Goal: Information Seeking & Learning: Learn about a topic

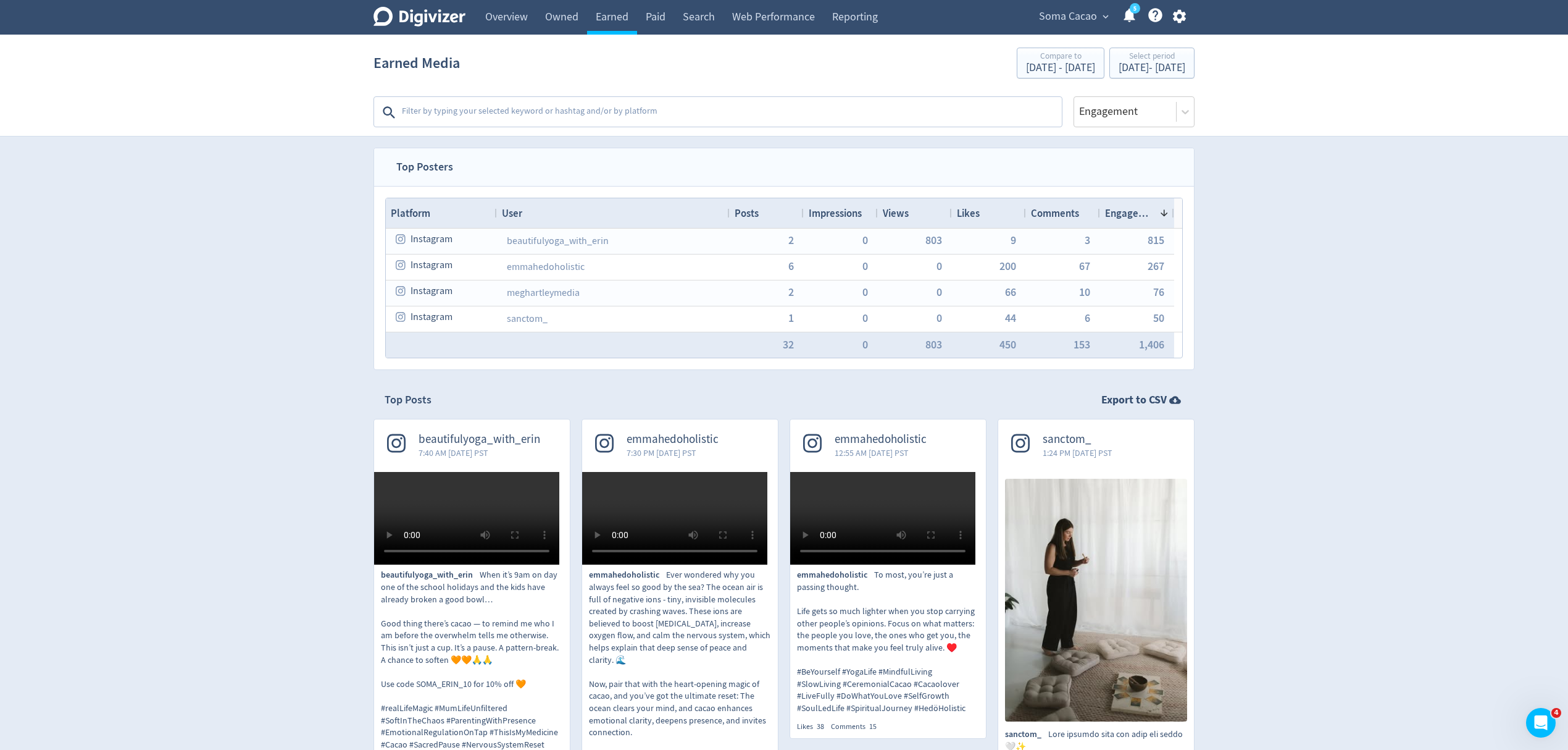
click at [544, 110] on textarea at bounding box center [731, 113] width 660 height 25
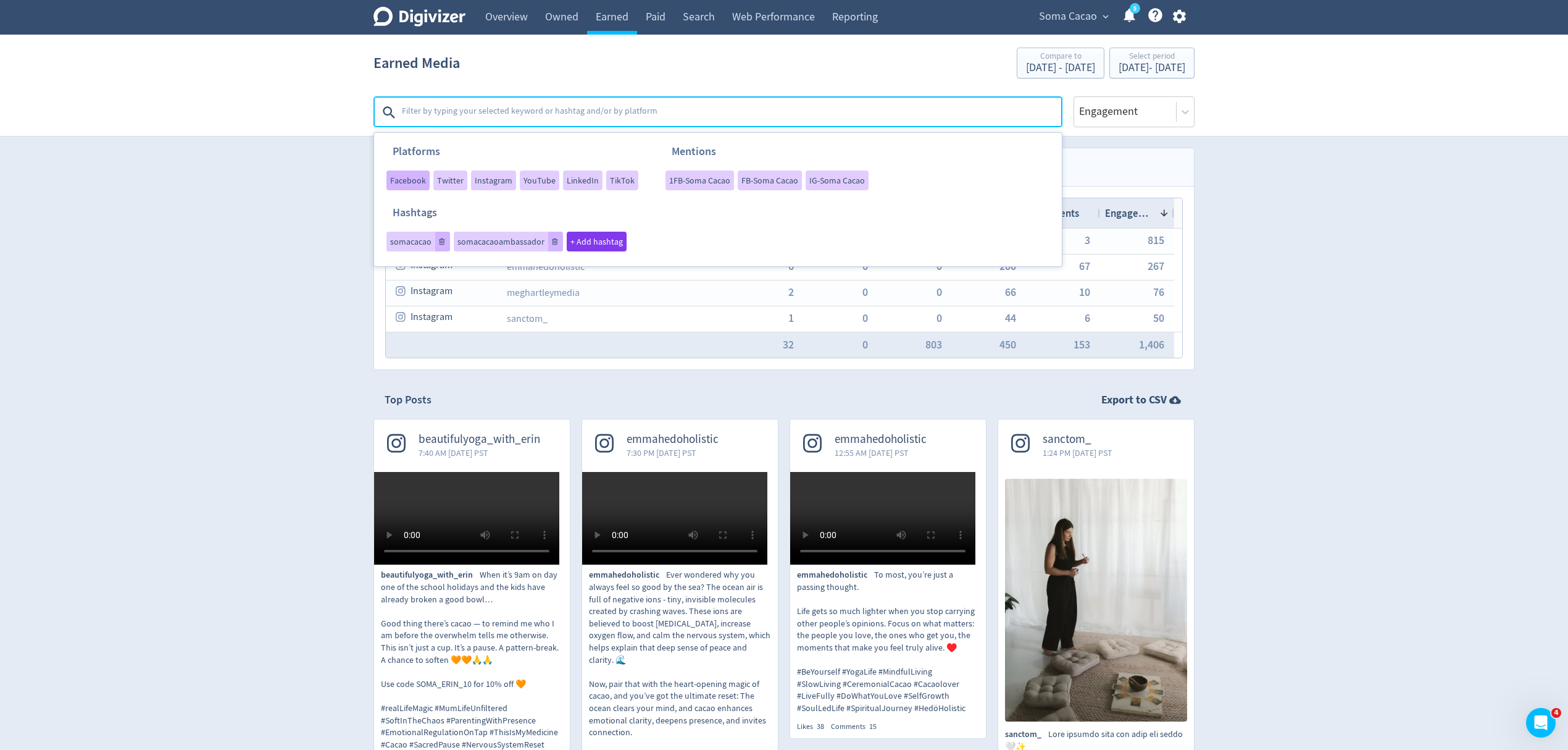
click at [413, 176] on span "Facebook" at bounding box center [408, 180] width 36 height 9
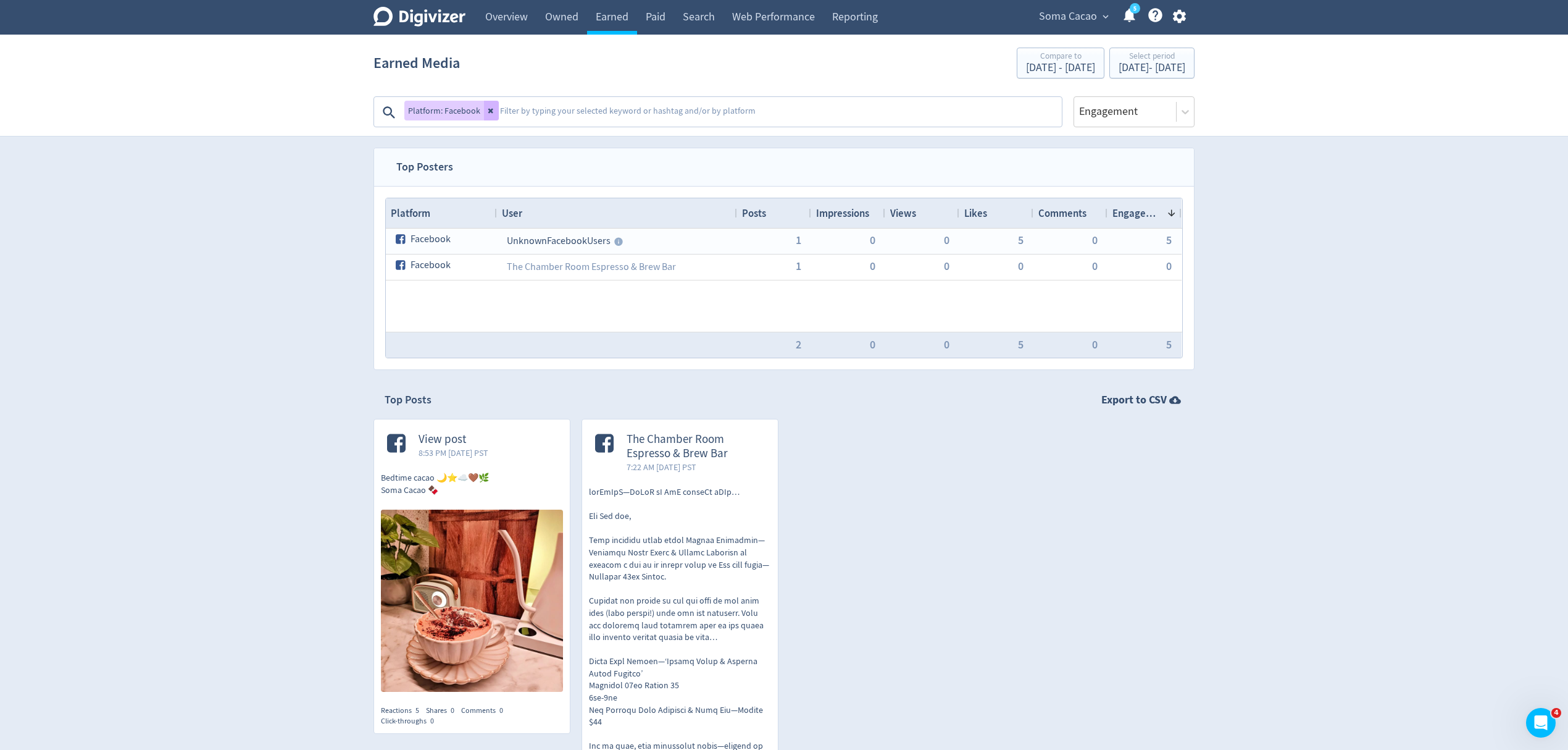
click at [523, 109] on textarea at bounding box center [779, 113] width 562 height 25
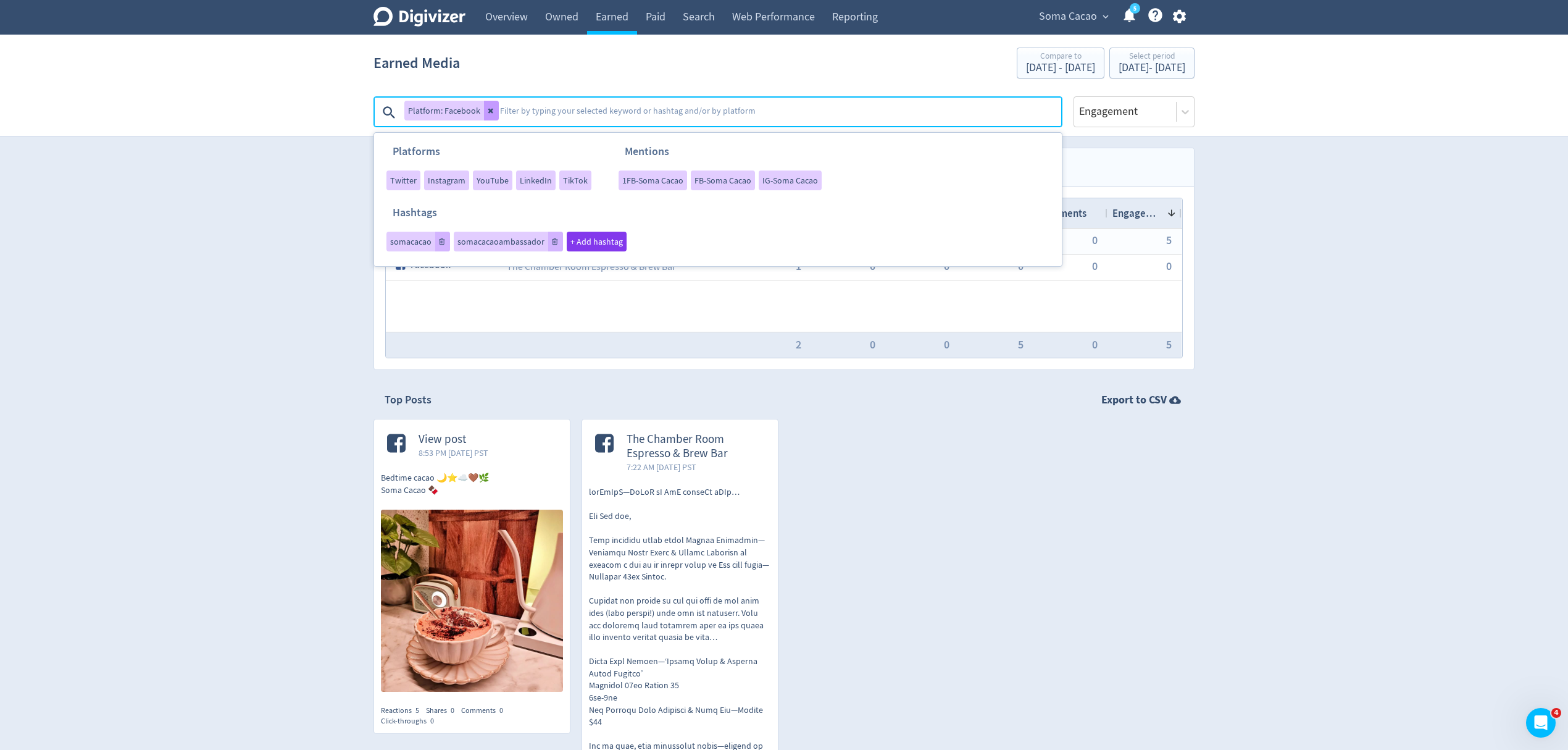
click at [485, 109] on button at bounding box center [491, 110] width 14 height 19
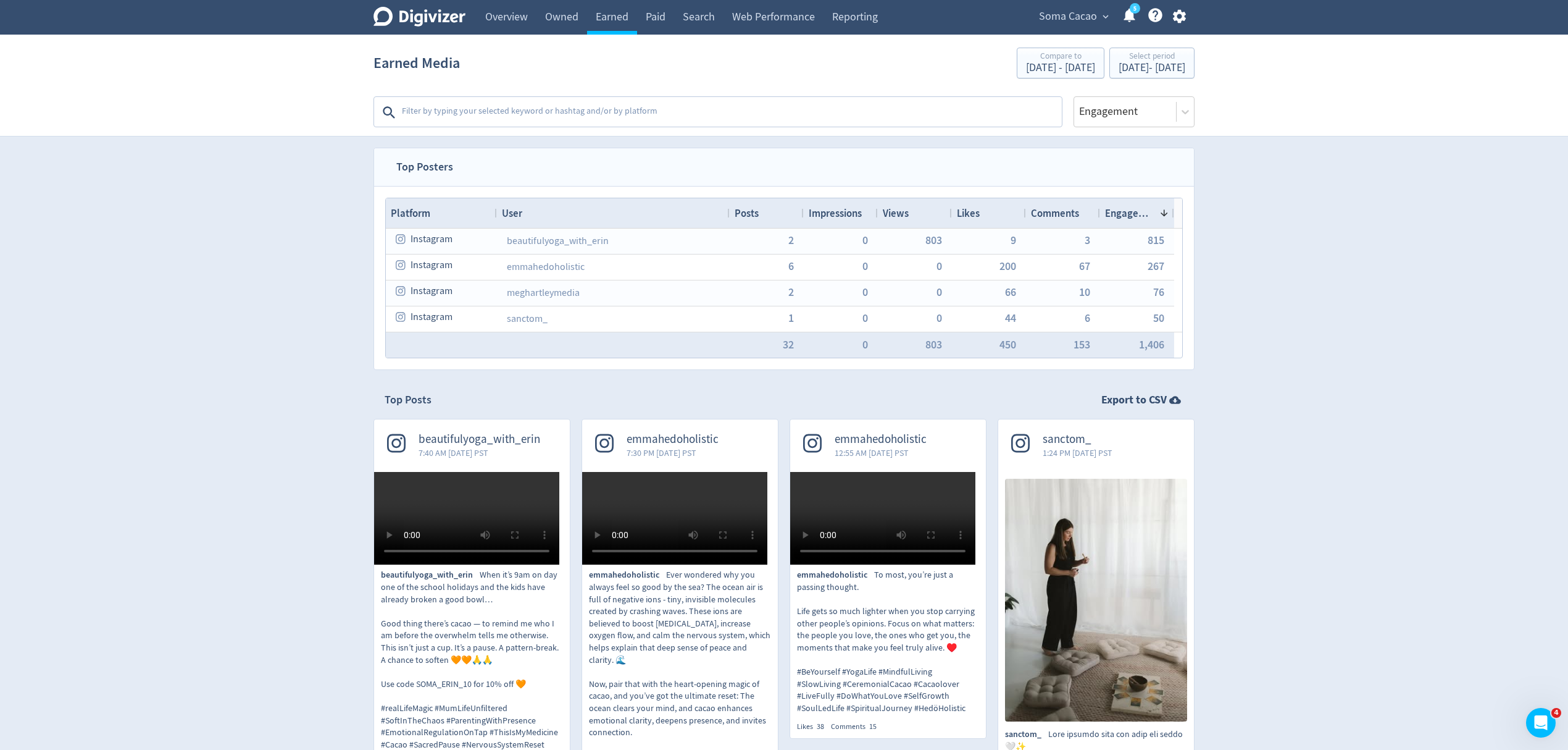
click at [452, 105] on textarea at bounding box center [731, 113] width 660 height 25
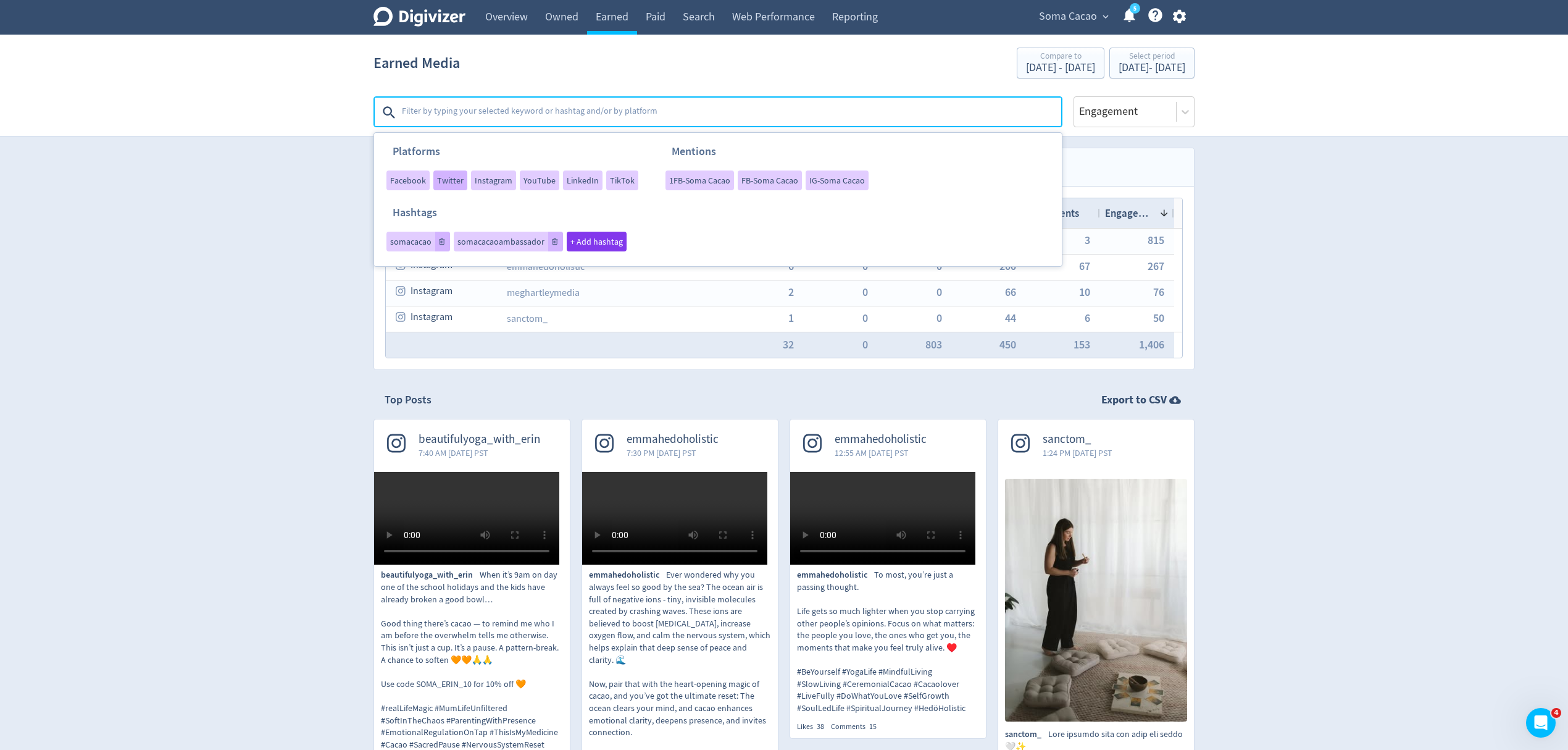
click at [452, 180] on span "Twitter" at bounding box center [450, 180] width 27 height 9
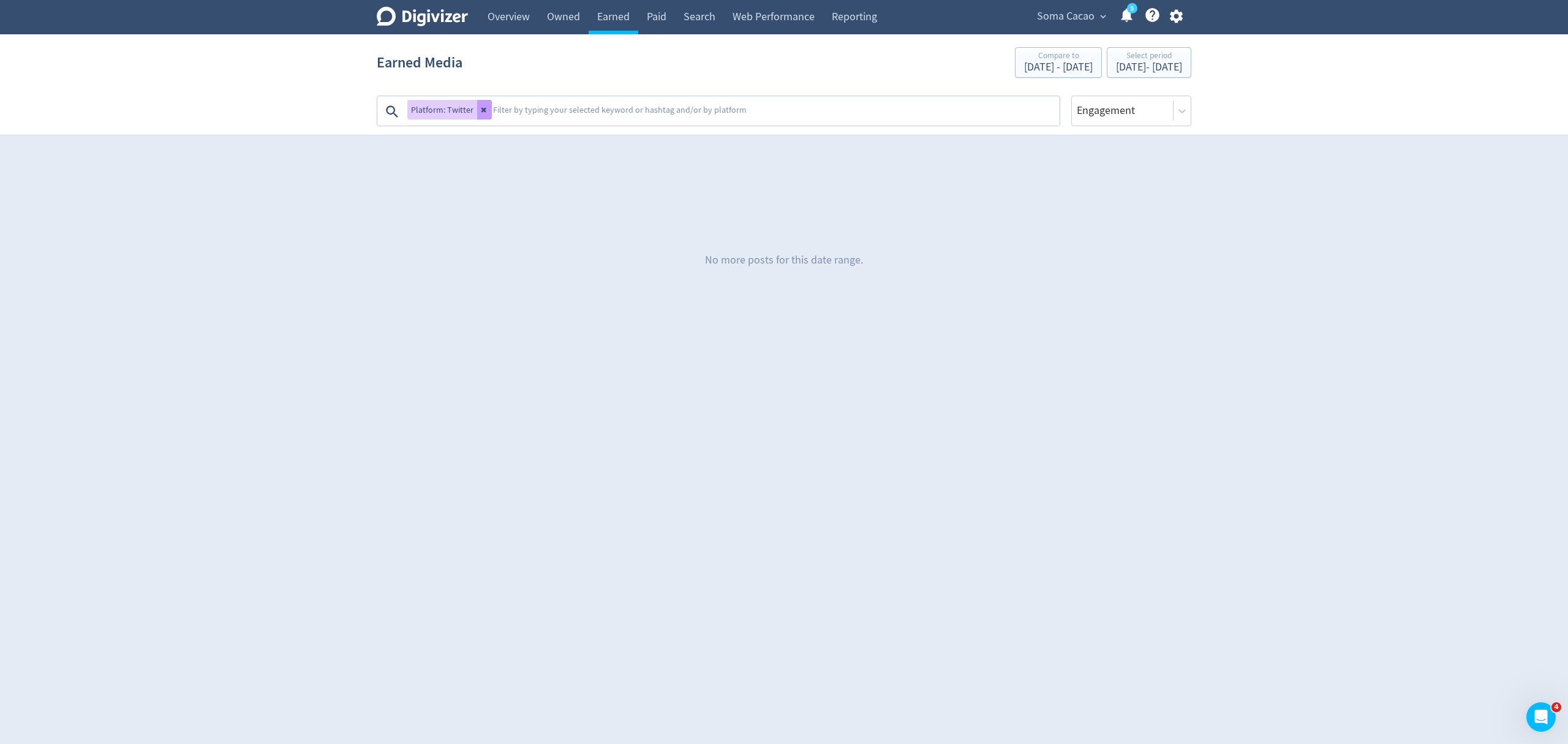
click at [487, 108] on button at bounding box center [484, 109] width 14 height 19
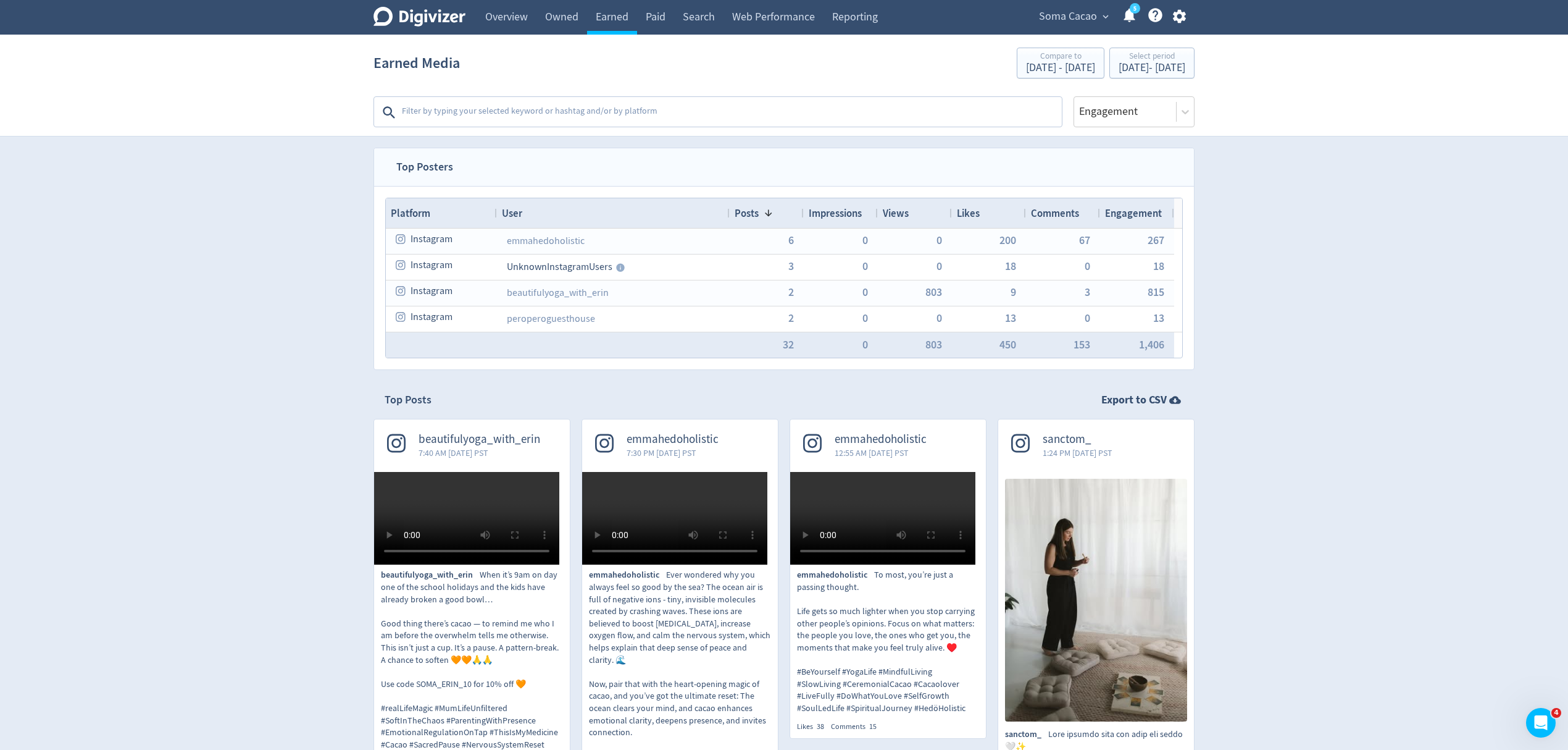
click at [492, 111] on textarea at bounding box center [731, 113] width 660 height 25
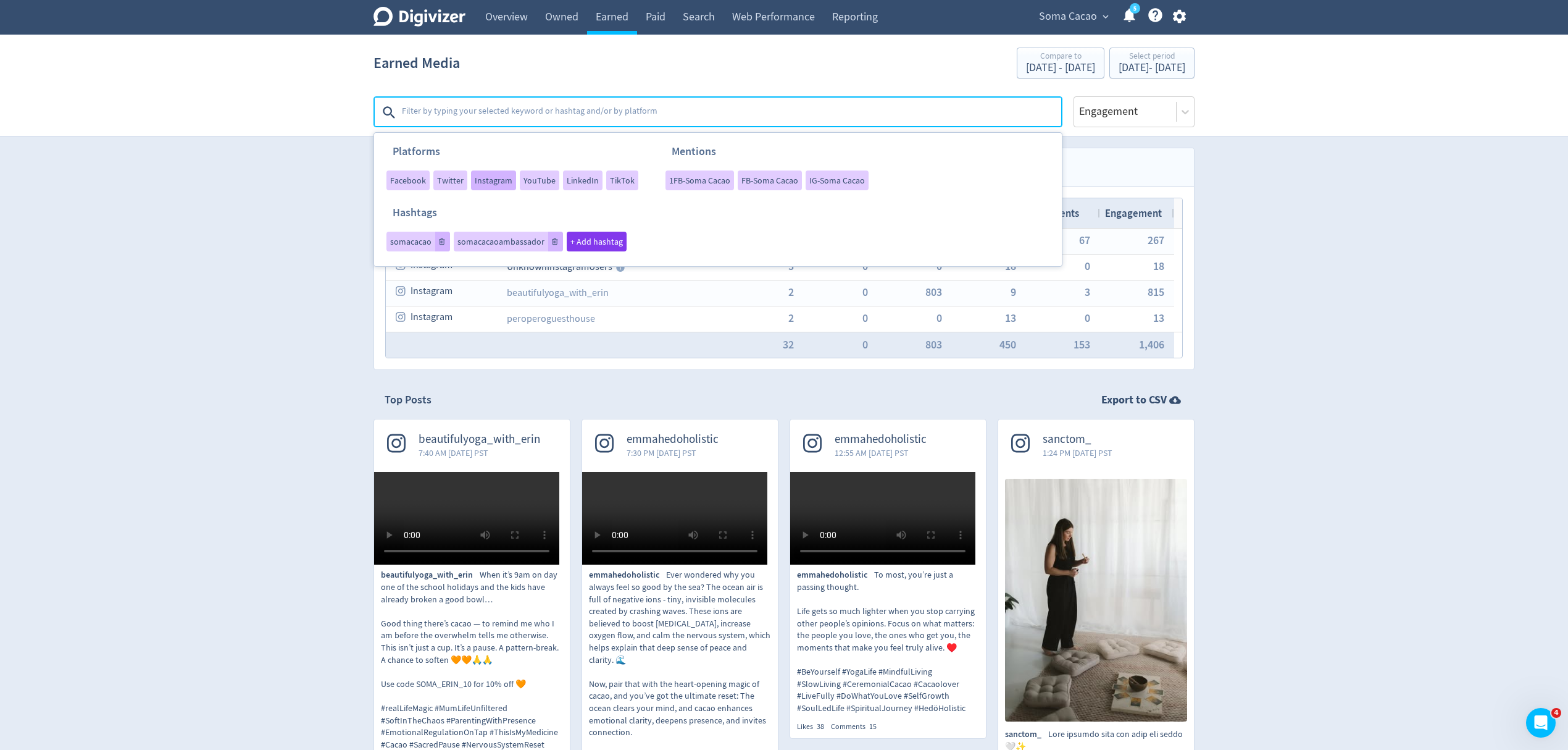
click at [499, 176] on span "Instagram" at bounding box center [493, 180] width 38 height 9
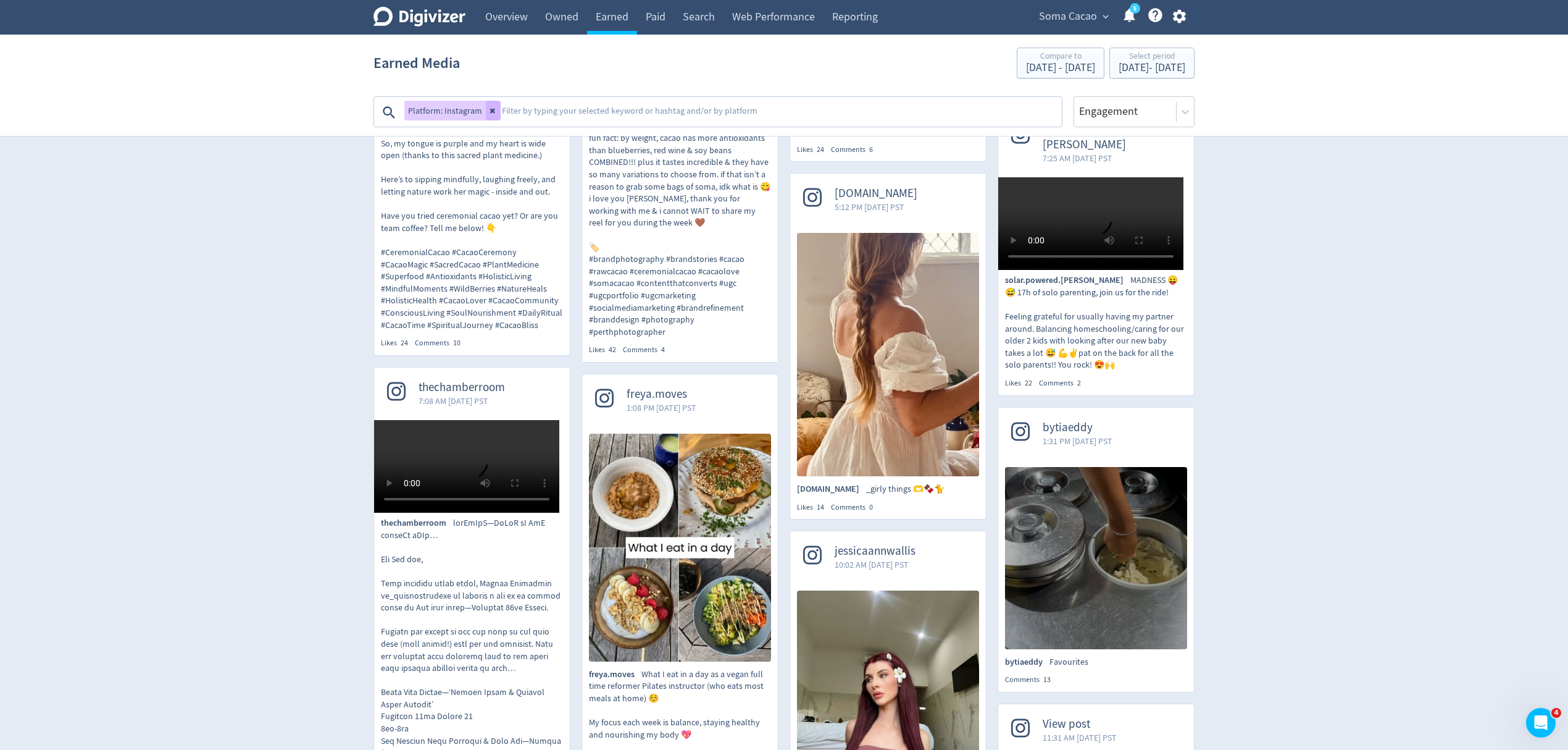
scroll to position [1225, 0]
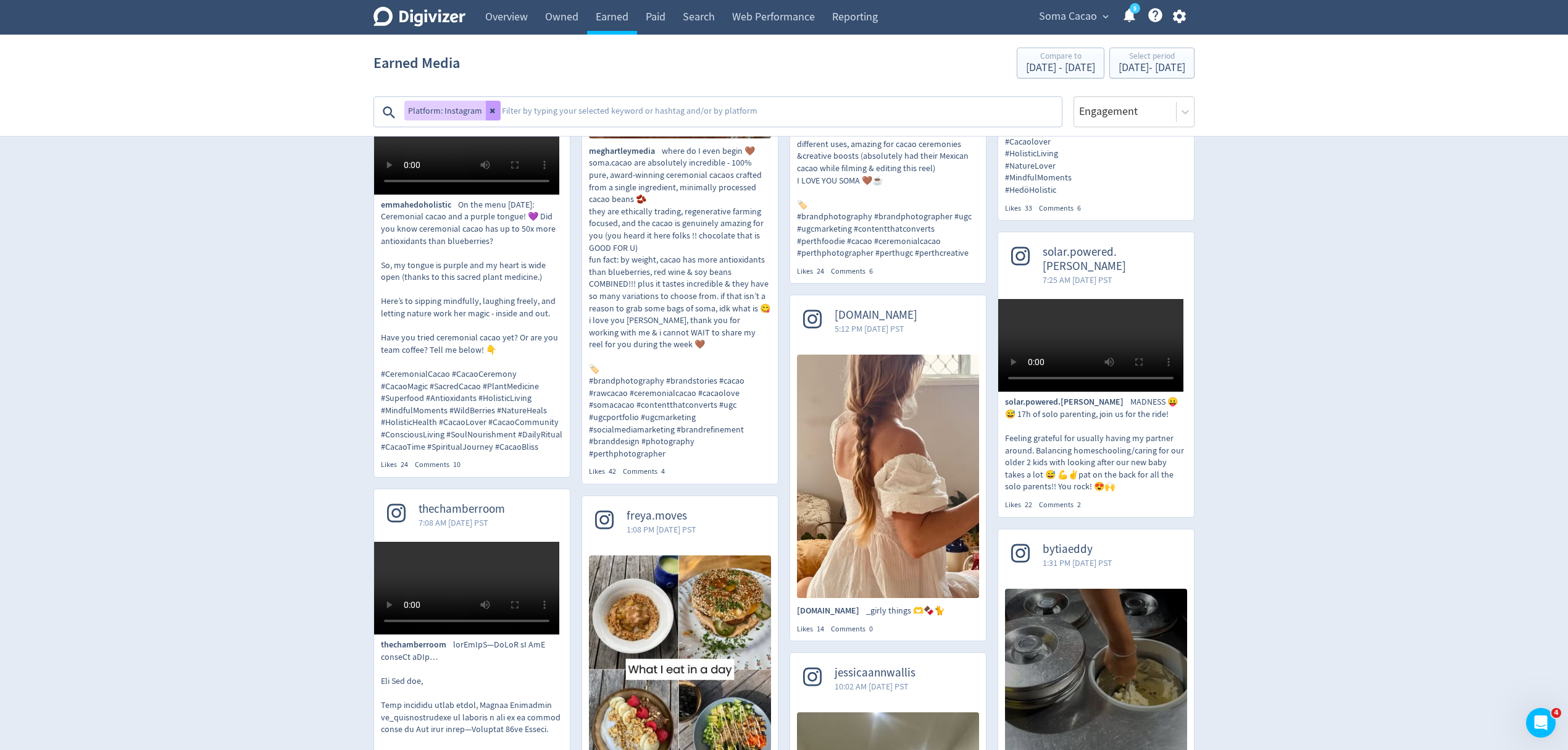
click at [491, 114] on icon at bounding box center [493, 111] width 8 height 8
click at [491, 114] on textarea at bounding box center [731, 113] width 660 height 25
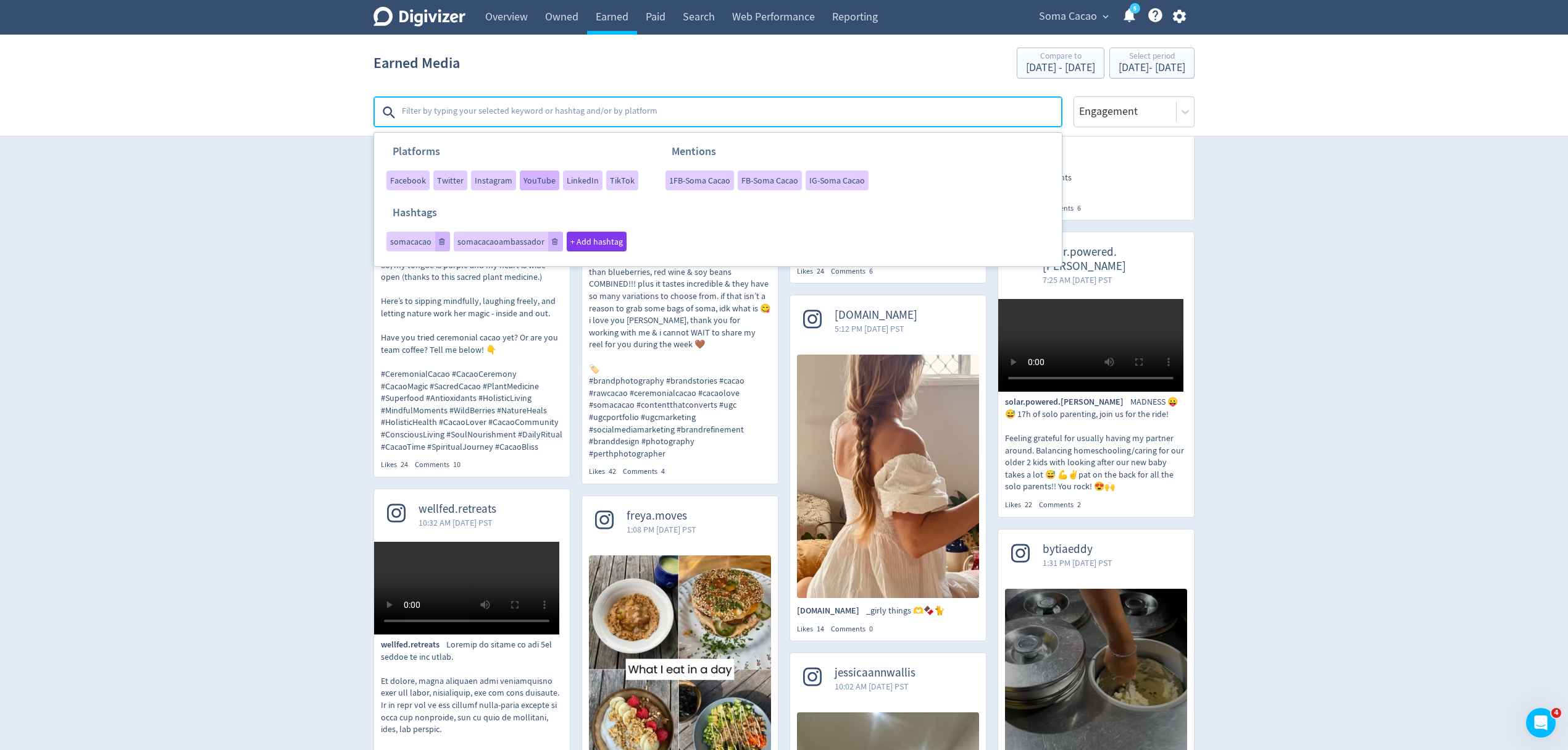
click at [527, 177] on span "YouTube" at bounding box center [539, 180] width 32 height 9
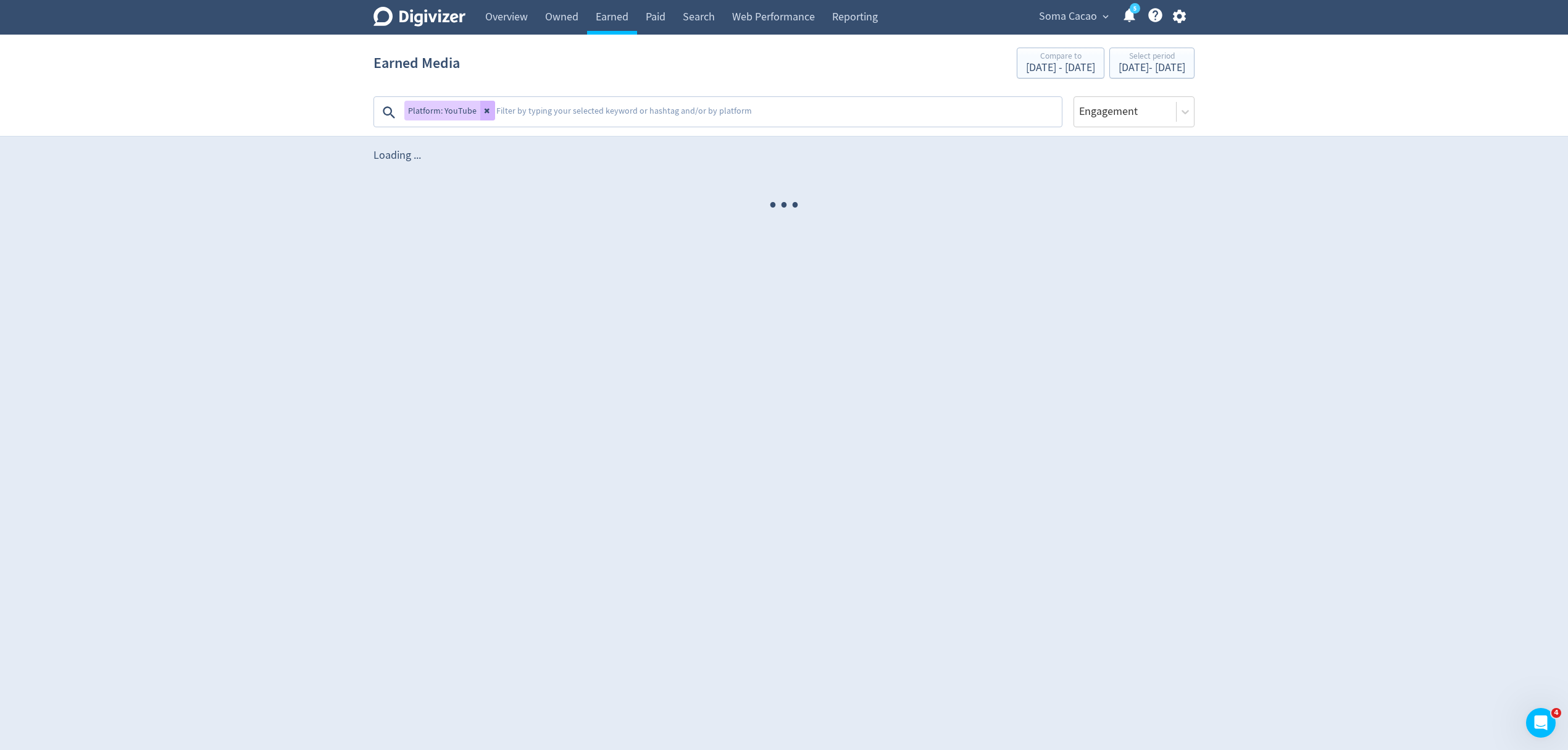
scroll to position [0, 0]
click at [491, 107] on icon at bounding box center [494, 111] width 8 height 8
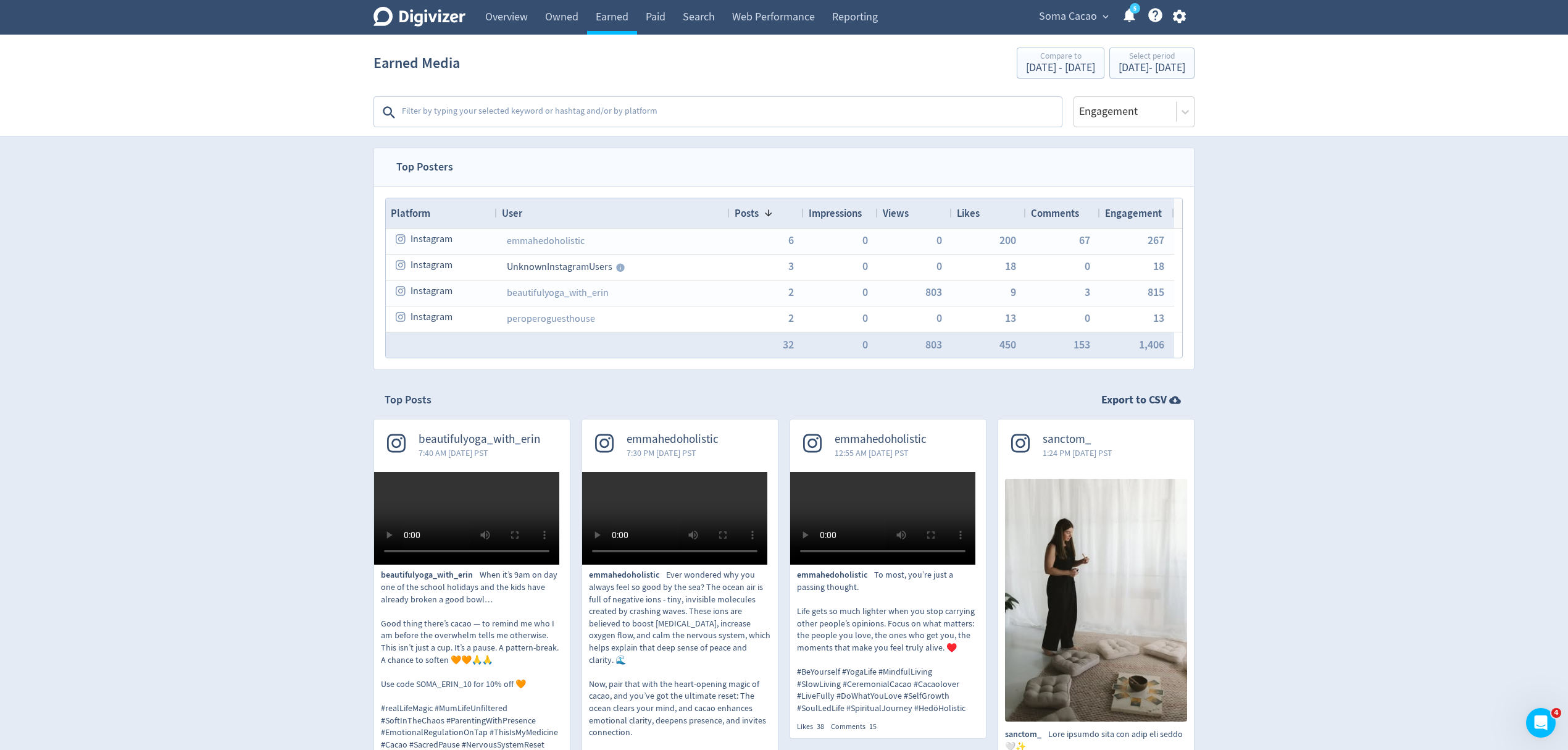
click at [502, 106] on textarea at bounding box center [731, 113] width 660 height 25
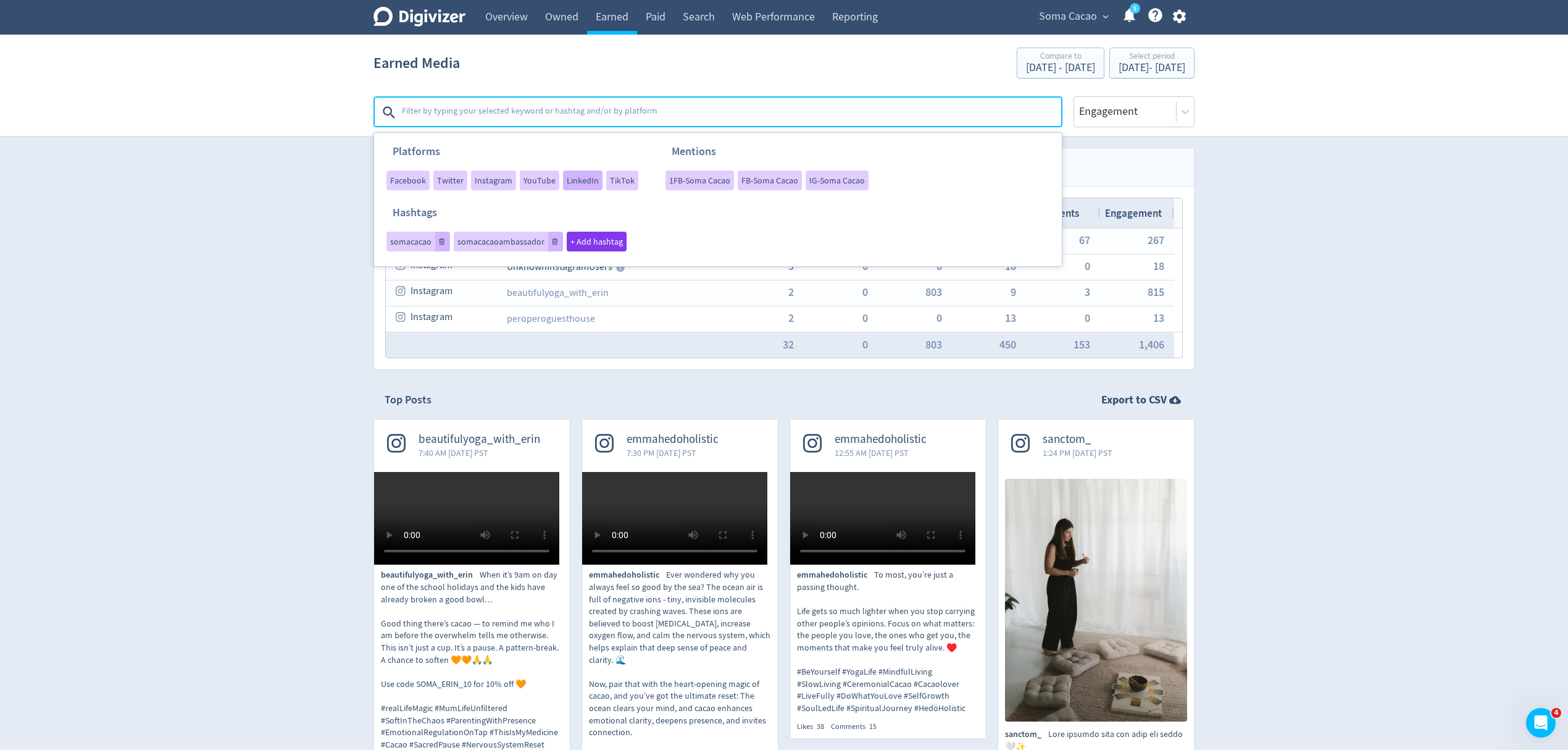
click at [581, 179] on span "LinkedIn" at bounding box center [582, 180] width 32 height 9
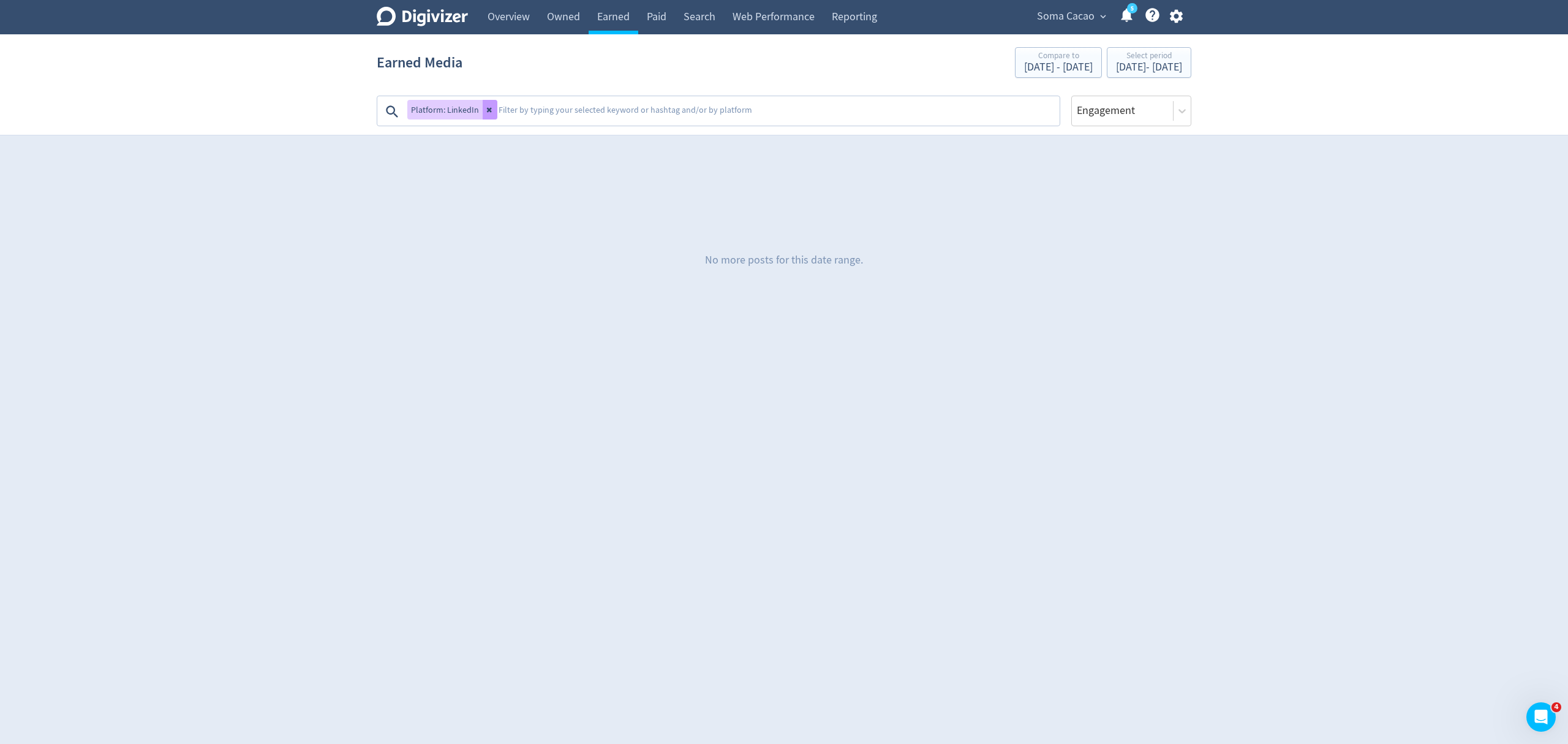
click at [487, 108] on icon at bounding box center [490, 110] width 8 height 8
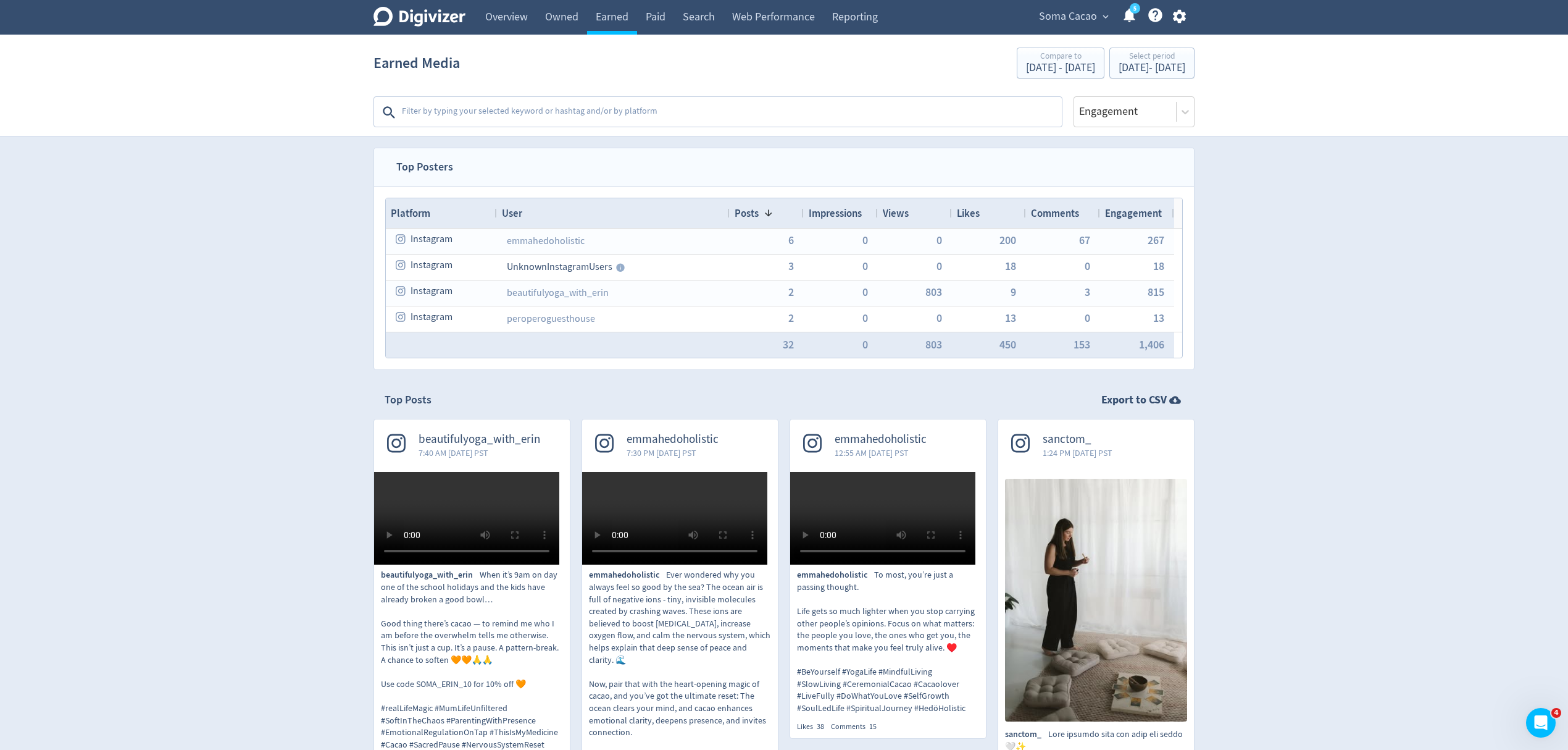
click at [527, 106] on textarea at bounding box center [731, 113] width 660 height 25
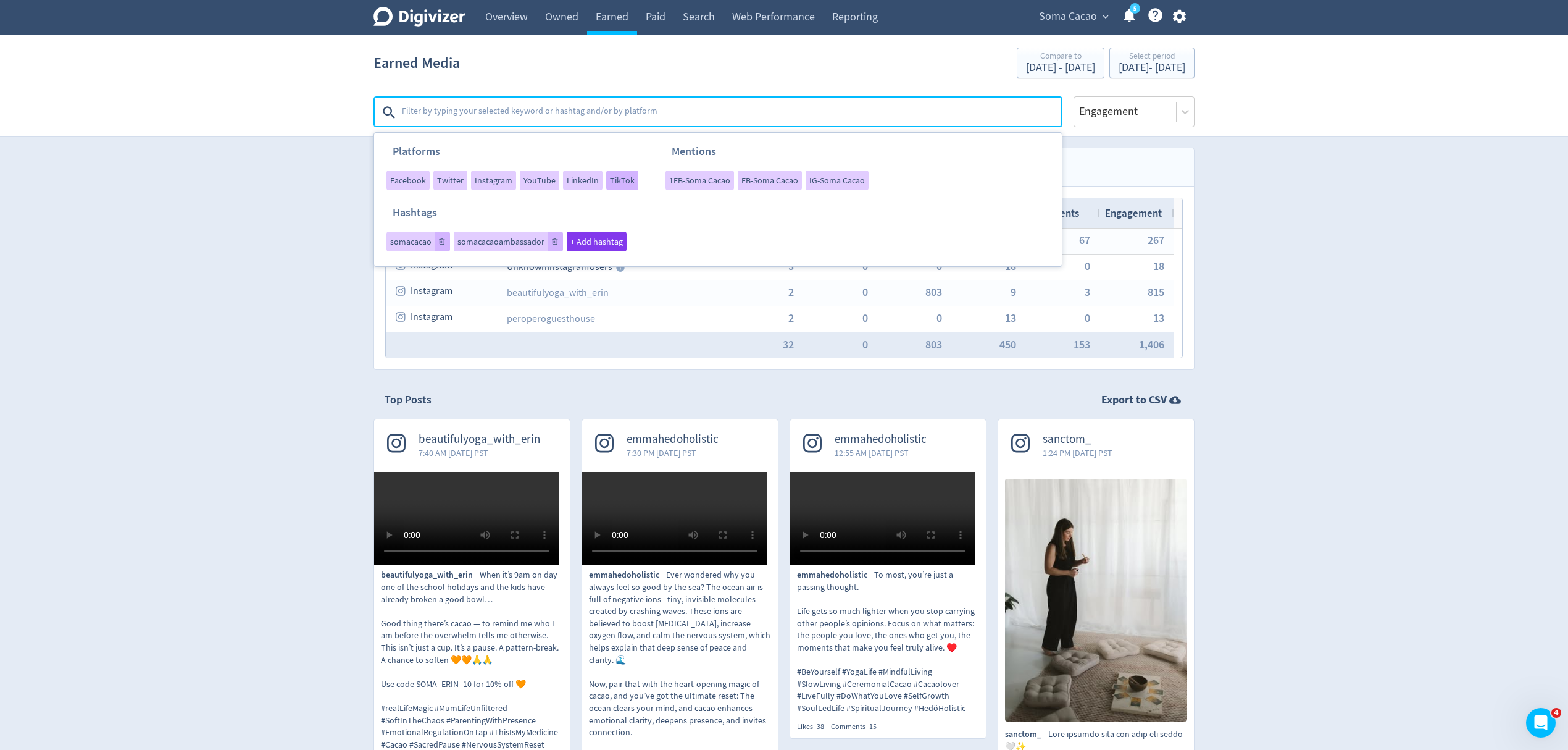
click at [617, 181] on span "TikTok" at bounding box center [623, 180] width 25 height 9
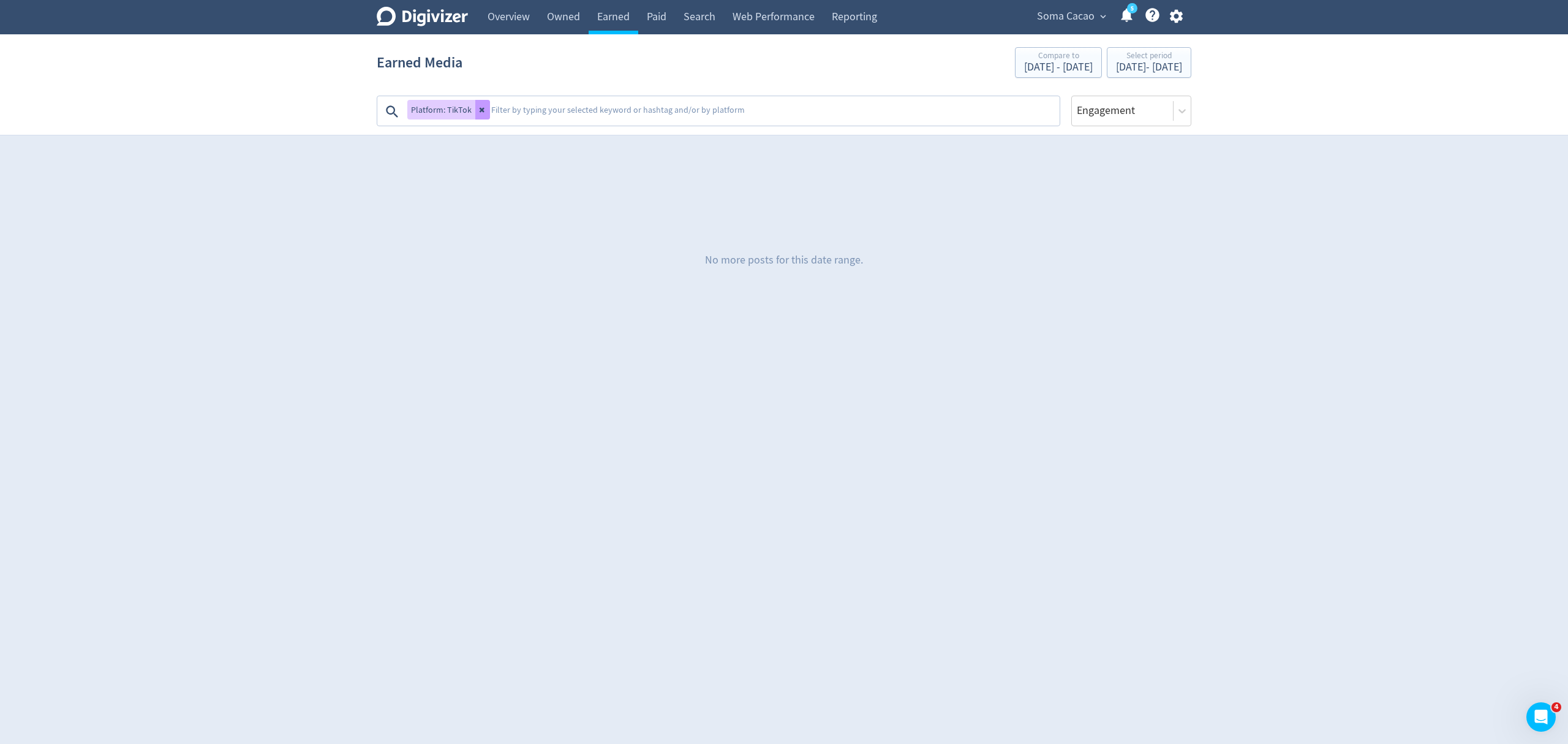
click at [481, 109] on icon at bounding box center [481, 110] width 5 height 5
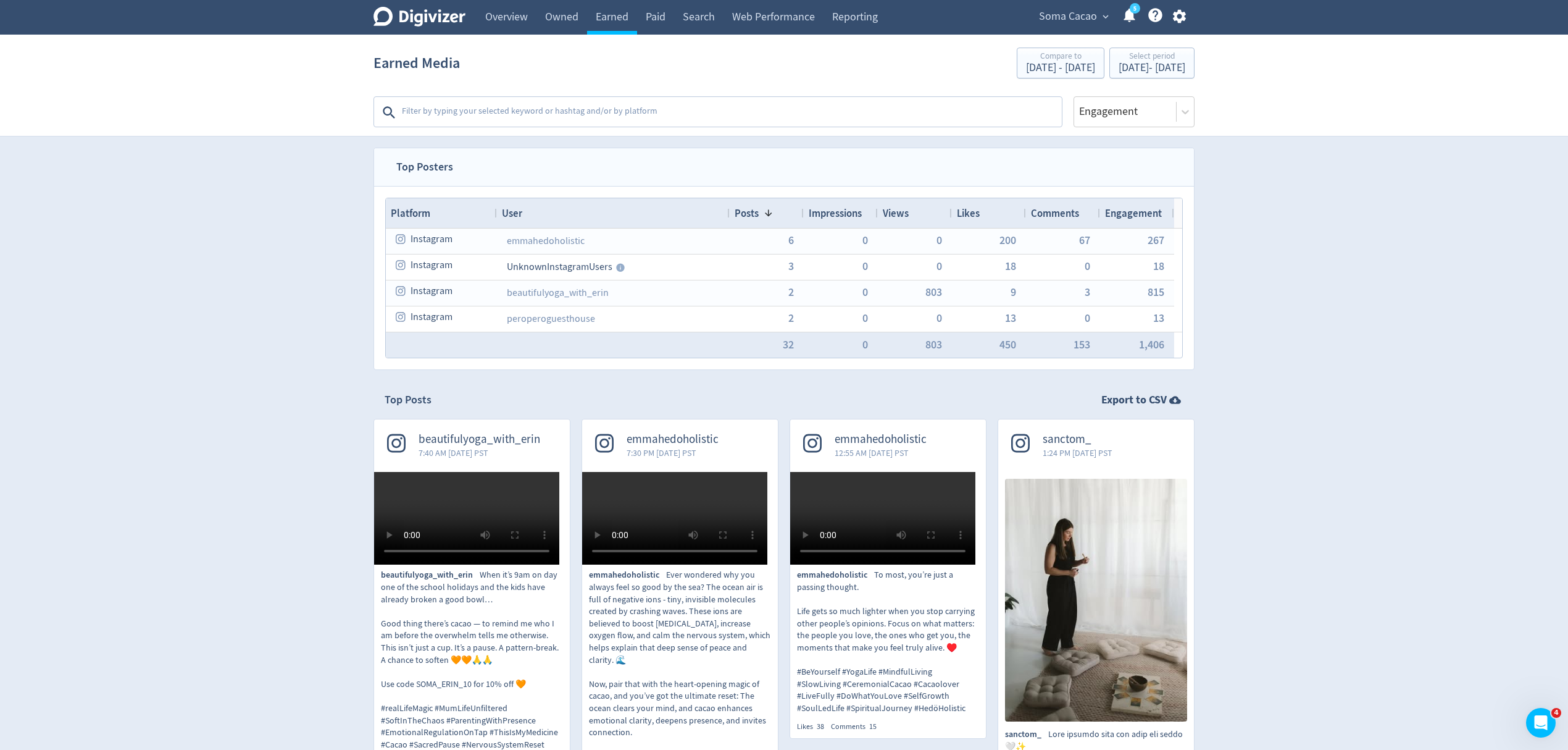
click at [485, 109] on textarea at bounding box center [731, 113] width 660 height 25
click at [484, 100] on textarea at bounding box center [731, 113] width 660 height 25
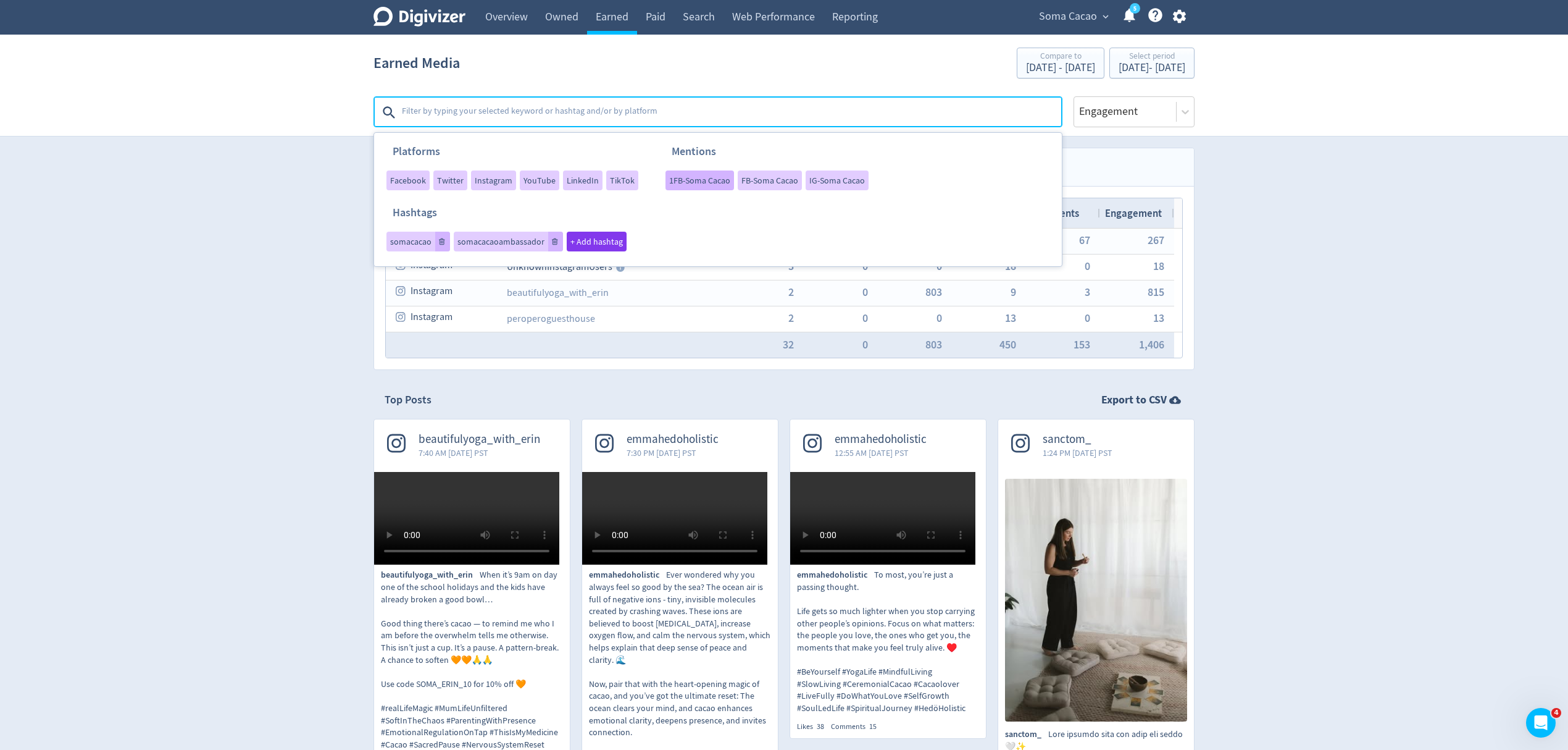
click at [687, 181] on span "1FB-Soma Cacao" at bounding box center [699, 180] width 61 height 9
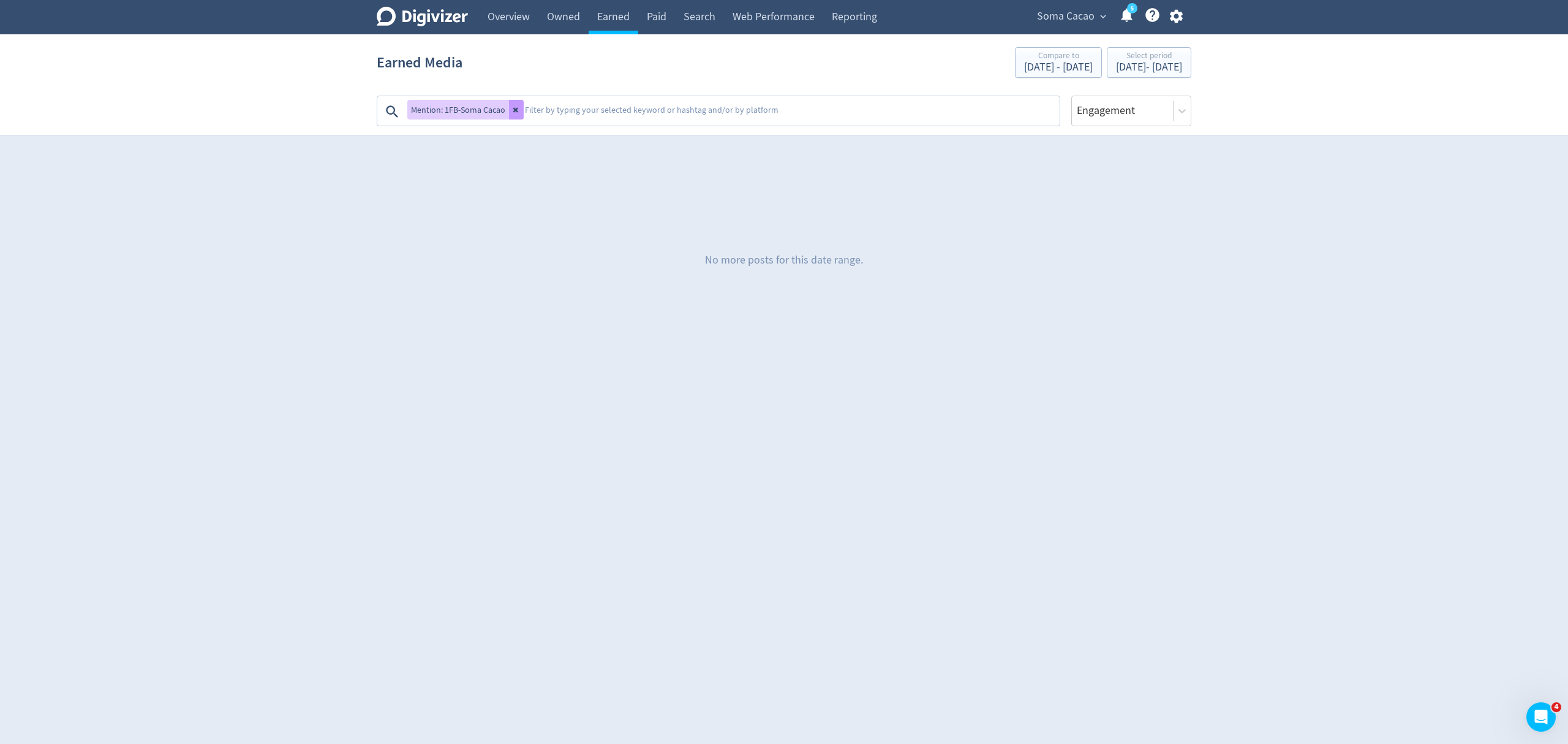
click at [519, 112] on icon at bounding box center [516, 110] width 8 height 8
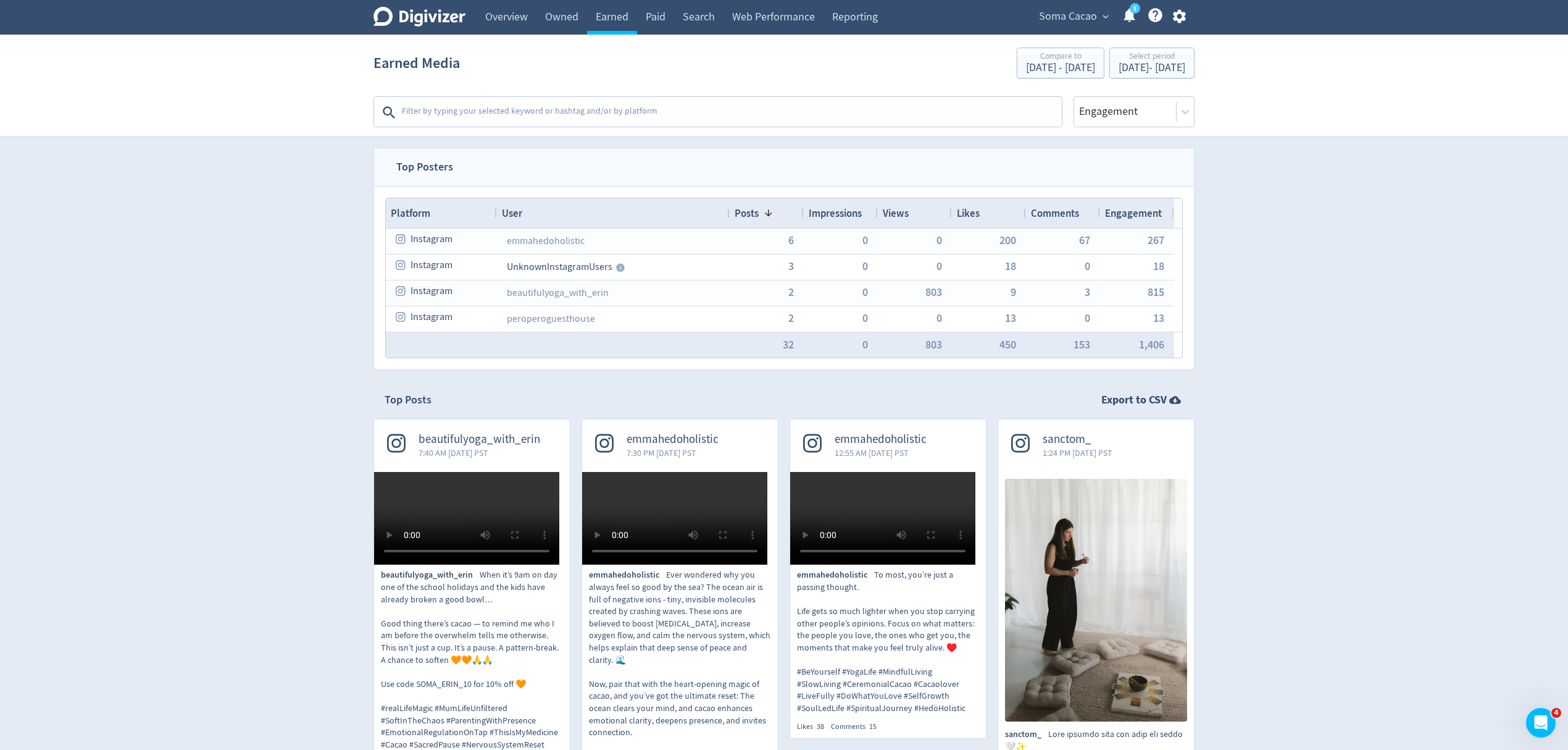
click at [553, 114] on textarea at bounding box center [731, 113] width 660 height 25
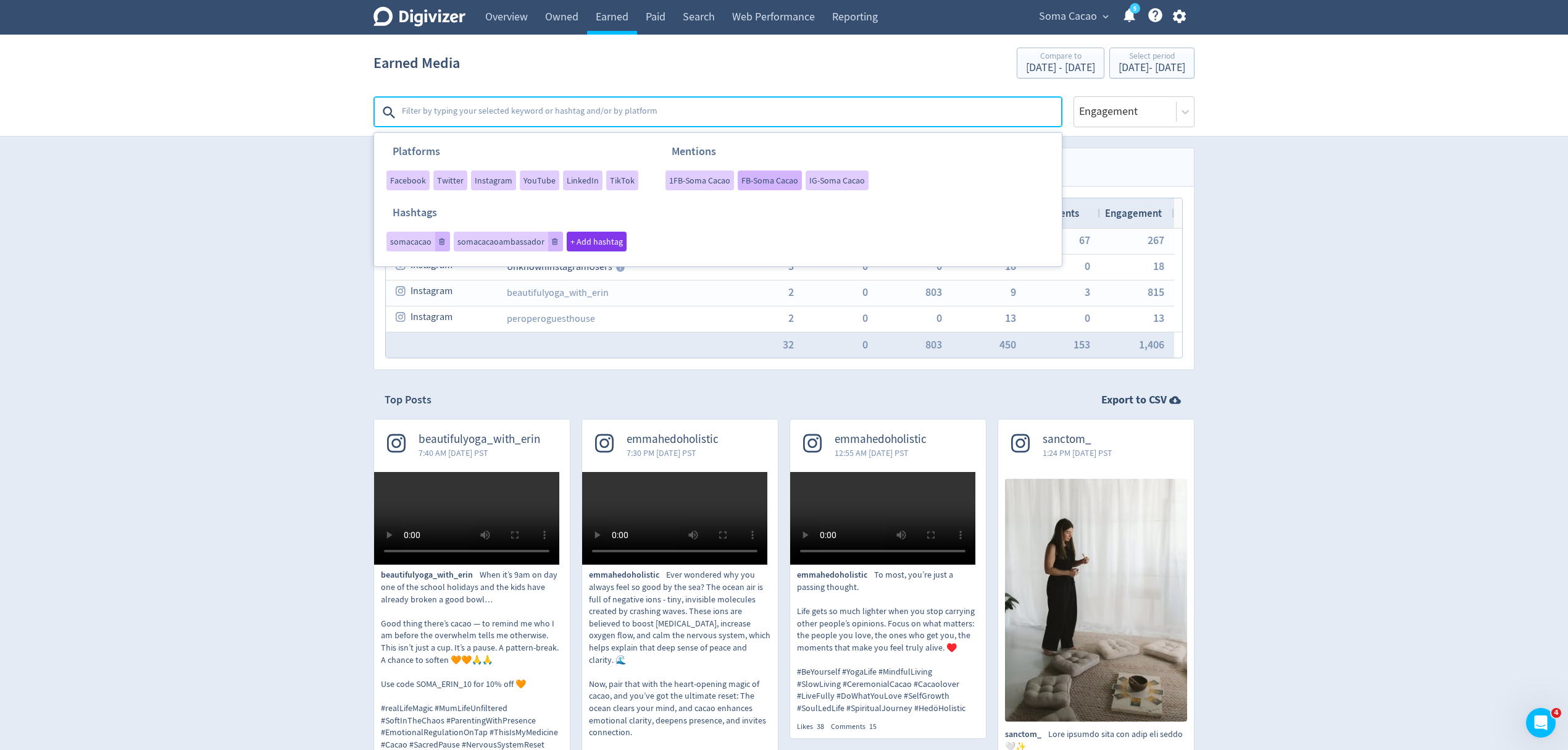
click at [752, 181] on span "FB-Soma Cacao" at bounding box center [769, 180] width 57 height 9
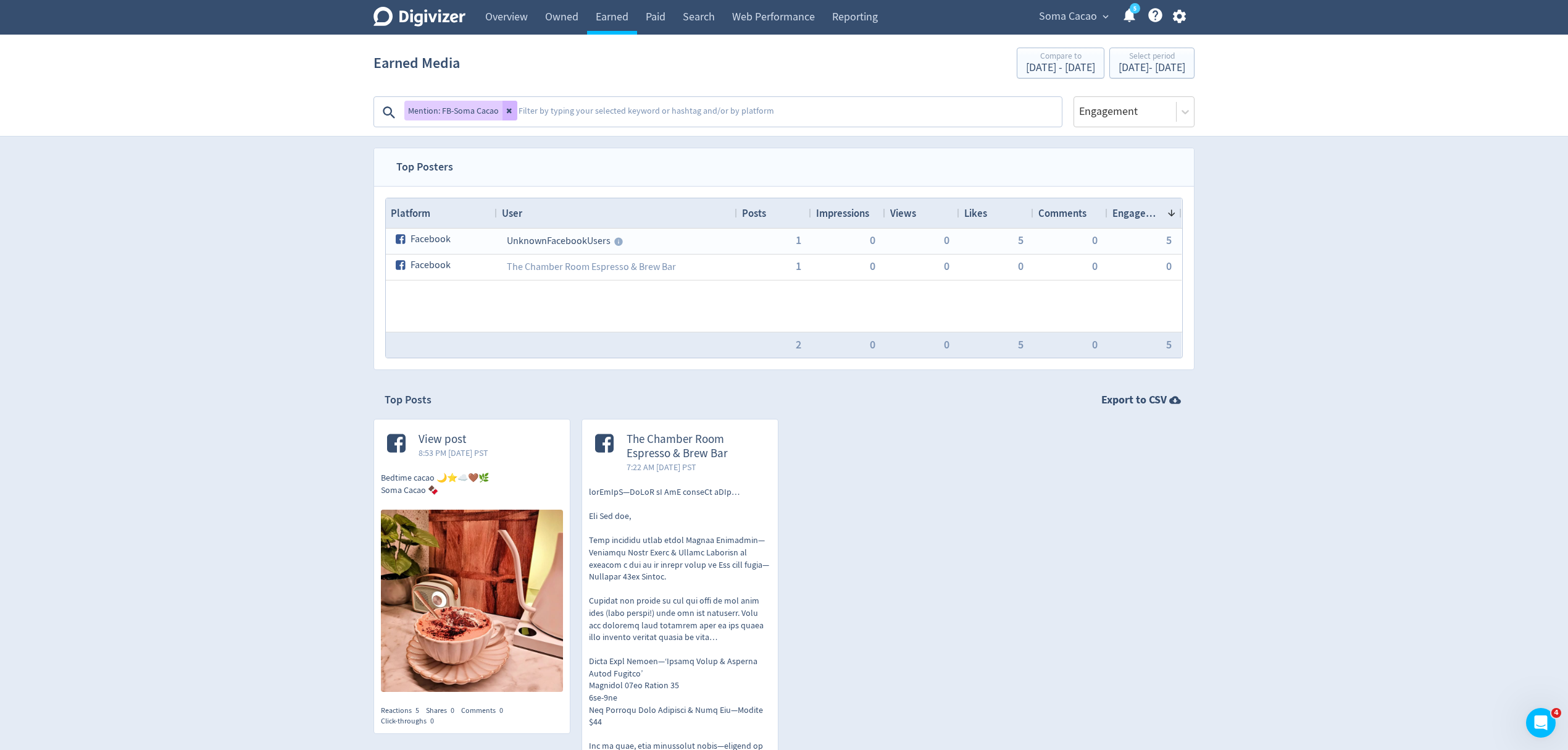
click at [504, 110] on button at bounding box center [509, 110] width 14 height 19
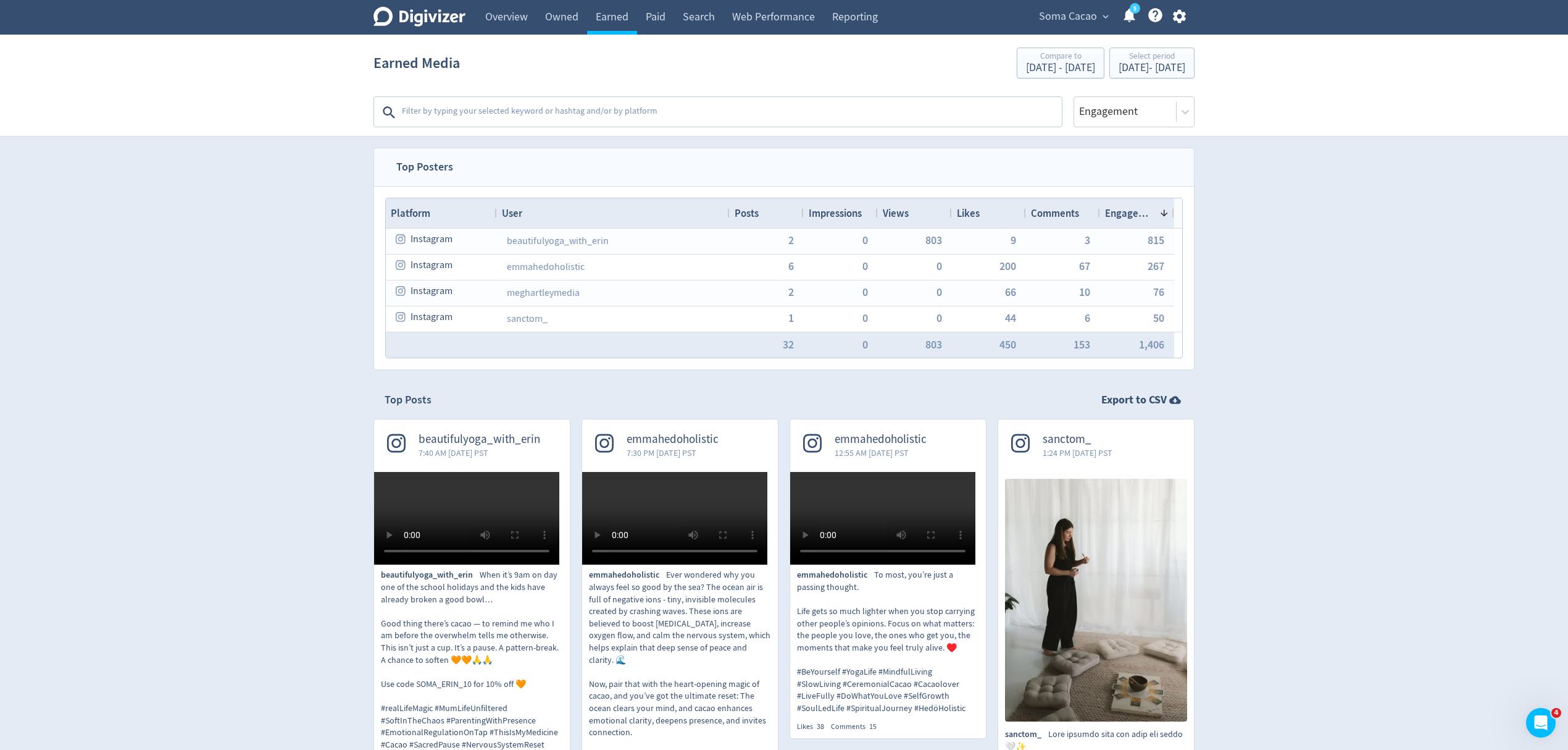
click at [553, 114] on textarea at bounding box center [731, 113] width 660 height 25
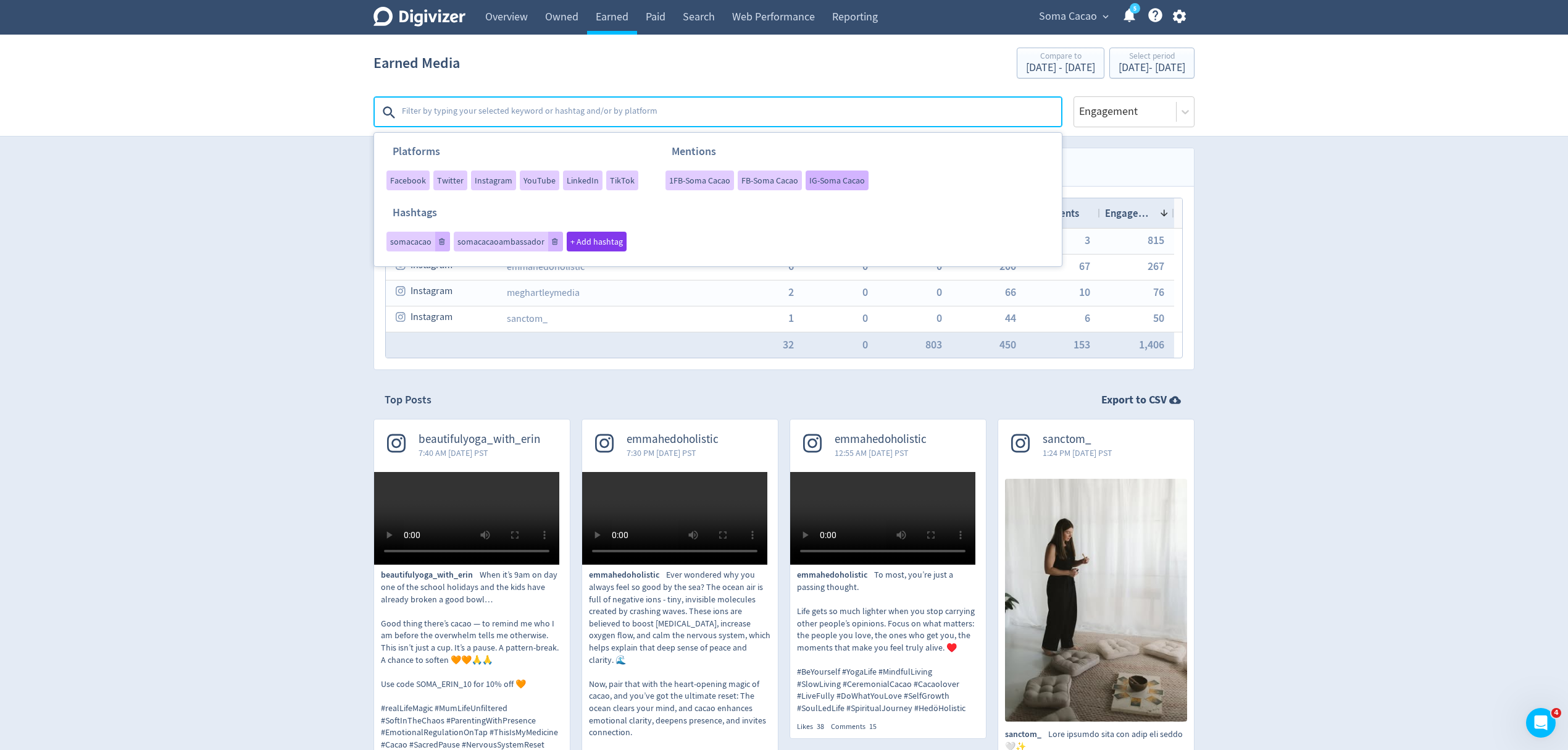
click at [815, 183] on span "IG-Soma Cacao" at bounding box center [837, 180] width 56 height 9
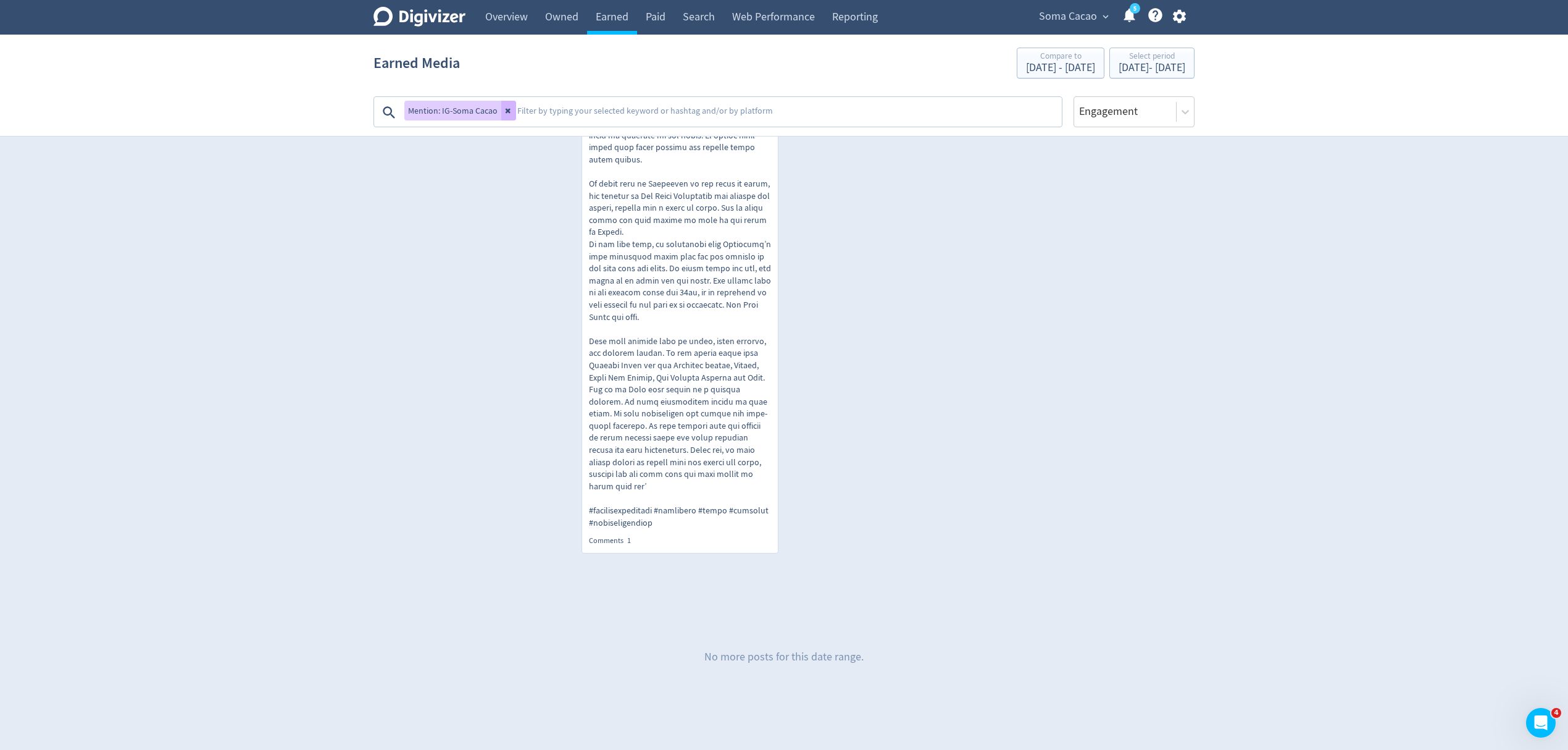
scroll to position [5372, 0]
click at [507, 111] on icon at bounding box center [508, 111] width 5 height 5
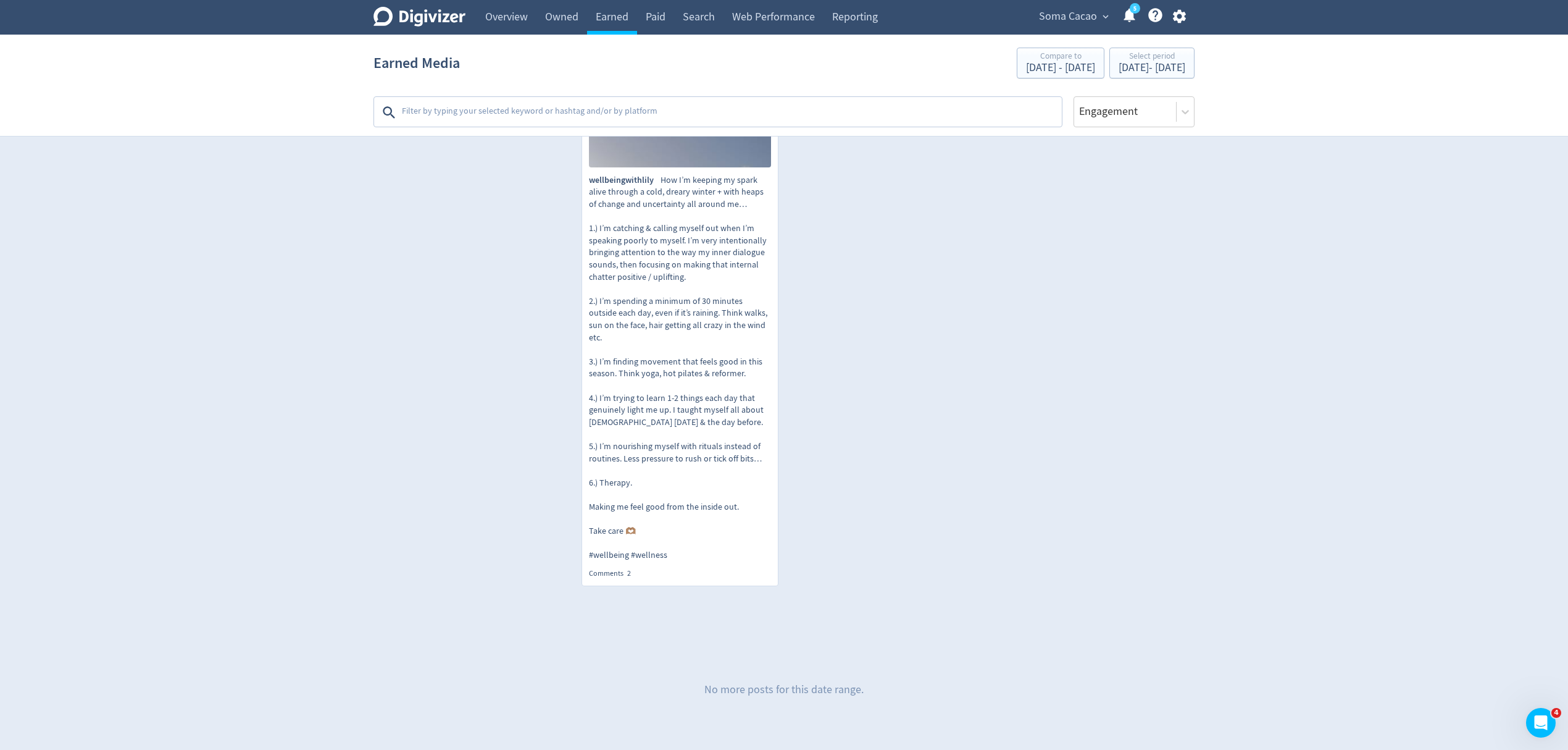
scroll to position [6000, 0]
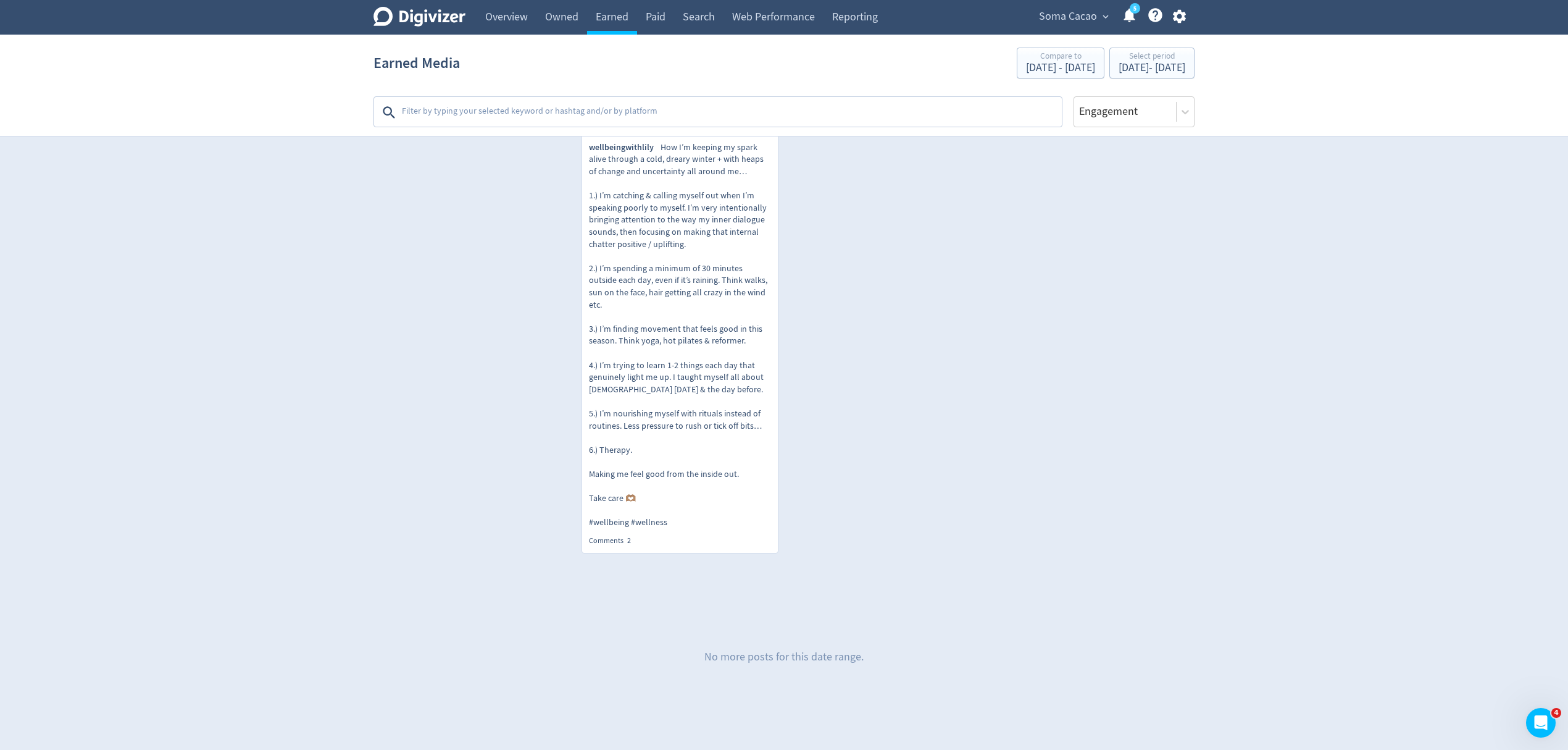
click at [510, 110] on textarea at bounding box center [731, 113] width 660 height 25
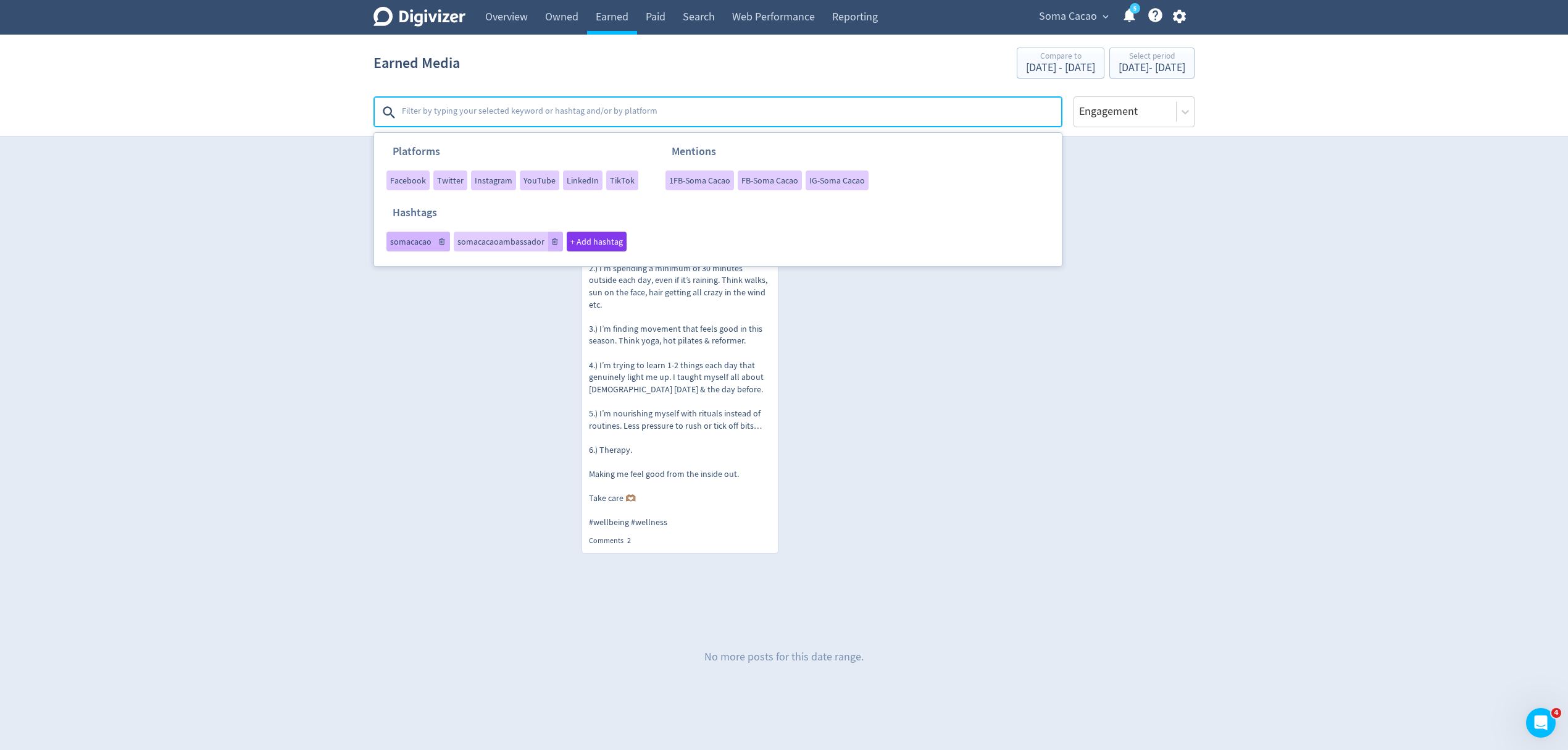
click at [404, 245] on span "somacacao" at bounding box center [411, 241] width 41 height 9
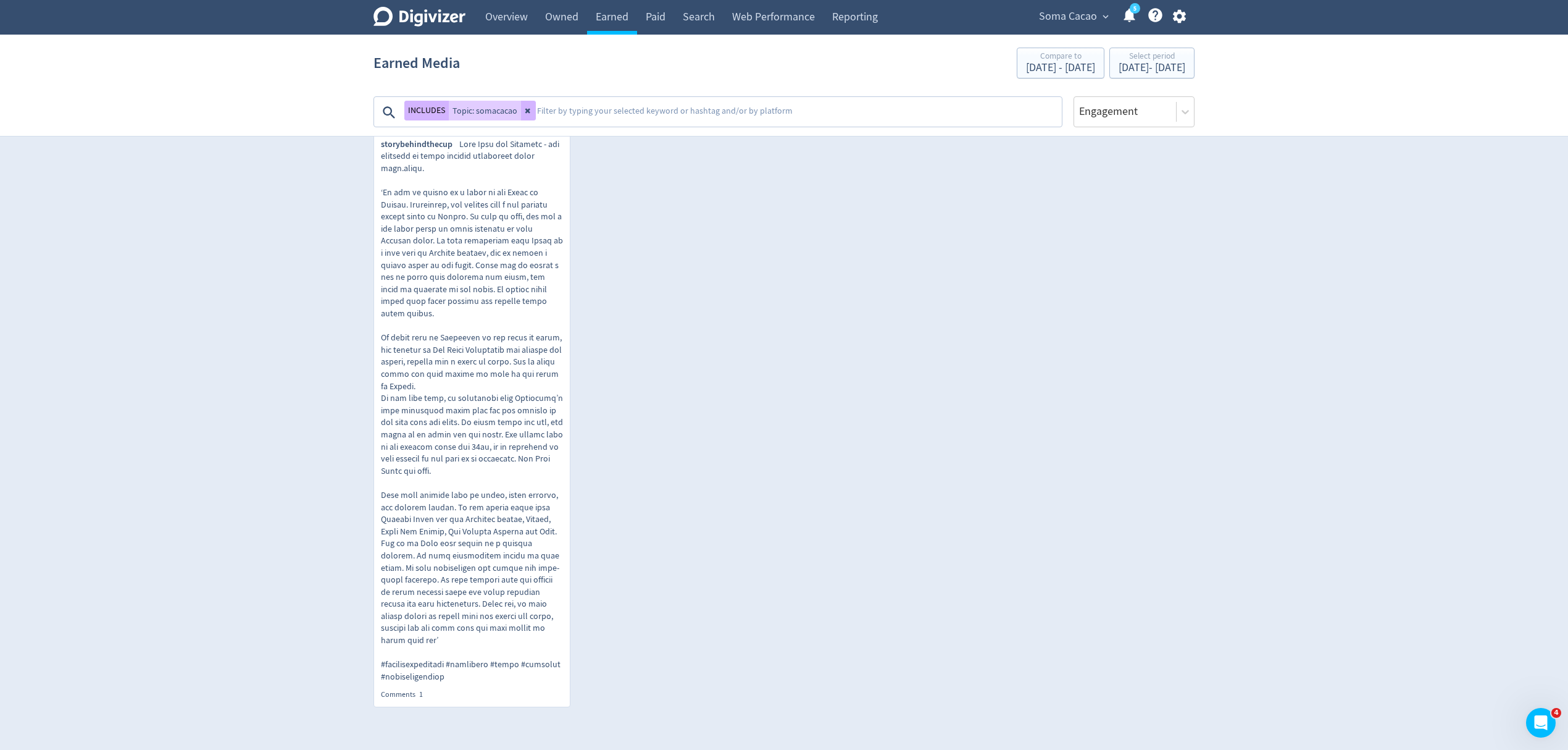
scroll to position [1564, 0]
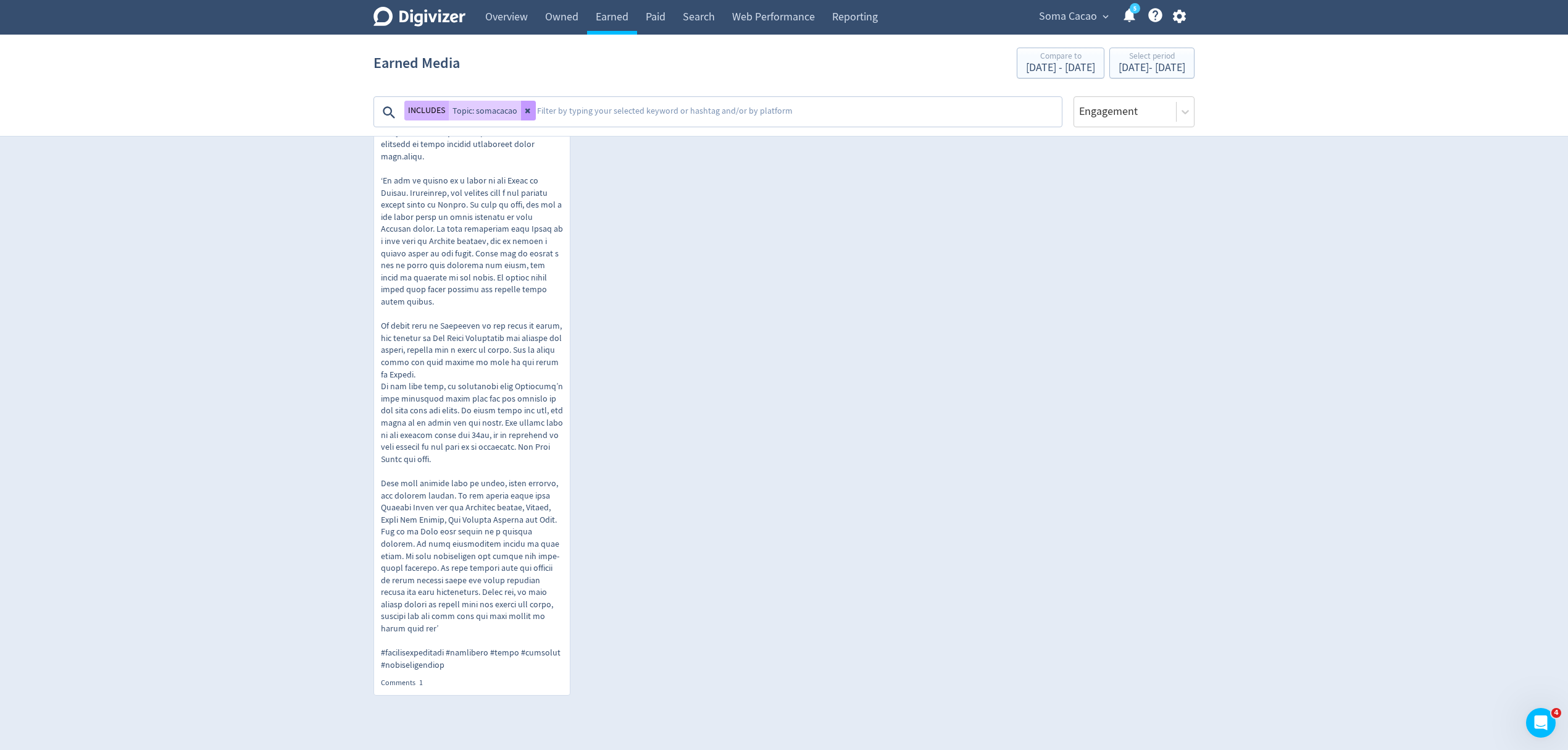
click at [529, 111] on icon at bounding box center [528, 111] width 8 height 8
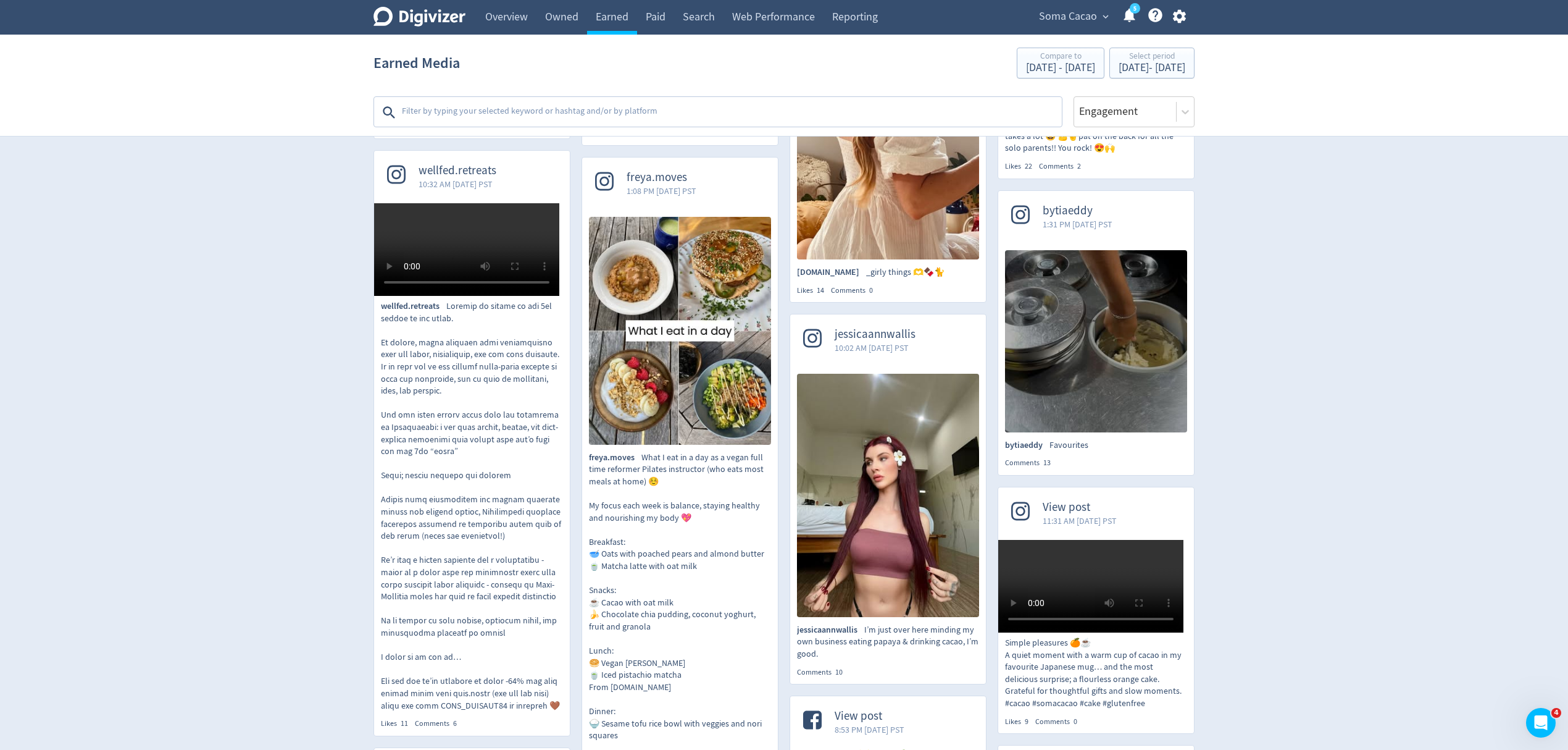
scroll to position [5893, 0]
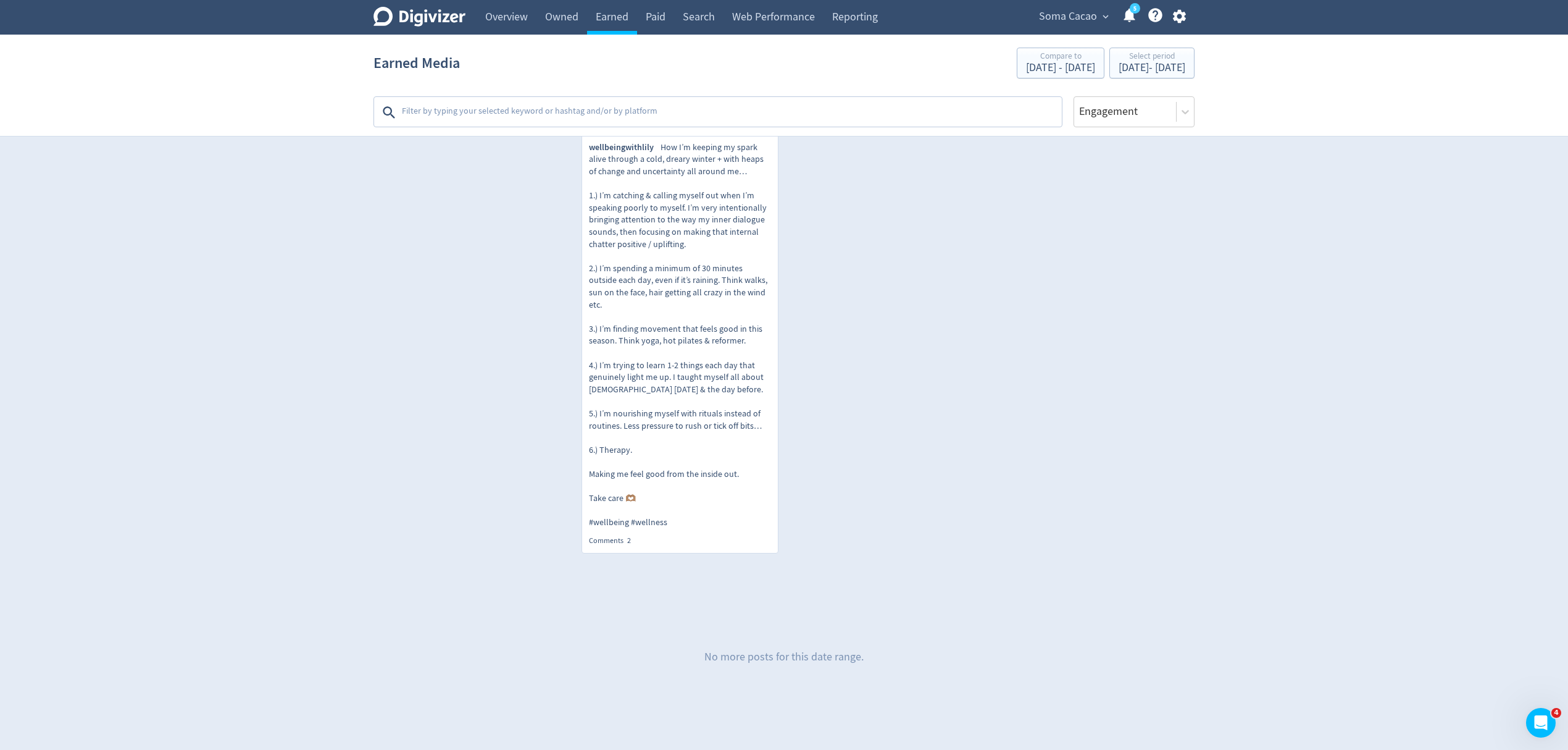
click at [529, 111] on textarea at bounding box center [731, 113] width 660 height 25
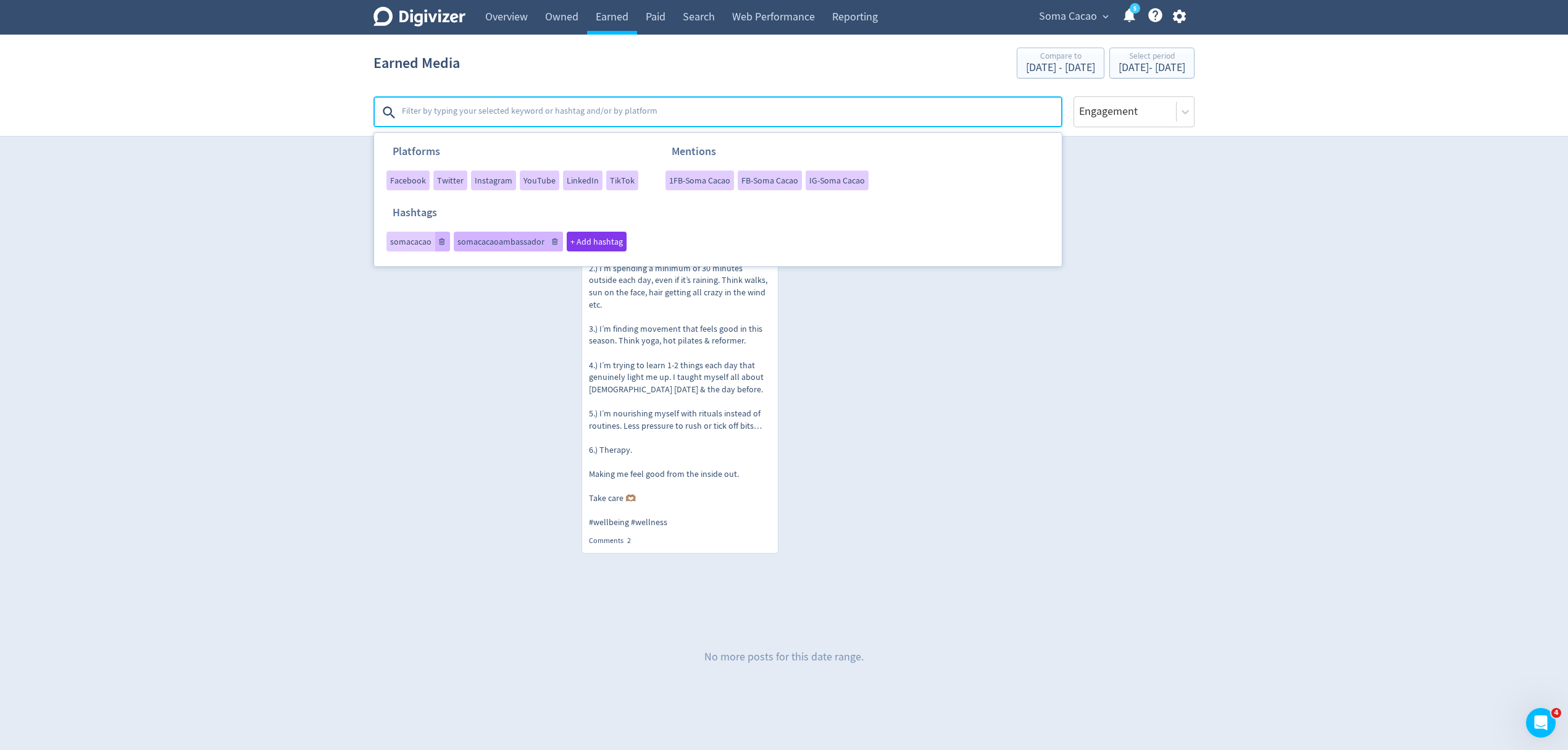
click at [499, 245] on div "somacacaoambassador" at bounding box center [508, 241] width 109 height 19
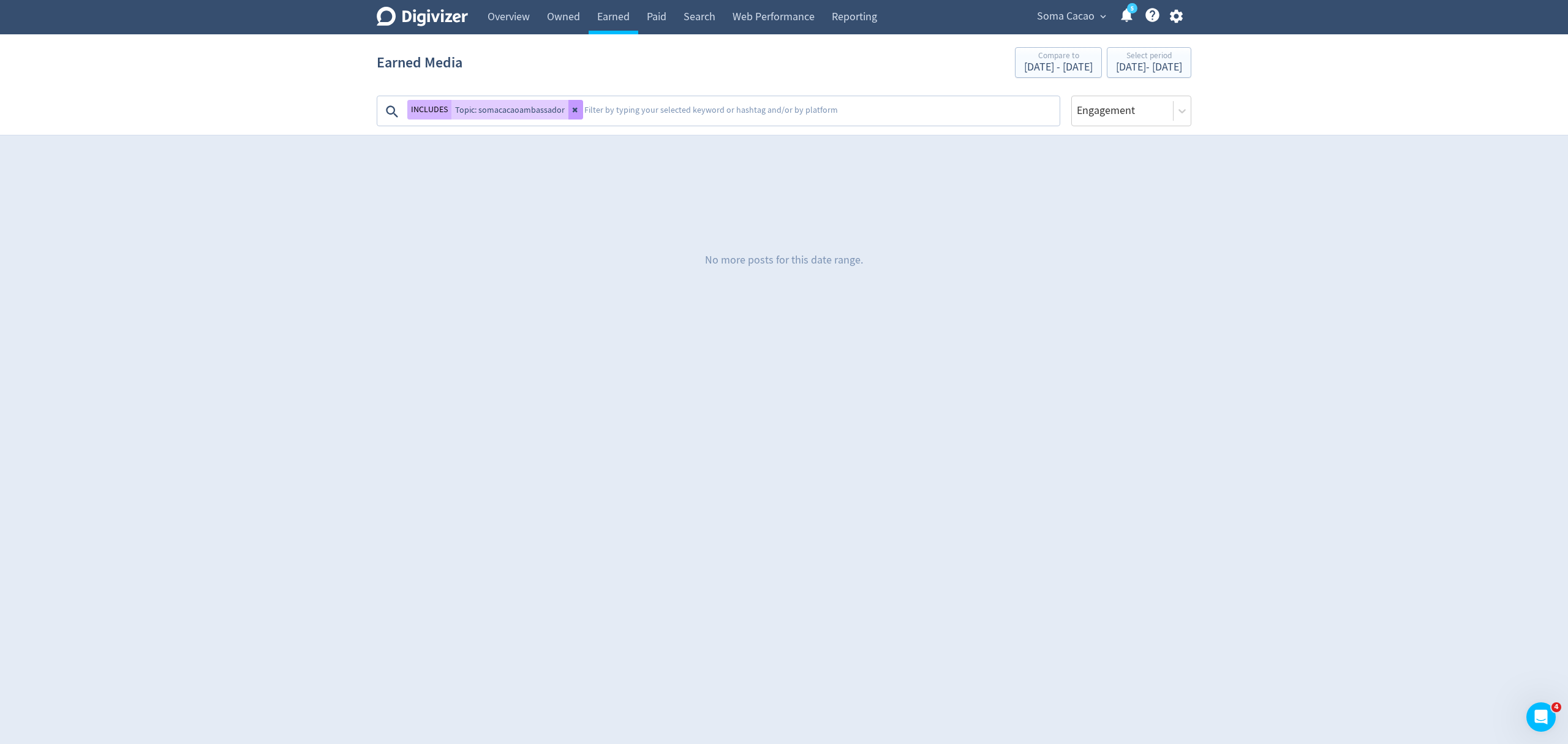
click at [572, 105] on button at bounding box center [575, 109] width 14 height 19
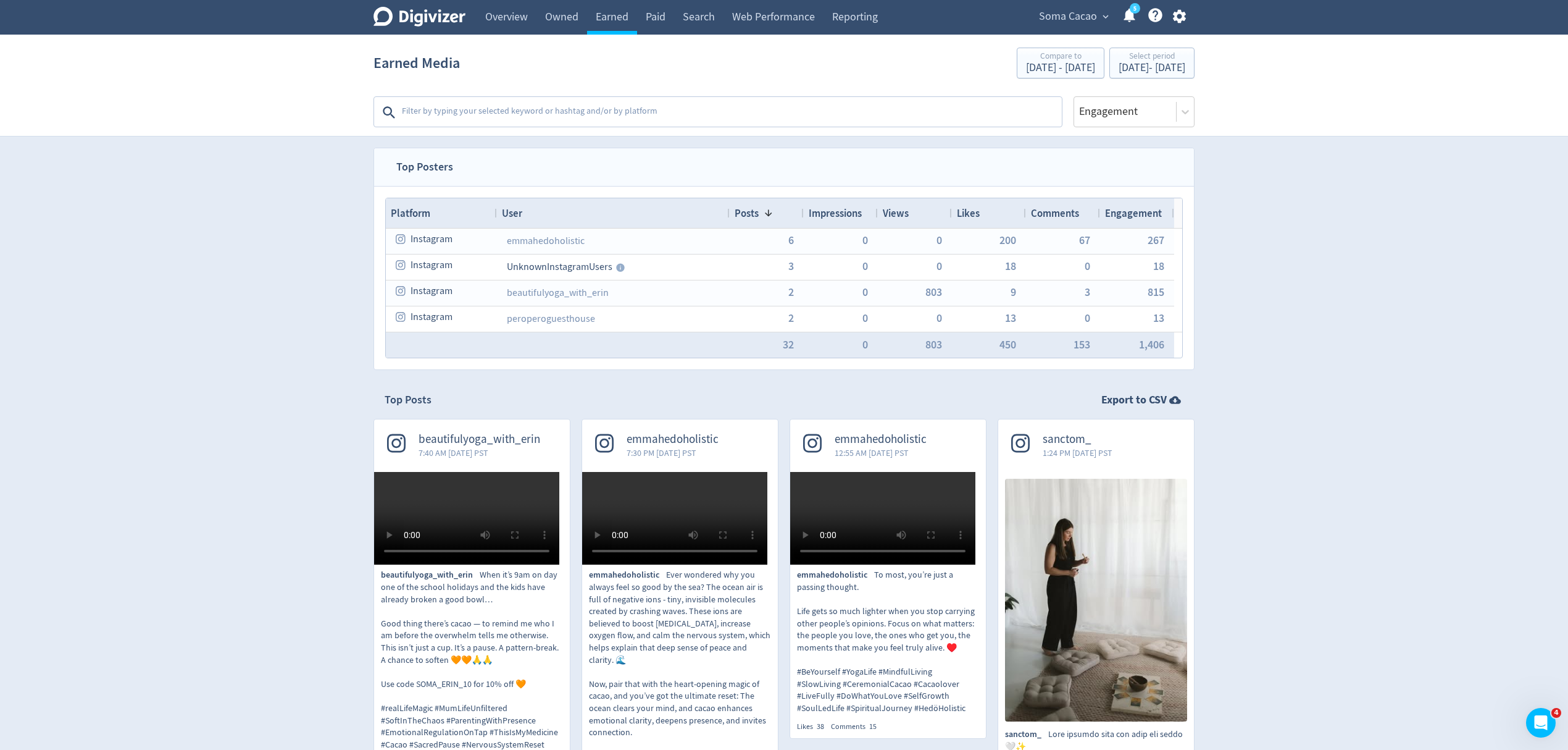
click at [576, 107] on textarea at bounding box center [731, 113] width 660 height 25
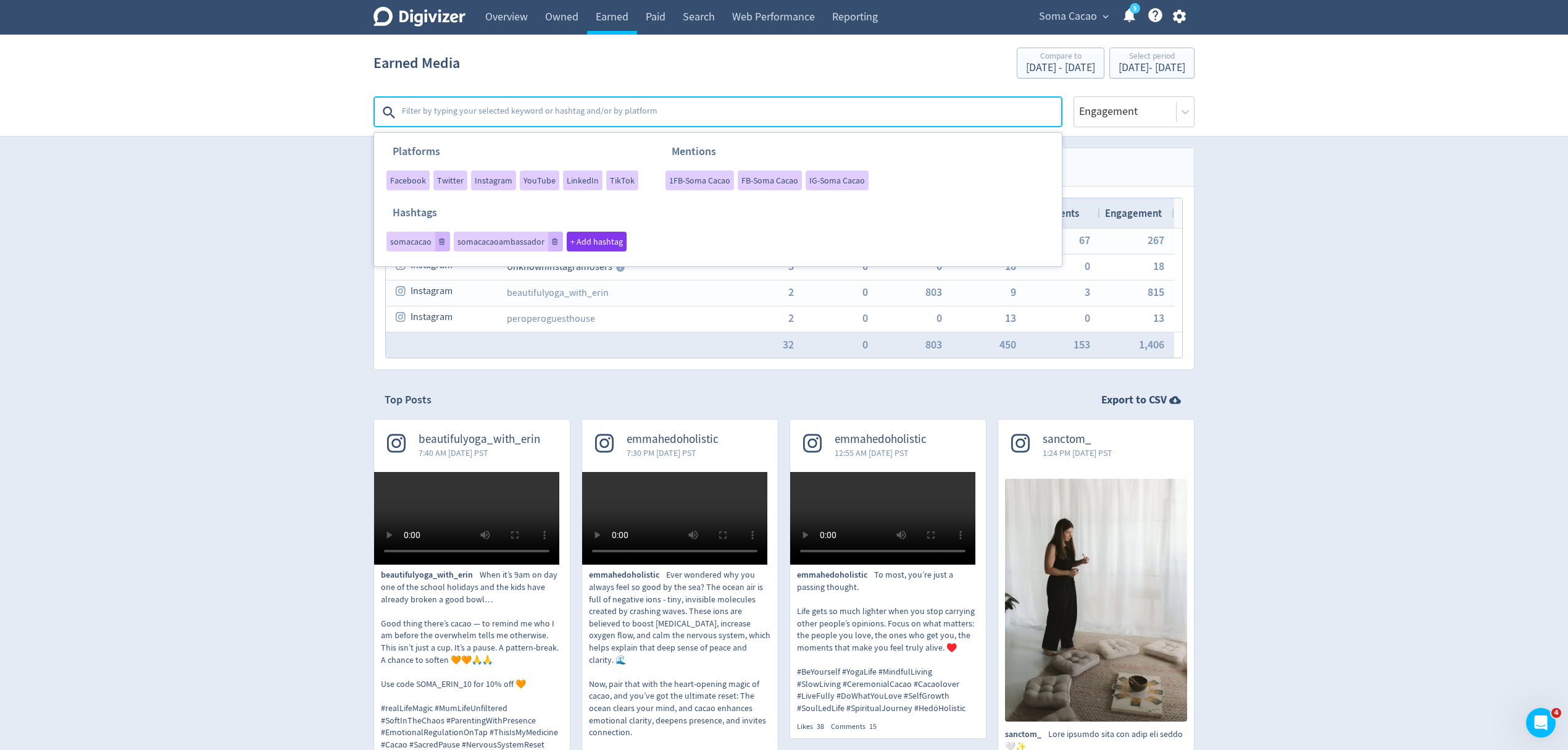
click at [575, 114] on textarea at bounding box center [731, 113] width 660 height 25
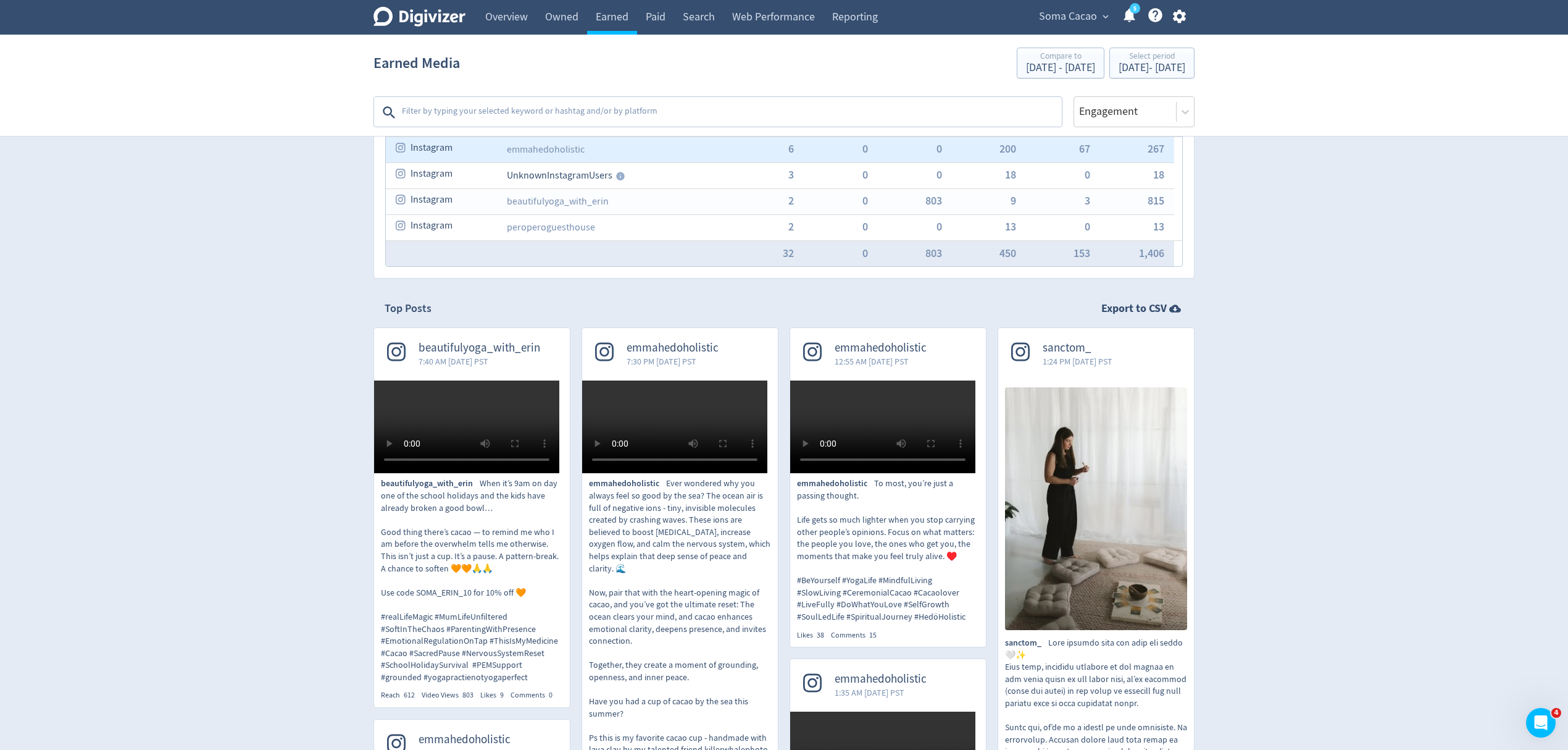
scroll to position [82, 0]
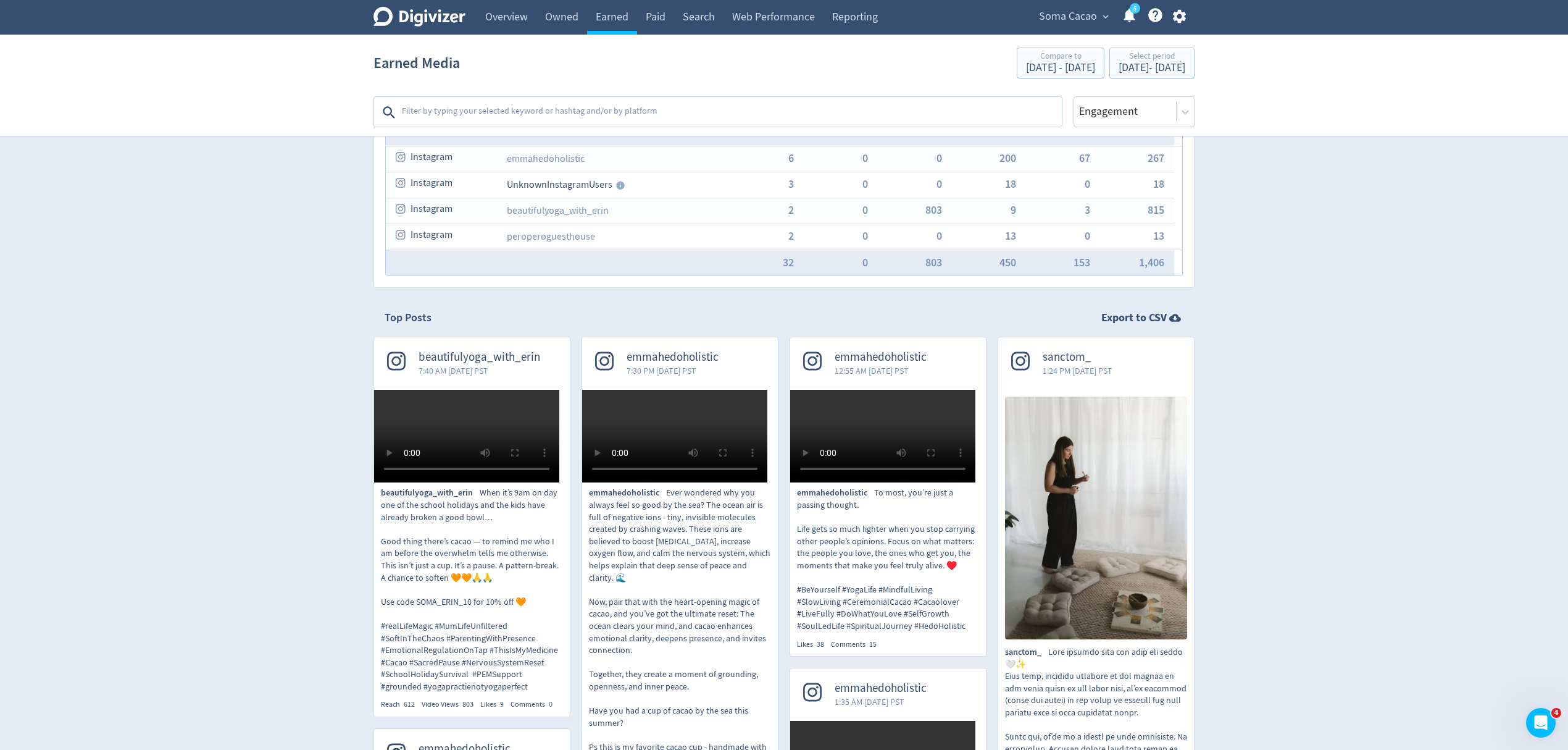
click at [512, 116] on textarea at bounding box center [731, 113] width 660 height 25
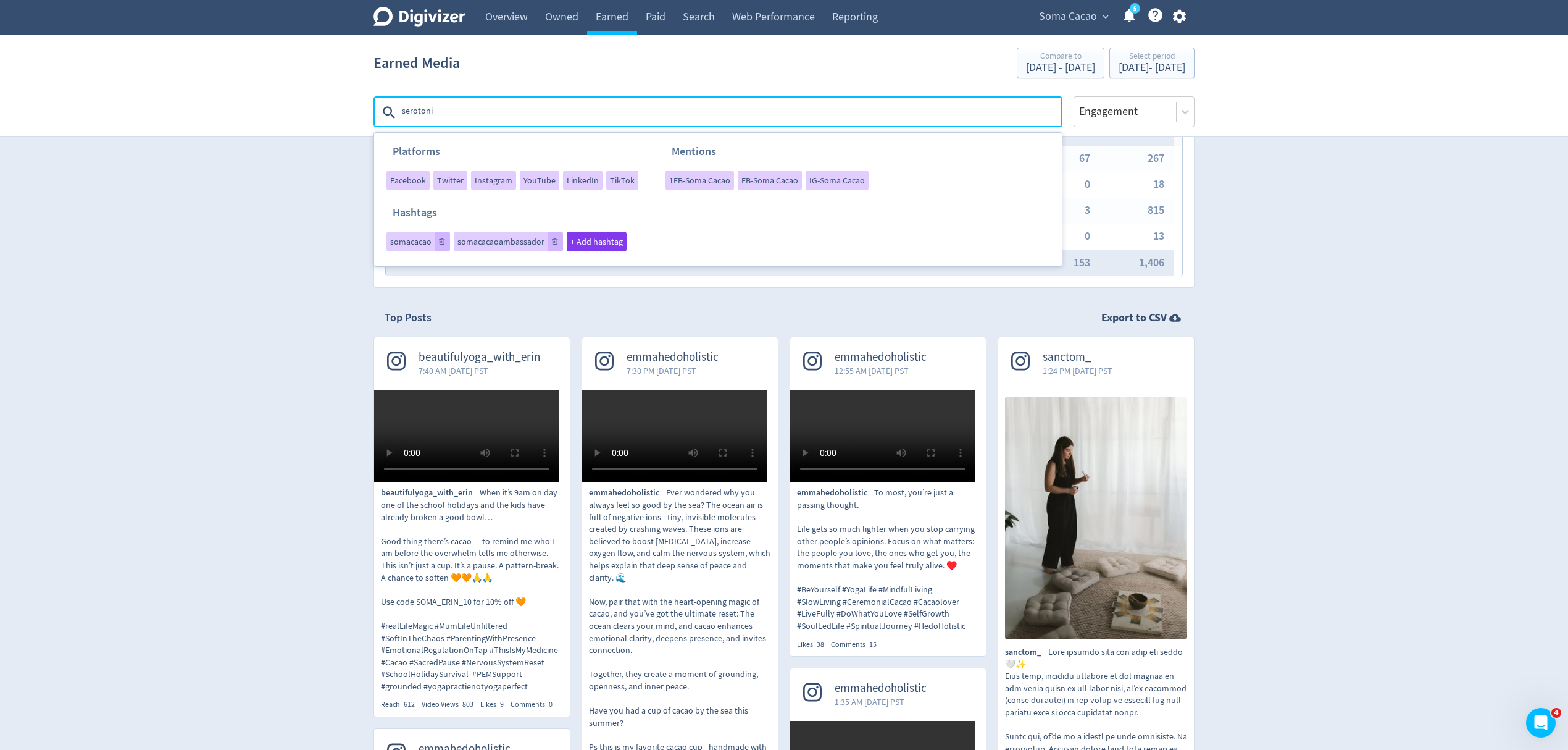
type textarea "[MEDICAL_DATA]"
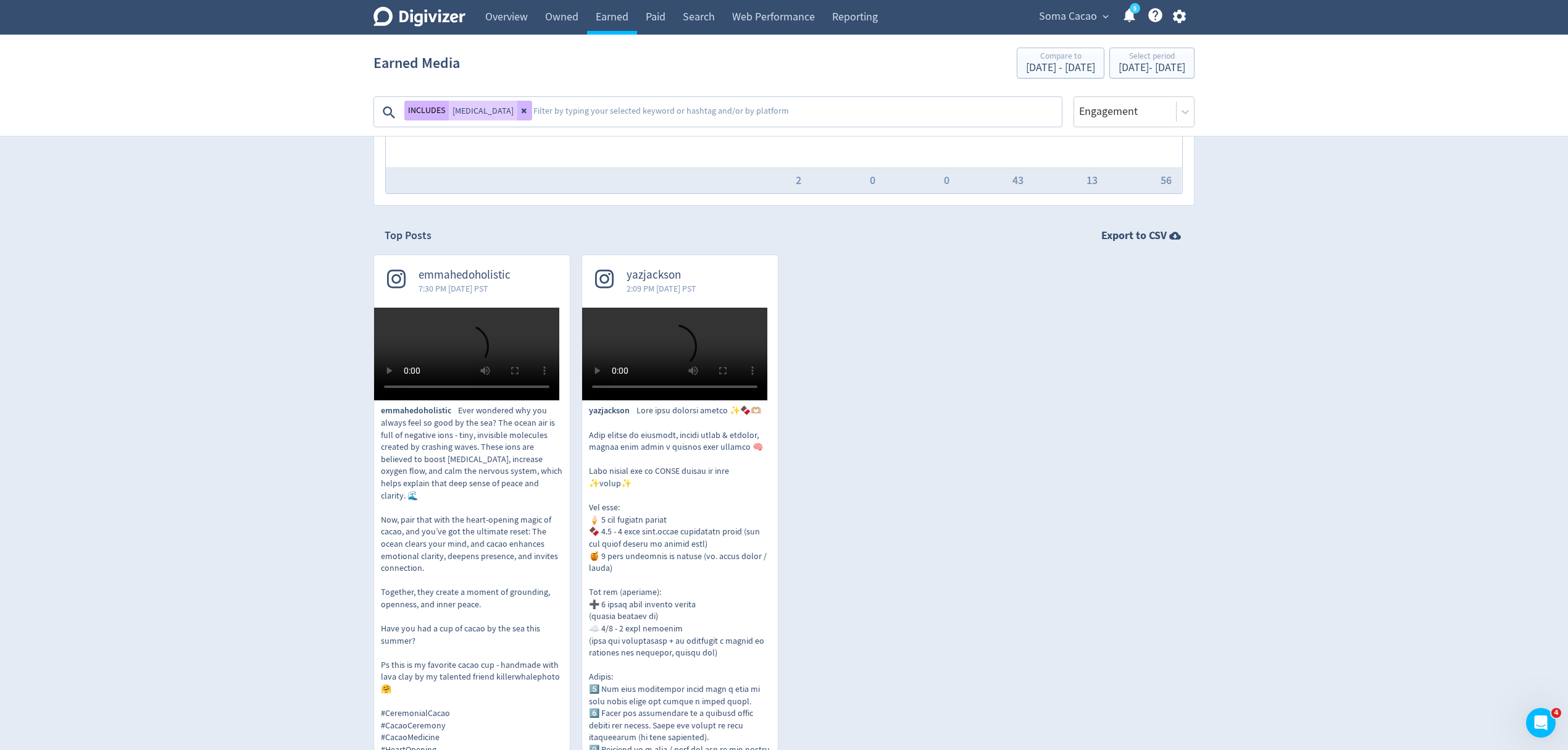
scroll to position [0, 0]
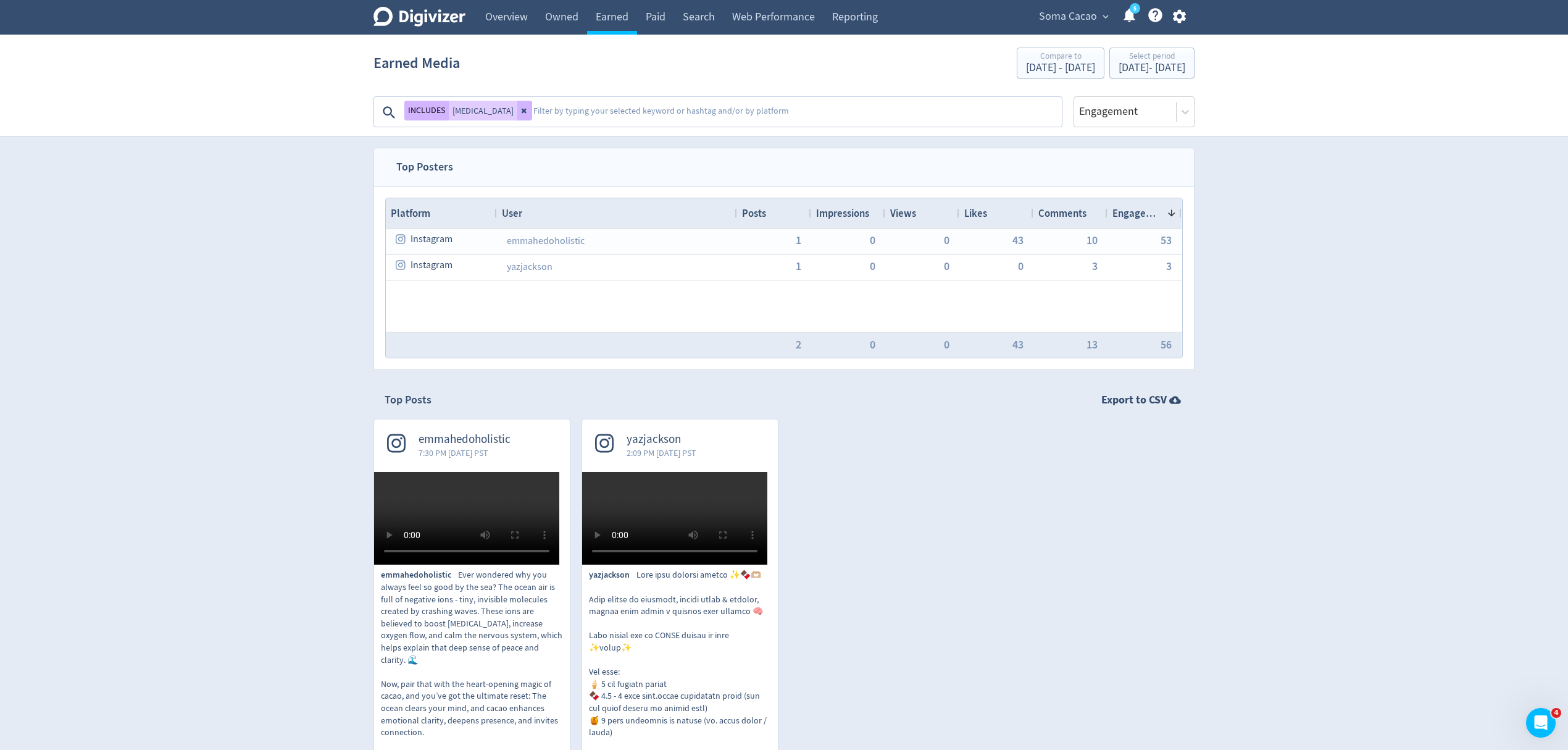
click at [518, 105] on button at bounding box center [524, 110] width 14 height 19
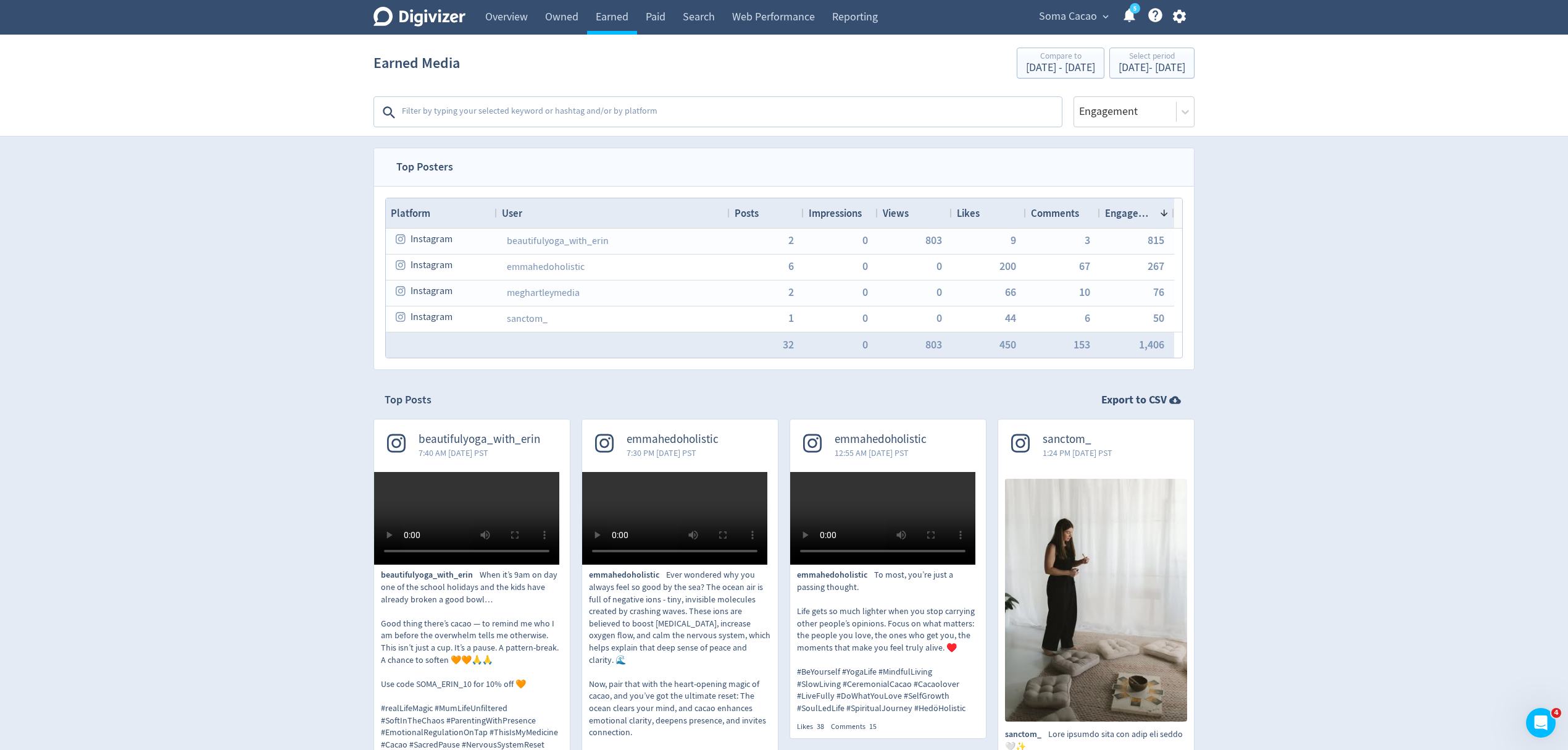
click at [501, 109] on textarea at bounding box center [731, 113] width 660 height 25
click at [561, 120] on textarea at bounding box center [731, 113] width 660 height 25
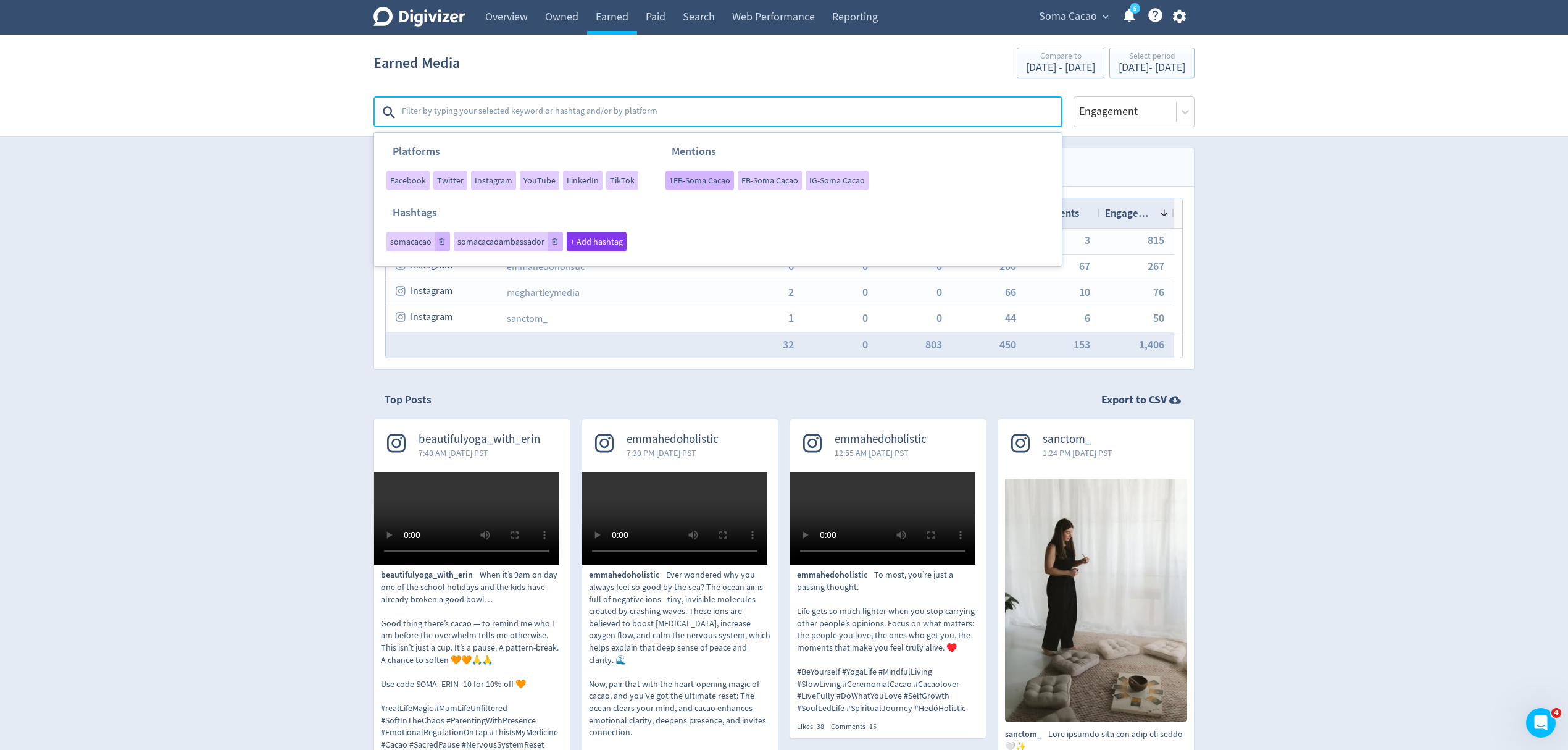
click at [687, 180] on span "1FB-Soma Cacao" at bounding box center [699, 180] width 61 height 9
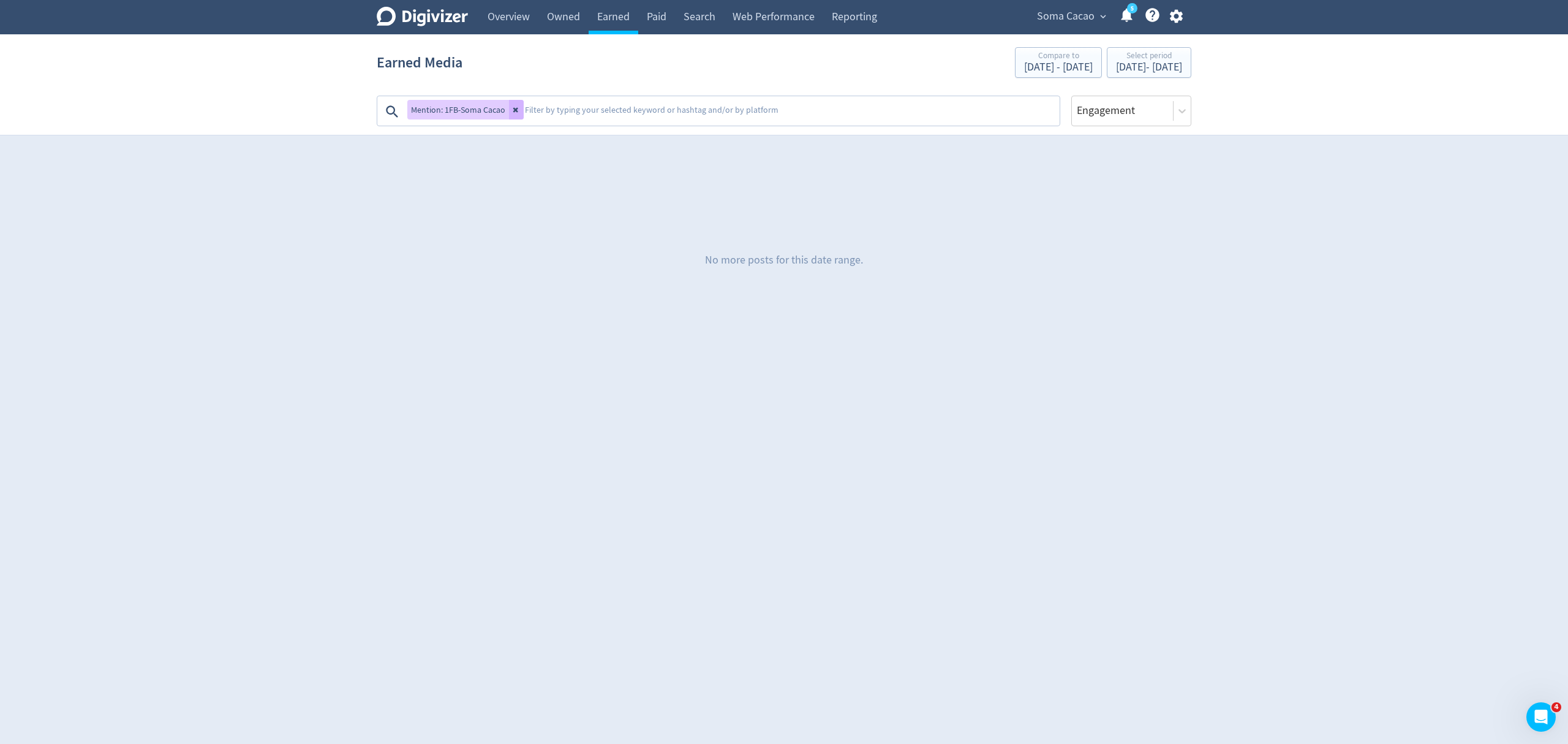
click at [588, 115] on textarea at bounding box center [791, 112] width 534 height 25
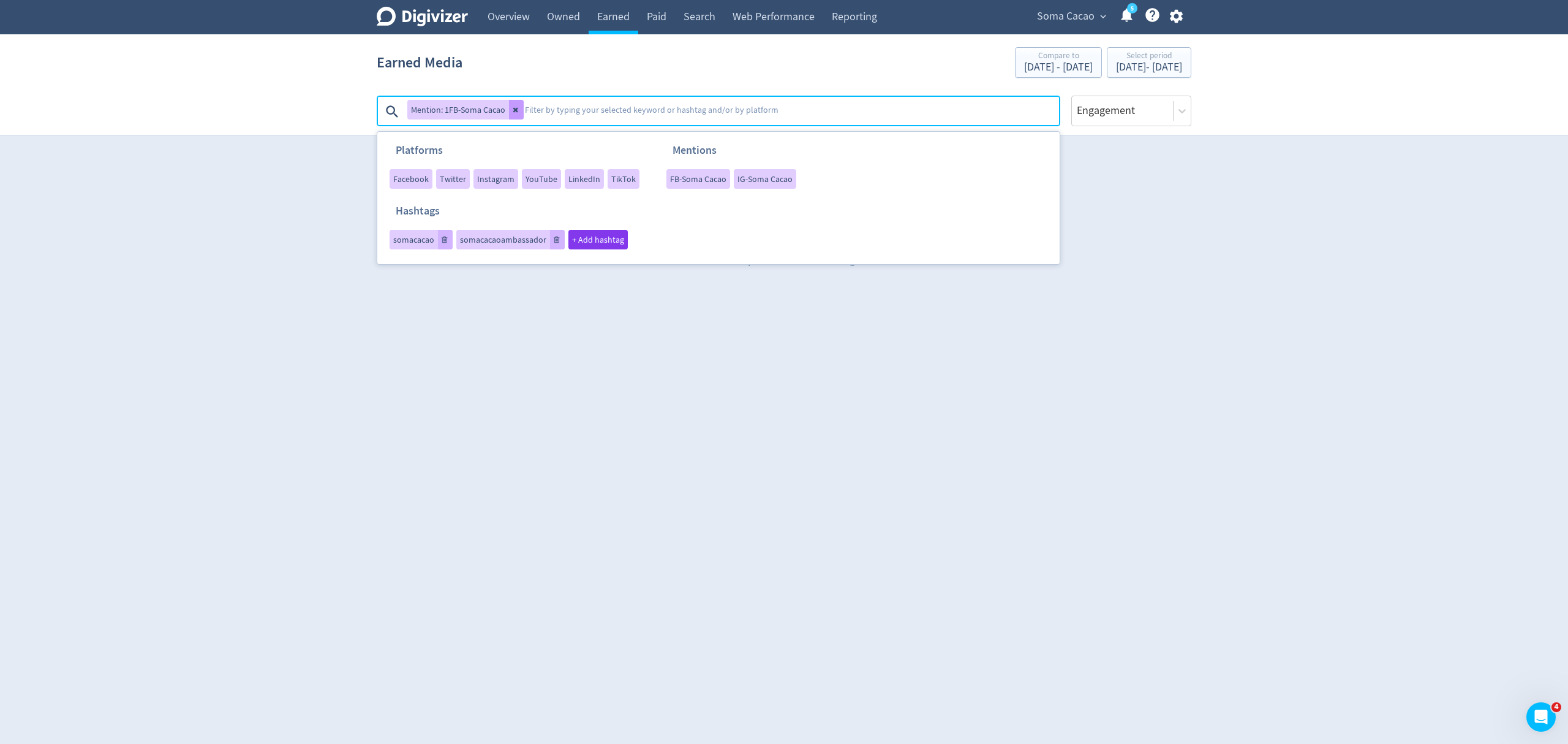
click at [518, 109] on icon at bounding box center [516, 110] width 8 height 8
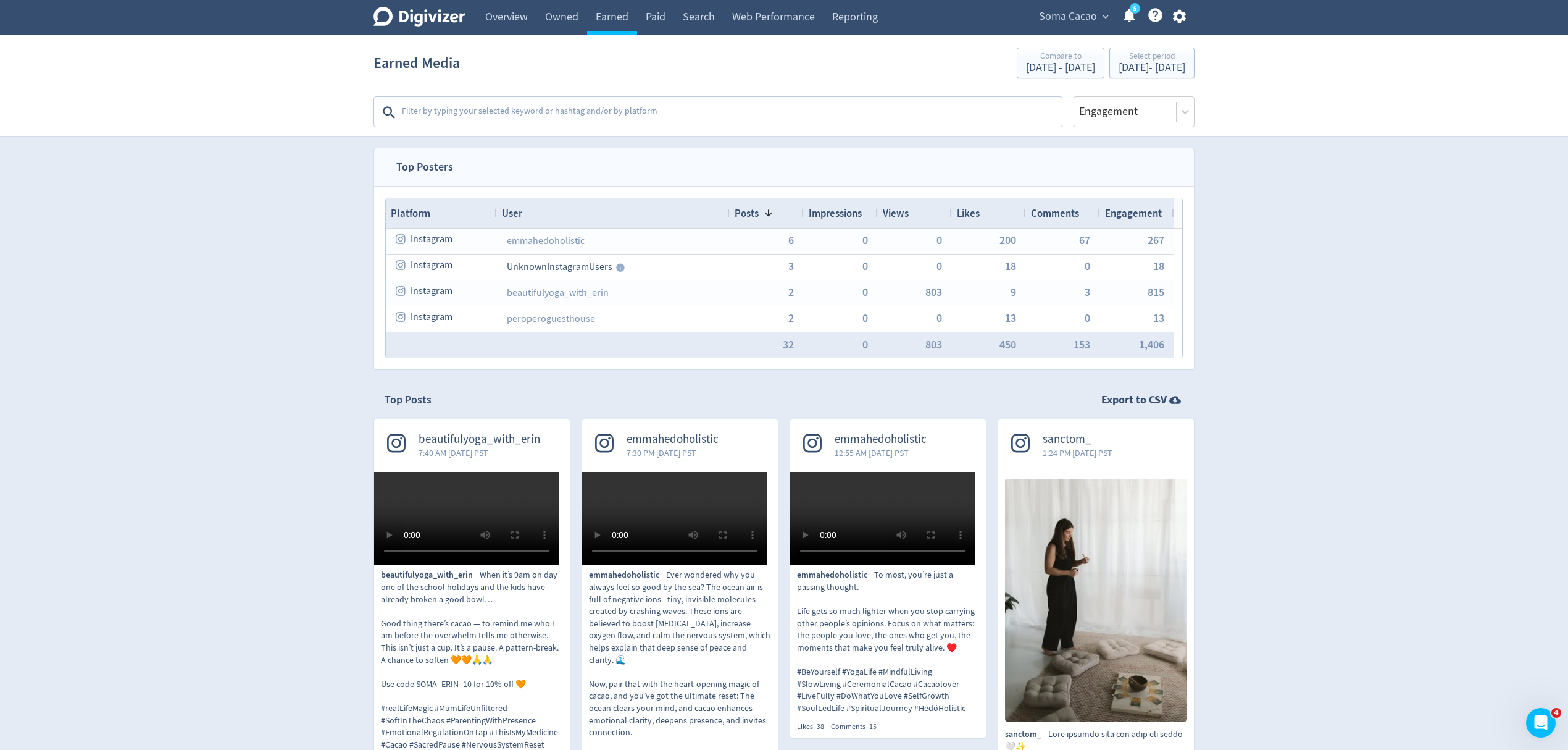
click at [522, 110] on textarea at bounding box center [731, 113] width 660 height 25
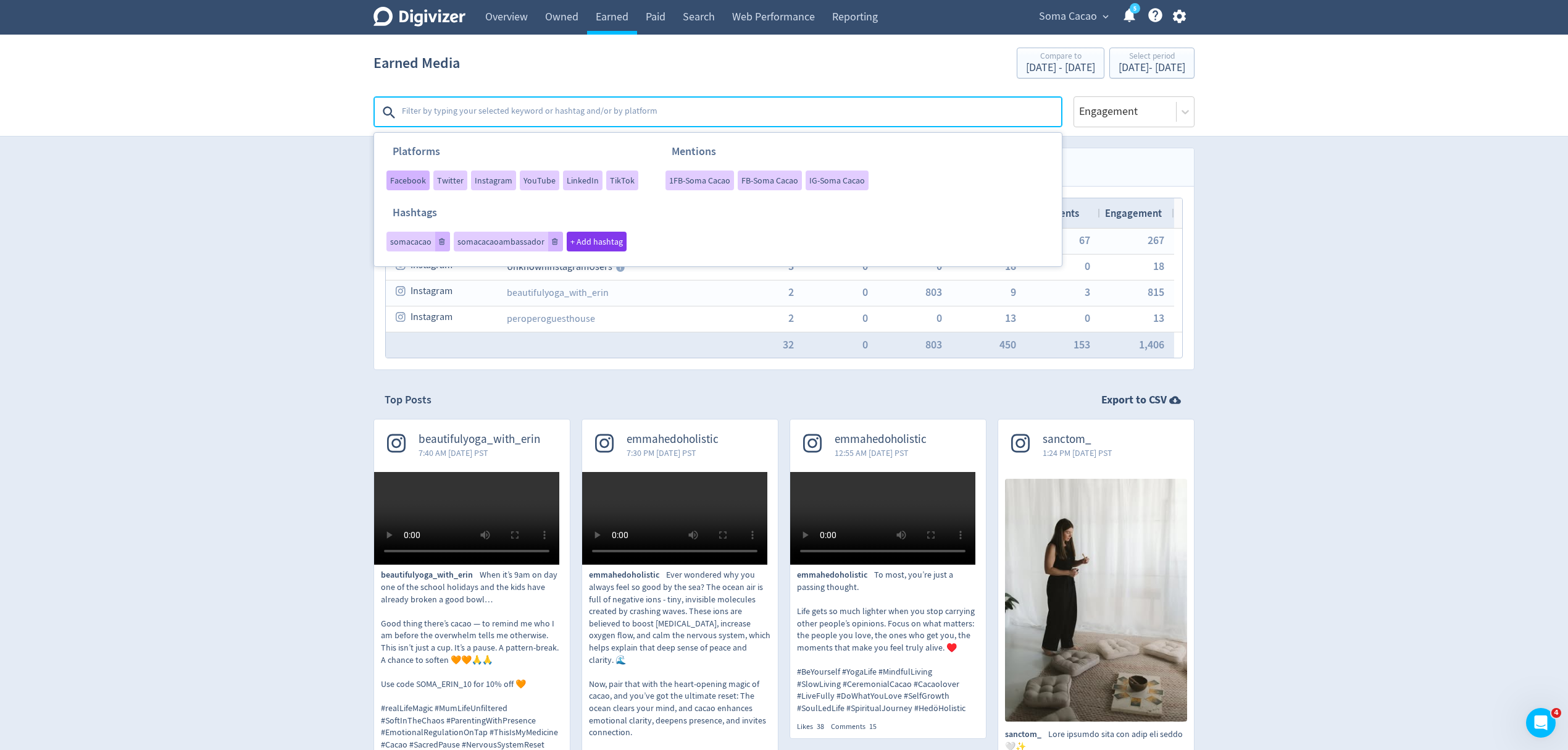
click at [404, 183] on span "Facebook" at bounding box center [408, 180] width 36 height 9
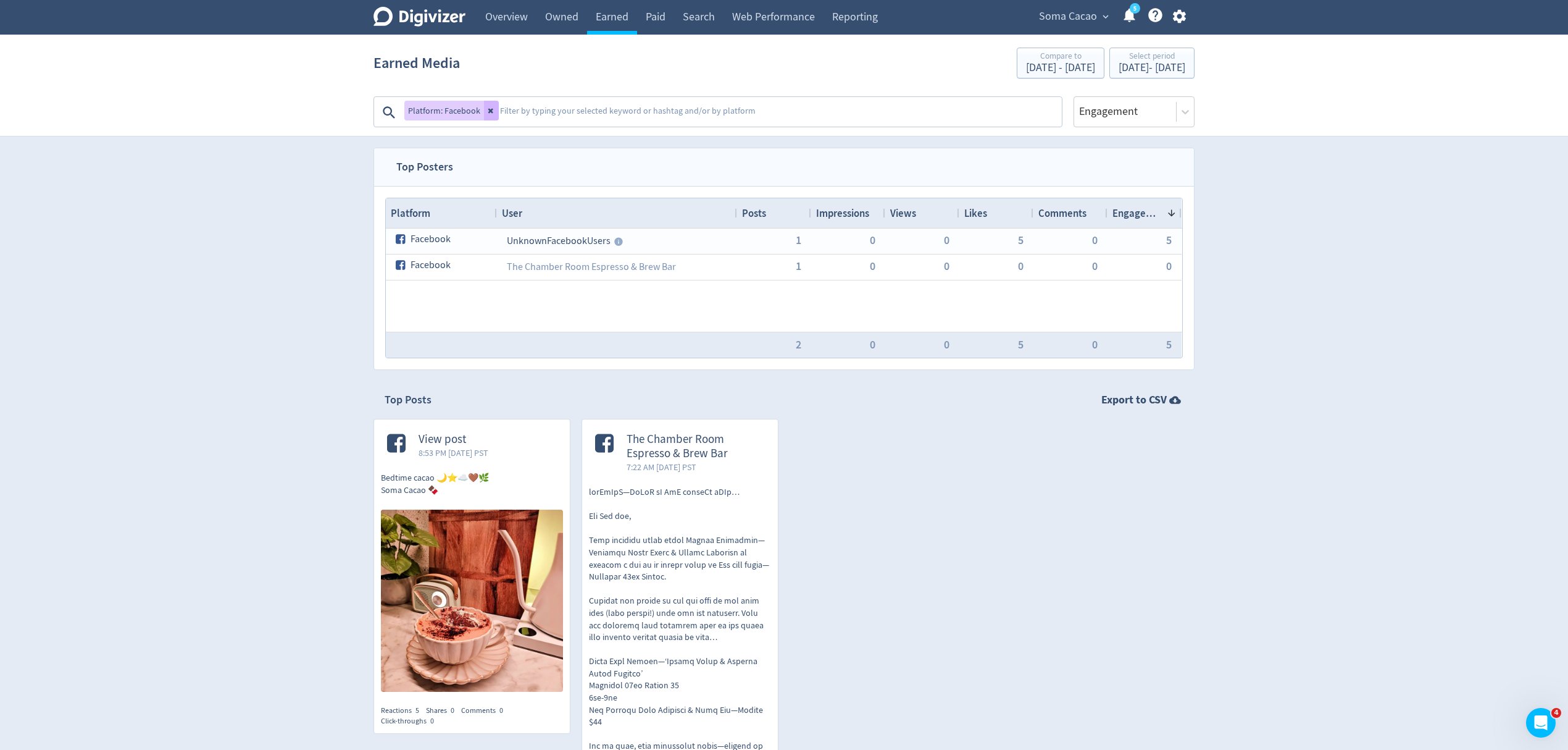
click at [531, 110] on textarea at bounding box center [779, 113] width 562 height 25
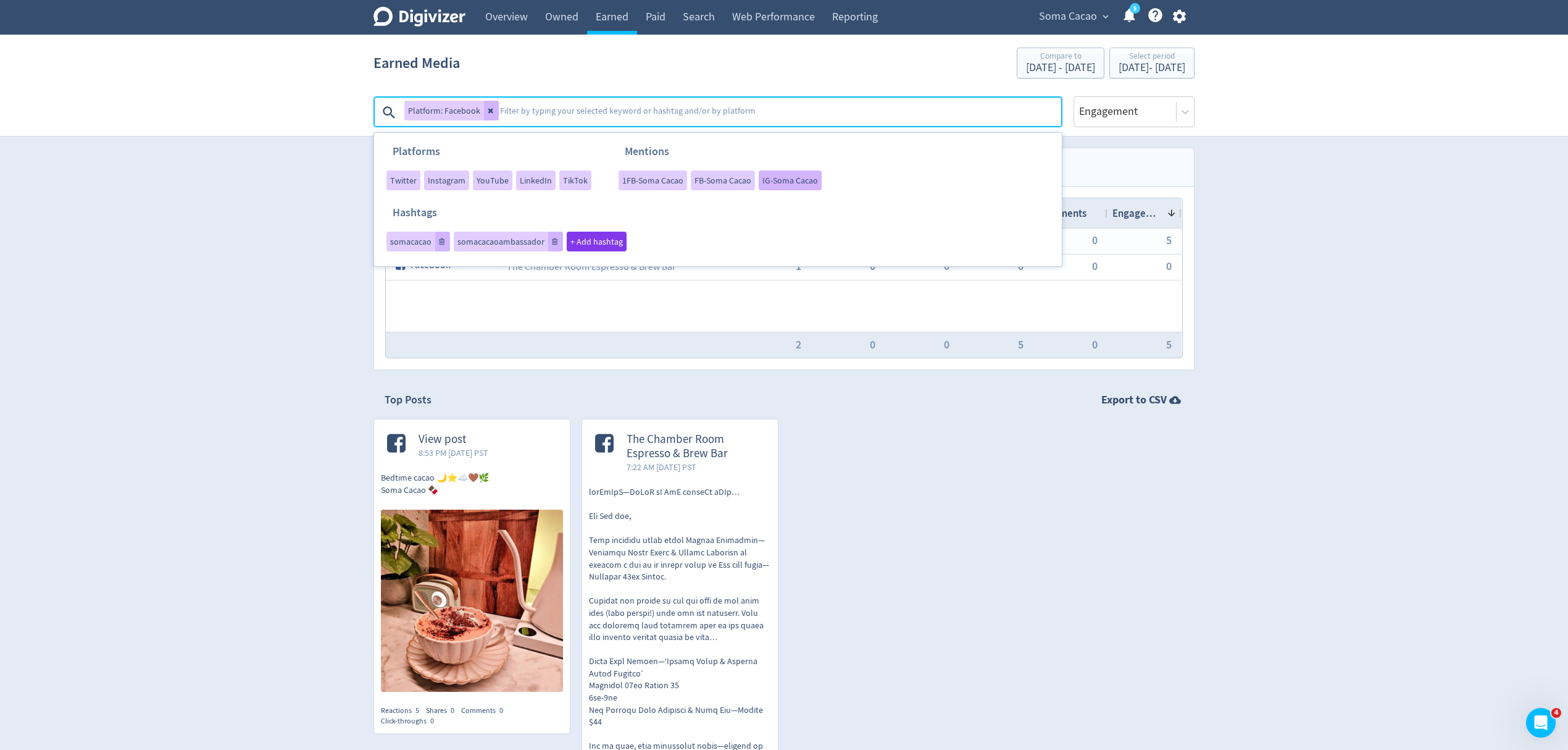
click at [769, 179] on span "IG-Soma Cacao" at bounding box center [790, 180] width 56 height 9
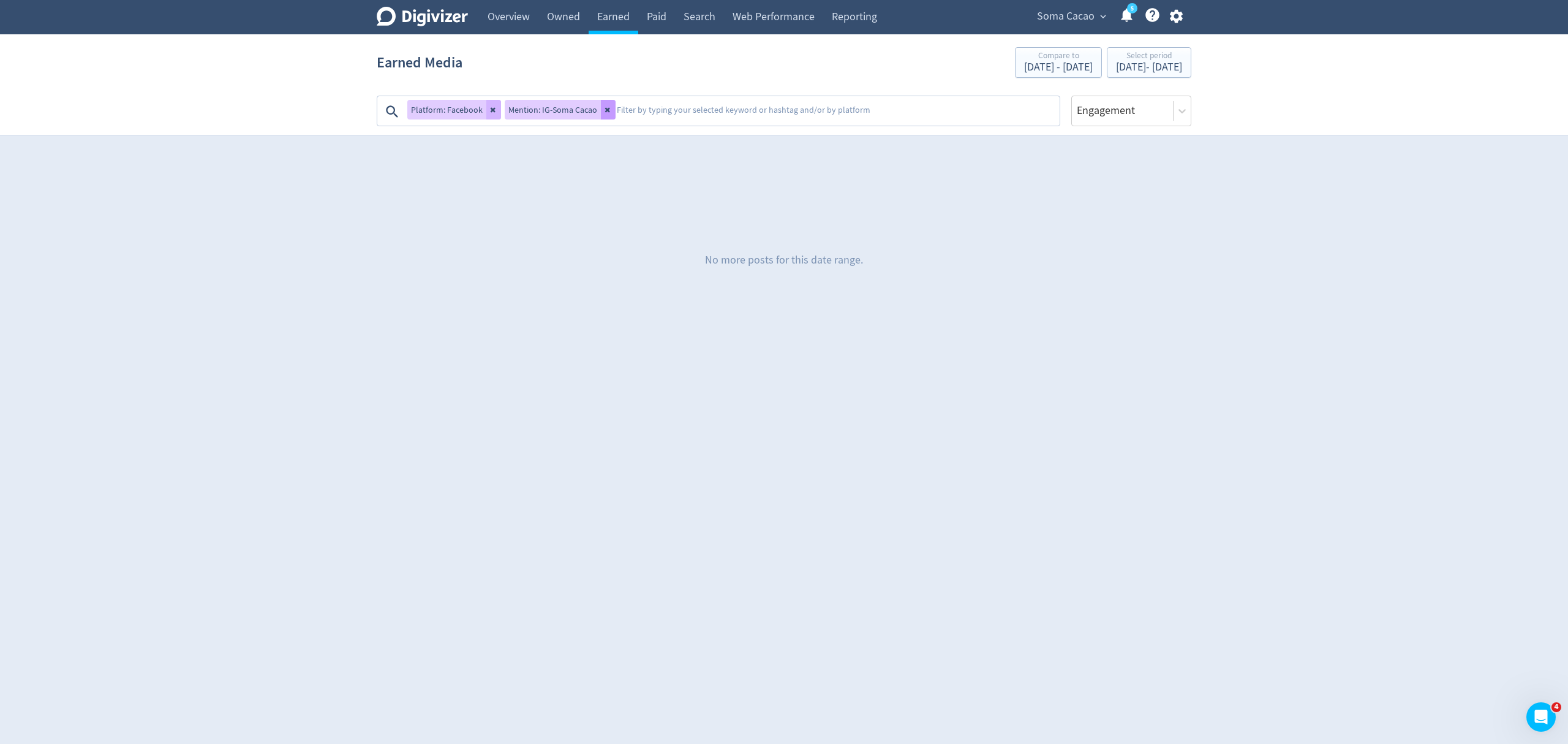
click at [604, 108] on icon at bounding box center [608, 110] width 8 height 8
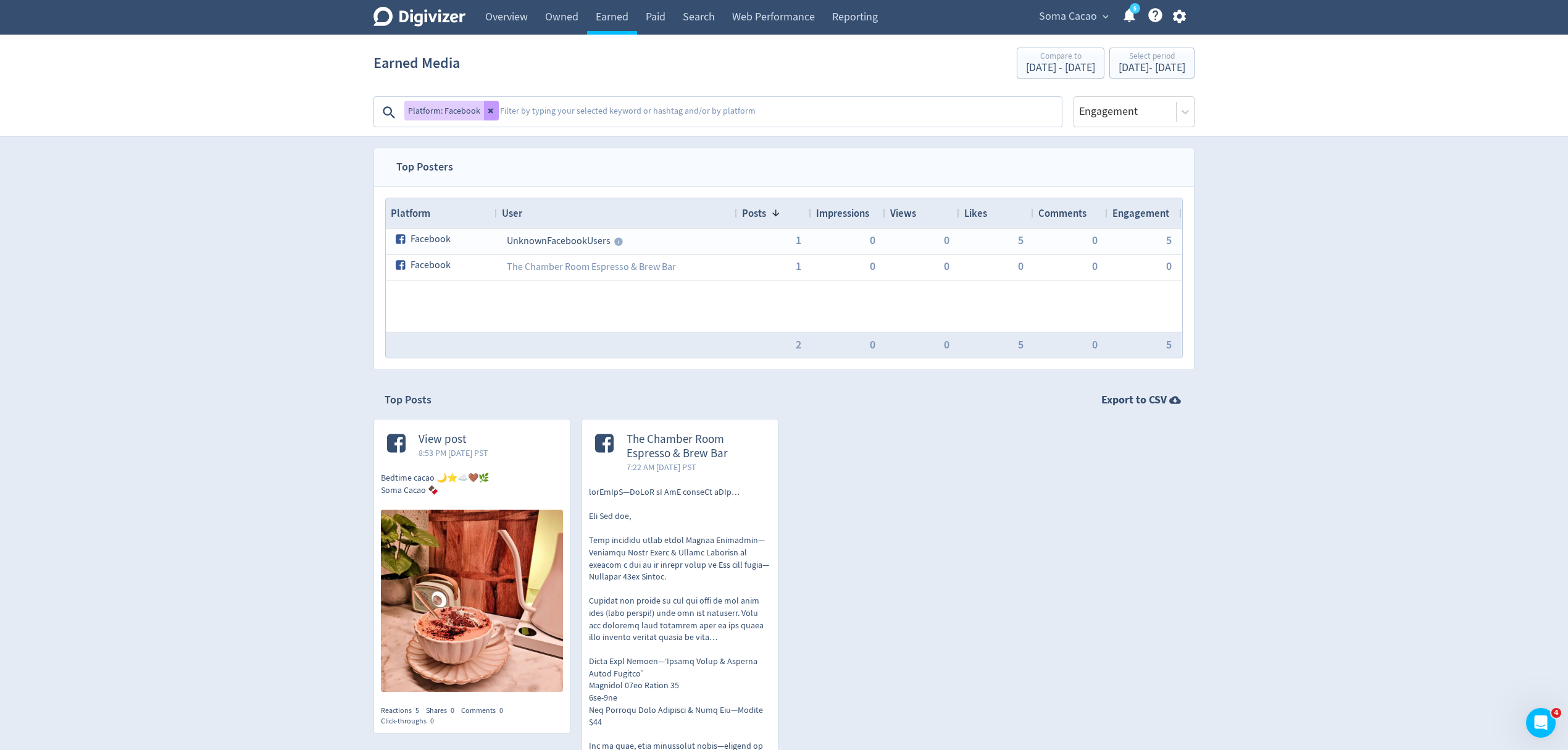
click at [489, 112] on icon at bounding box center [491, 111] width 5 height 5
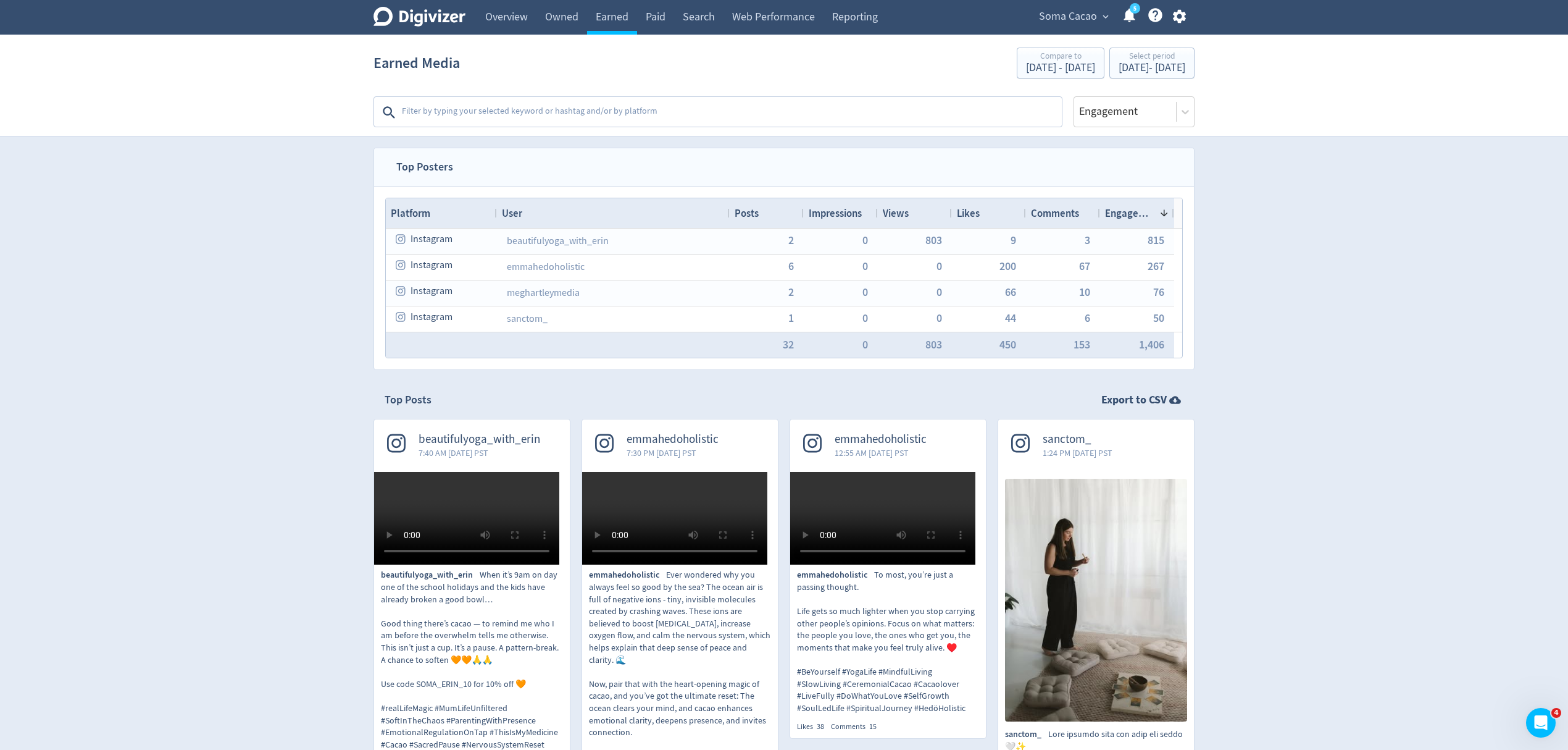
click at [488, 112] on textarea at bounding box center [731, 113] width 660 height 25
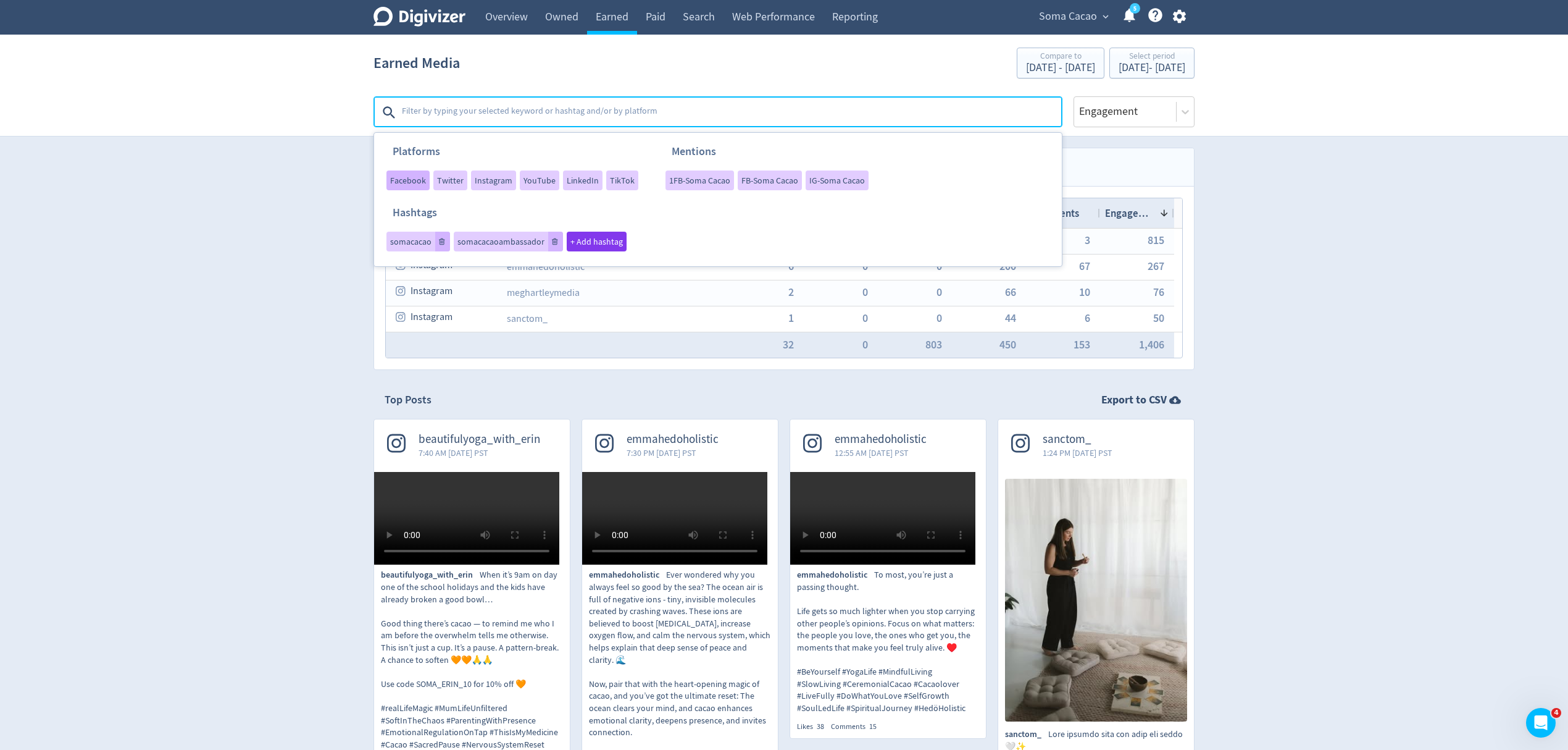
click at [397, 183] on span "Facebook" at bounding box center [408, 180] width 36 height 9
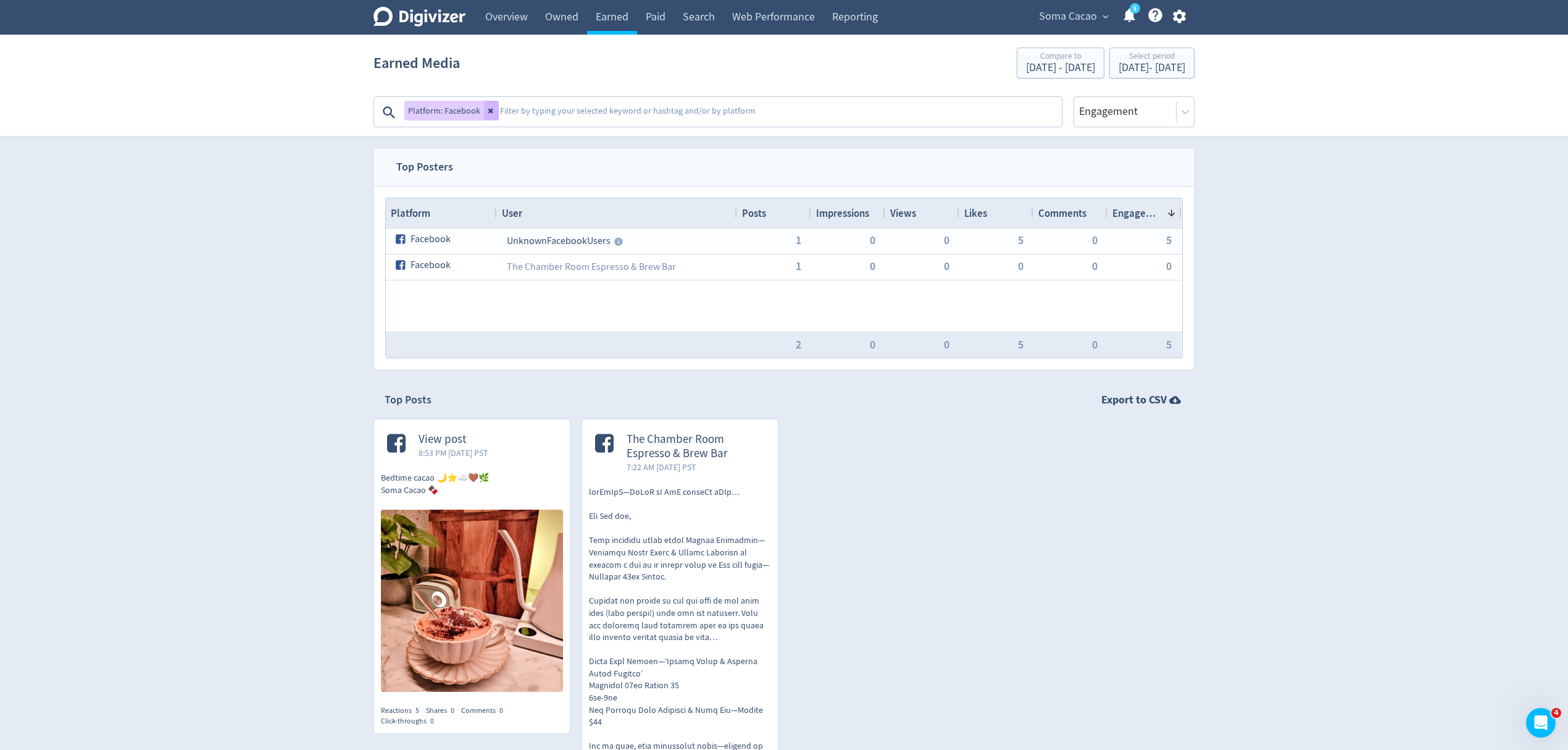
click at [567, 116] on textarea at bounding box center [779, 113] width 562 height 25
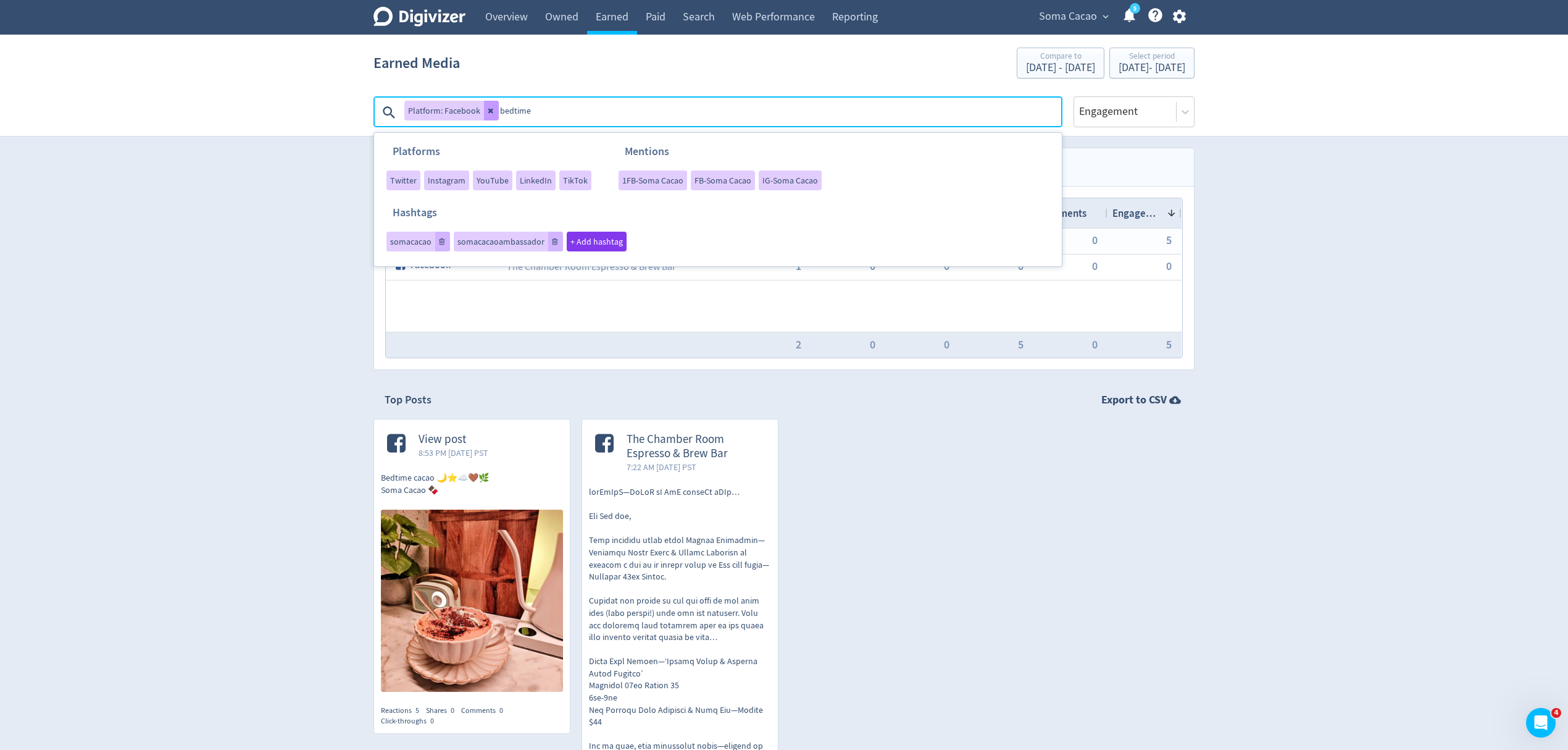
type textarea "bedtime"
click at [485, 117] on button at bounding box center [491, 110] width 14 height 19
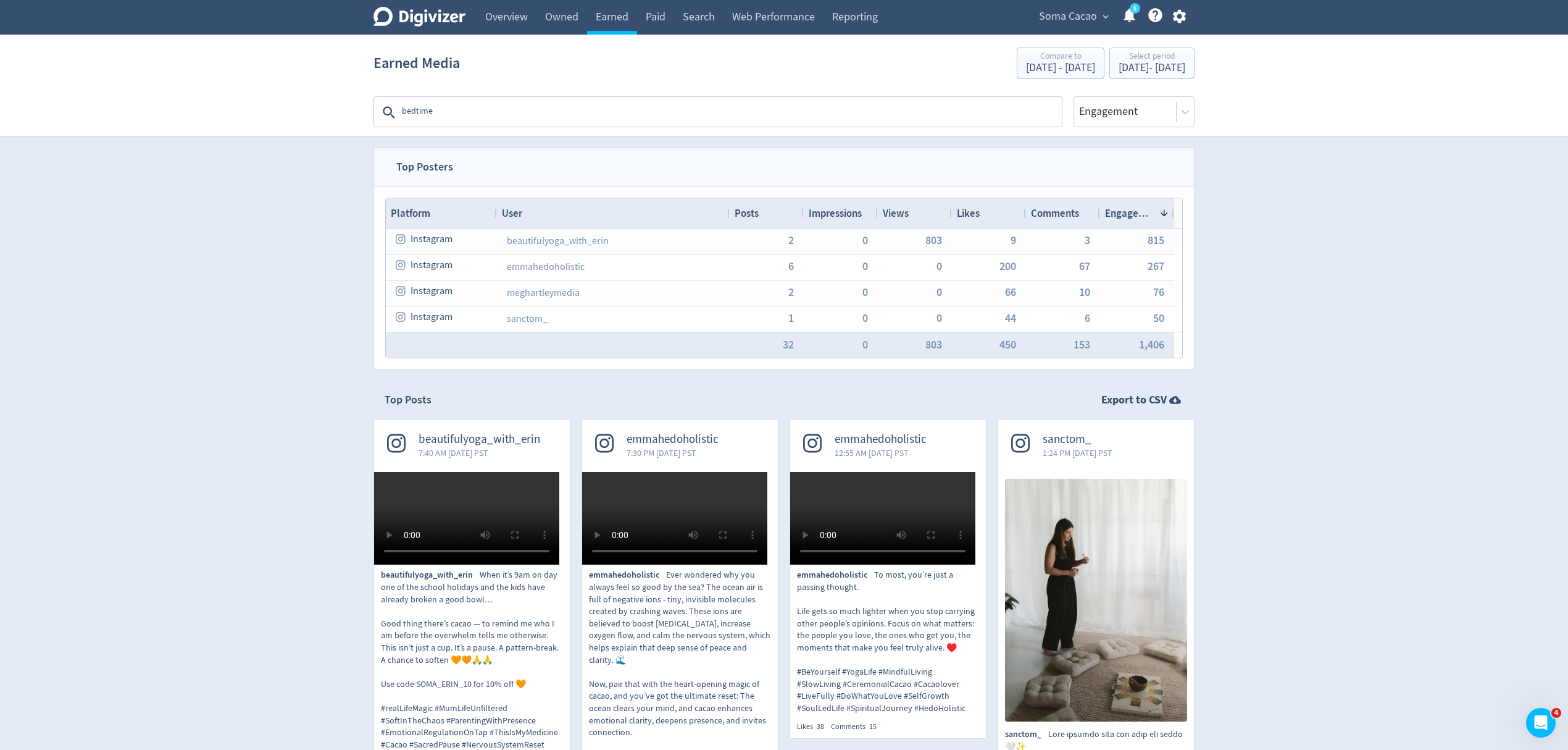
click at [475, 111] on textarea "bedtime" at bounding box center [731, 113] width 660 height 25
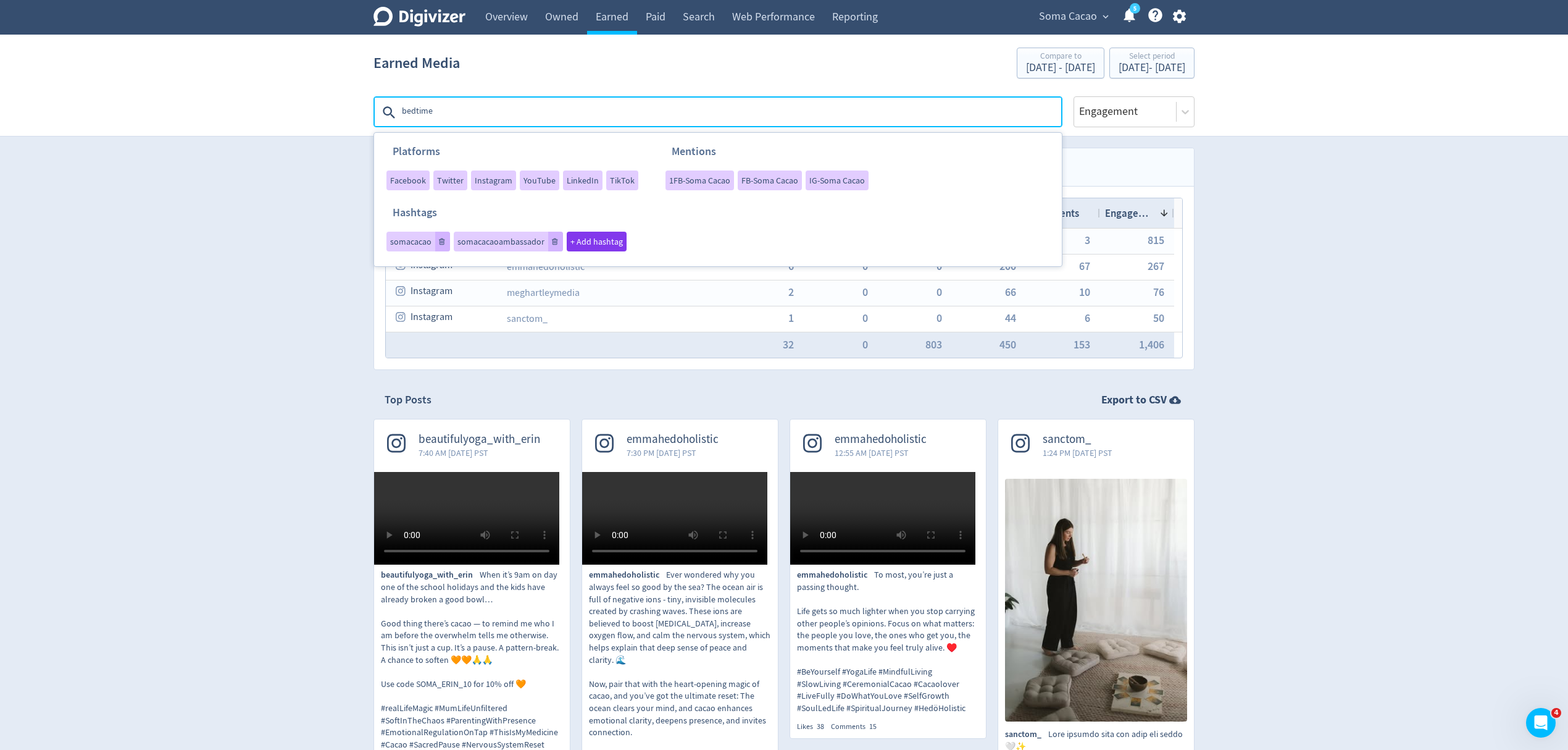
drag, startPoint x: 462, startPoint y: 112, endPoint x: 400, endPoint y: 111, distance: 62.0
click at [400, 111] on div "bedtime" at bounding box center [718, 112] width 686 height 29
click at [406, 178] on span "Facebook" at bounding box center [408, 180] width 36 height 9
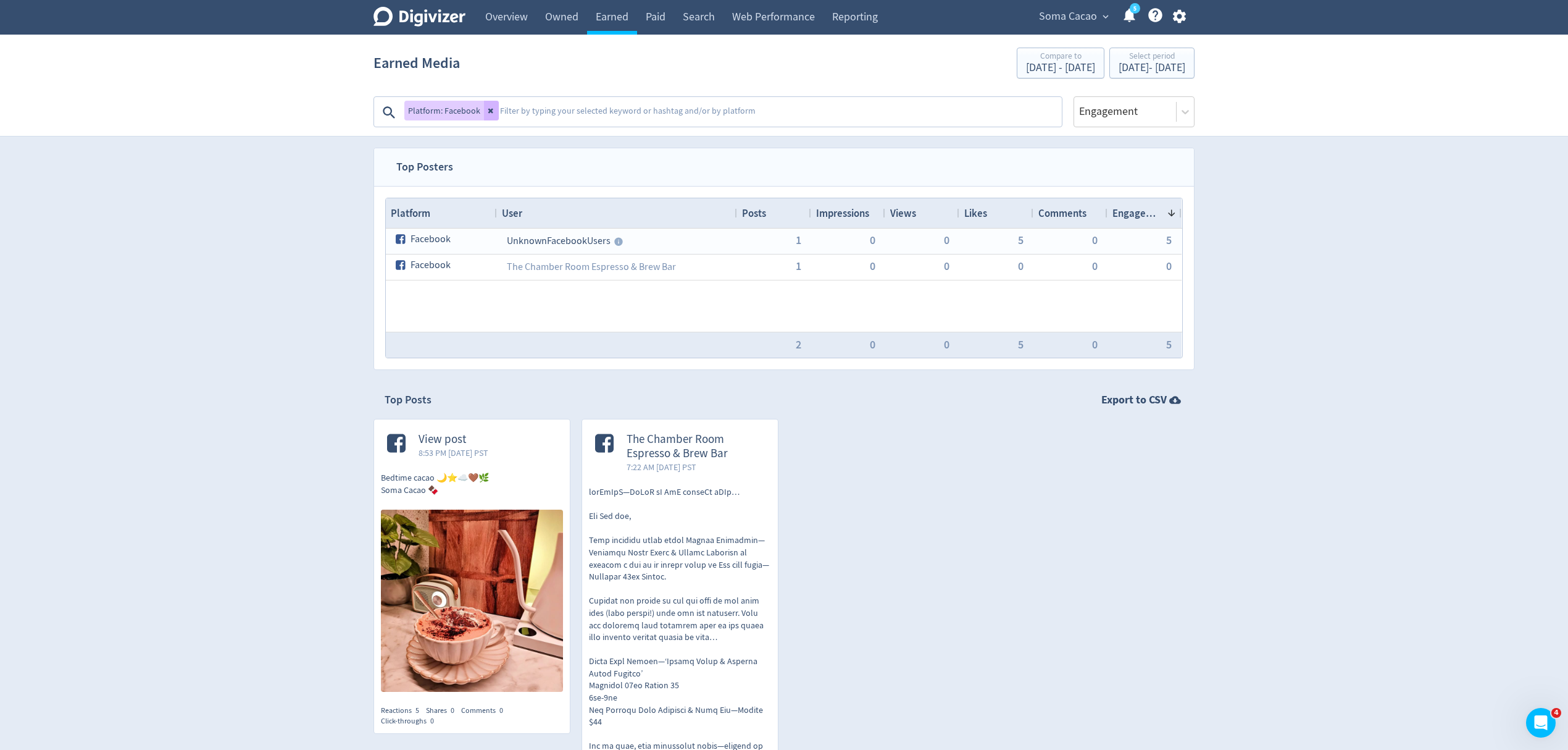
click at [529, 112] on textarea at bounding box center [779, 113] width 562 height 25
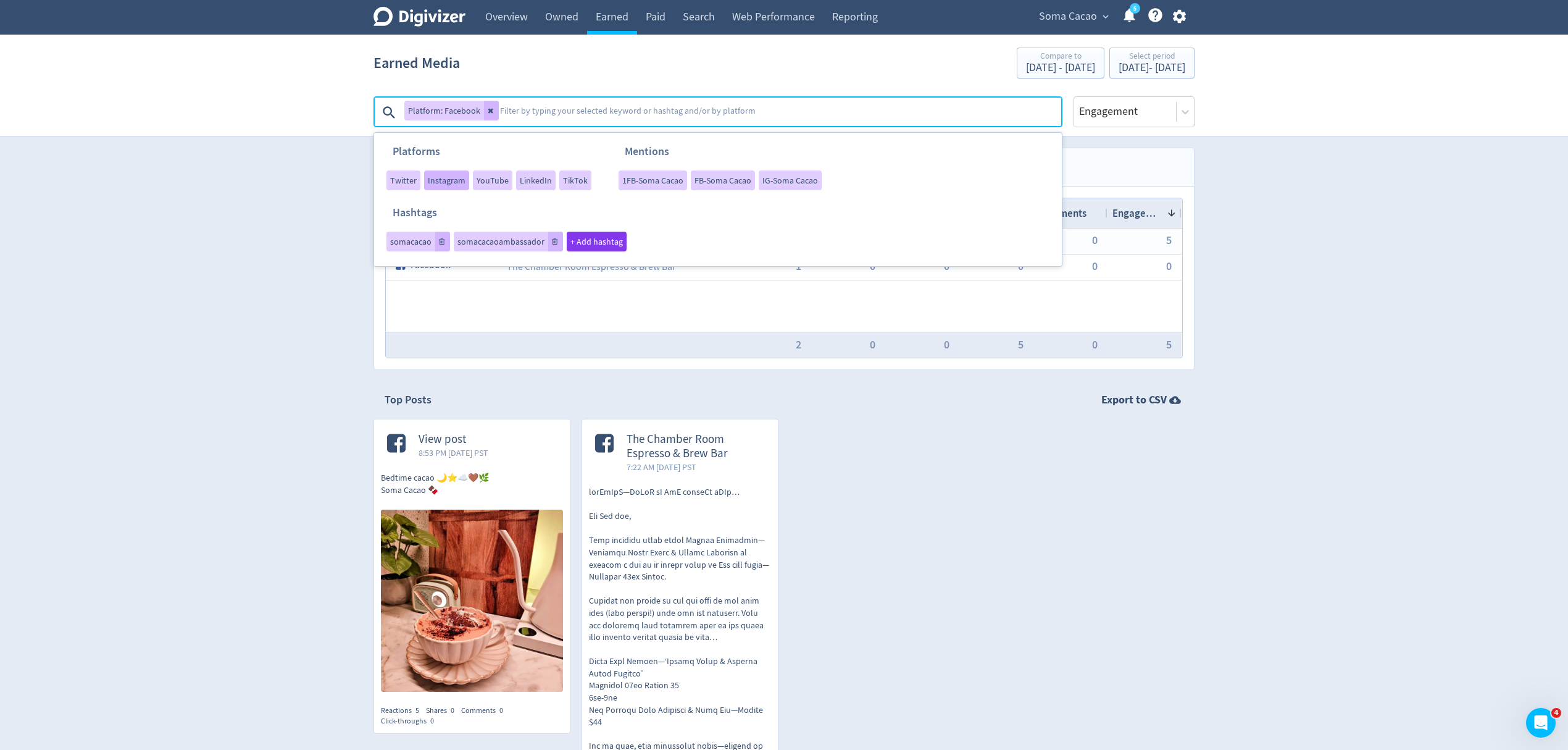
click at [456, 181] on span "Instagram" at bounding box center [446, 180] width 38 height 9
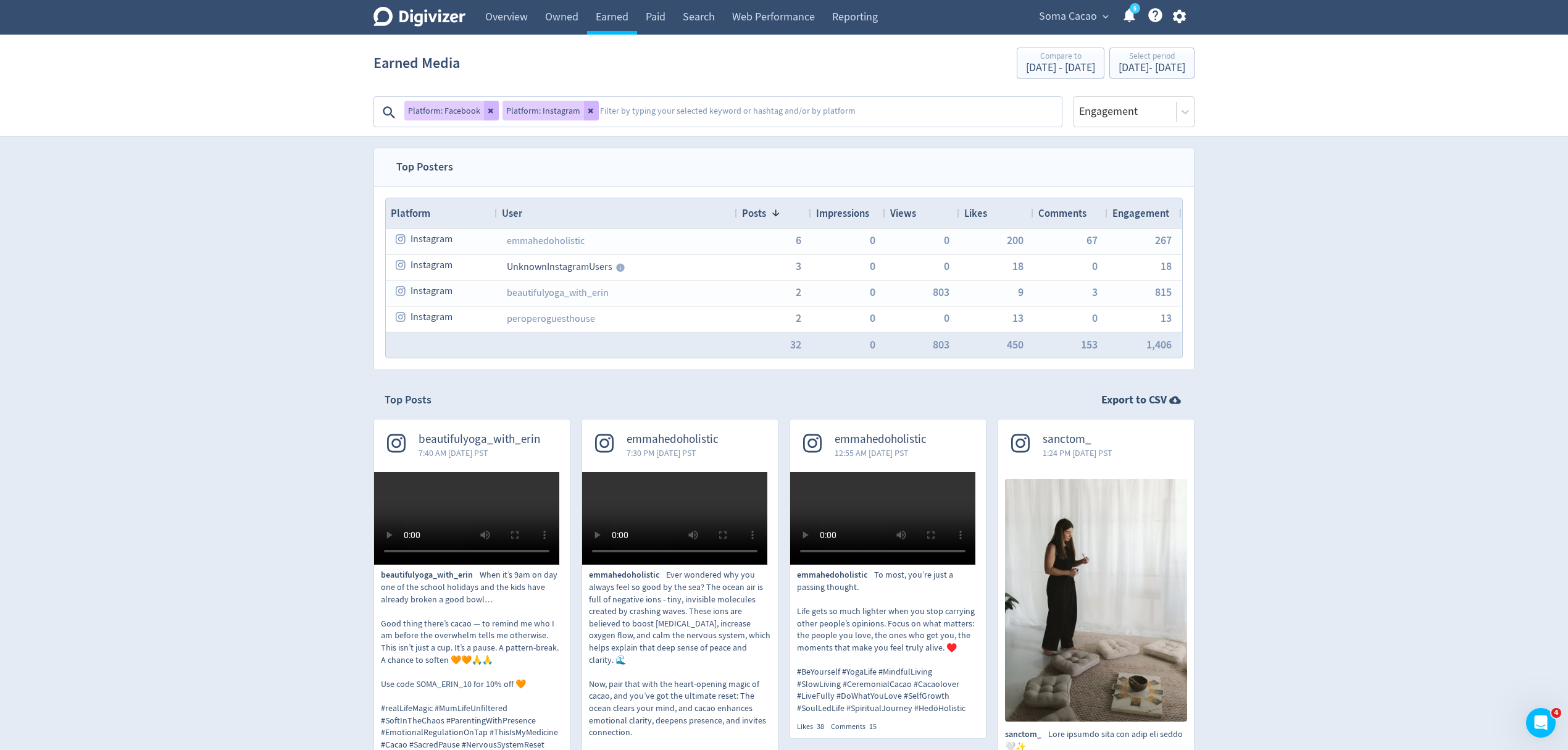
click at [533, 116] on div "Platform: Instagram" at bounding box center [550, 110] width 96 height 19
click at [588, 111] on icon at bounding box center [592, 111] width 8 height 8
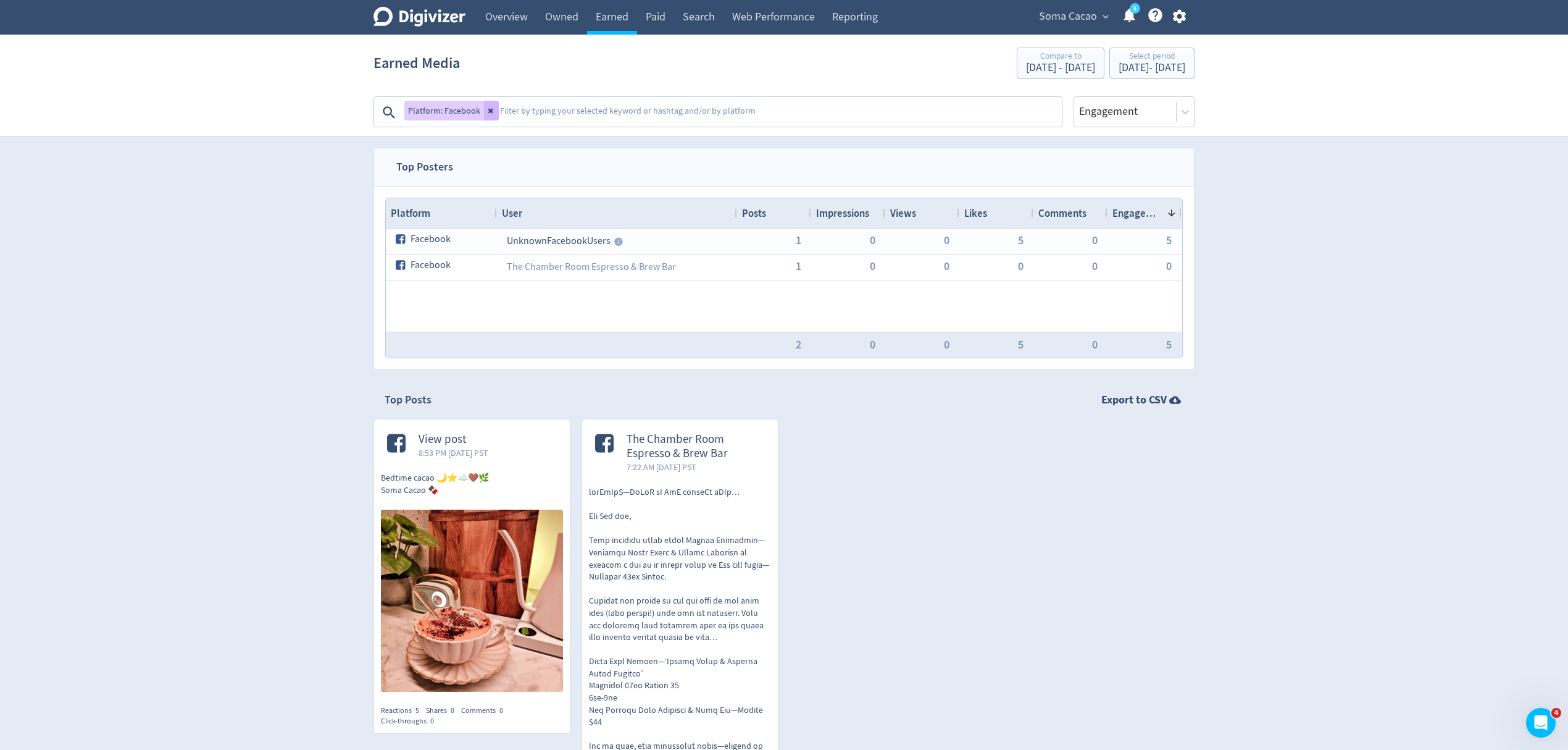
click at [484, 107] on button at bounding box center [491, 110] width 14 height 19
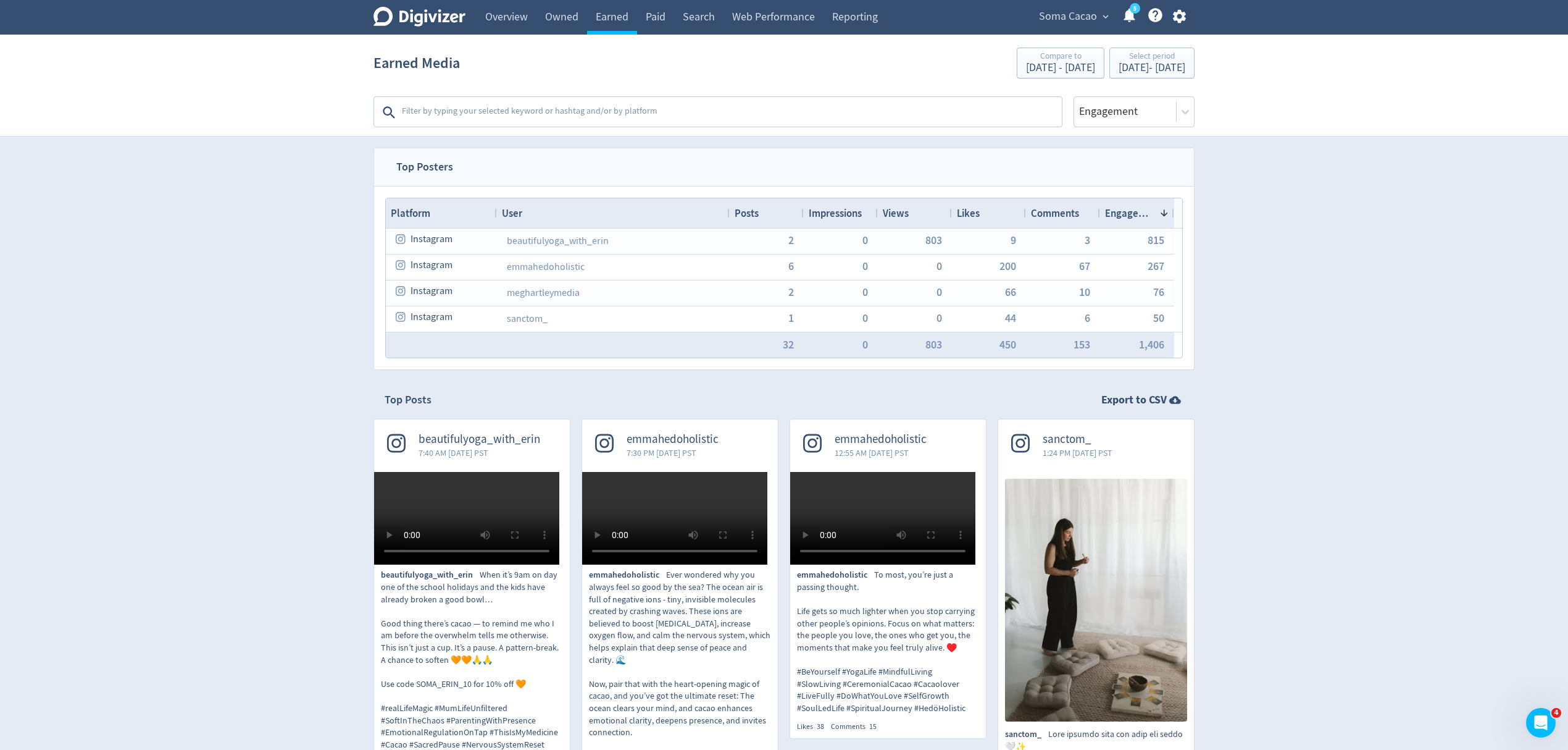
click at [497, 110] on textarea at bounding box center [731, 113] width 660 height 25
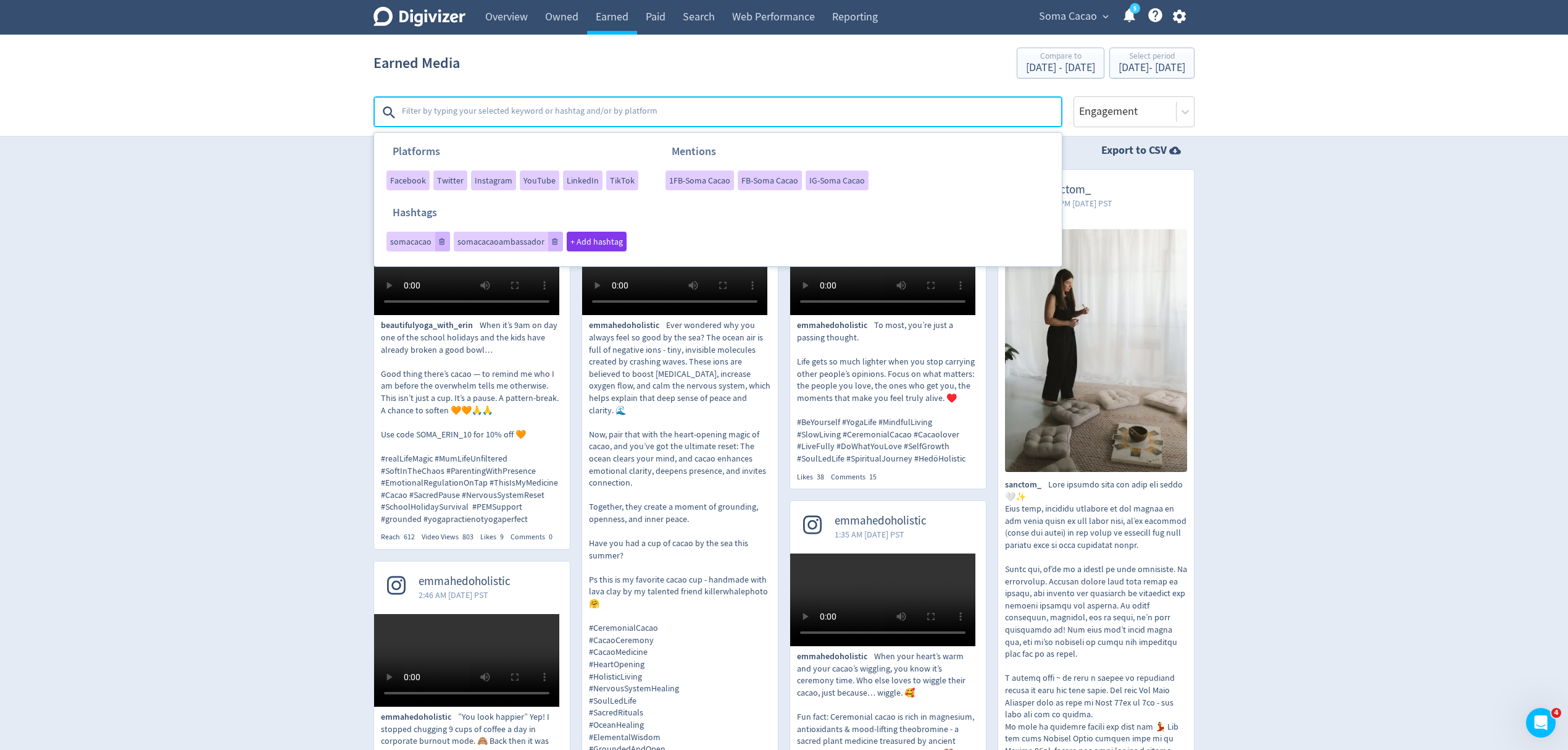
scroll to position [494, 0]
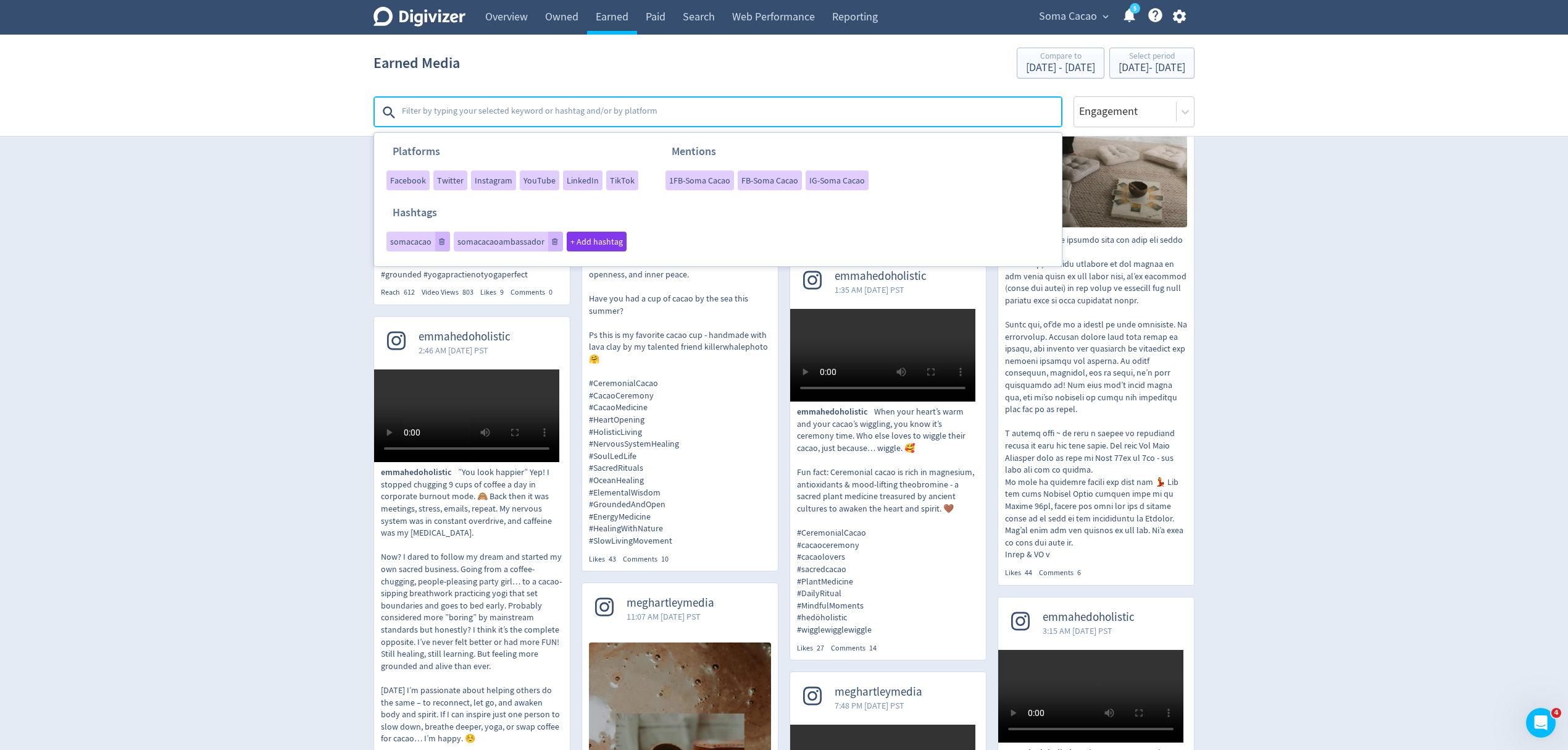
click at [529, 106] on textarea at bounding box center [731, 113] width 660 height 25
type textarea "ceremony"
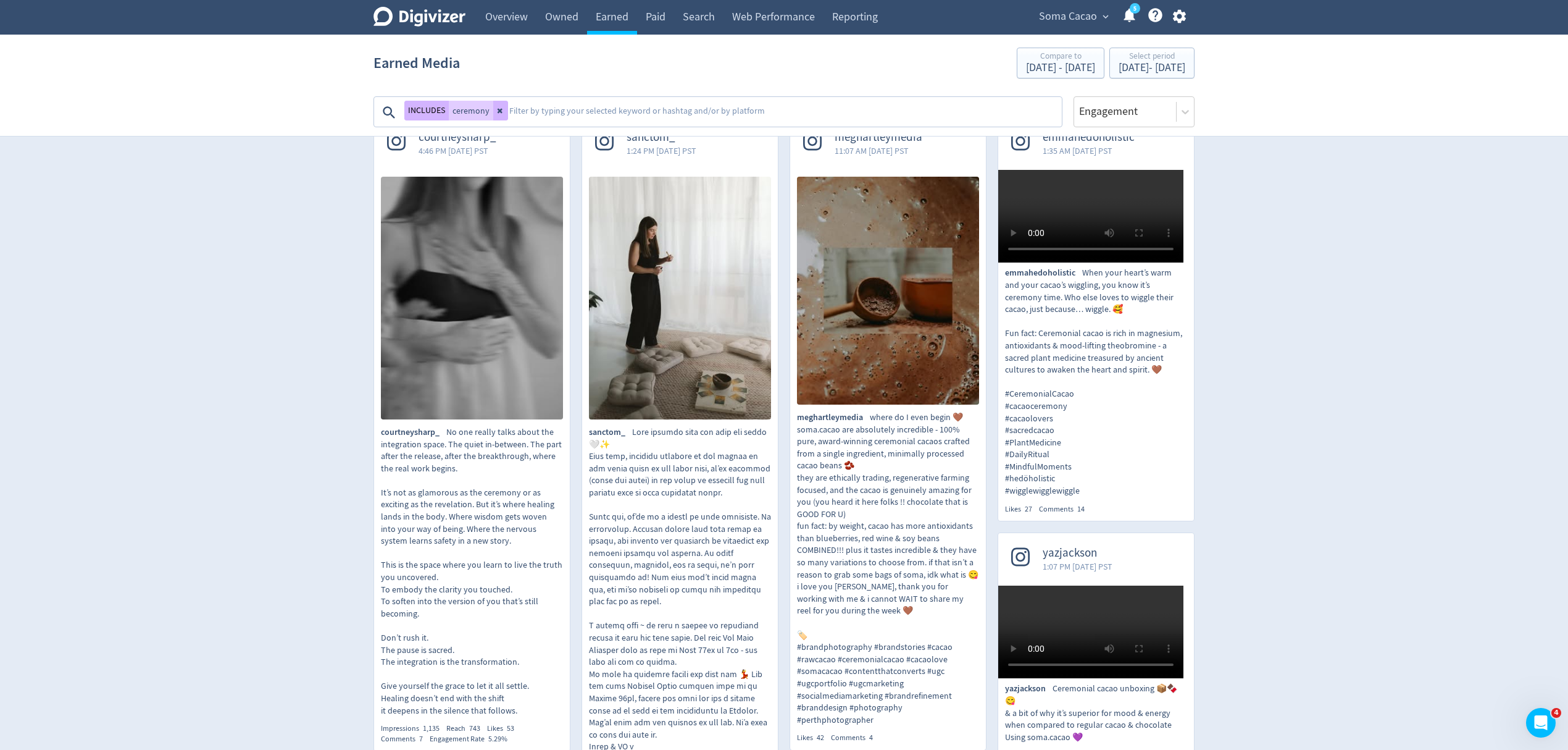
scroll to position [164, 0]
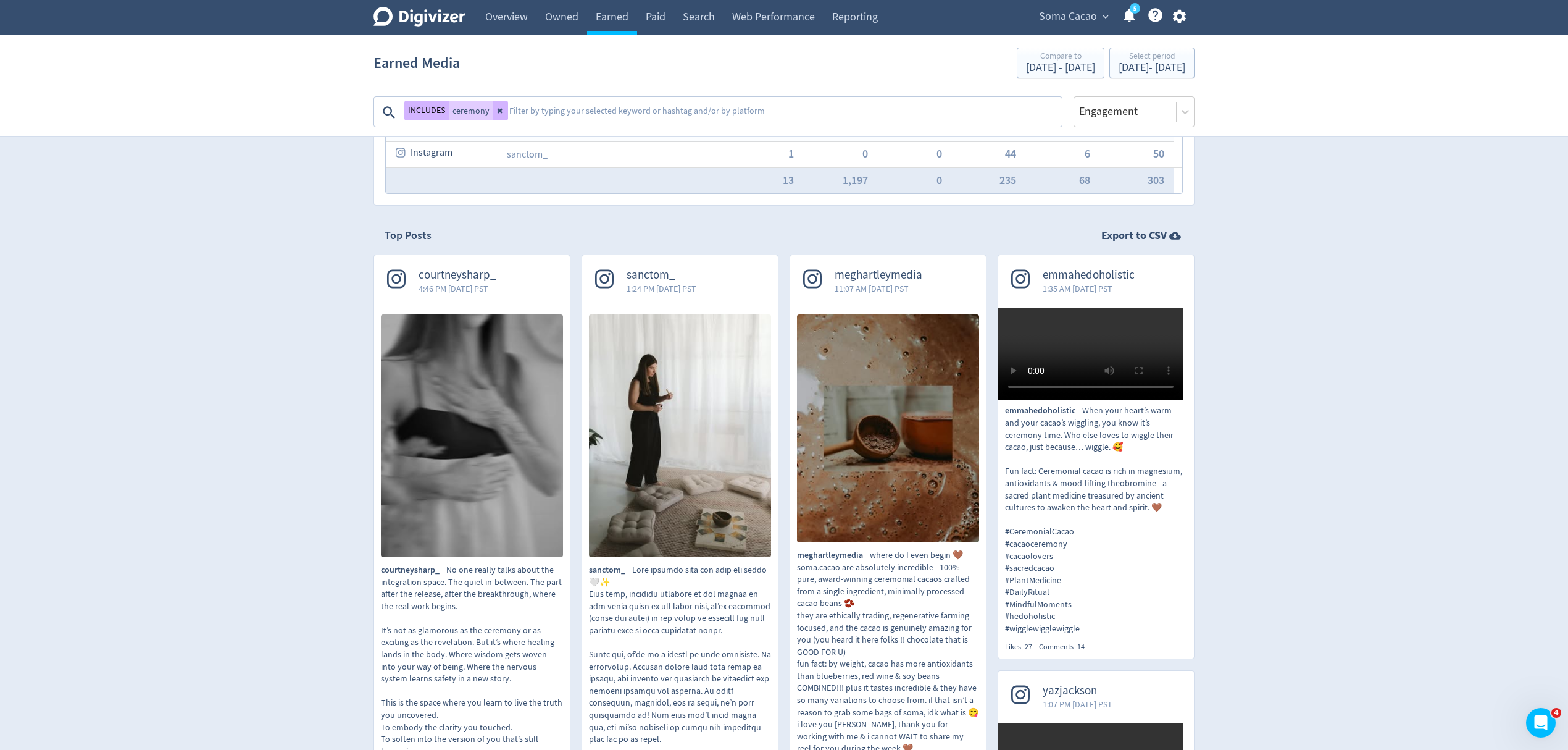
click at [534, 110] on textarea at bounding box center [784, 113] width 552 height 25
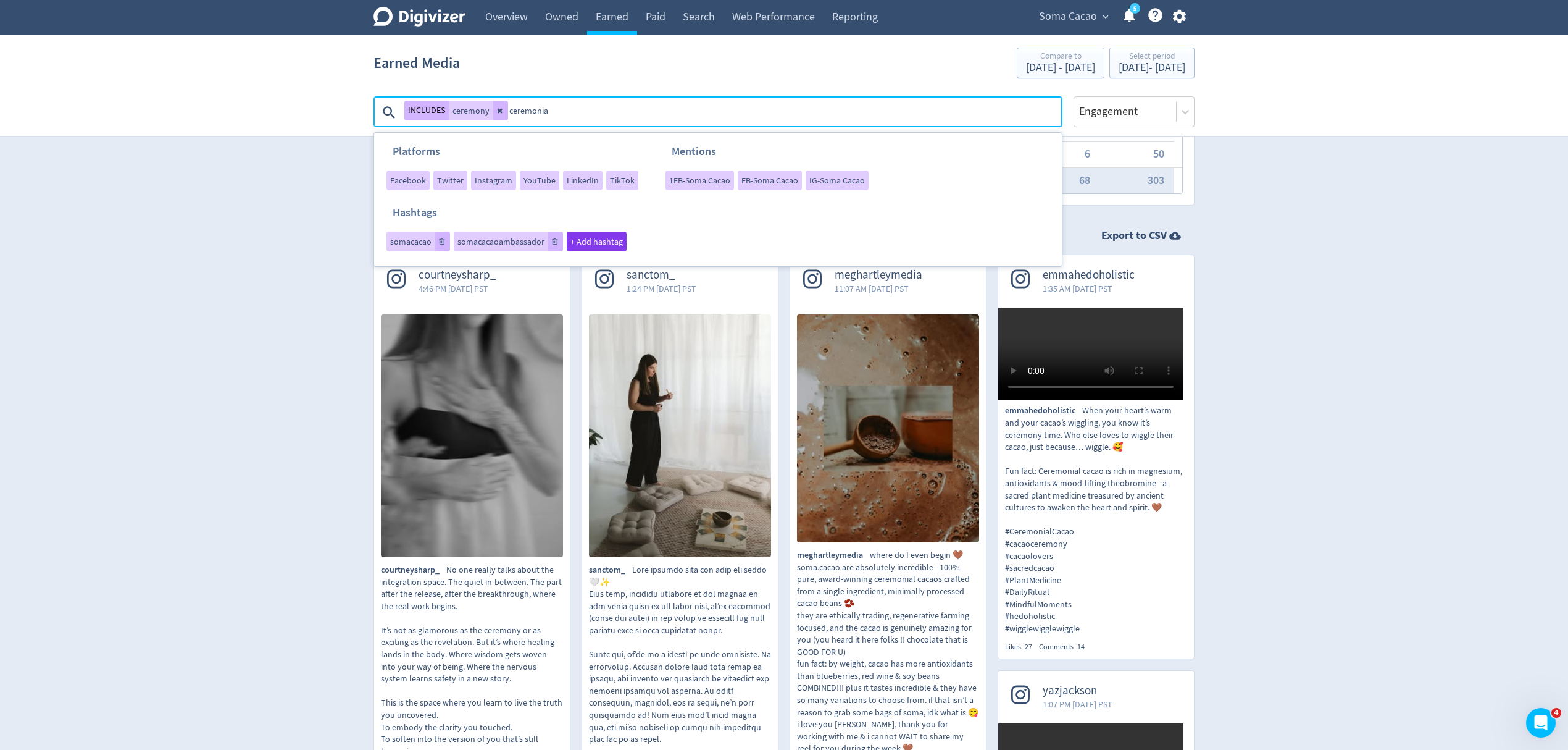
type textarea "ceremonial"
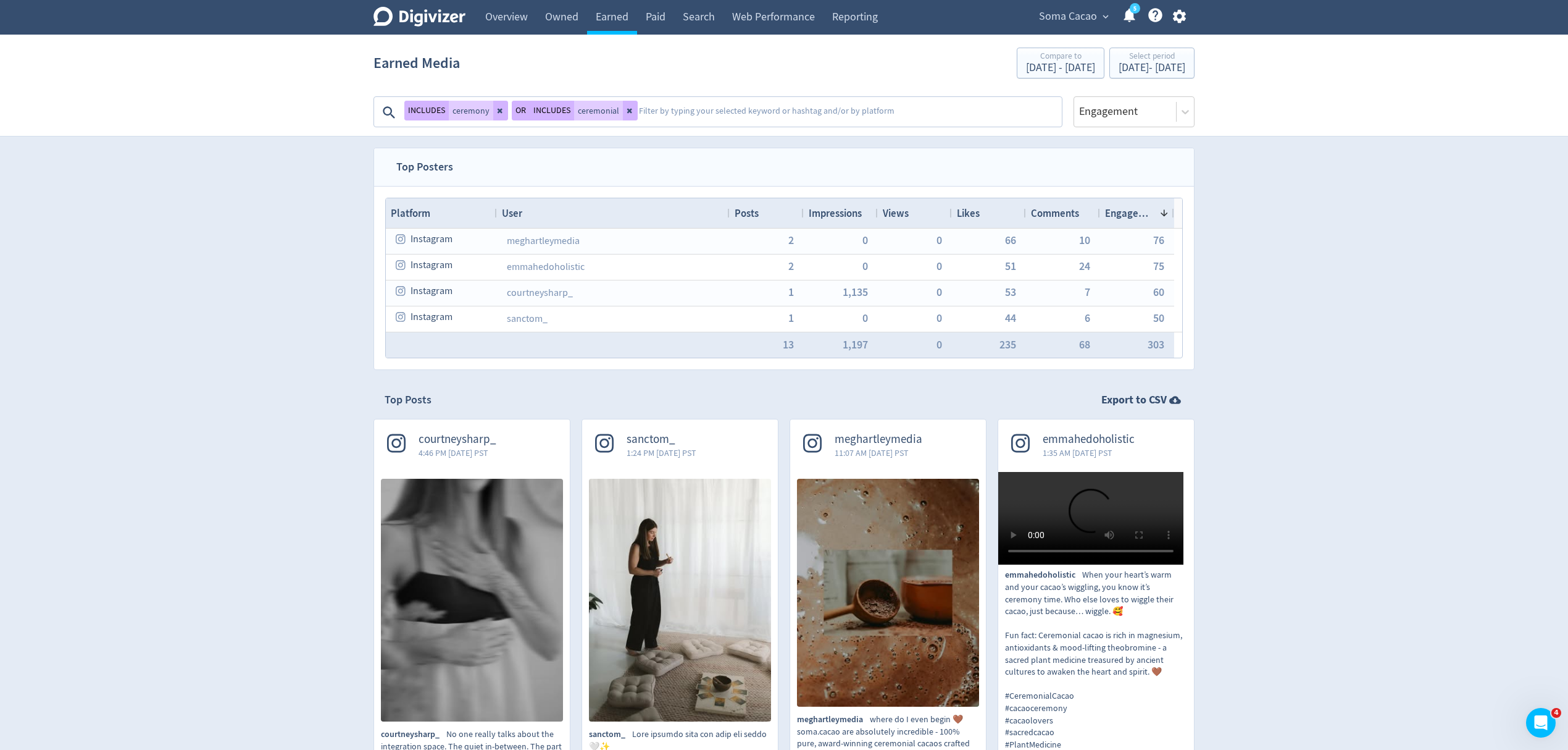
scroll to position [412, 0]
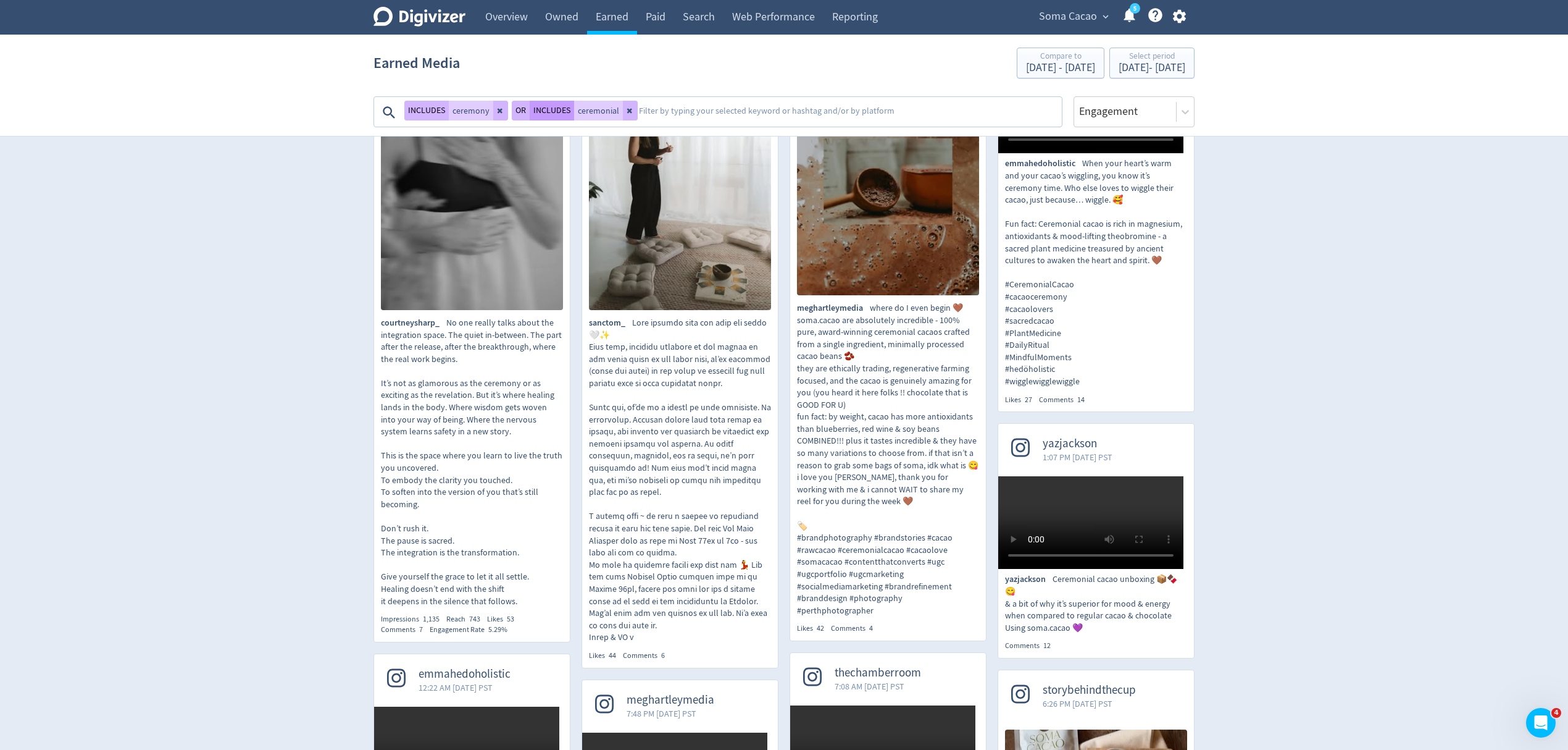
click at [537, 109] on button "INCLUDES" at bounding box center [552, 110] width 44 height 19
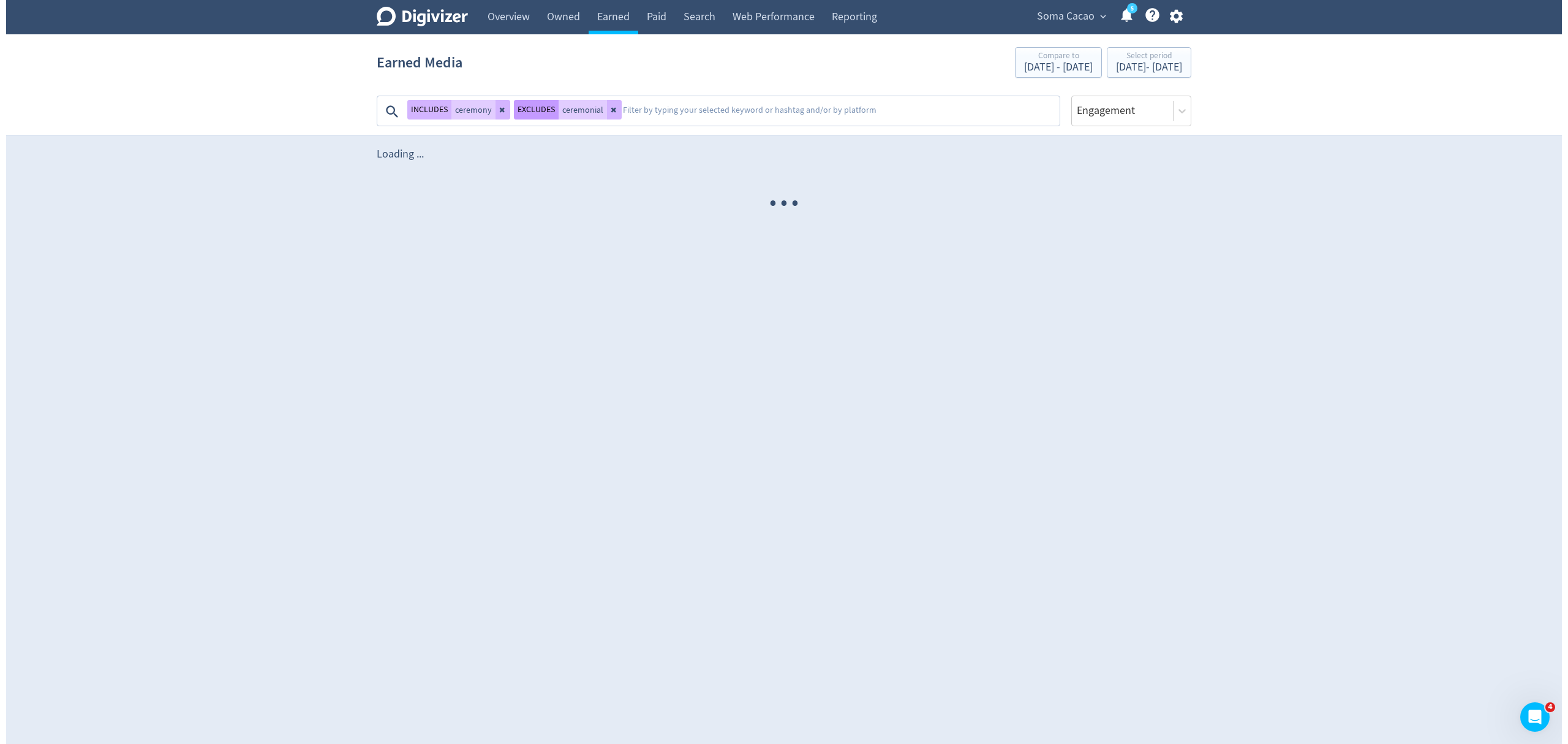
scroll to position [0, 0]
click at [533, 108] on button "EXCLUDES" at bounding box center [535, 109] width 45 height 19
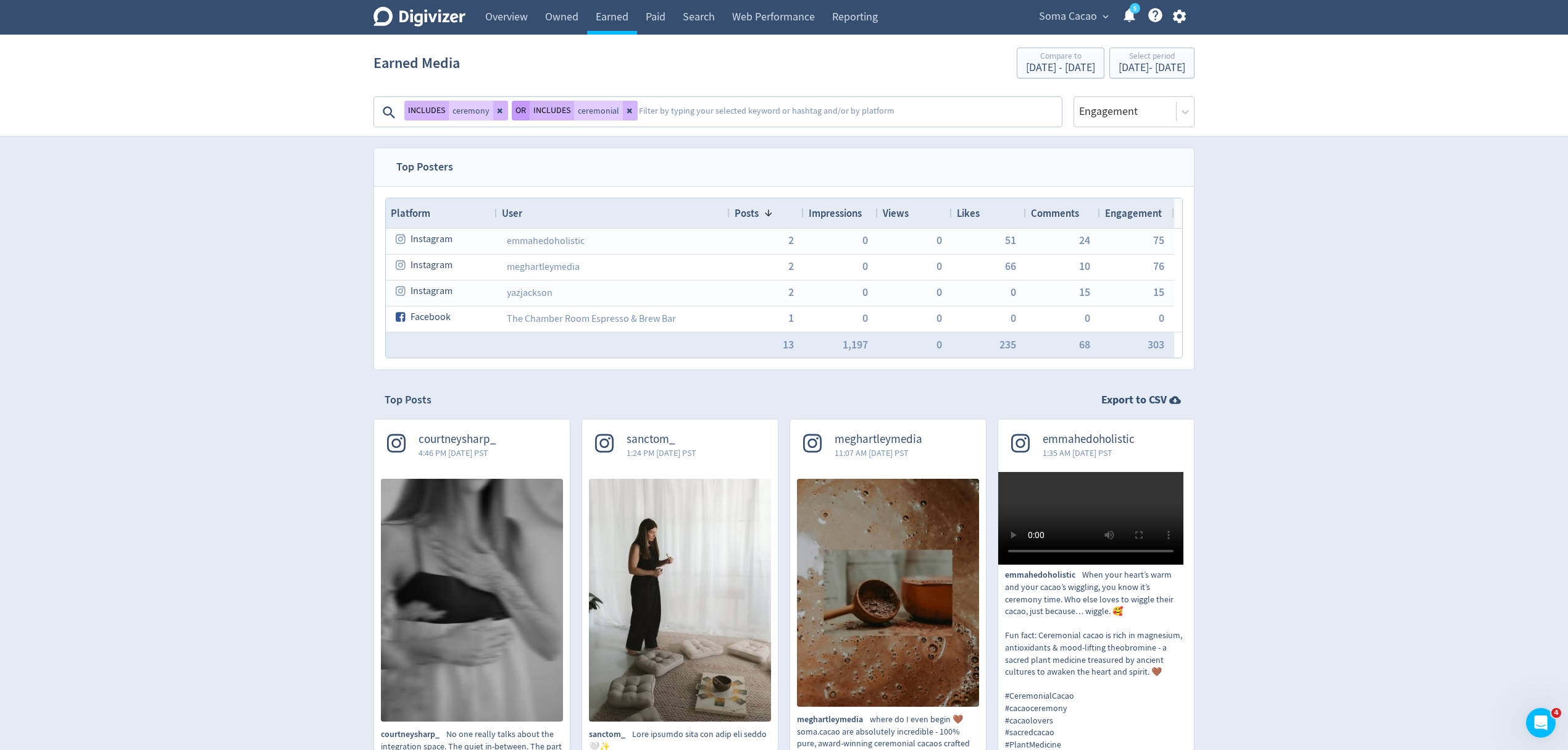
click at [516, 110] on button "OR" at bounding box center [520, 110] width 18 height 19
click at [628, 111] on button at bounding box center [635, 110] width 14 height 19
click at [504, 112] on button at bounding box center [500, 110] width 14 height 19
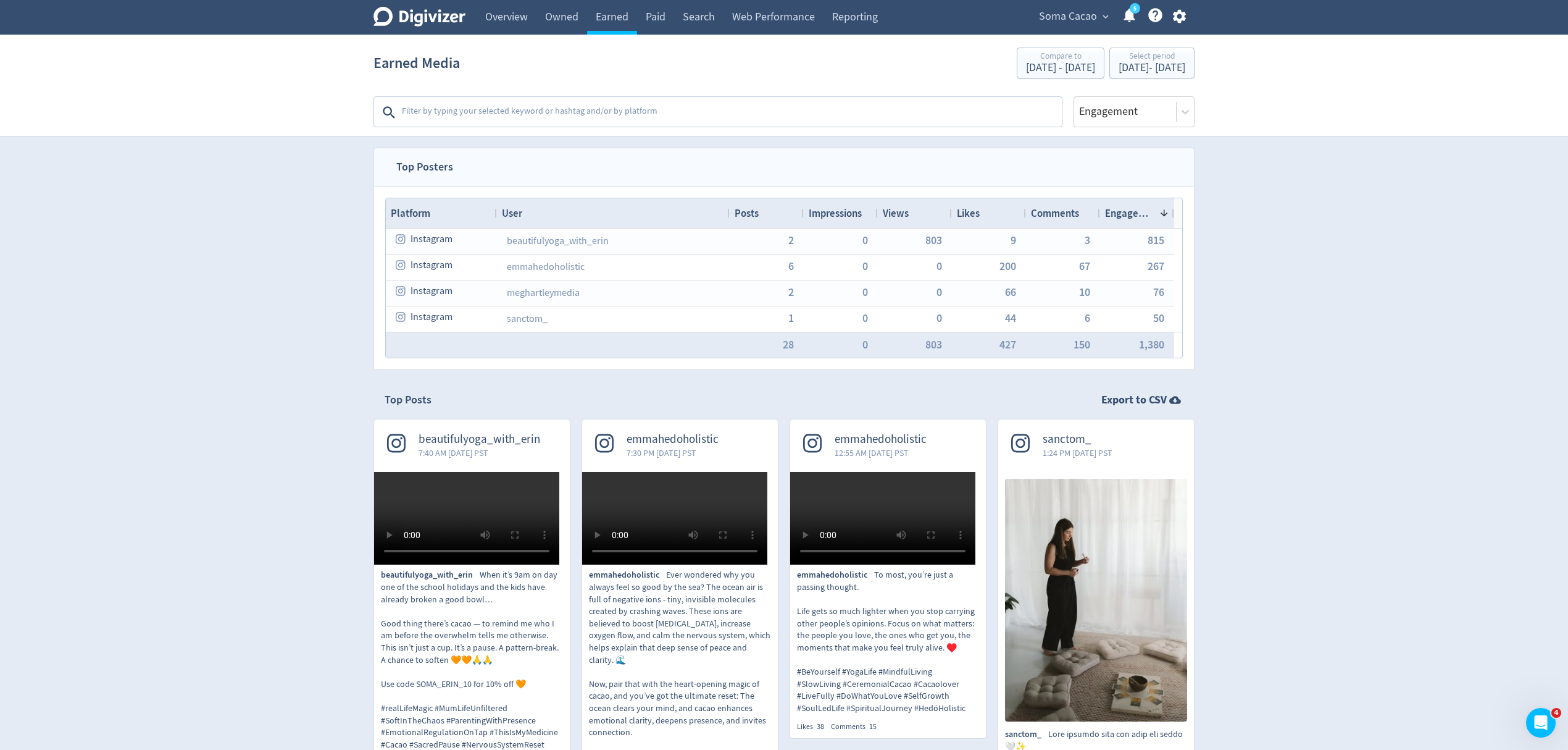
click at [1072, 18] on span "Soma Cacao" at bounding box center [1068, 16] width 58 height 19
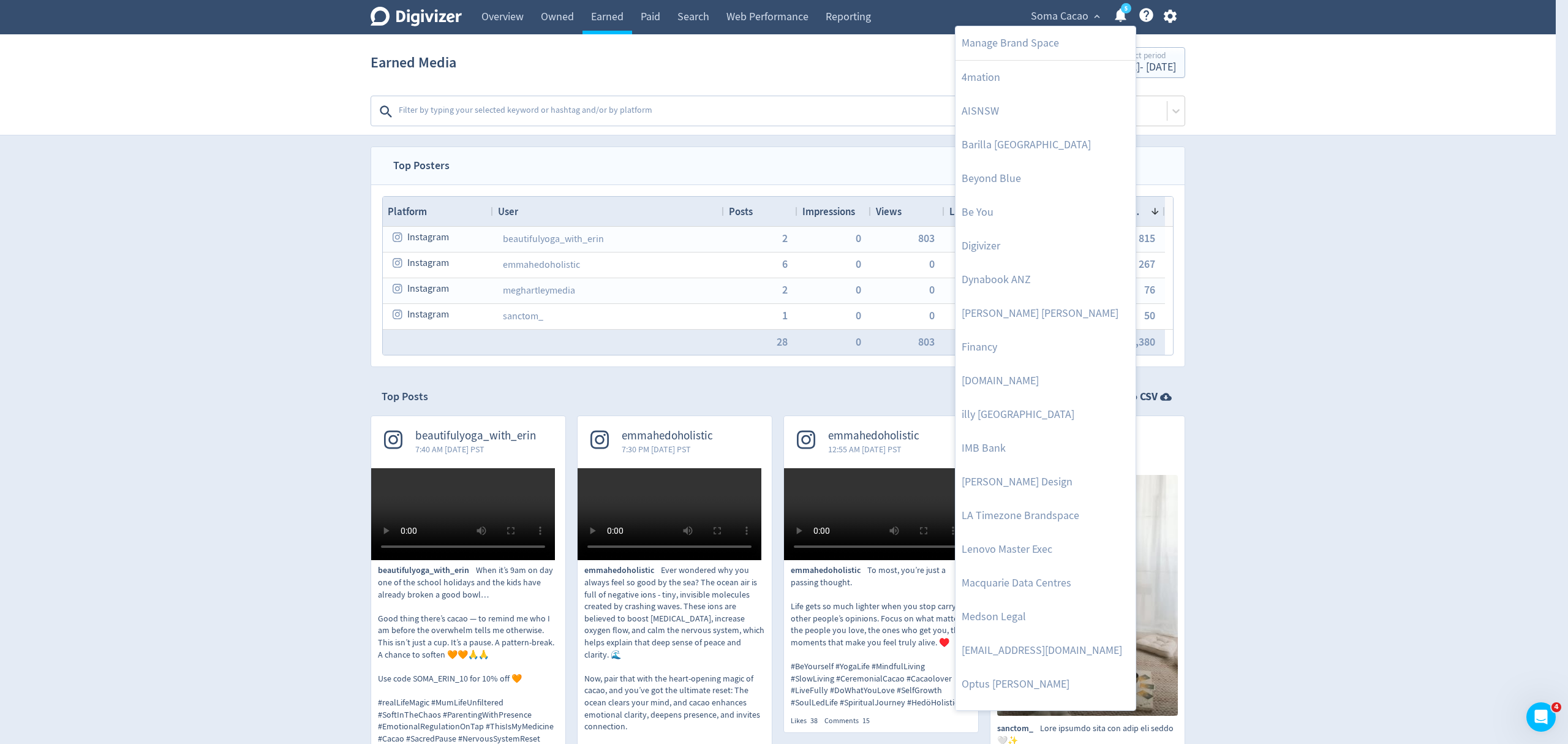
scroll to position [563, 0]
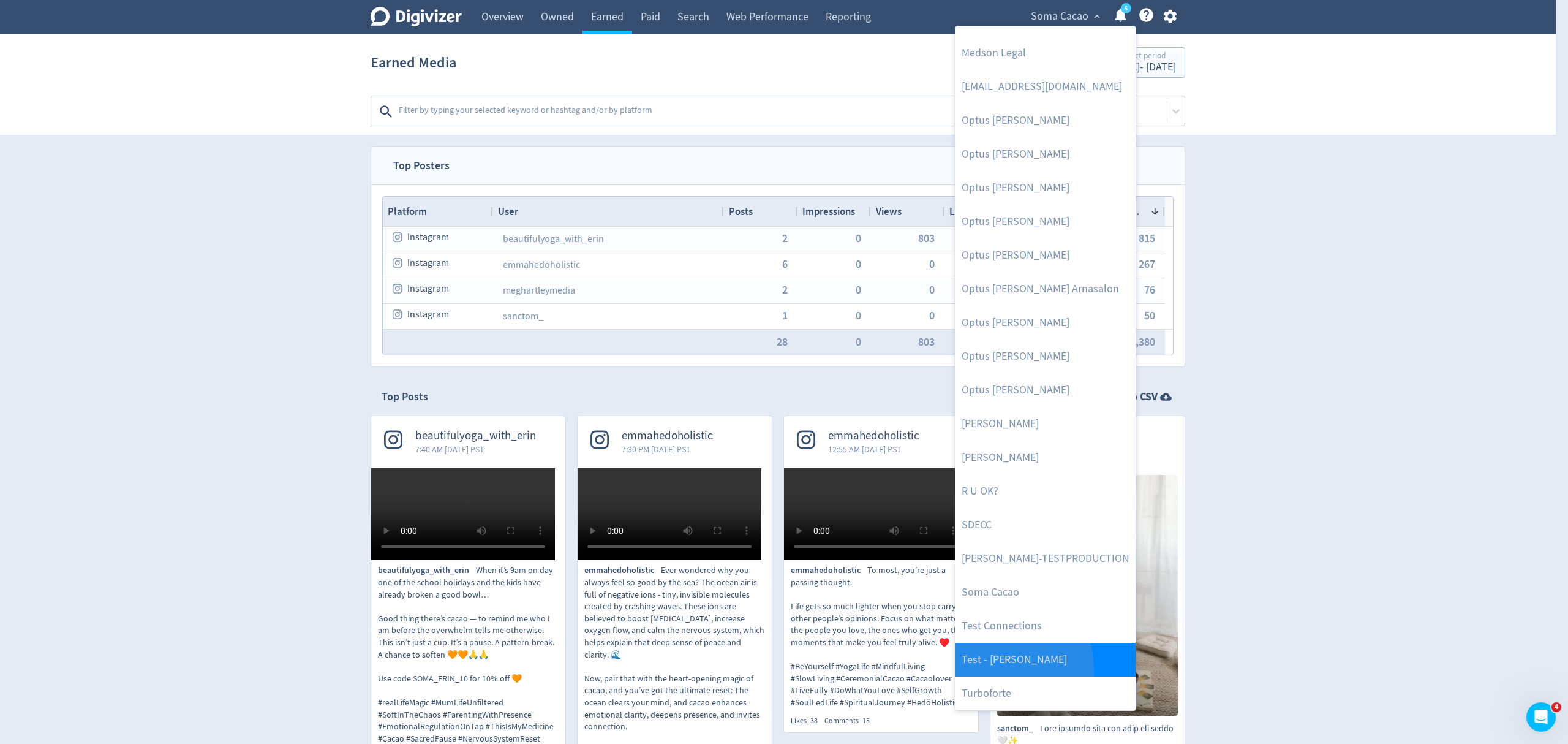
click at [991, 670] on link "Test - [PERSON_NAME]" at bounding box center [1045, 659] width 180 height 33
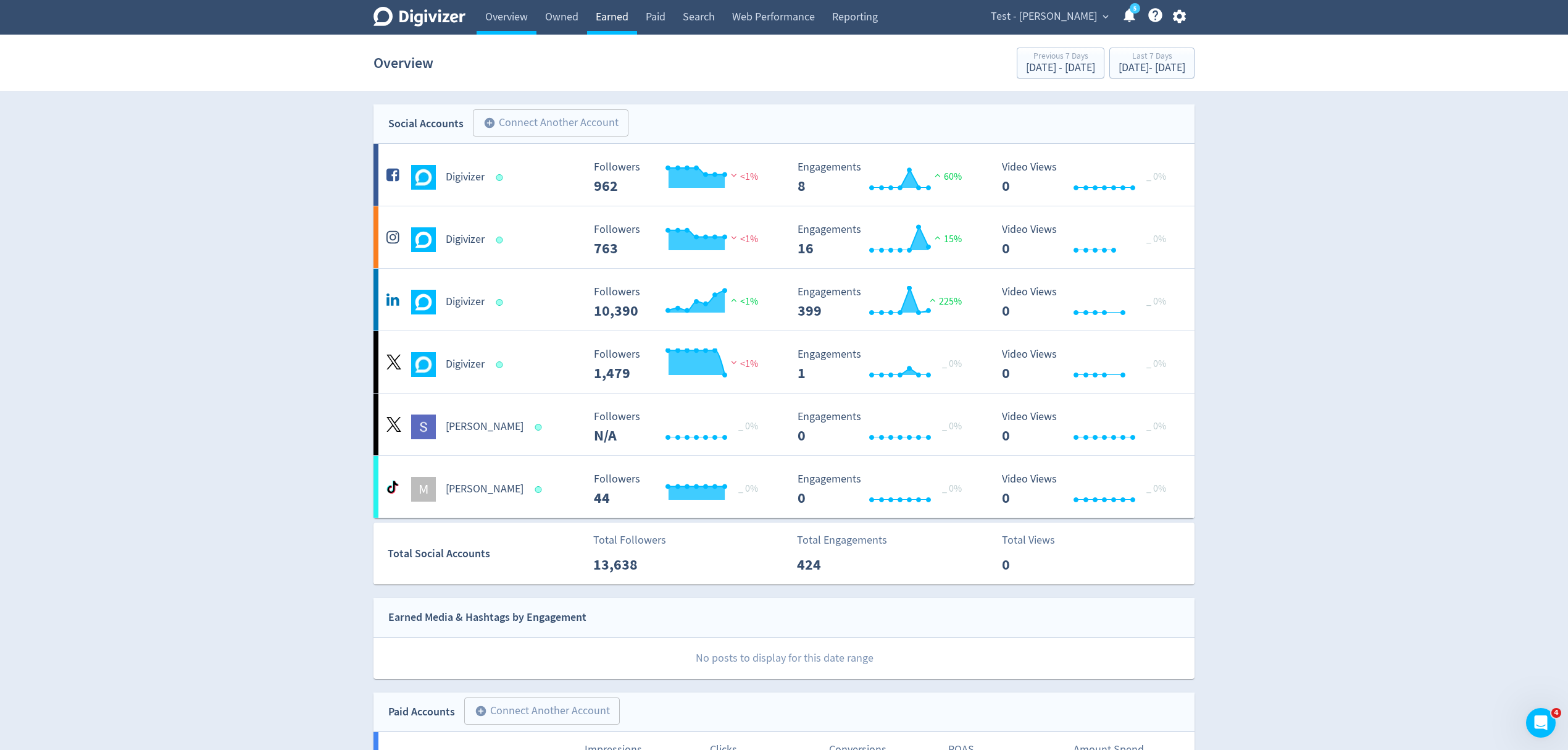
click at [600, 19] on link "Earned" at bounding box center [612, 17] width 50 height 35
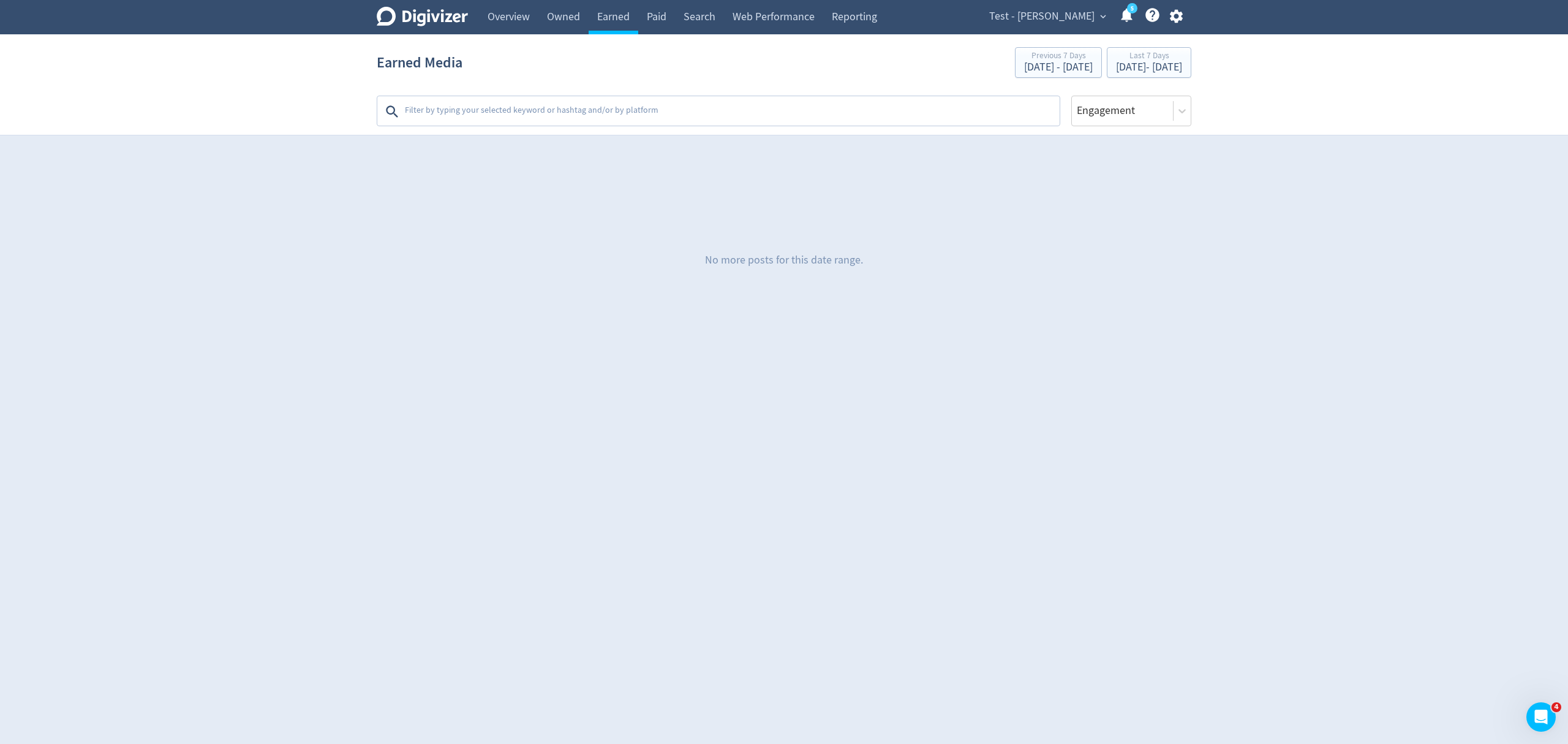
click at [474, 103] on textarea at bounding box center [730, 112] width 655 height 25
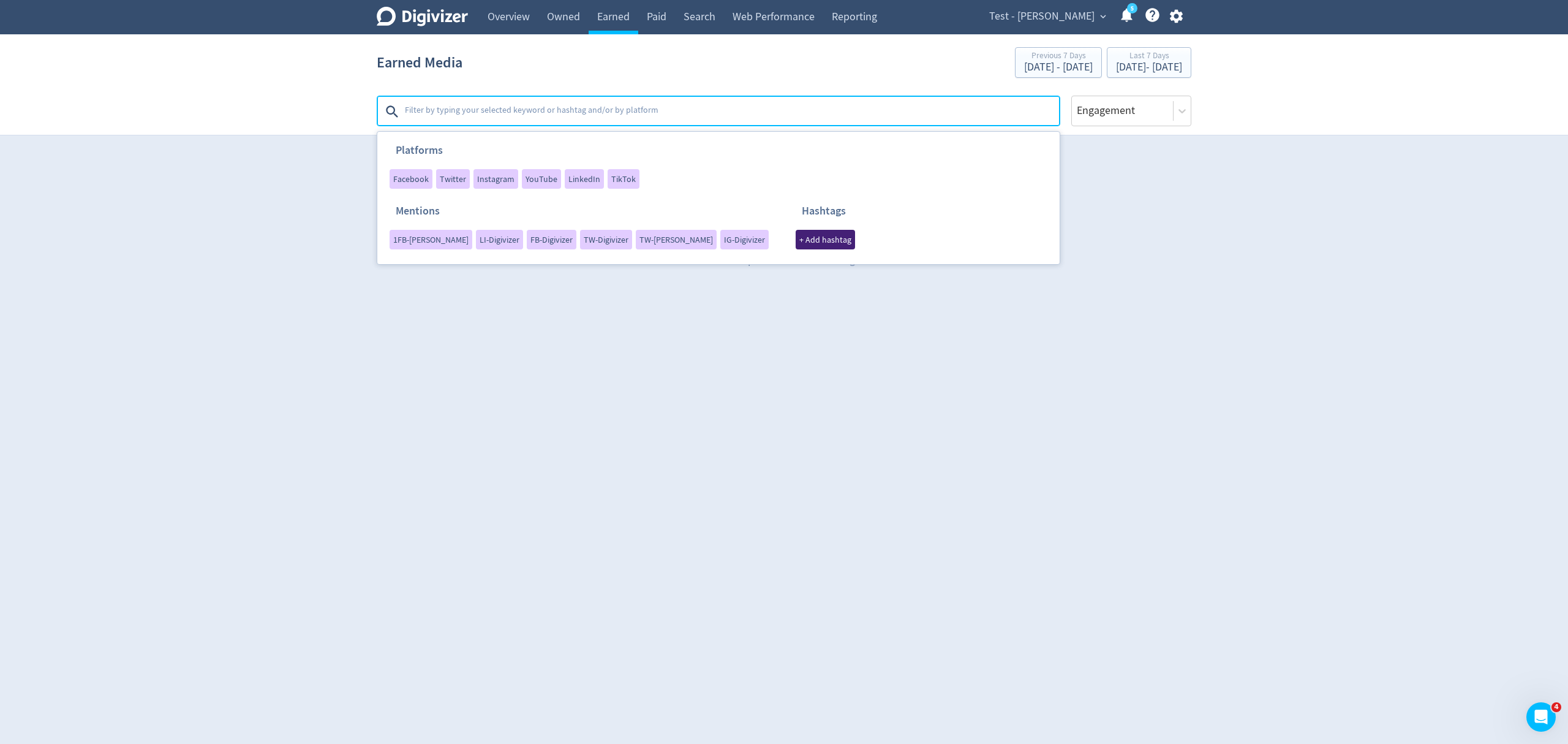
click at [799, 237] on span "+ Add hashtag" at bounding box center [825, 239] width 52 height 9
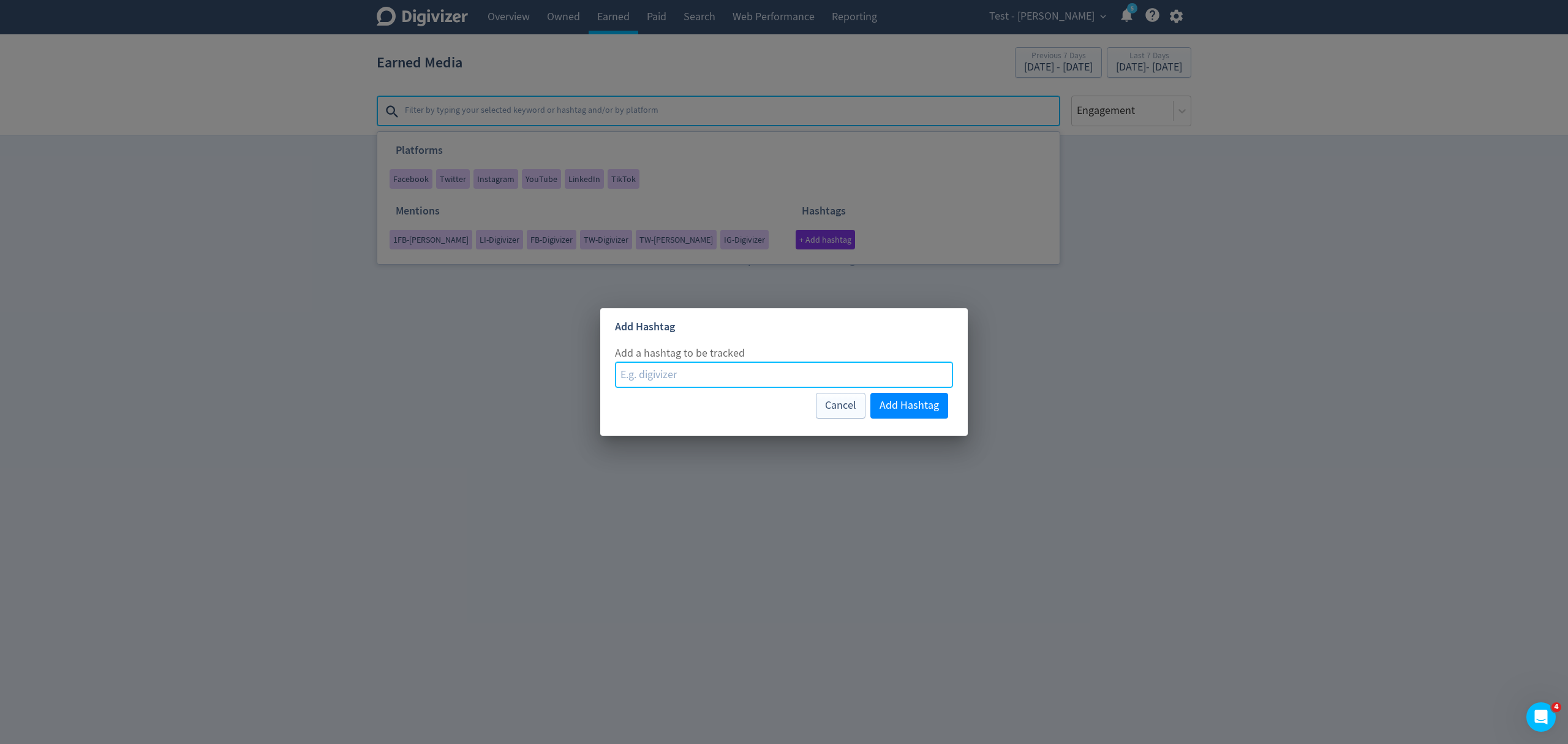
click at [769, 376] on input at bounding box center [784, 375] width 338 height 27
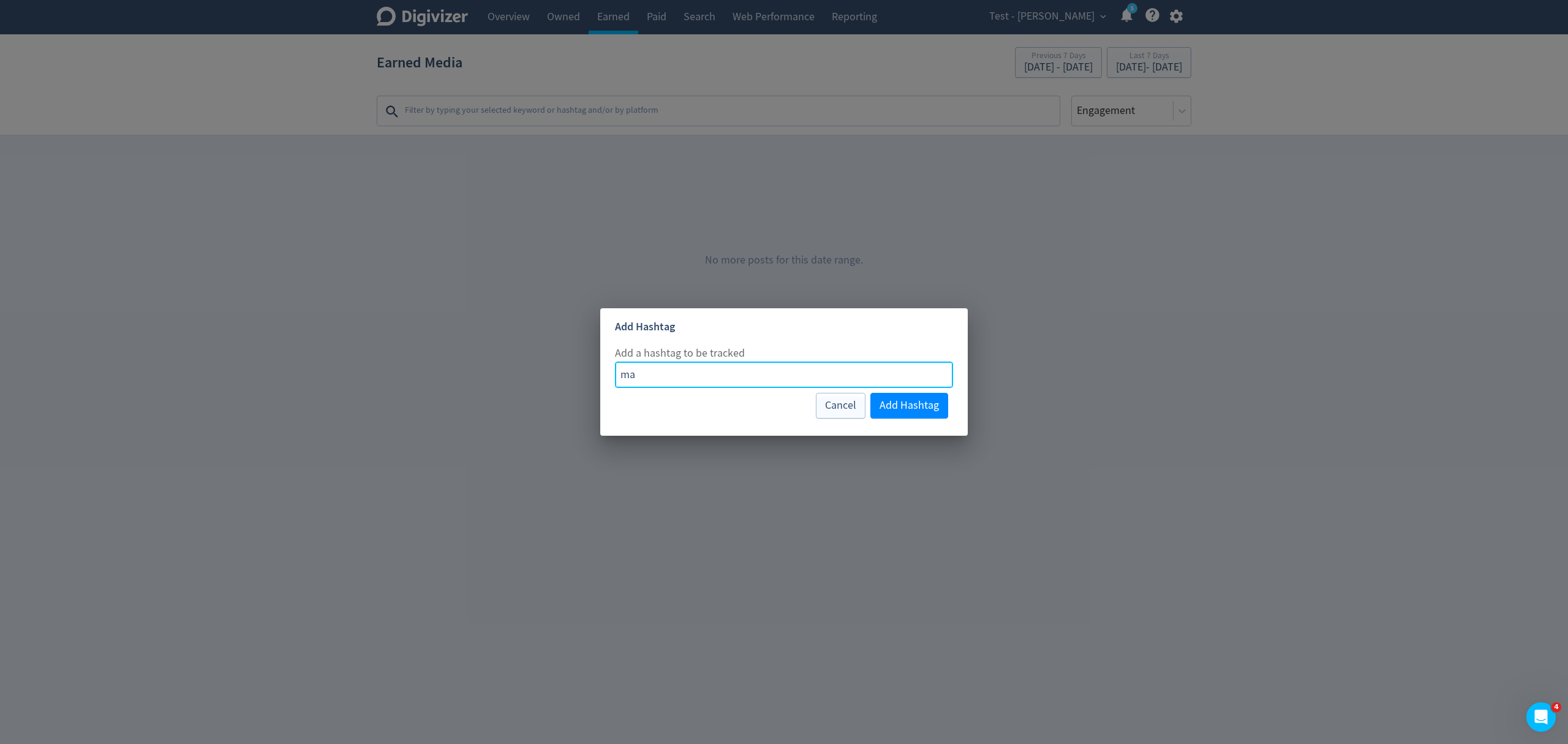
type input "m"
type input "digitalmarketing"
click at [926, 406] on span "Add Hashtag" at bounding box center [909, 405] width 59 height 11
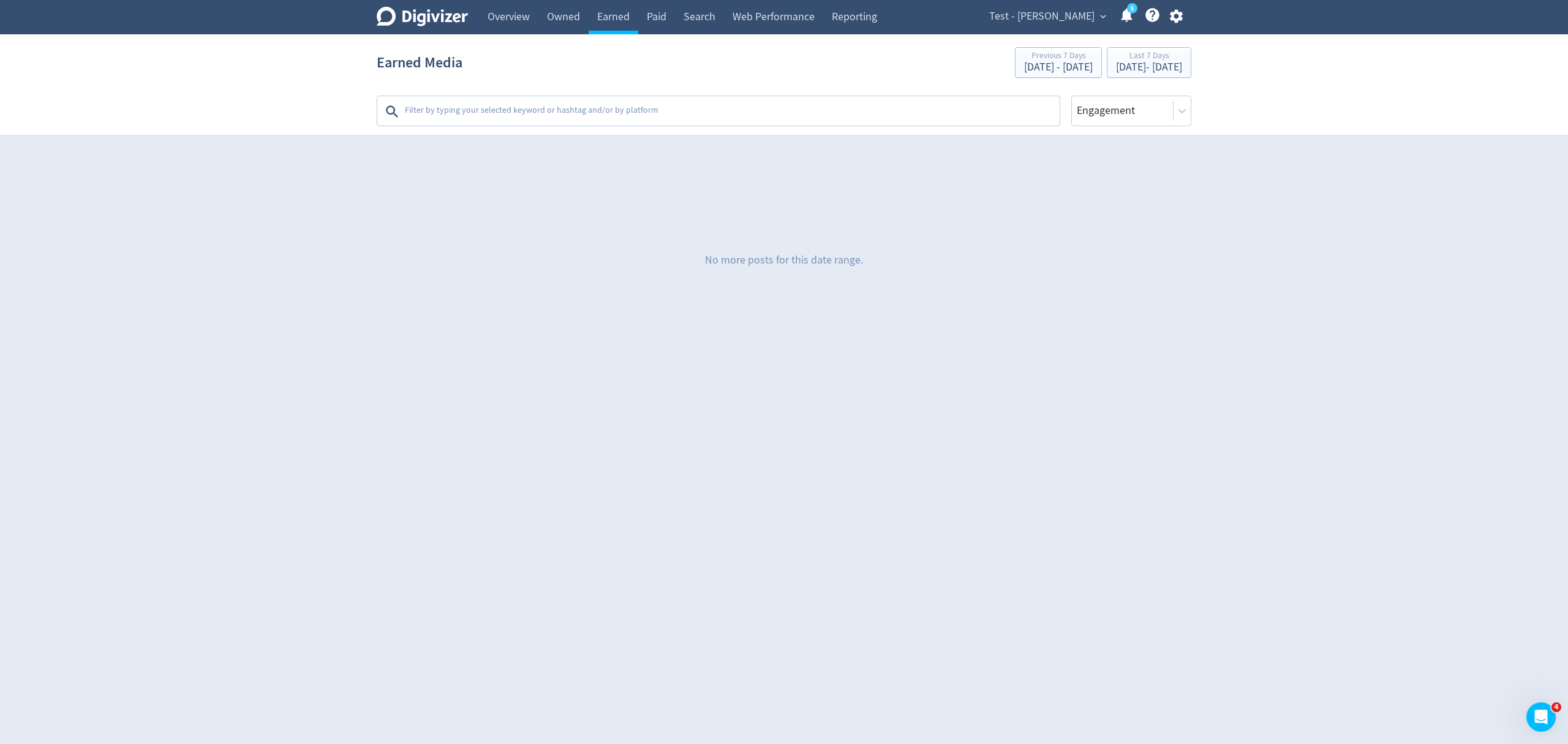
click at [623, 115] on textarea at bounding box center [730, 112] width 655 height 25
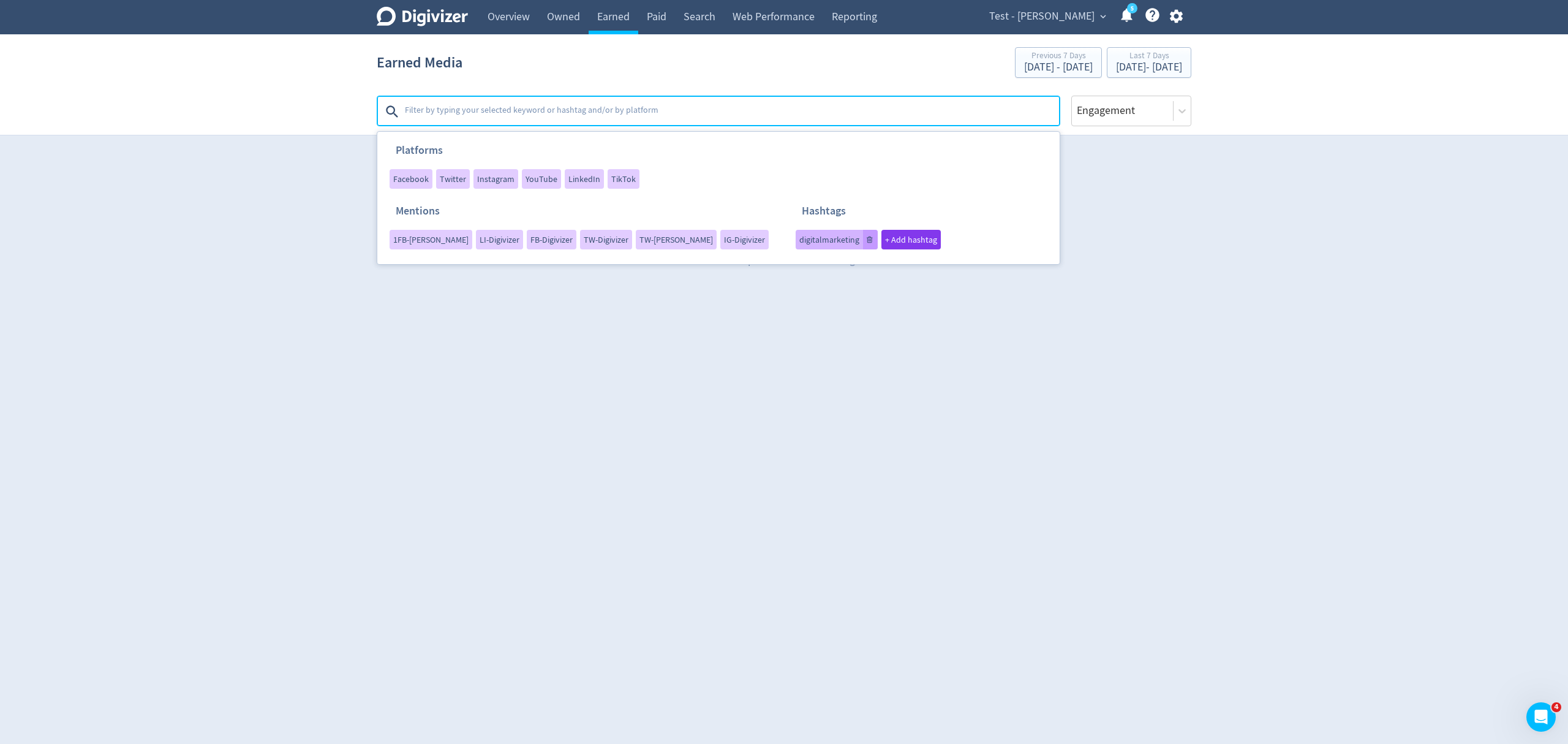
click at [866, 241] on icon at bounding box center [870, 240] width 8 height 8
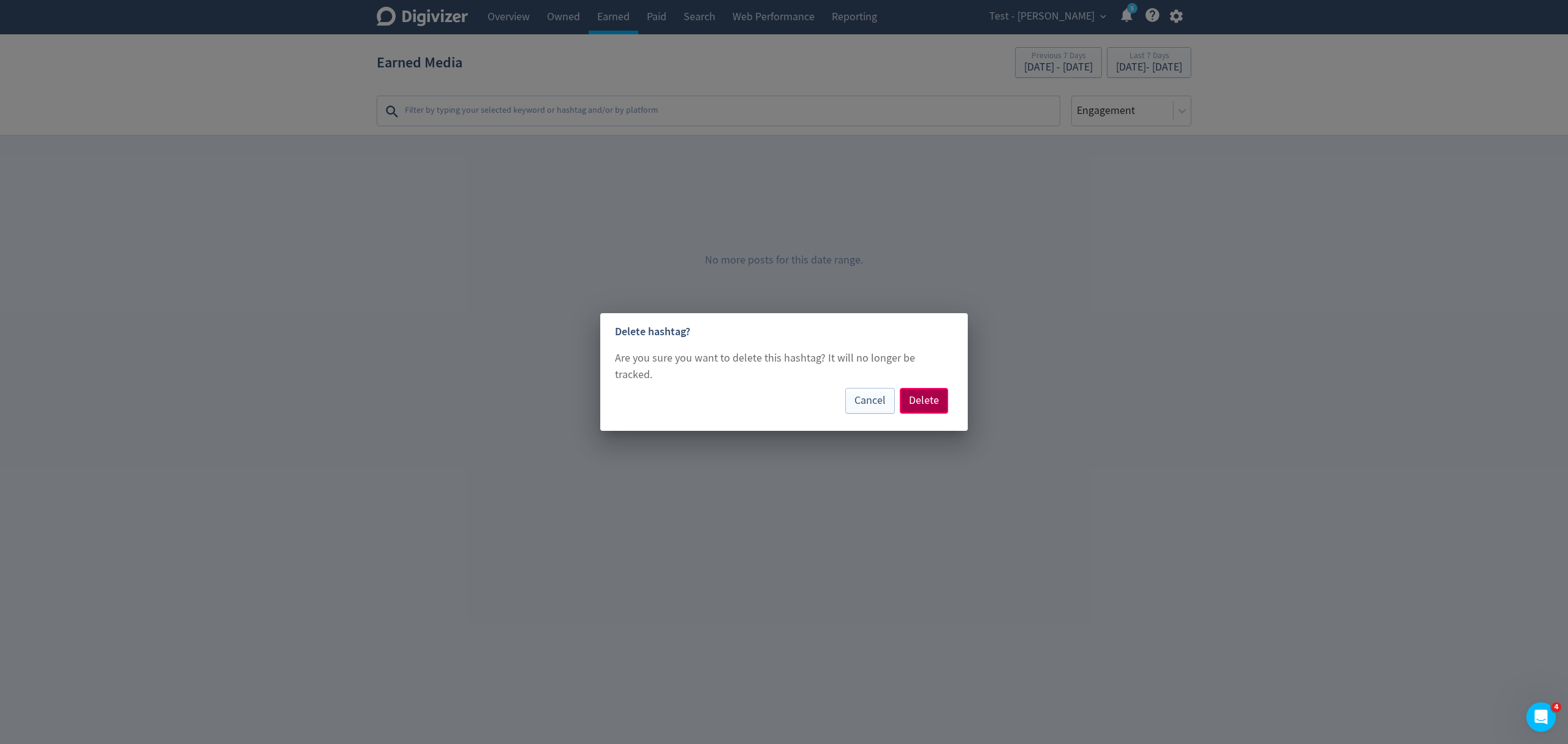
click at [925, 395] on span "Delete" at bounding box center [923, 401] width 30 height 11
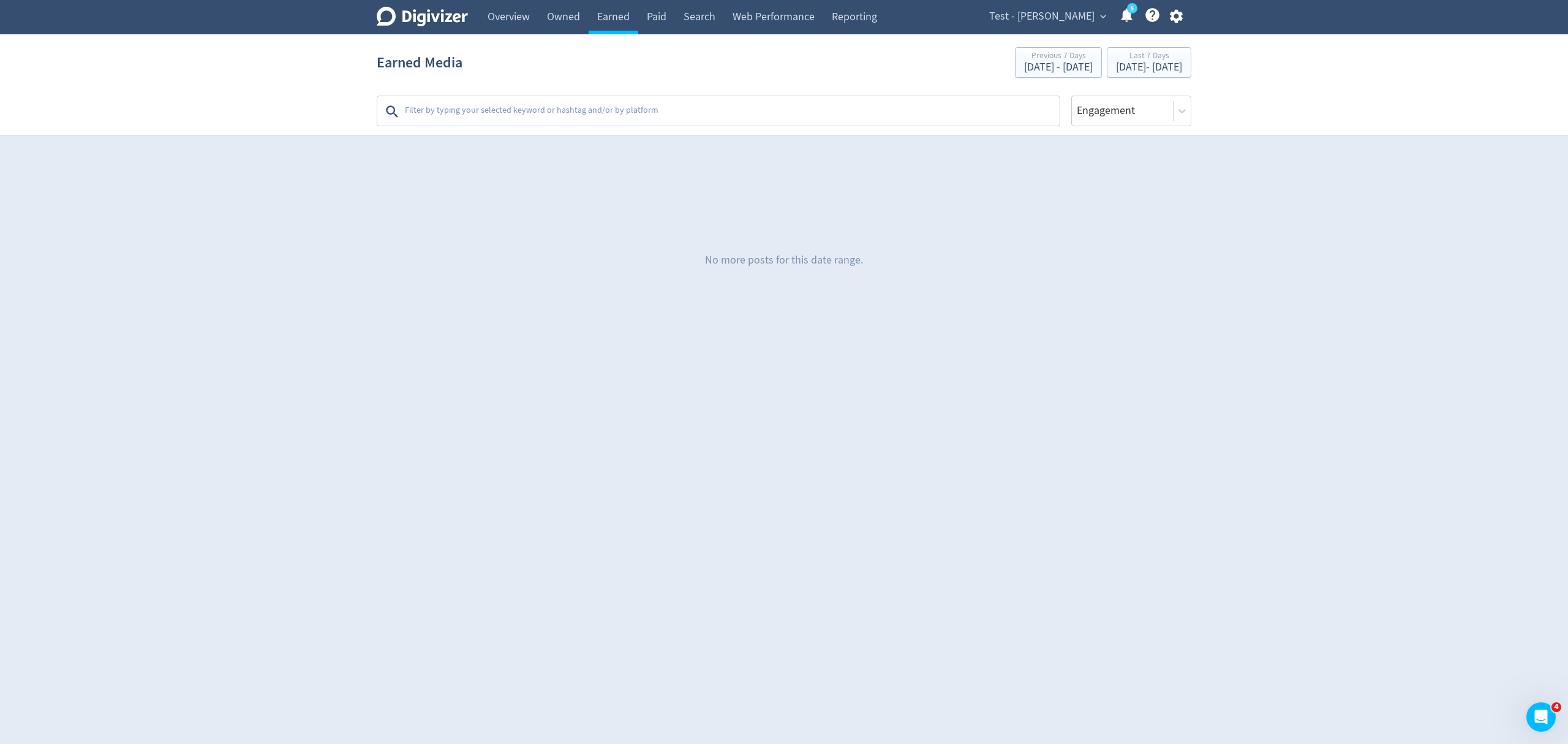
click at [1061, 19] on span "Test - [PERSON_NAME]" at bounding box center [1041, 16] width 105 height 19
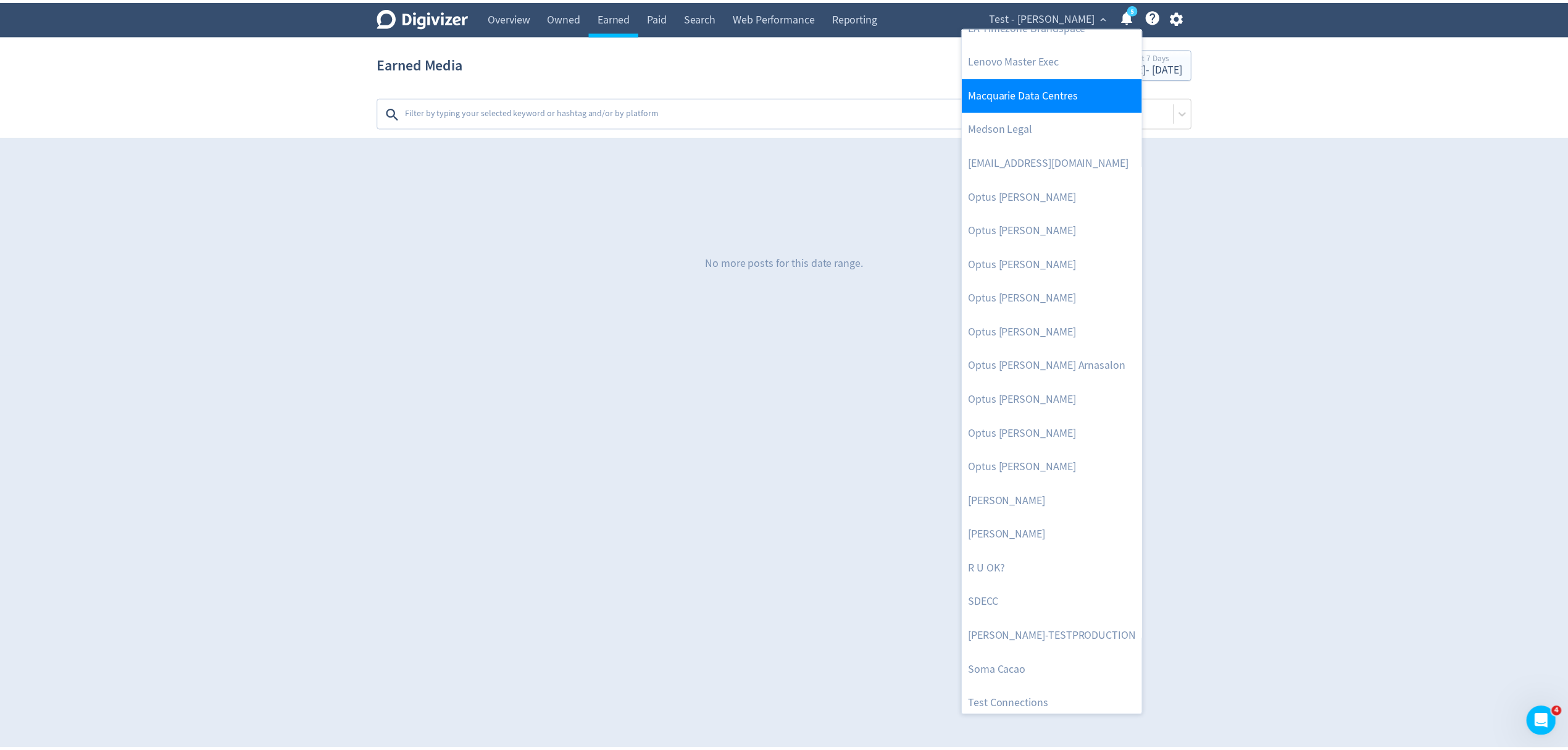
scroll to position [568, 0]
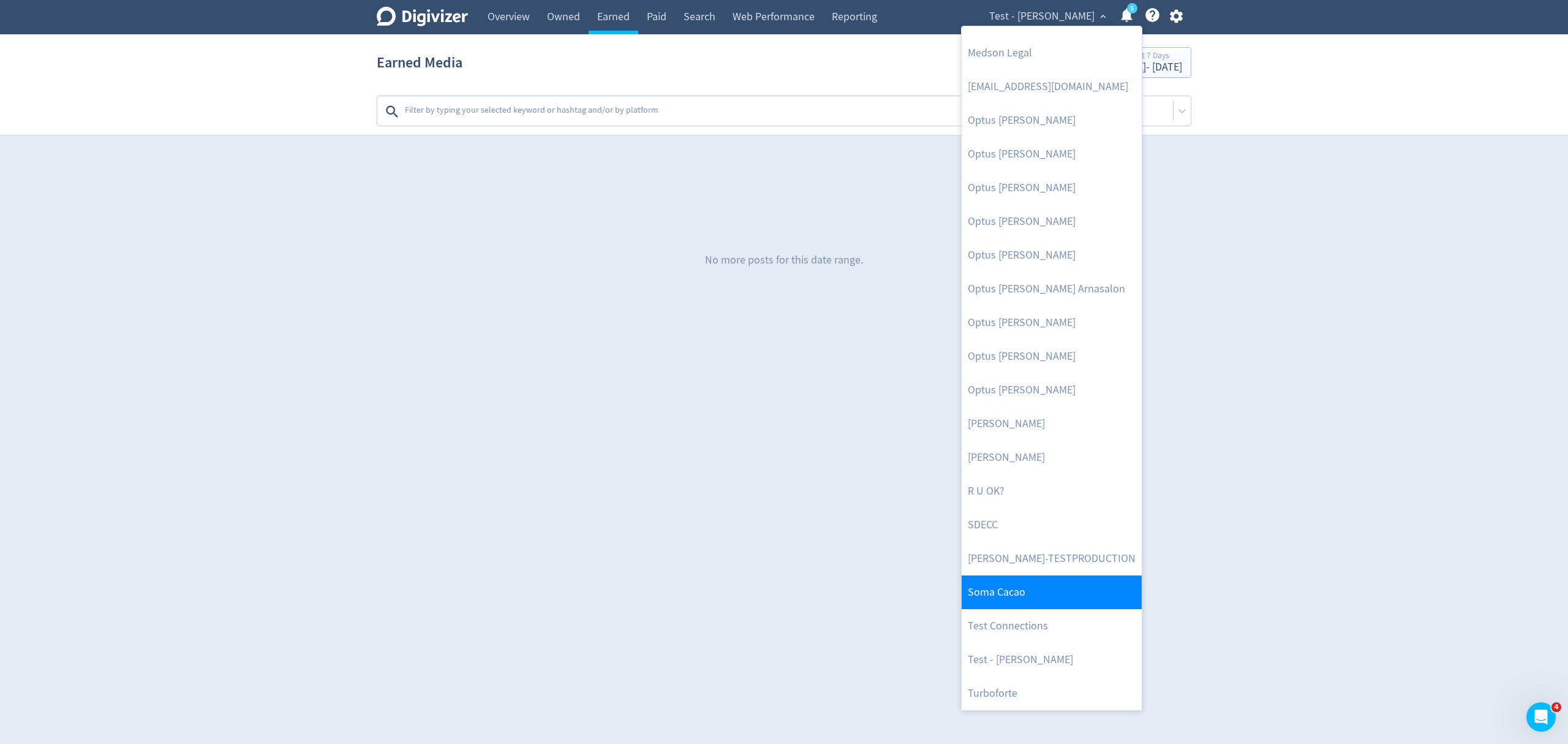
click at [1021, 603] on link "Soma Cacao" at bounding box center [1052, 591] width 180 height 33
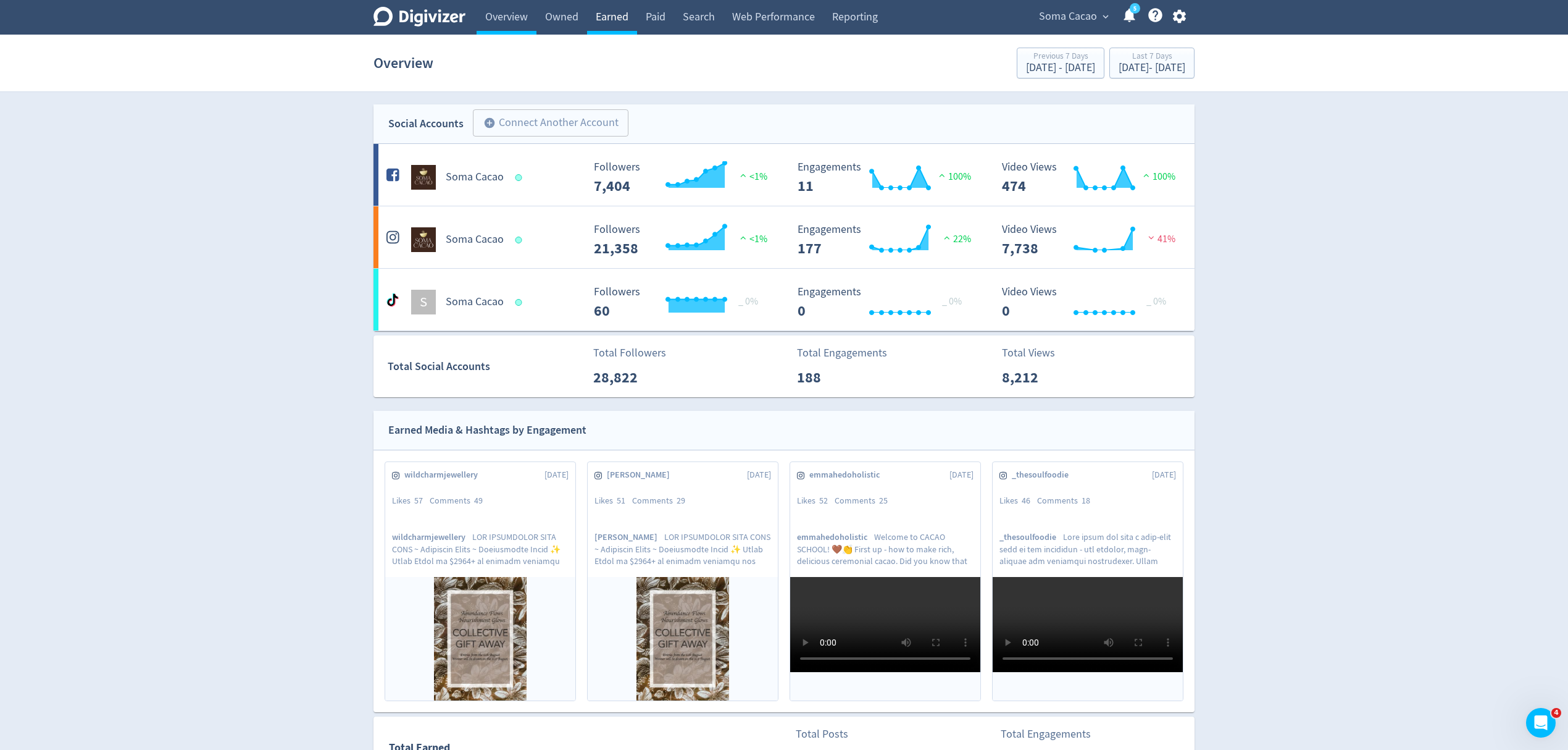
click at [618, 14] on link "Earned" at bounding box center [612, 17] width 50 height 35
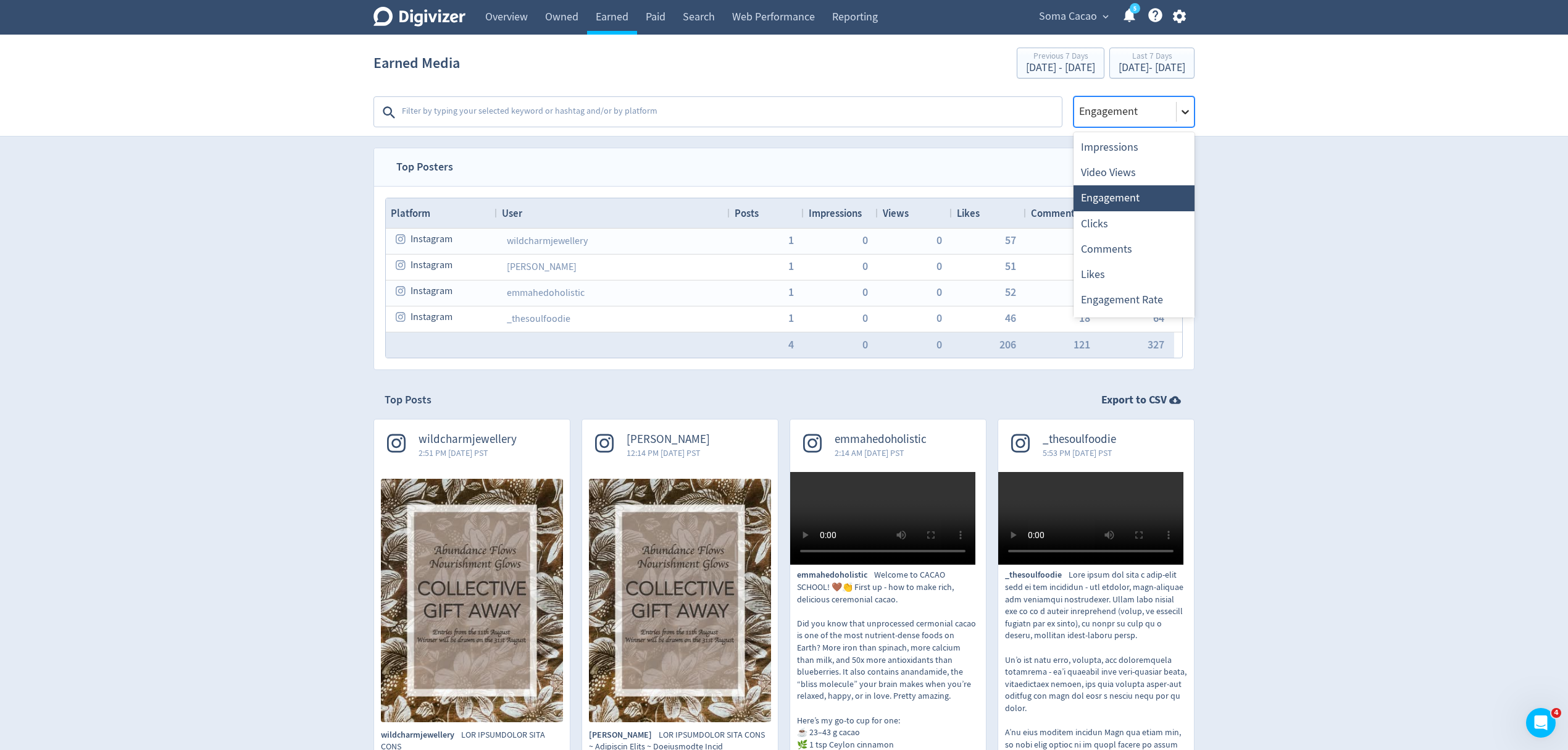
click at [1181, 107] on icon at bounding box center [1184, 112] width 13 height 13
click at [1141, 144] on div "Impressions" at bounding box center [1134, 147] width 121 height 25
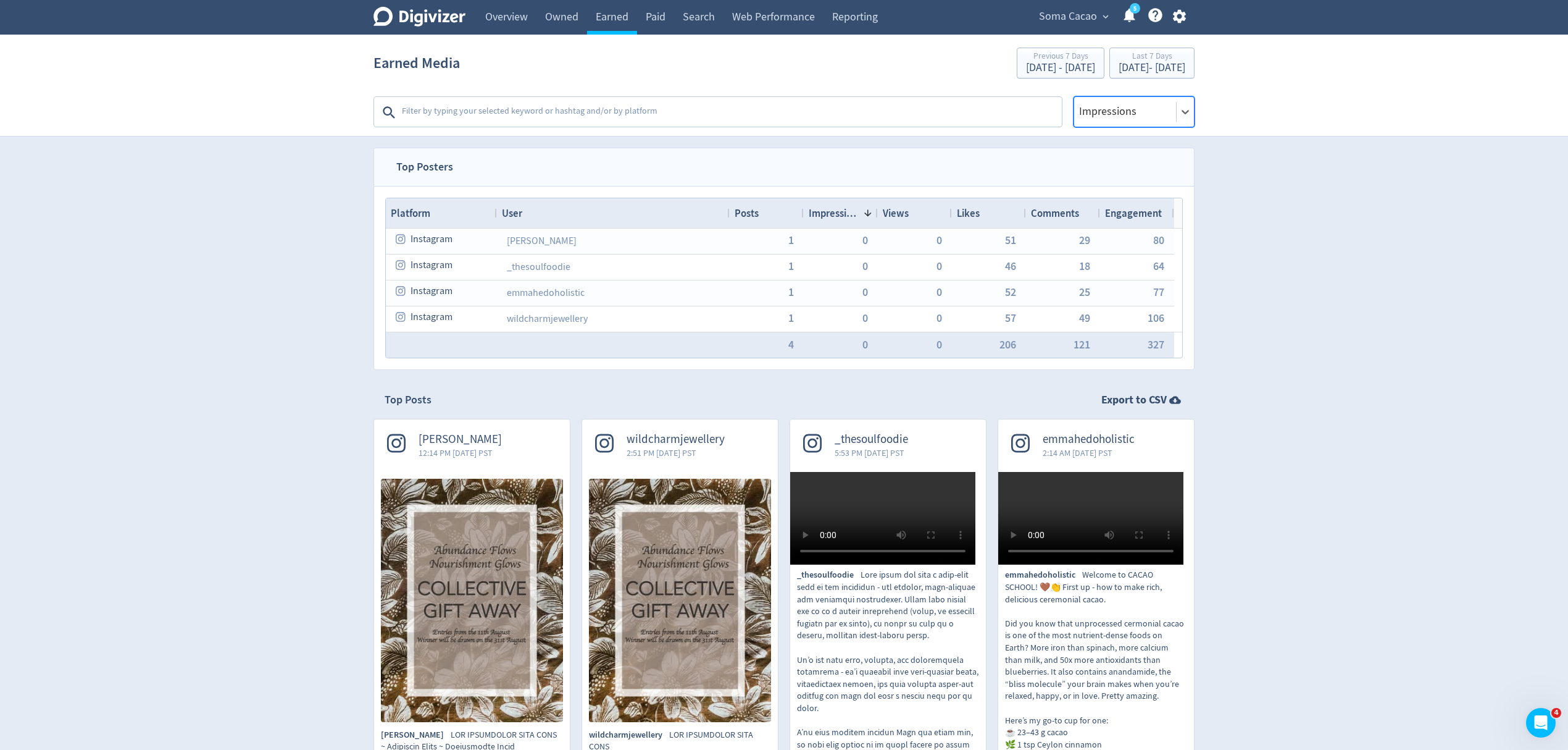
click at [1125, 121] on div "Impressions" at bounding box center [1134, 112] width 121 height 31
click at [1122, 174] on div "Video Views" at bounding box center [1134, 173] width 121 height 25
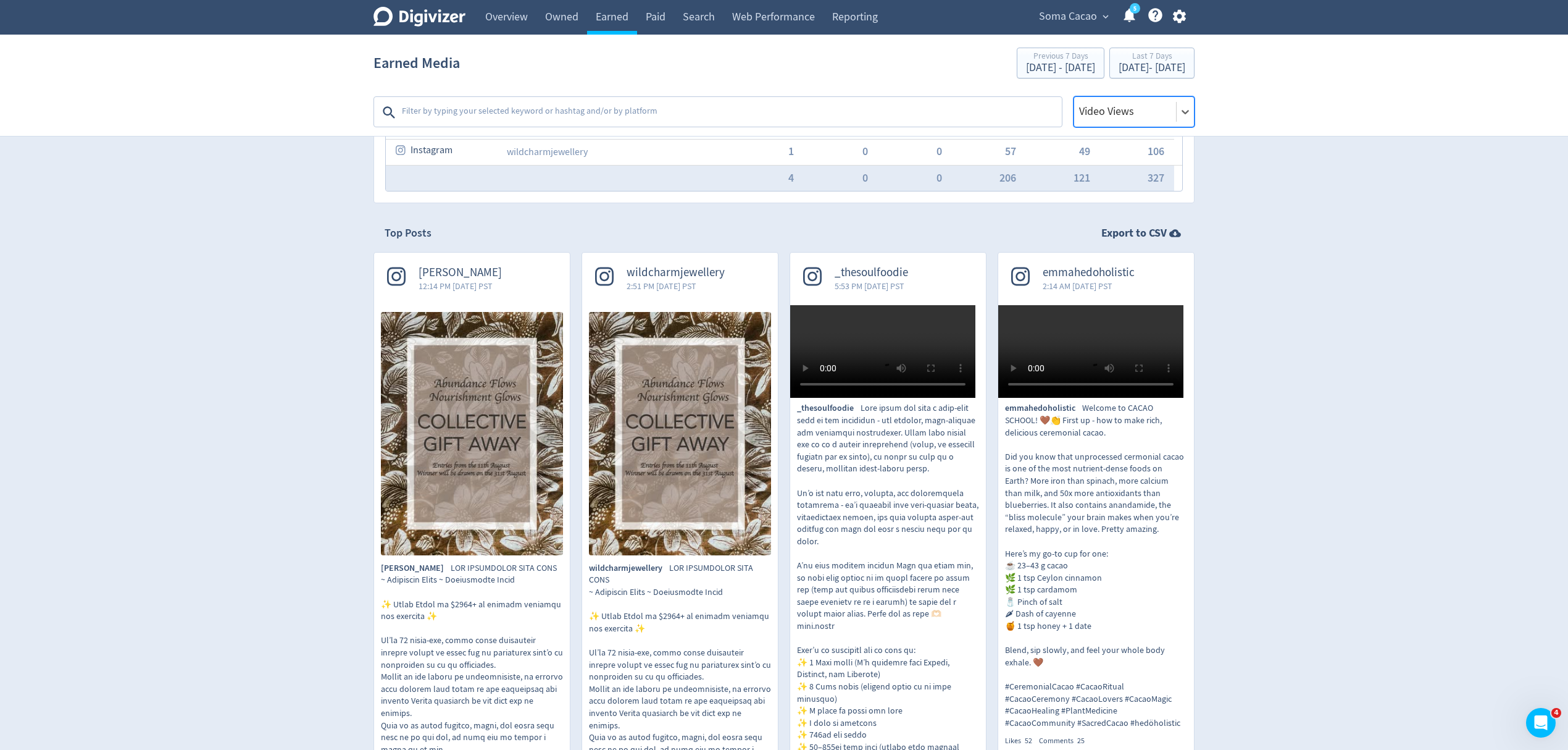
scroll to position [52, 0]
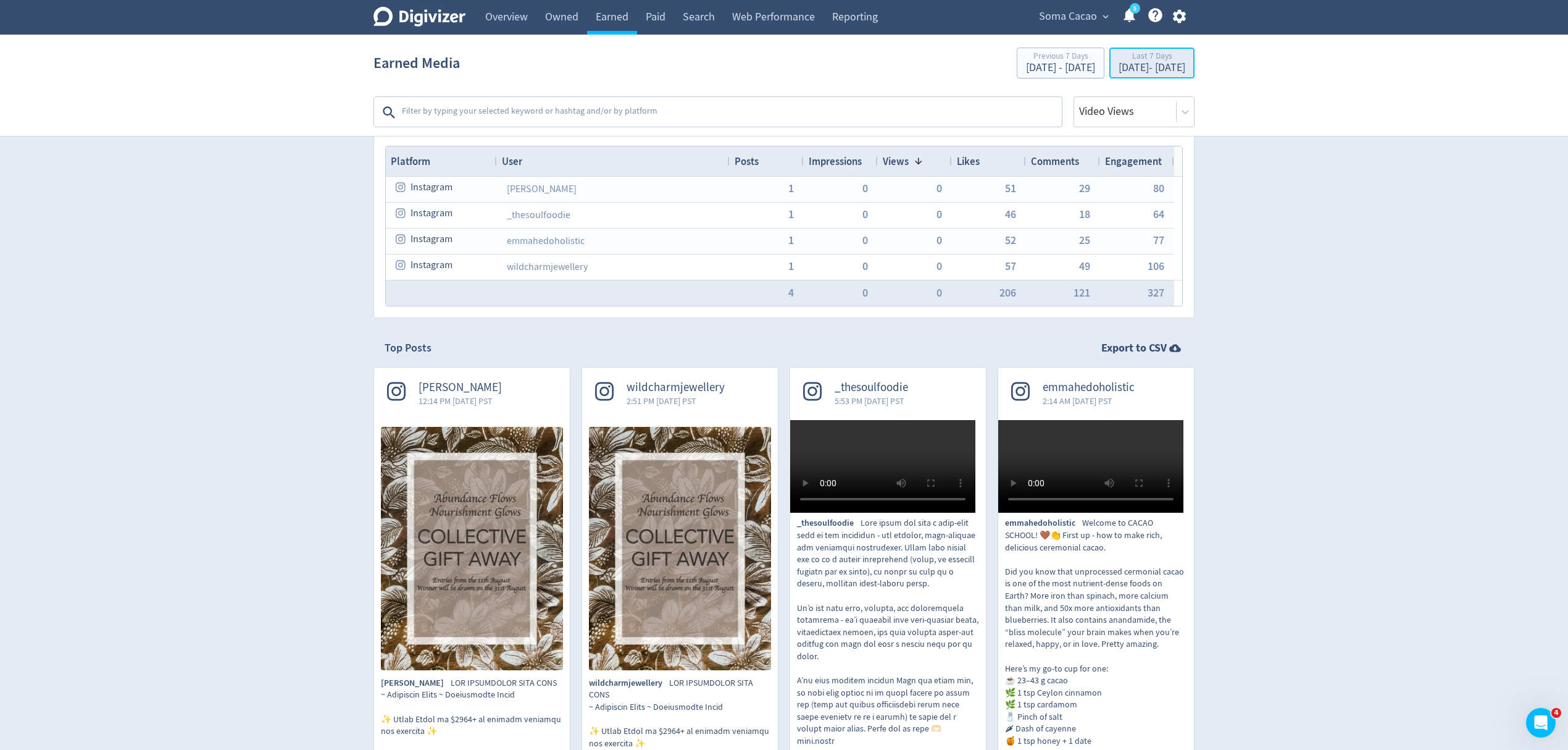
click at [1119, 71] on div "[DATE] - [DATE]" at bounding box center [1152, 68] width 66 height 12
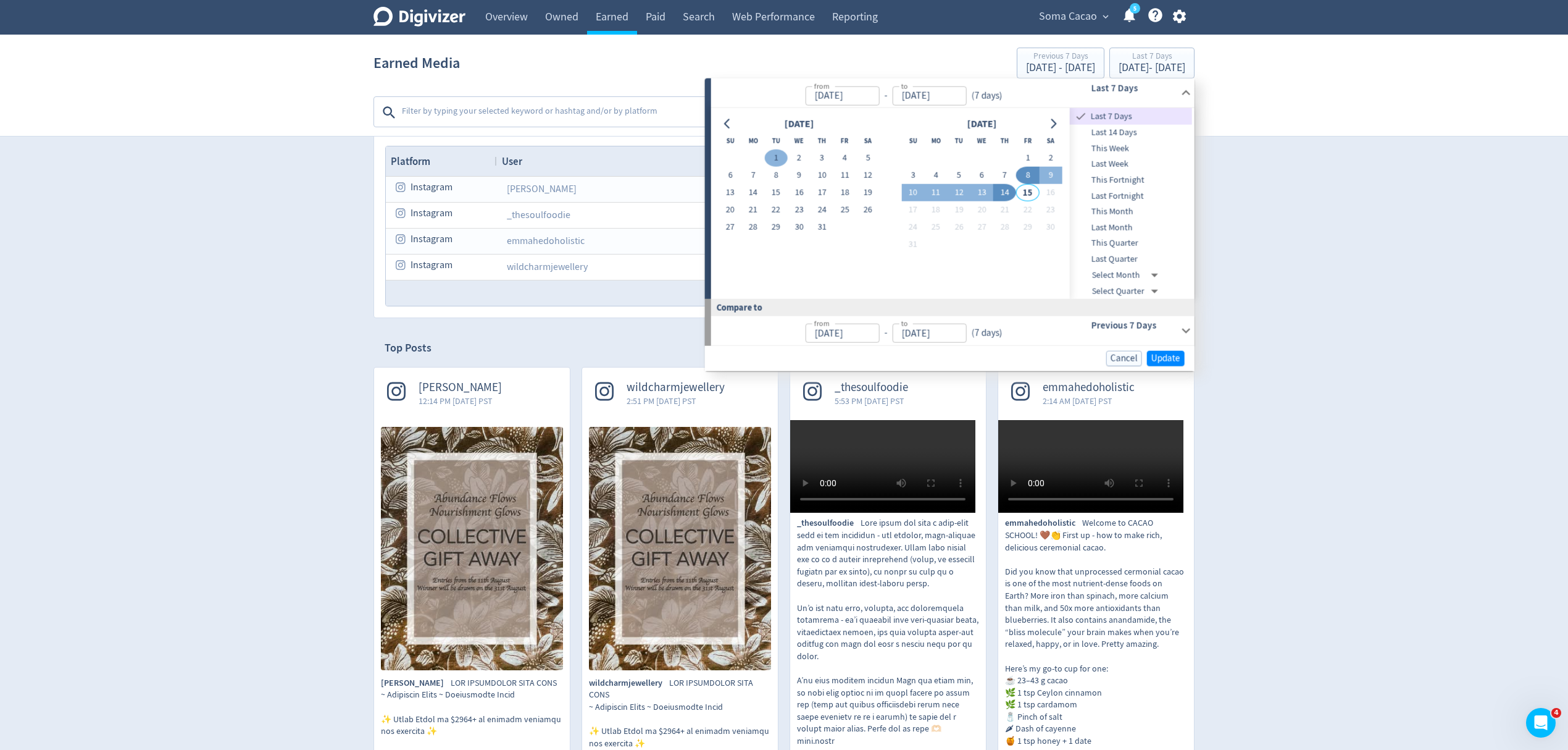
click at [777, 152] on button "1" at bounding box center [777, 158] width 23 height 17
type input "[DATE]"
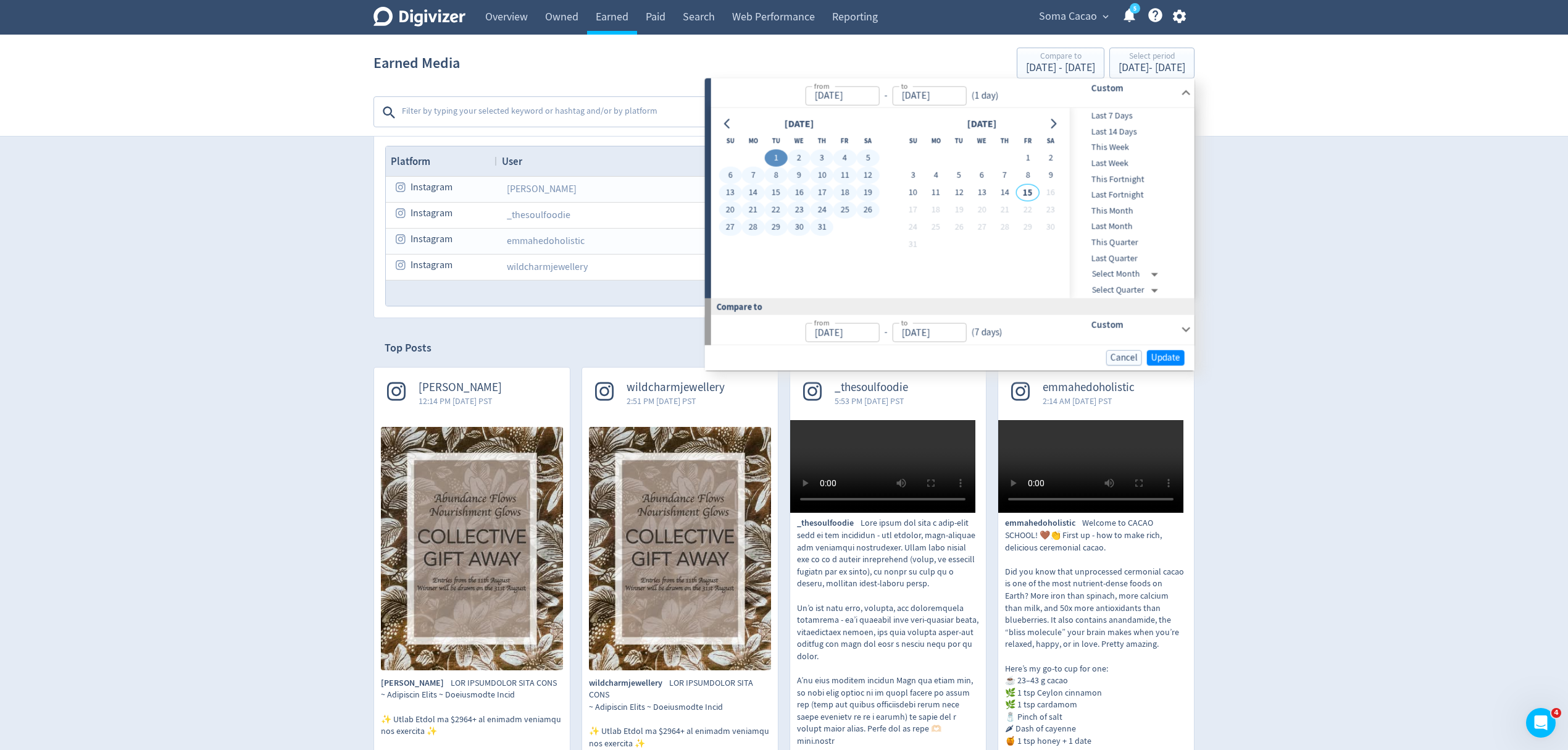
drag, startPoint x: 817, startPoint y: 226, endPoint x: 885, endPoint y: 259, distance: 75.6
click at [818, 226] on button "31" at bounding box center [822, 228] width 23 height 17
type input "[DATE]"
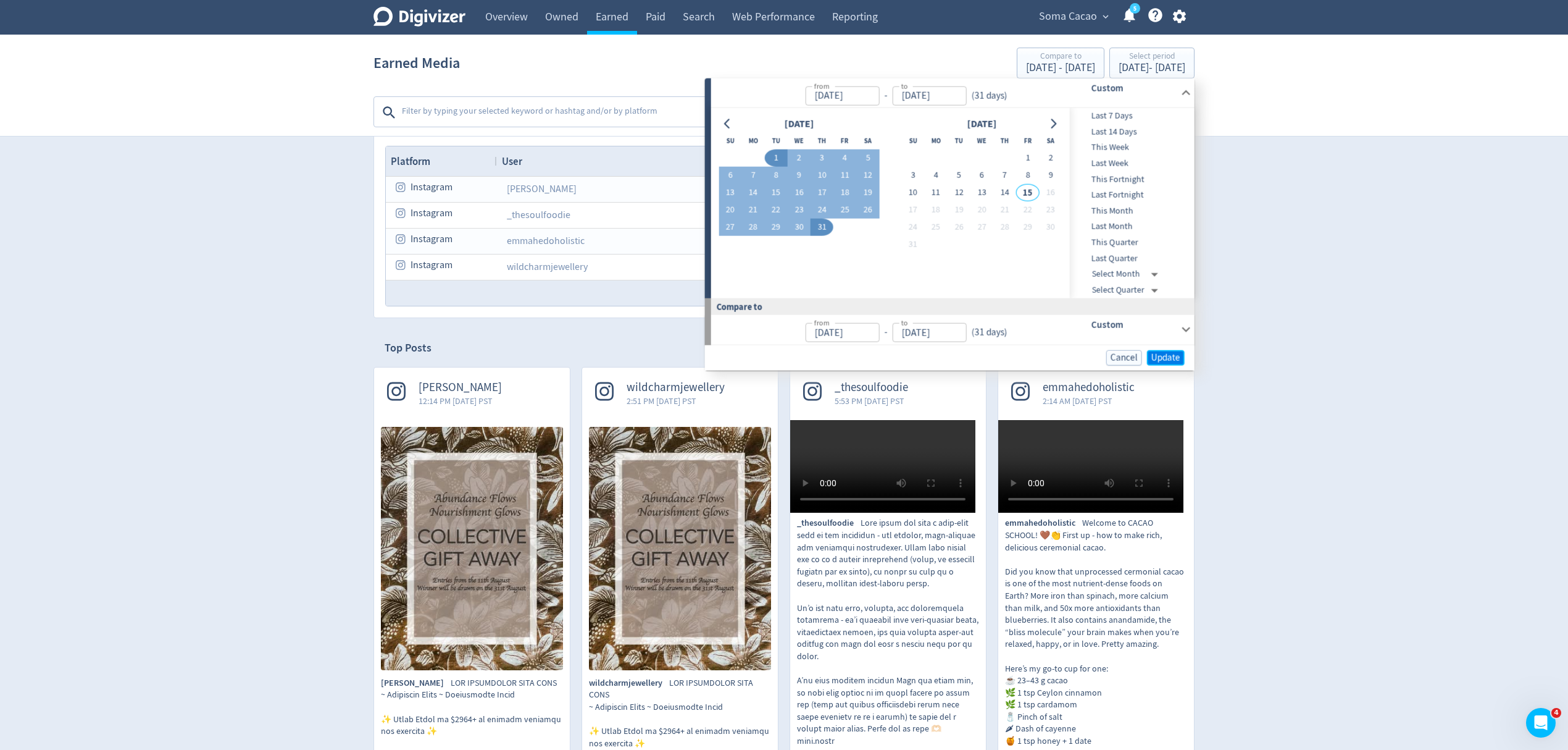
click at [1171, 362] on span "Update" at bounding box center [1165, 358] width 29 height 10
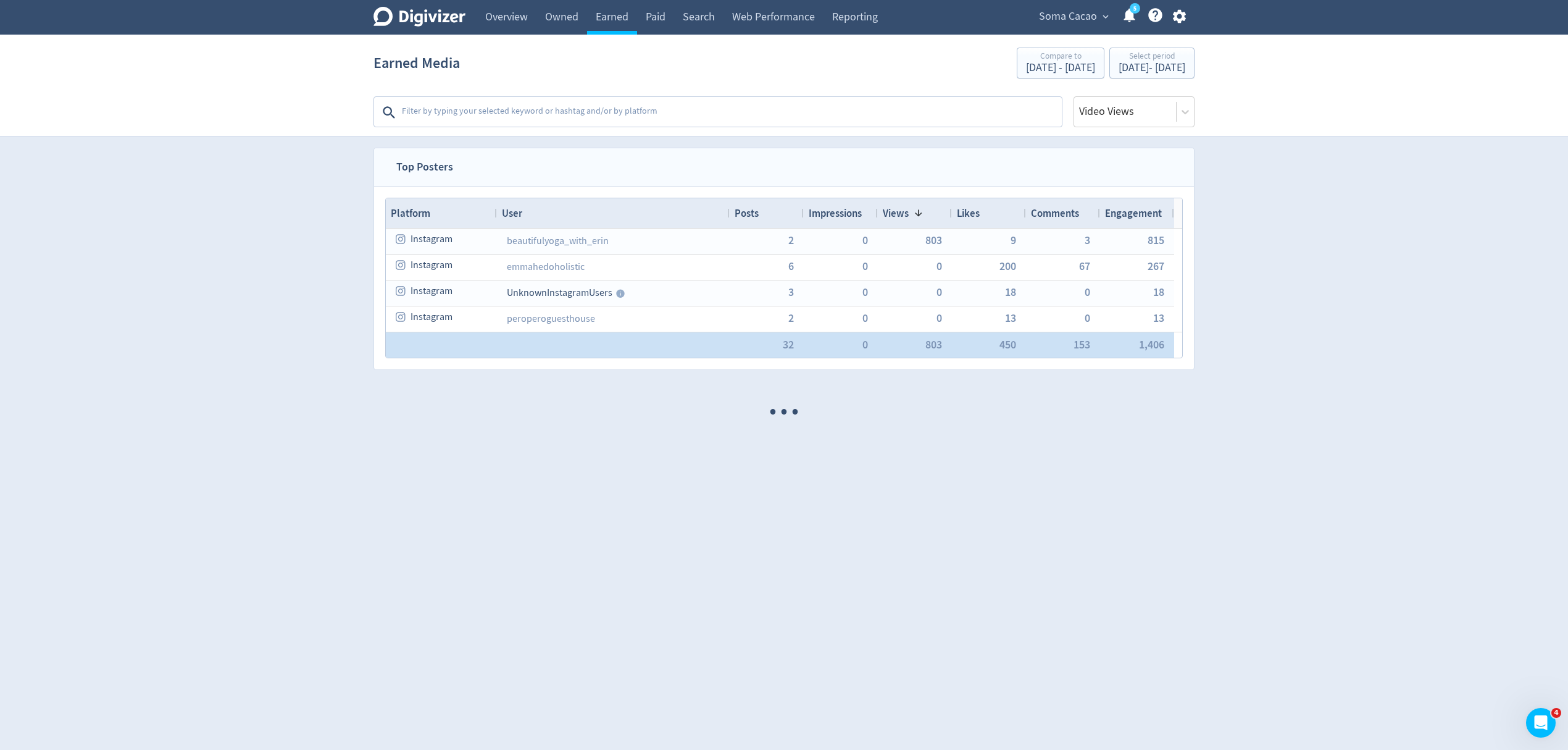
scroll to position [0, 0]
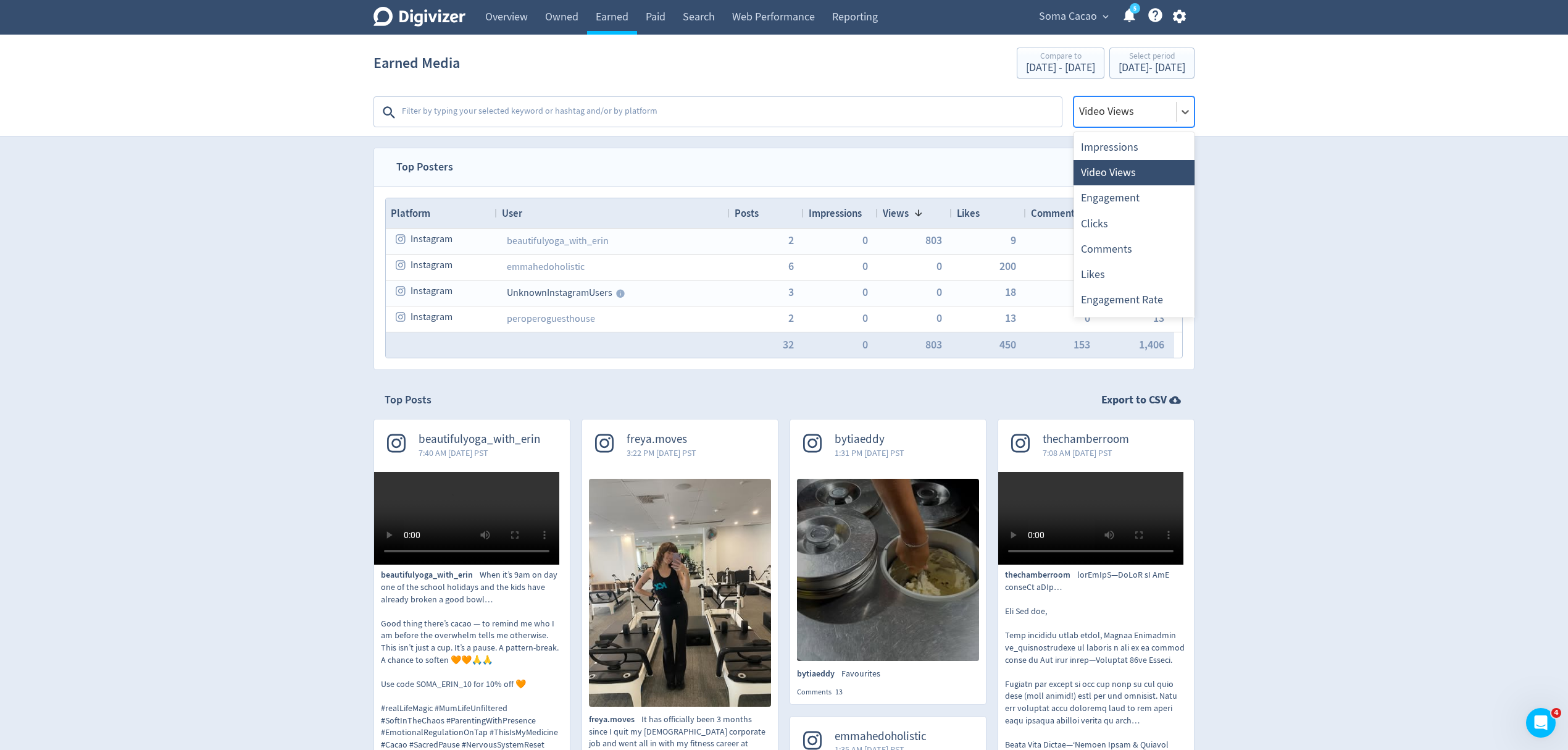
click at [1109, 107] on div at bounding box center [1125, 111] width 94 height 18
click at [1100, 147] on div "Impressions" at bounding box center [1134, 147] width 121 height 25
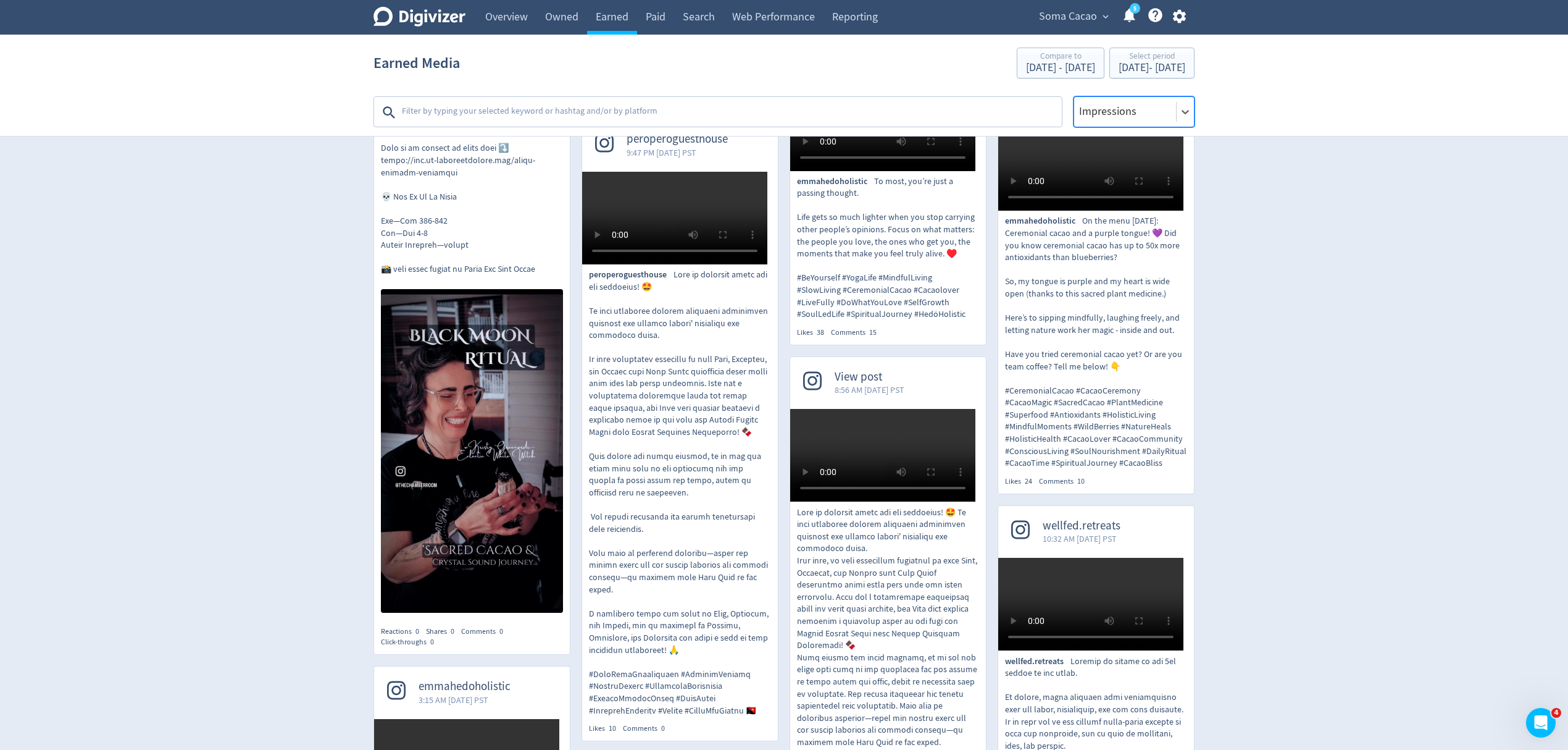
scroll to position [1728, 0]
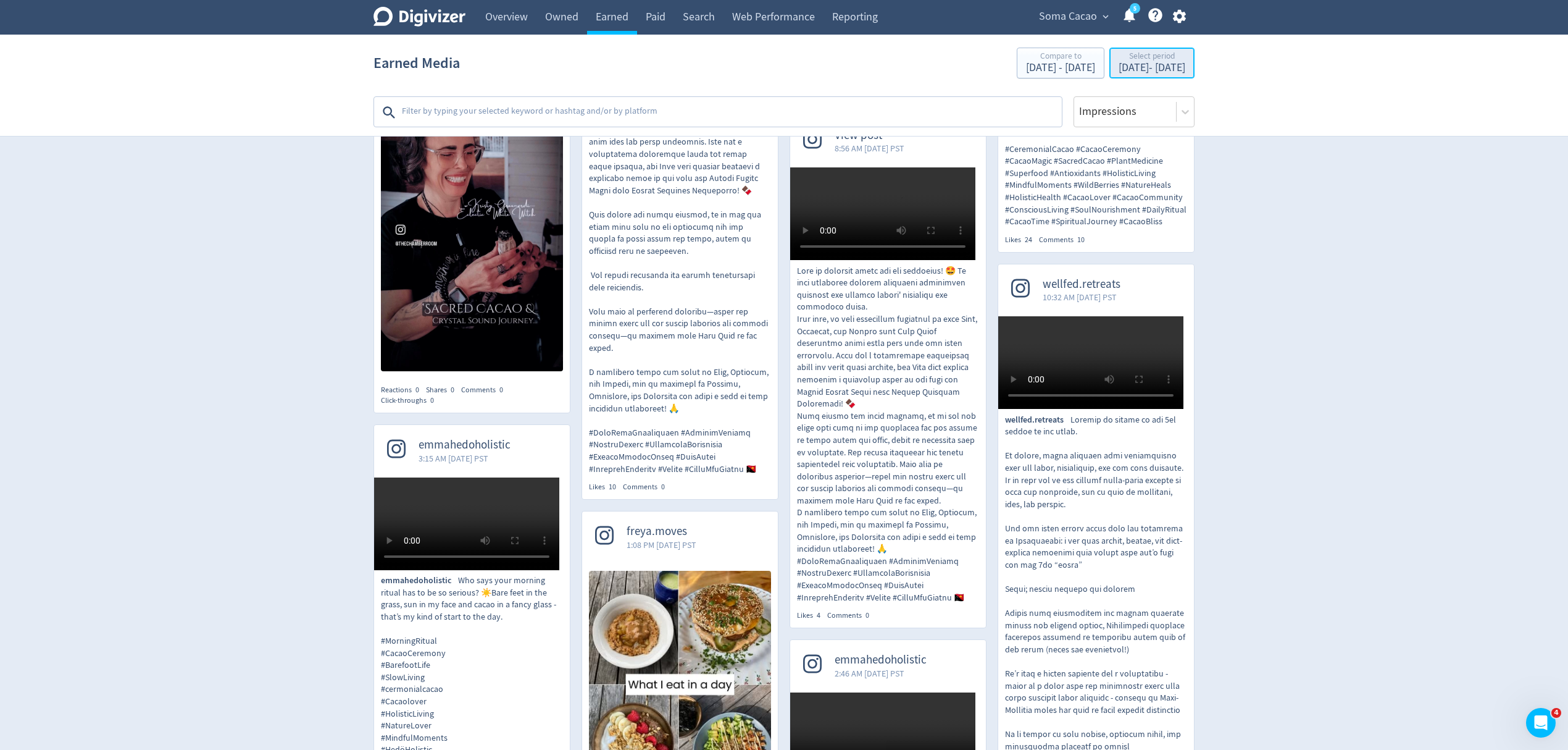
click at [1141, 52] on div "Select period" at bounding box center [1152, 57] width 66 height 11
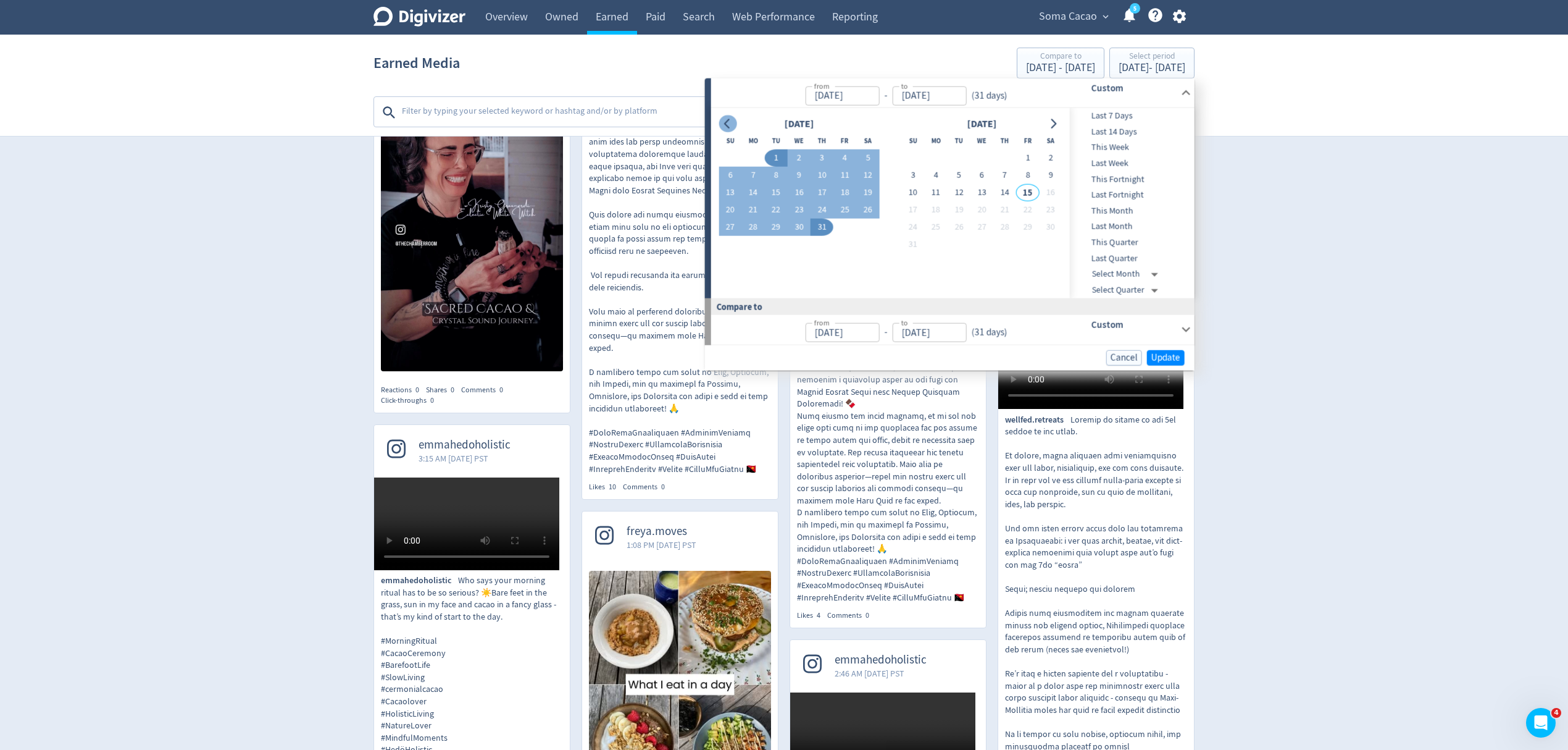
click at [727, 119] on icon "Go to previous month" at bounding box center [728, 123] width 10 height 10
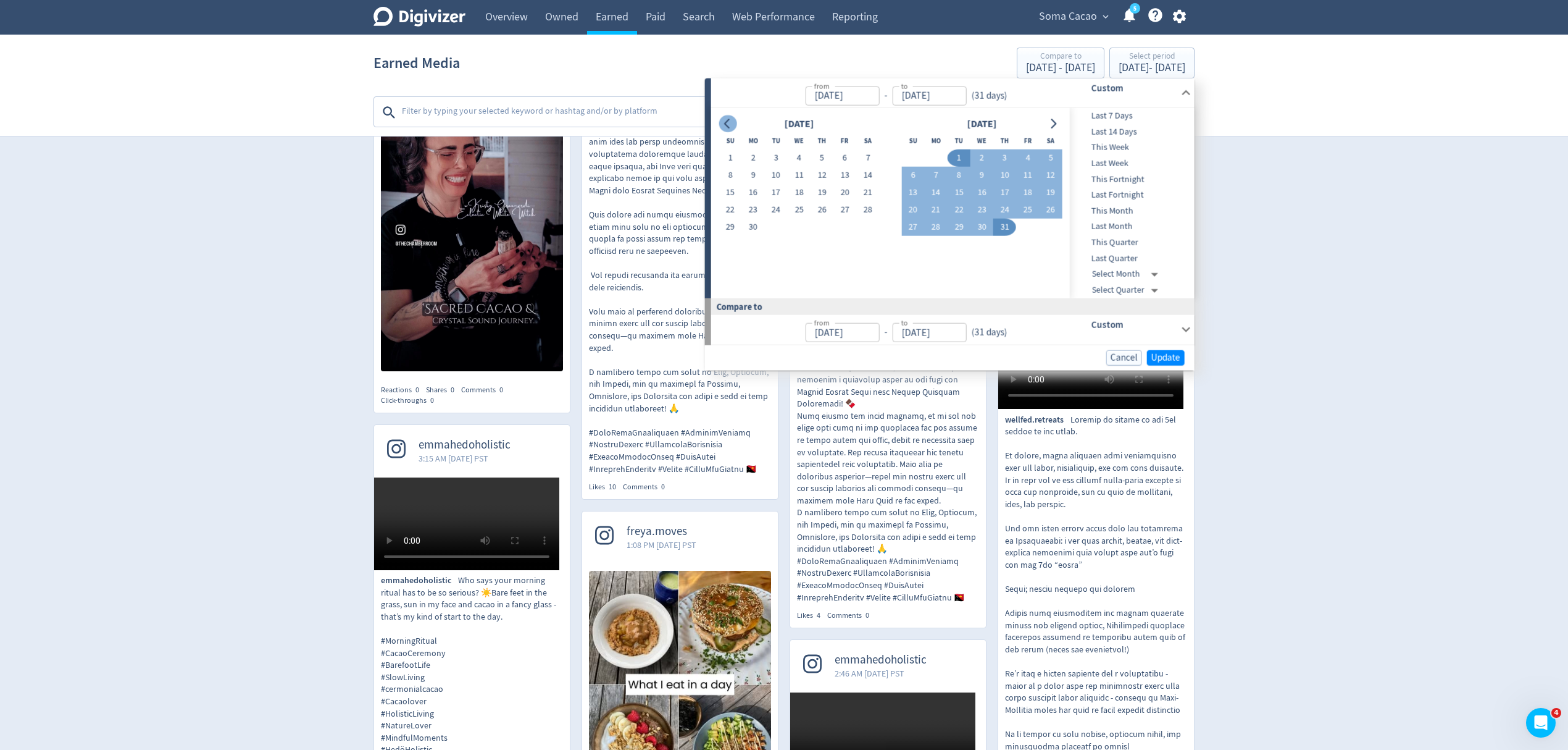
click at [733, 122] on button "Go to previous month" at bounding box center [727, 123] width 18 height 17
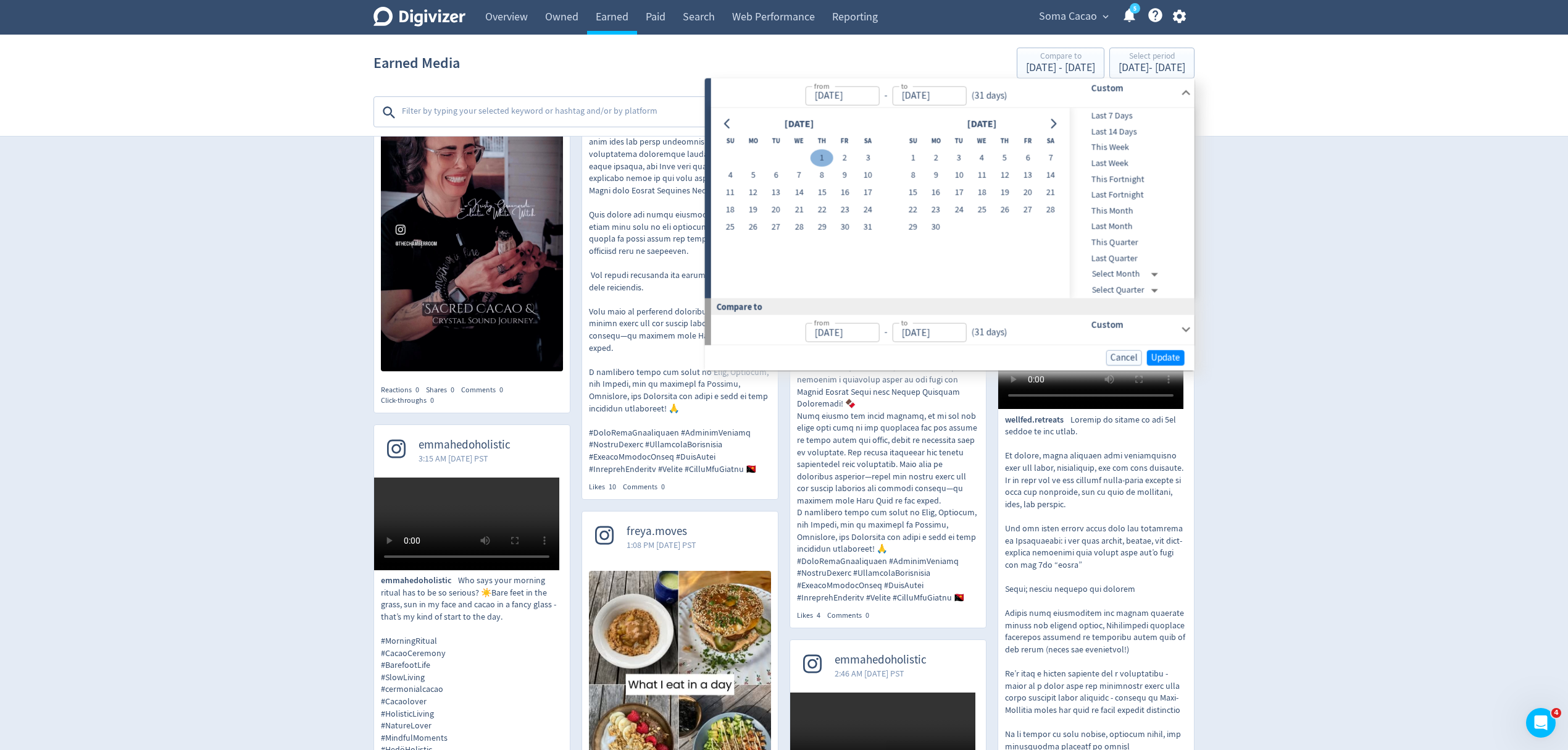
click at [820, 154] on button "1" at bounding box center [822, 158] width 23 height 17
type input "[DATE]"
drag, startPoint x: 871, startPoint y: 226, endPoint x: 889, endPoint y: 235, distance: 20.1
click at [870, 226] on button "31" at bounding box center [867, 228] width 23 height 17
type input "[DATE]"
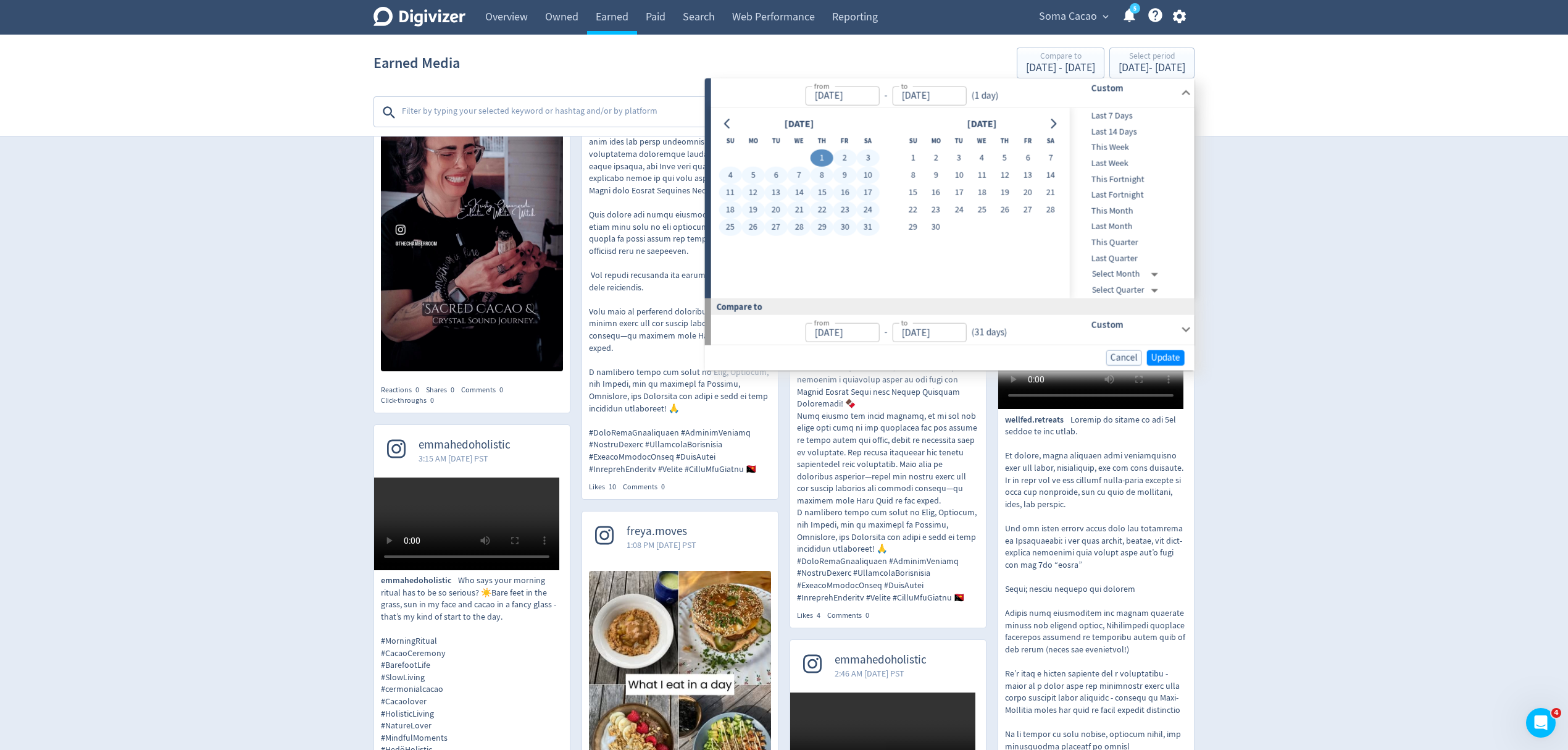
type input "[DATE]"
click at [1175, 361] on span "Update" at bounding box center [1165, 358] width 29 height 10
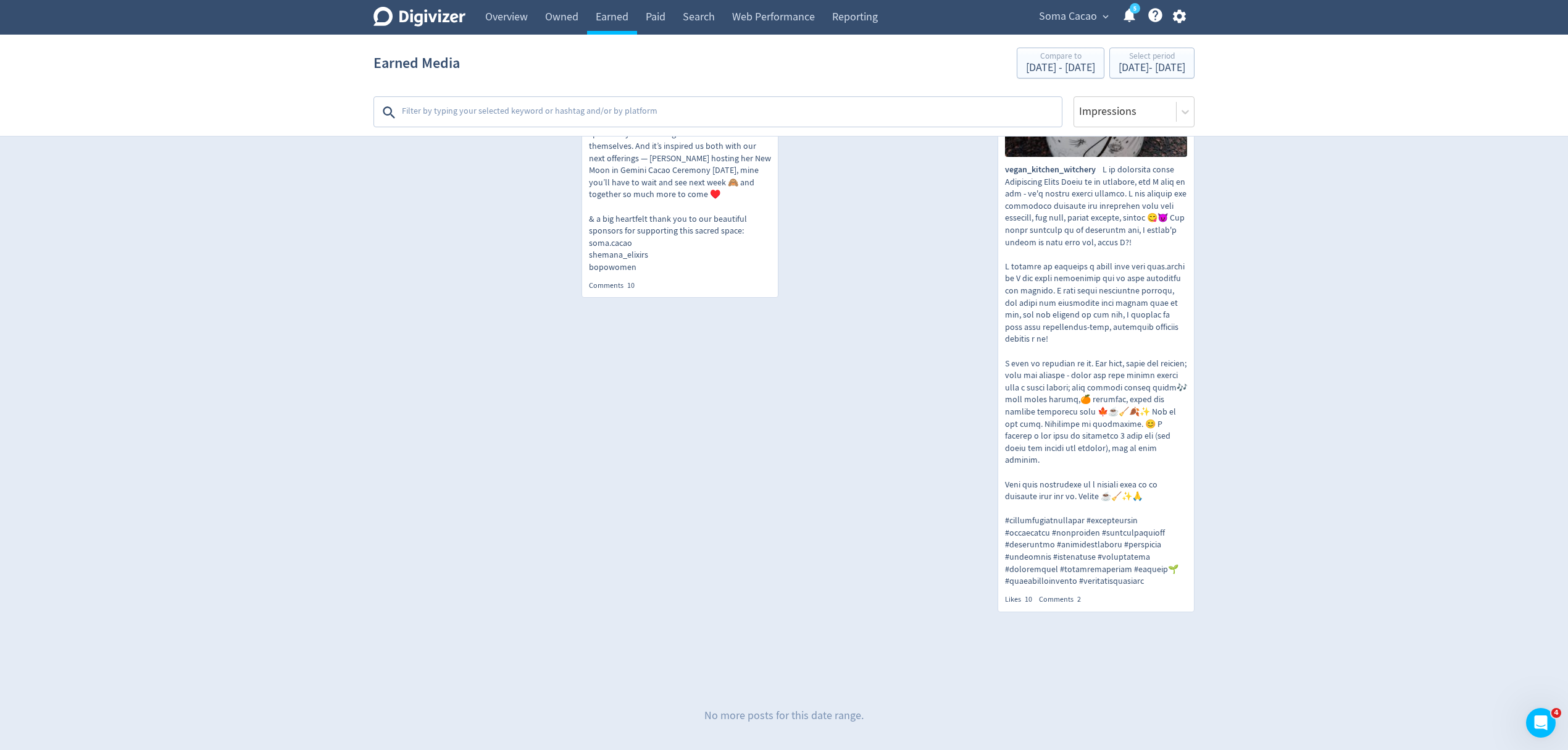
scroll to position [4206, 0]
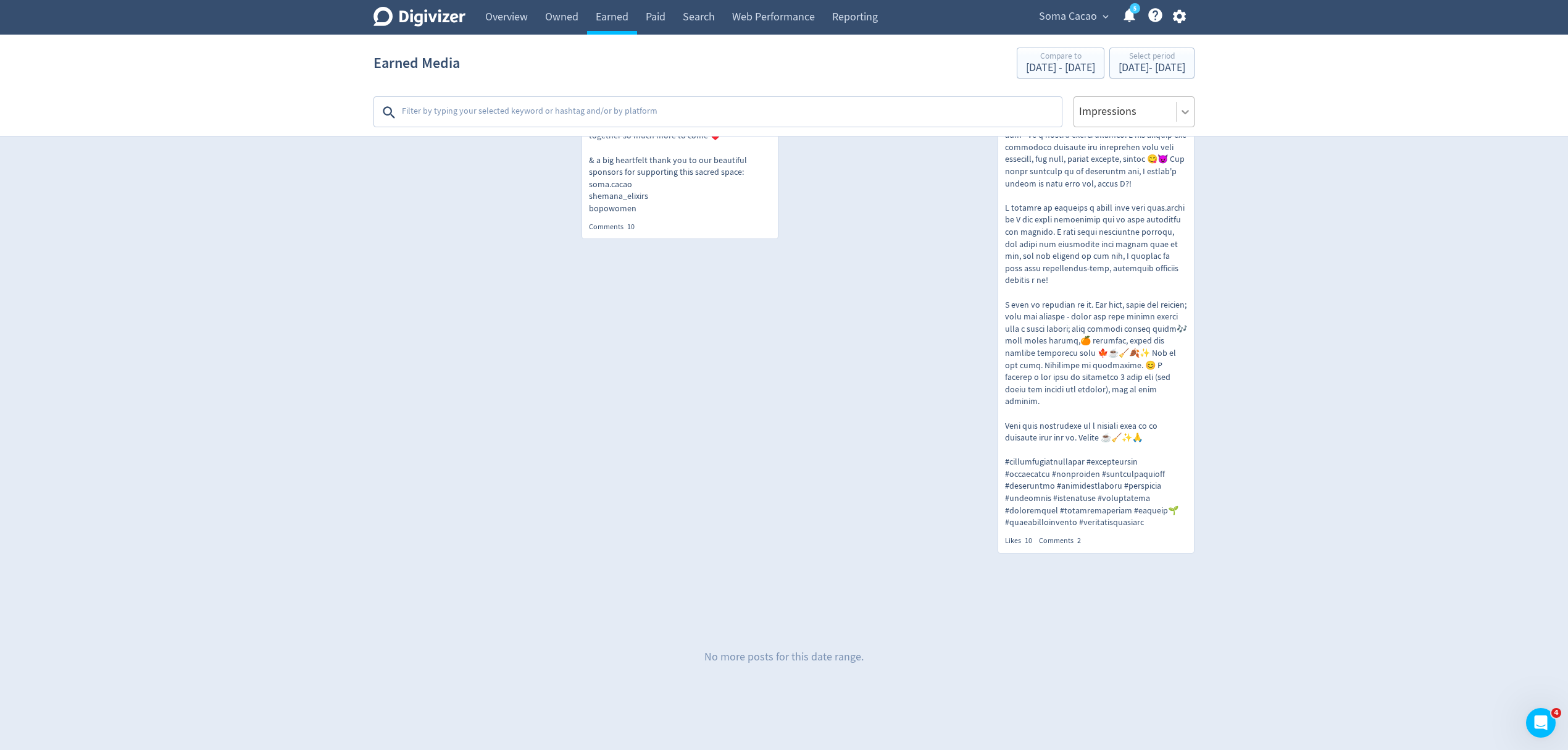
click at [1179, 111] on icon at bounding box center [1184, 112] width 13 height 13
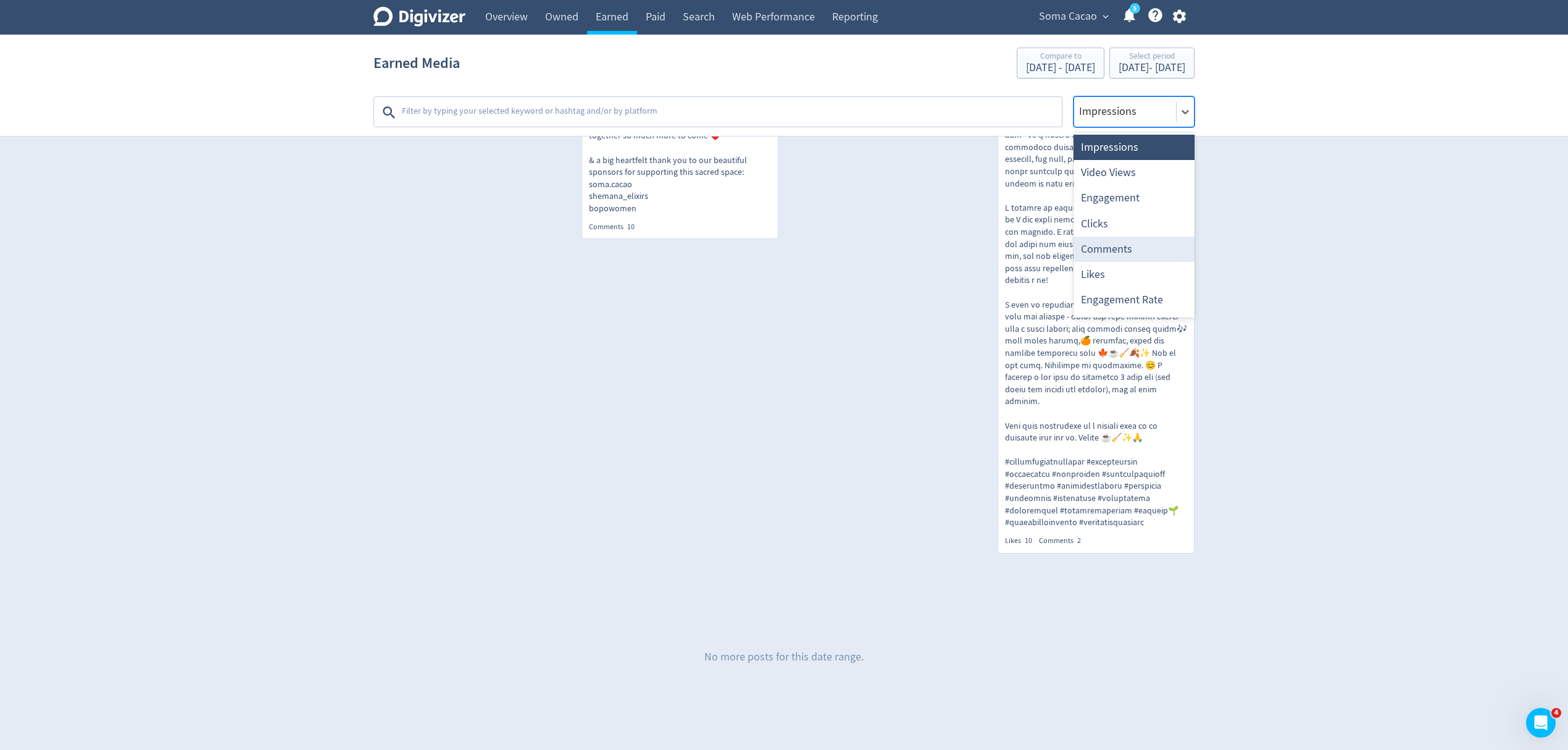
scroll to position [23, 0]
click at [1135, 304] on div "Date" at bounding box center [1134, 302] width 121 height 25
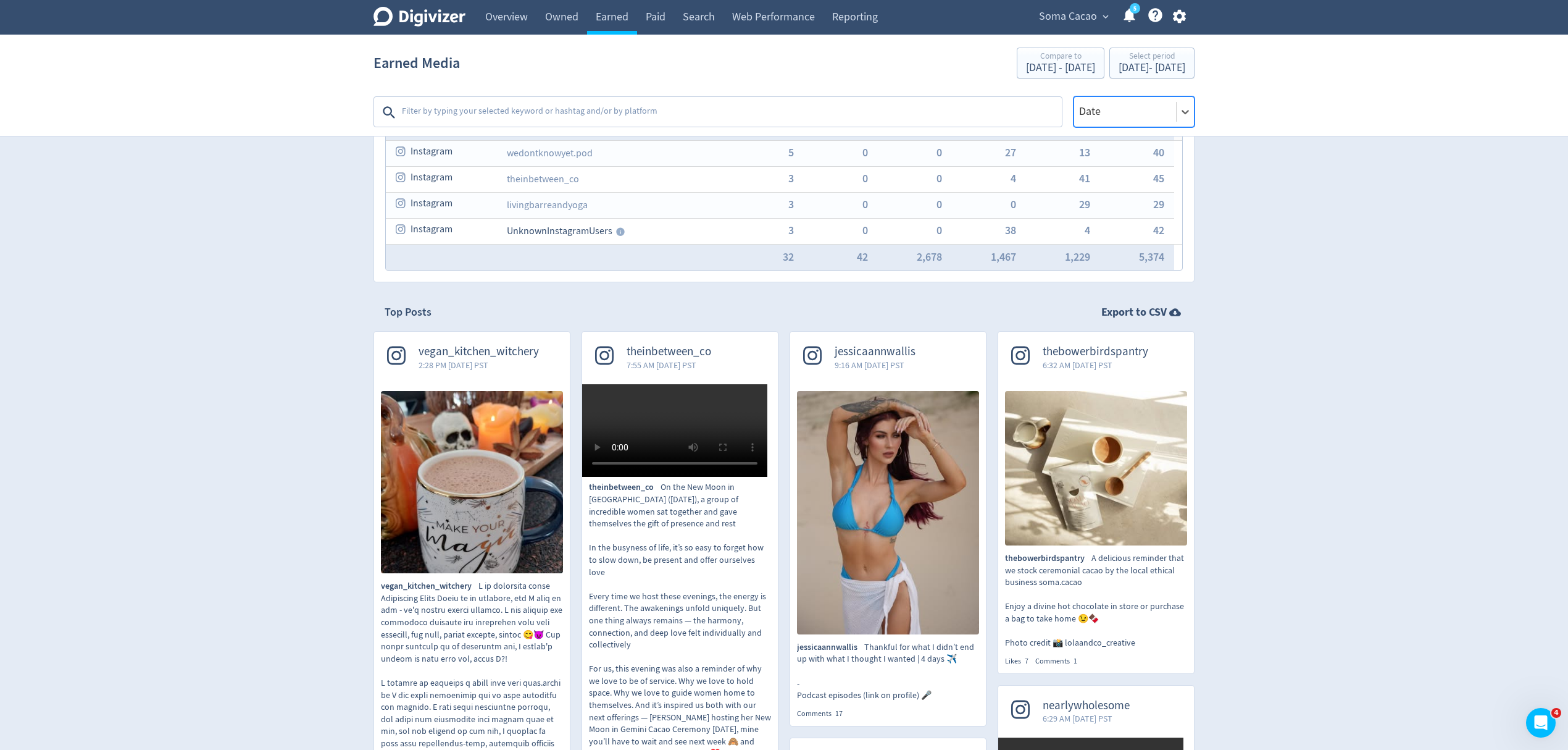
scroll to position [0, 0]
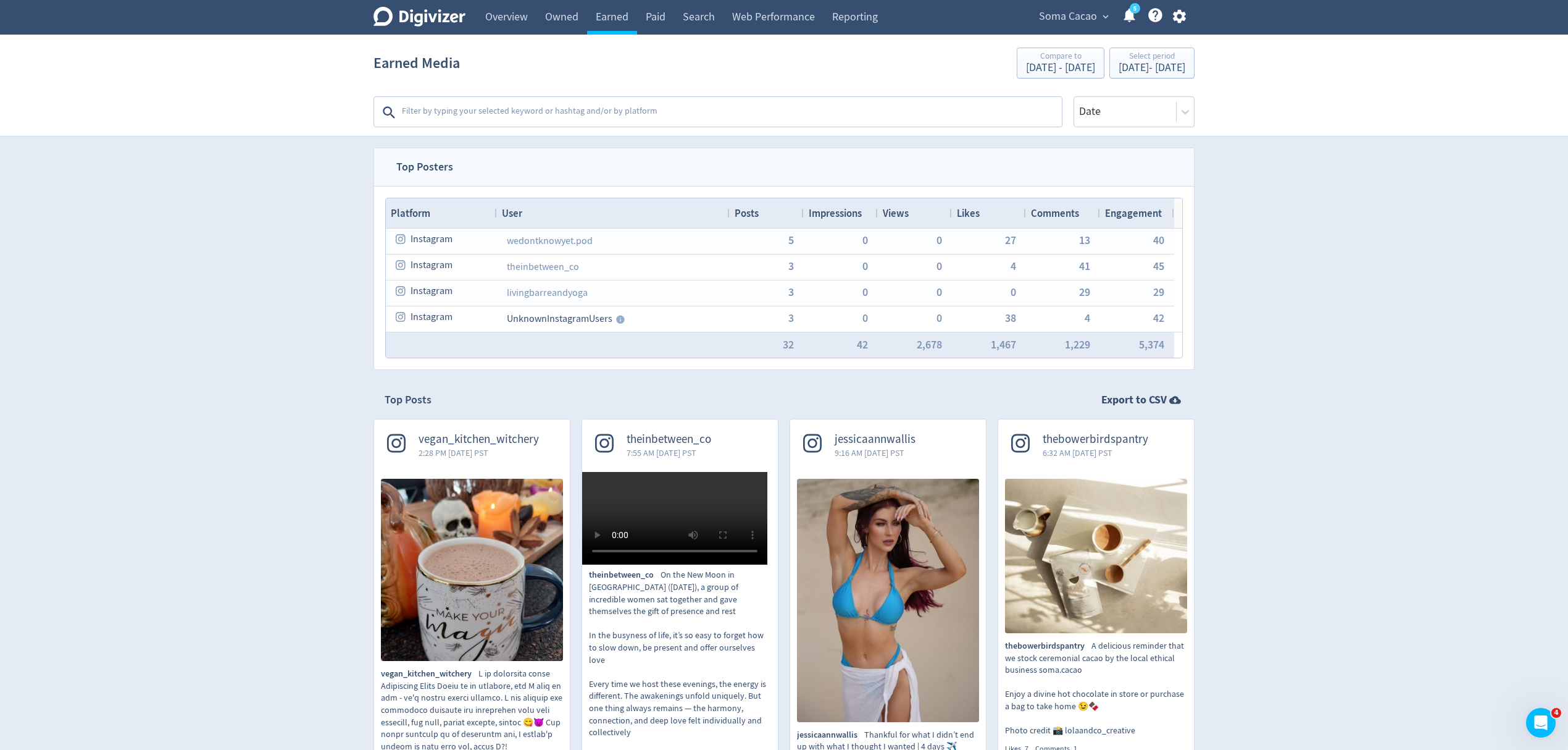
click at [757, 211] on span "Posts" at bounding box center [746, 213] width 24 height 13
click at [758, 211] on span at bounding box center [765, 213] width 14 height 10
click at [828, 217] on span "Impressions" at bounding box center [835, 213] width 53 height 13
click at [828, 217] on span "Impressions" at bounding box center [833, 213] width 49 height 13
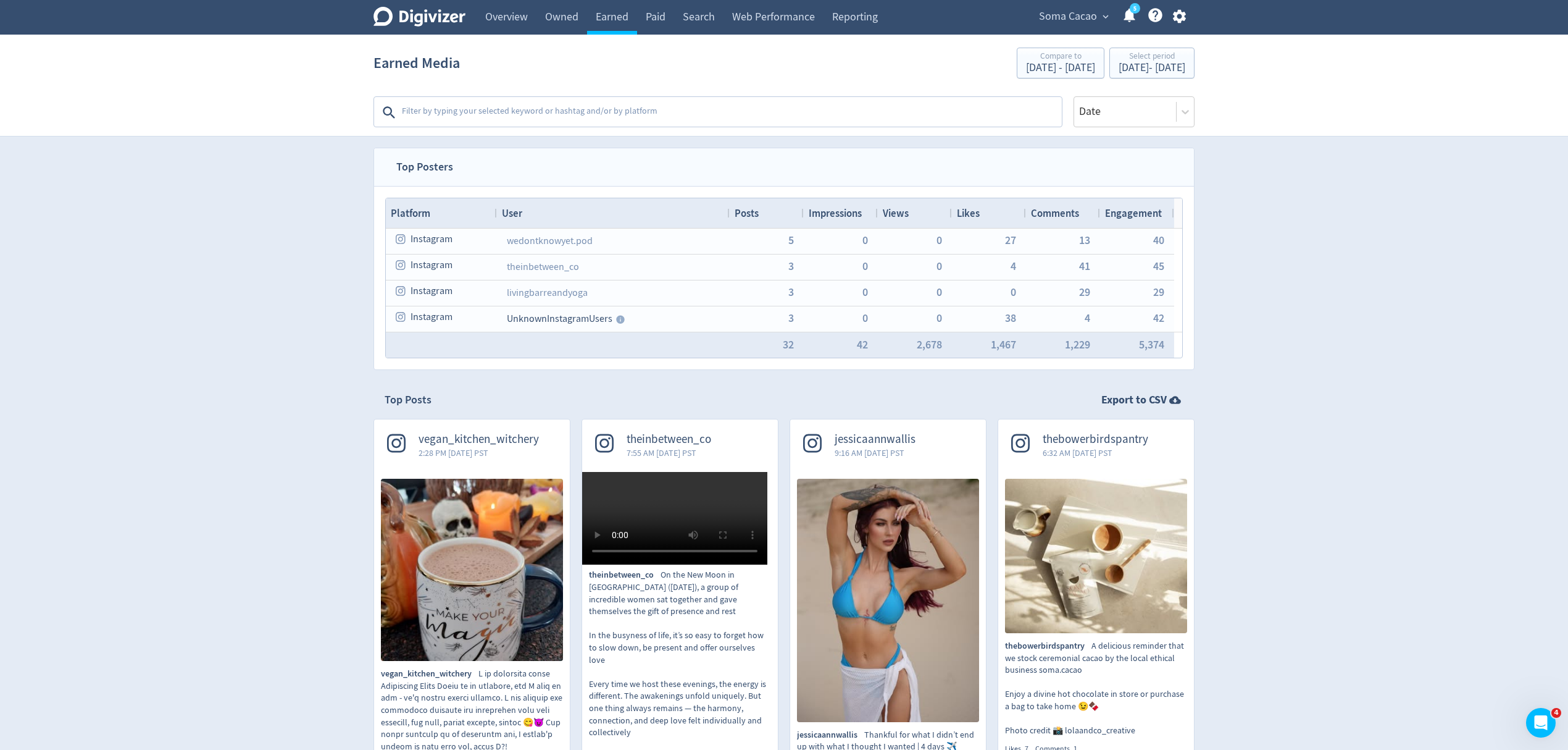
click at [890, 213] on span "Views" at bounding box center [895, 213] width 26 height 13
click at [972, 205] on div "Likes" at bounding box center [989, 213] width 65 height 23
click at [972, 205] on div "Likes 1" at bounding box center [989, 213] width 65 height 23
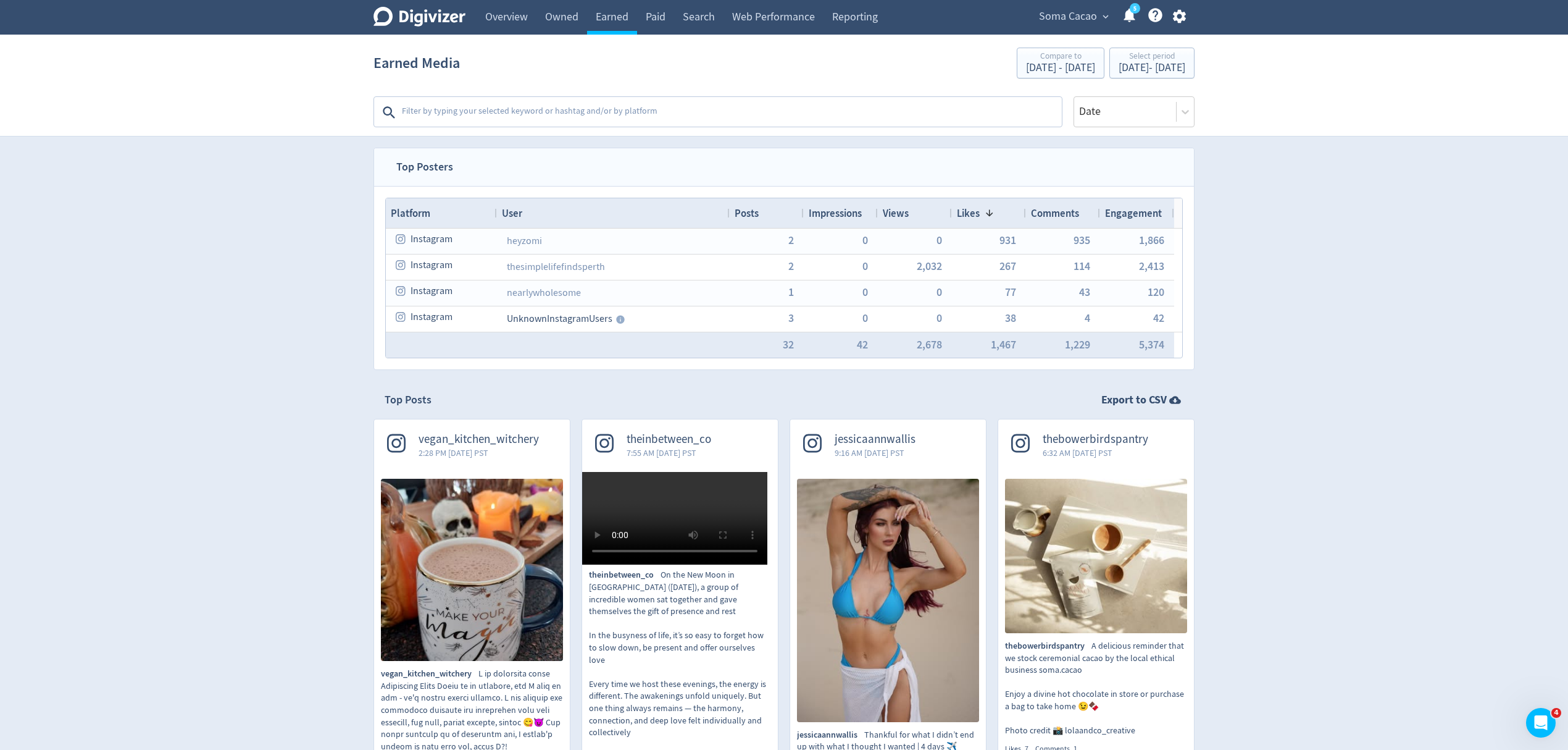
click at [972, 205] on div "Likes 1" at bounding box center [989, 213] width 65 height 23
click at [1065, 216] on span "Comments" at bounding box center [1055, 213] width 48 height 13
click at [1121, 216] on span "Engagement" at bounding box center [1132, 213] width 57 height 13
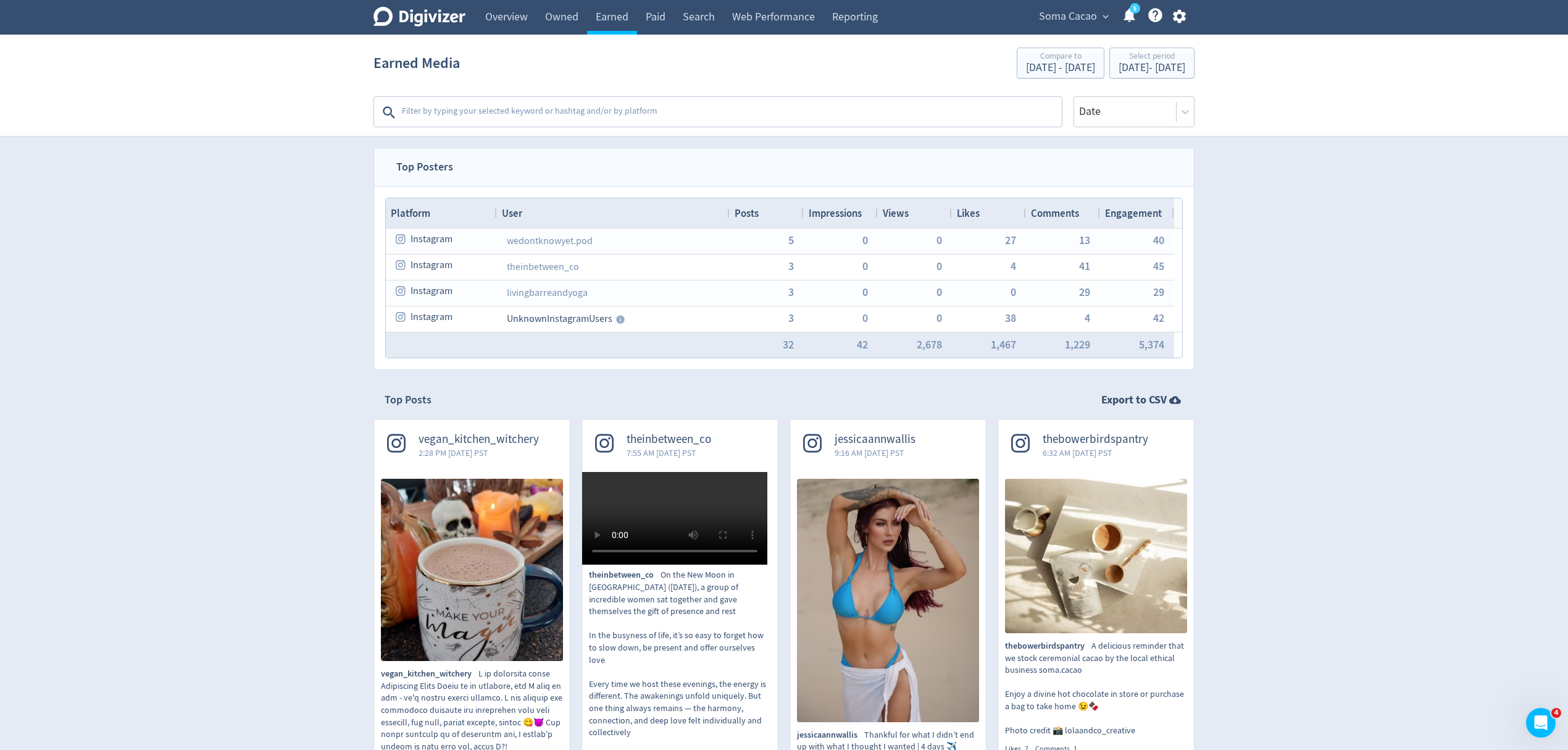
click at [1121, 216] on span "Engagement" at bounding box center [1132, 213] width 57 height 13
click at [1121, 216] on span "Engagement" at bounding box center [1129, 213] width 49 height 13
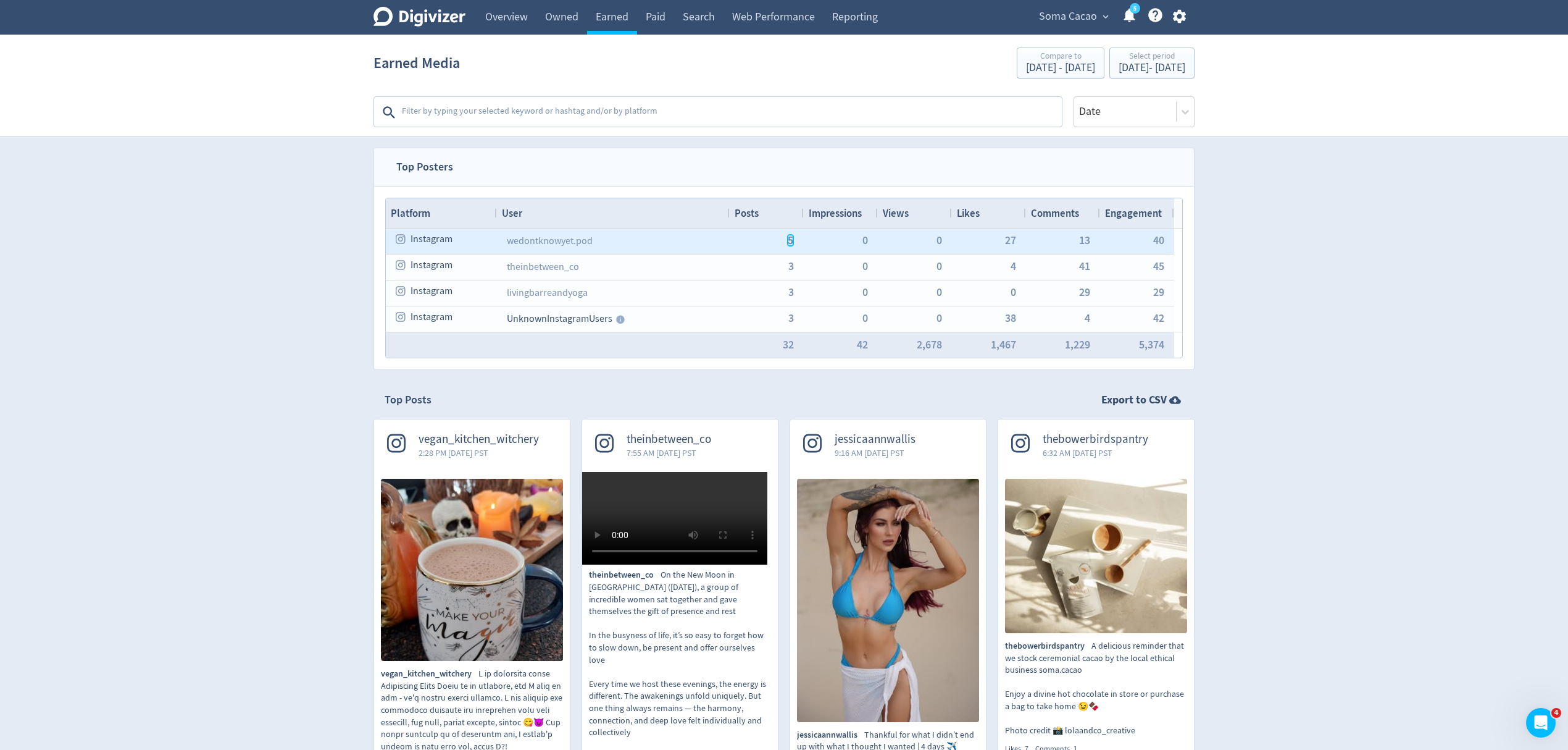
click at [790, 243] on span "5" at bounding box center [790, 240] width 6 height 12
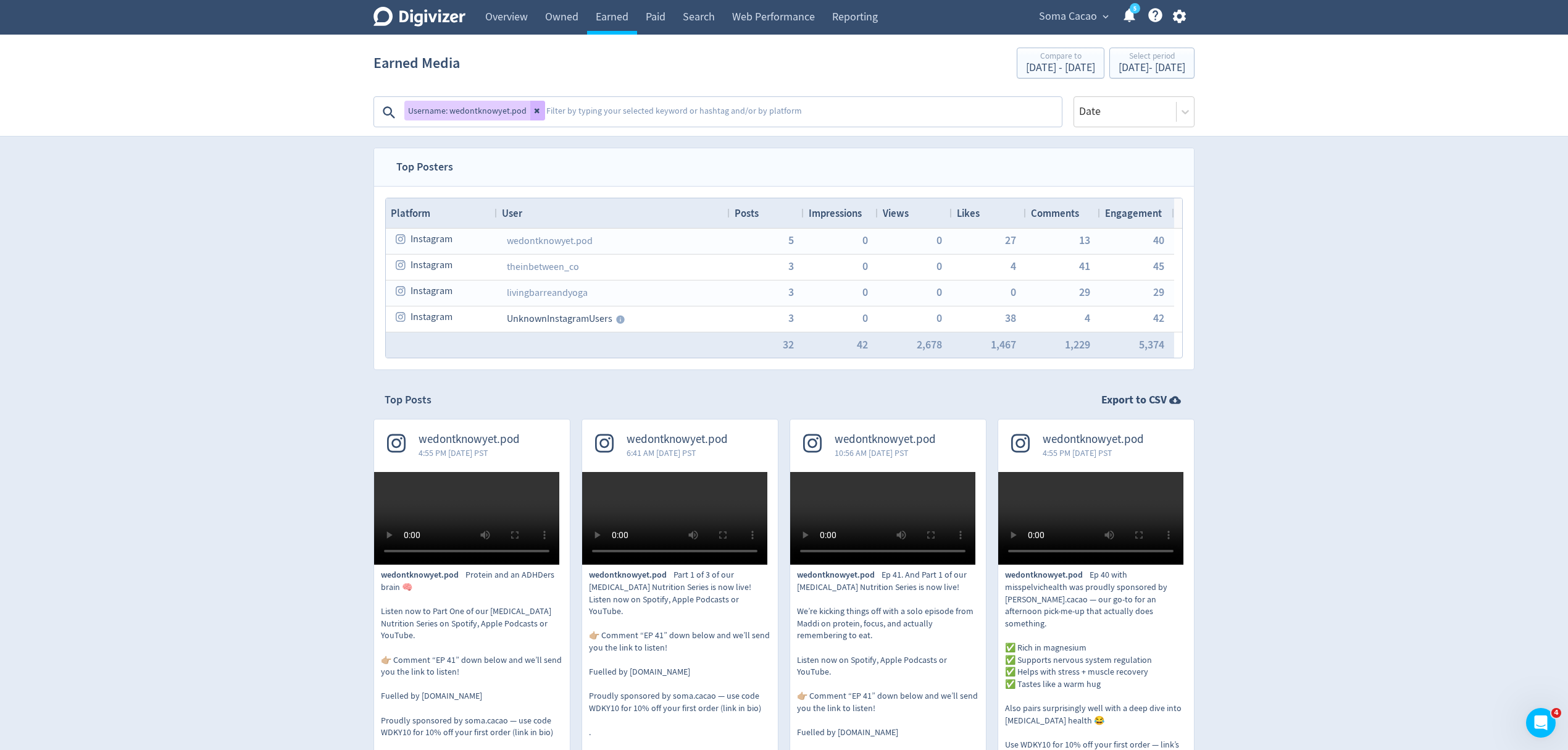
click at [850, 216] on span "Impressions" at bounding box center [835, 213] width 53 height 13
click at [909, 211] on div "Views" at bounding box center [915, 213] width 65 height 23
click at [909, 211] on span at bounding box center [916, 213] width 14 height 10
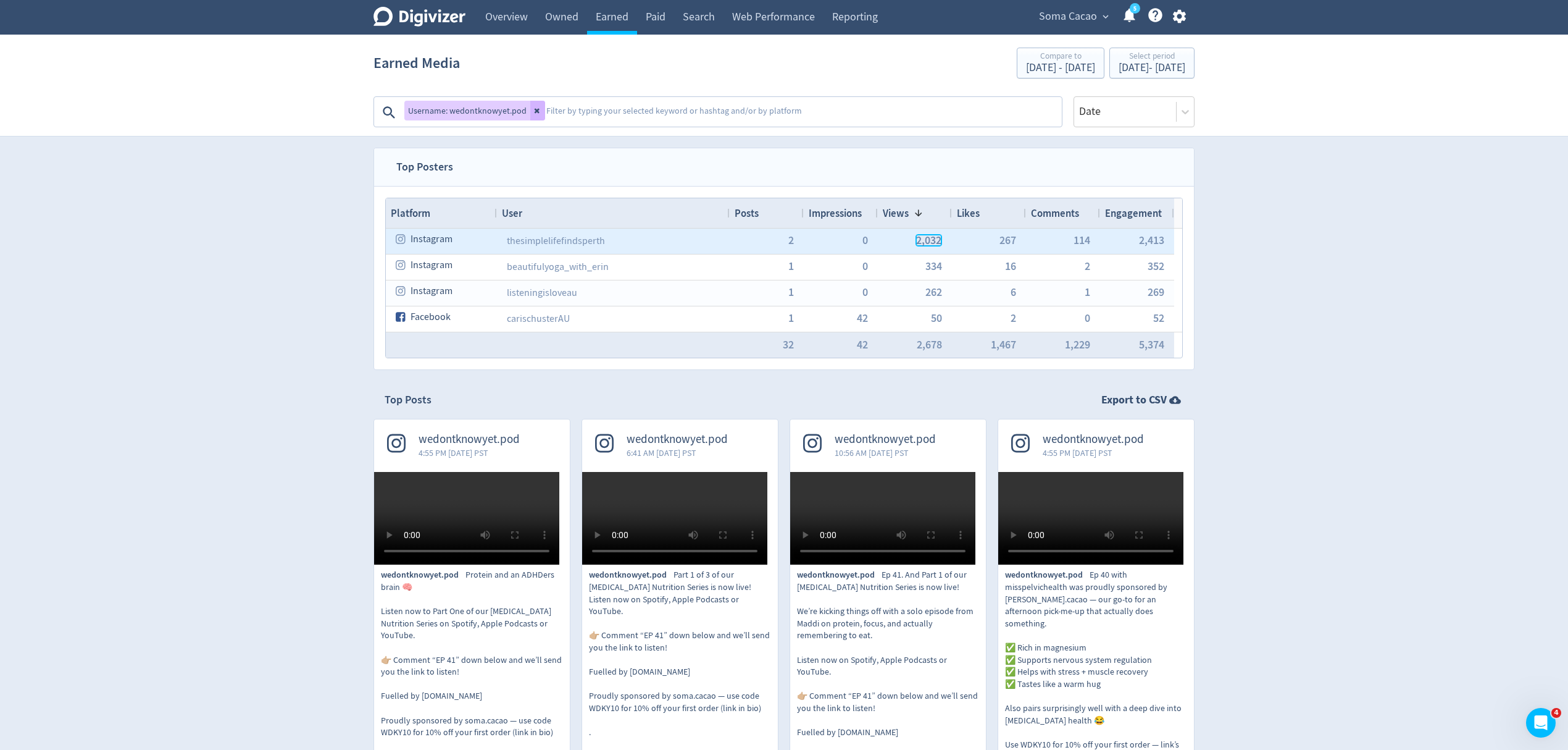
click at [919, 237] on span "2,032" at bounding box center [928, 240] width 25 height 12
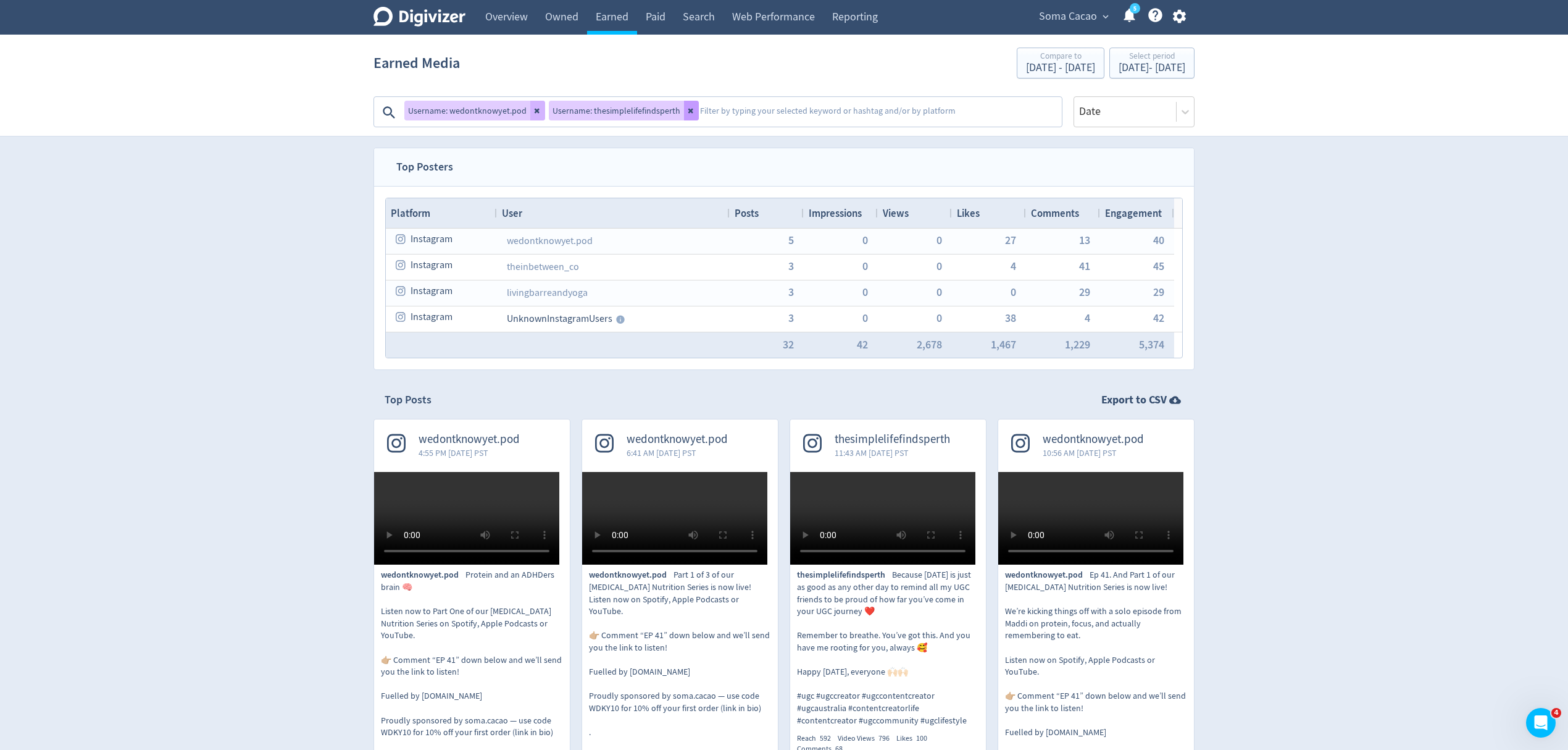
click at [690, 105] on button at bounding box center [691, 110] width 14 height 19
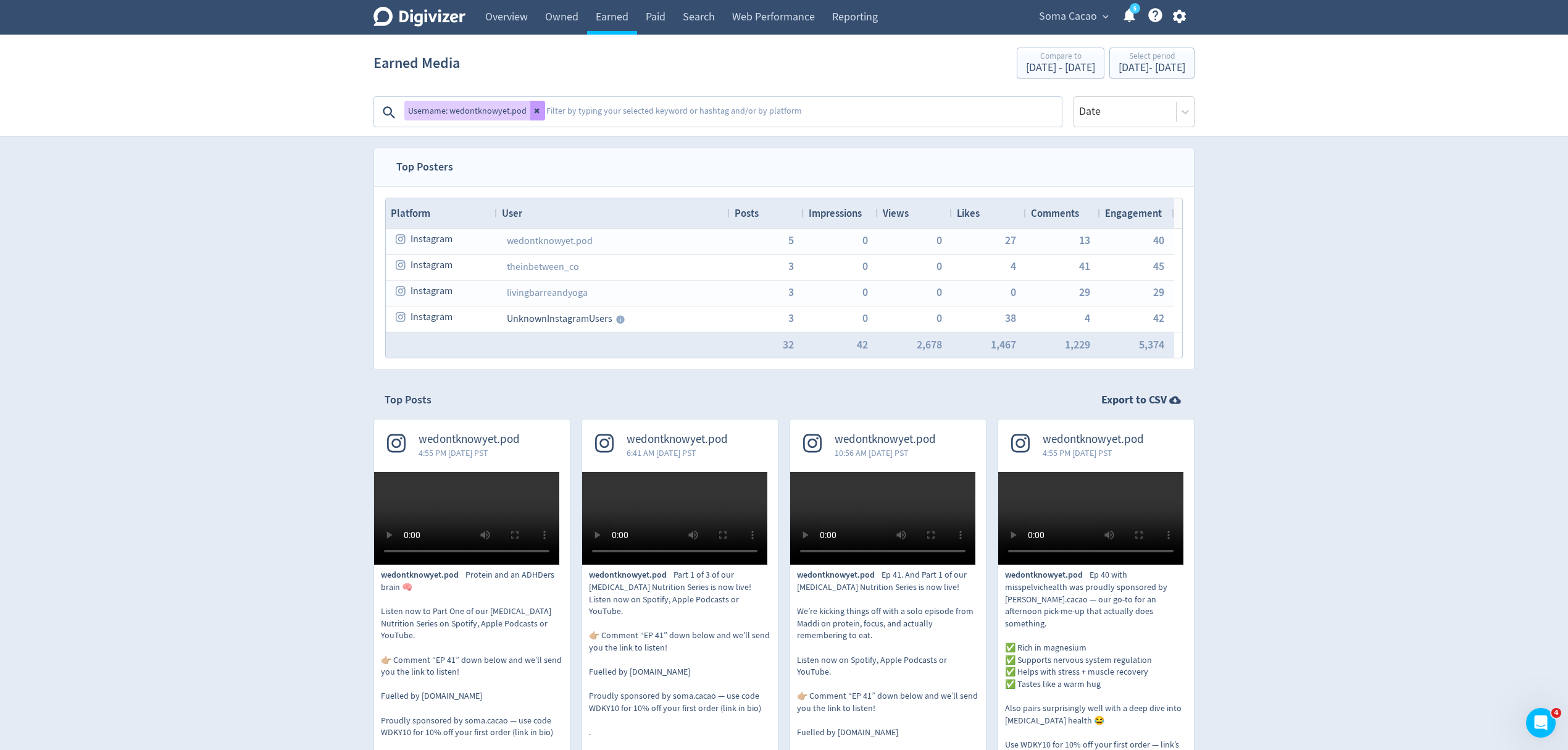
click at [534, 110] on icon at bounding box center [538, 111] width 8 height 8
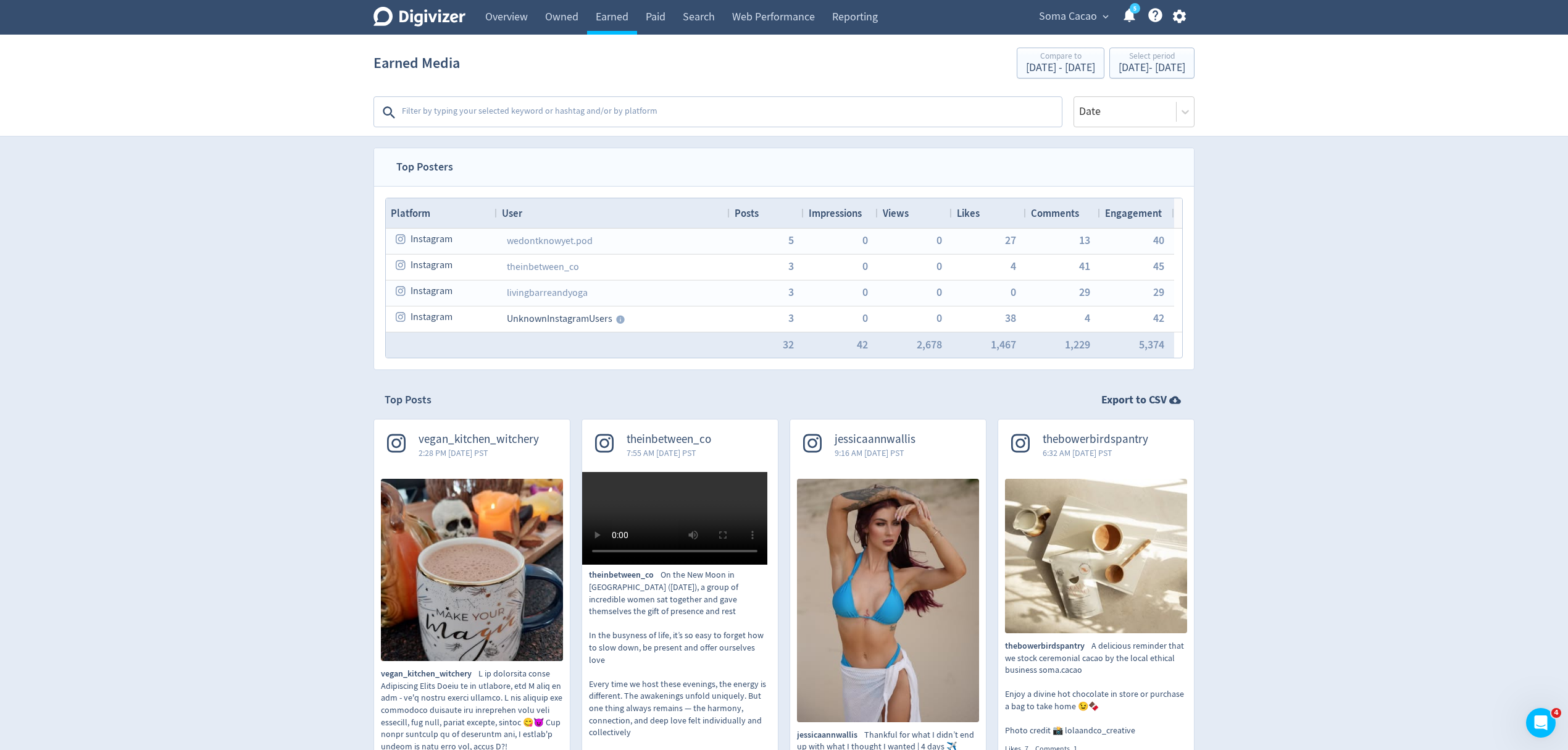
click at [899, 215] on span "Views" at bounding box center [895, 213] width 26 height 13
click at [913, 221] on div "Views 1" at bounding box center [915, 213] width 65 height 23
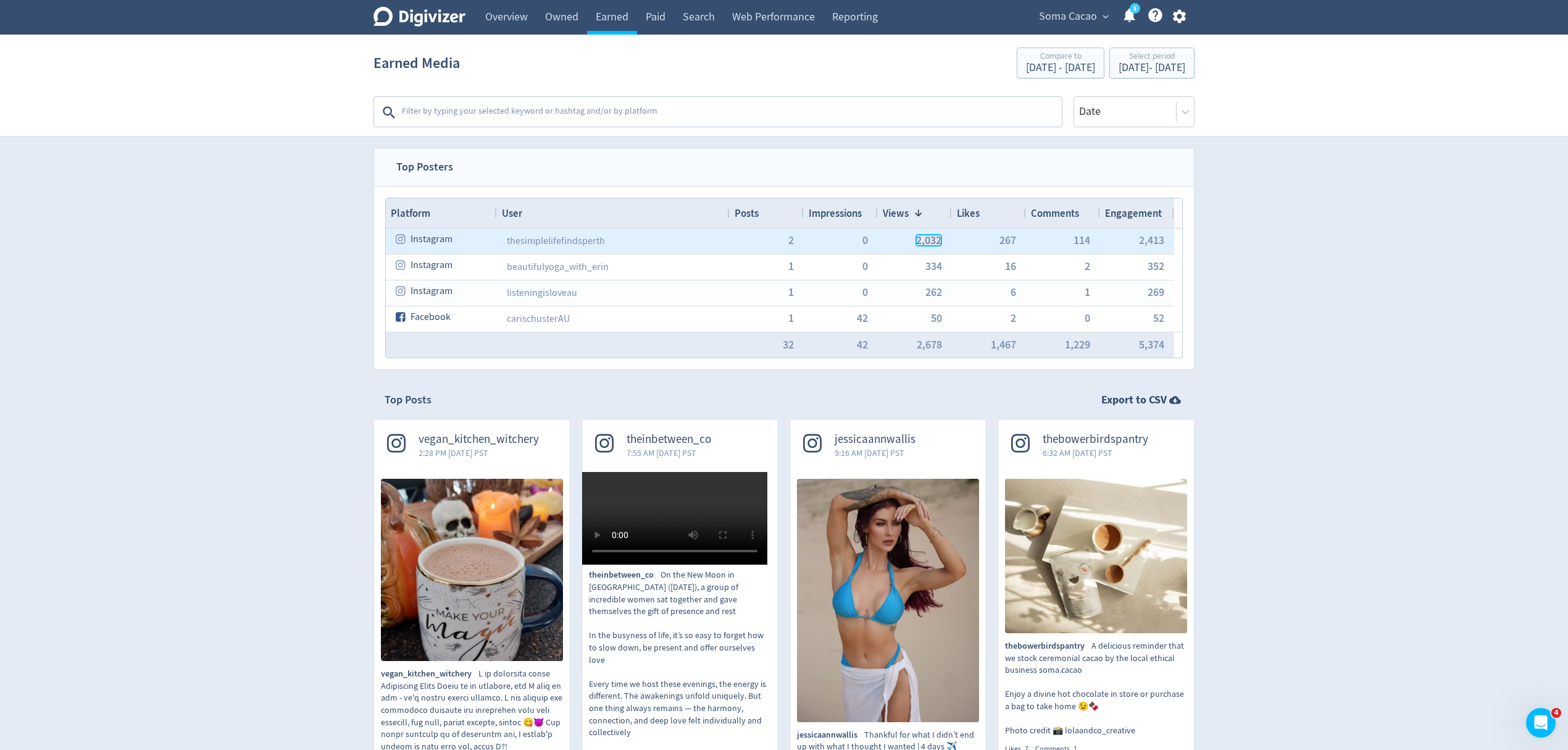
click at [919, 243] on span "2,032" at bounding box center [928, 240] width 25 height 12
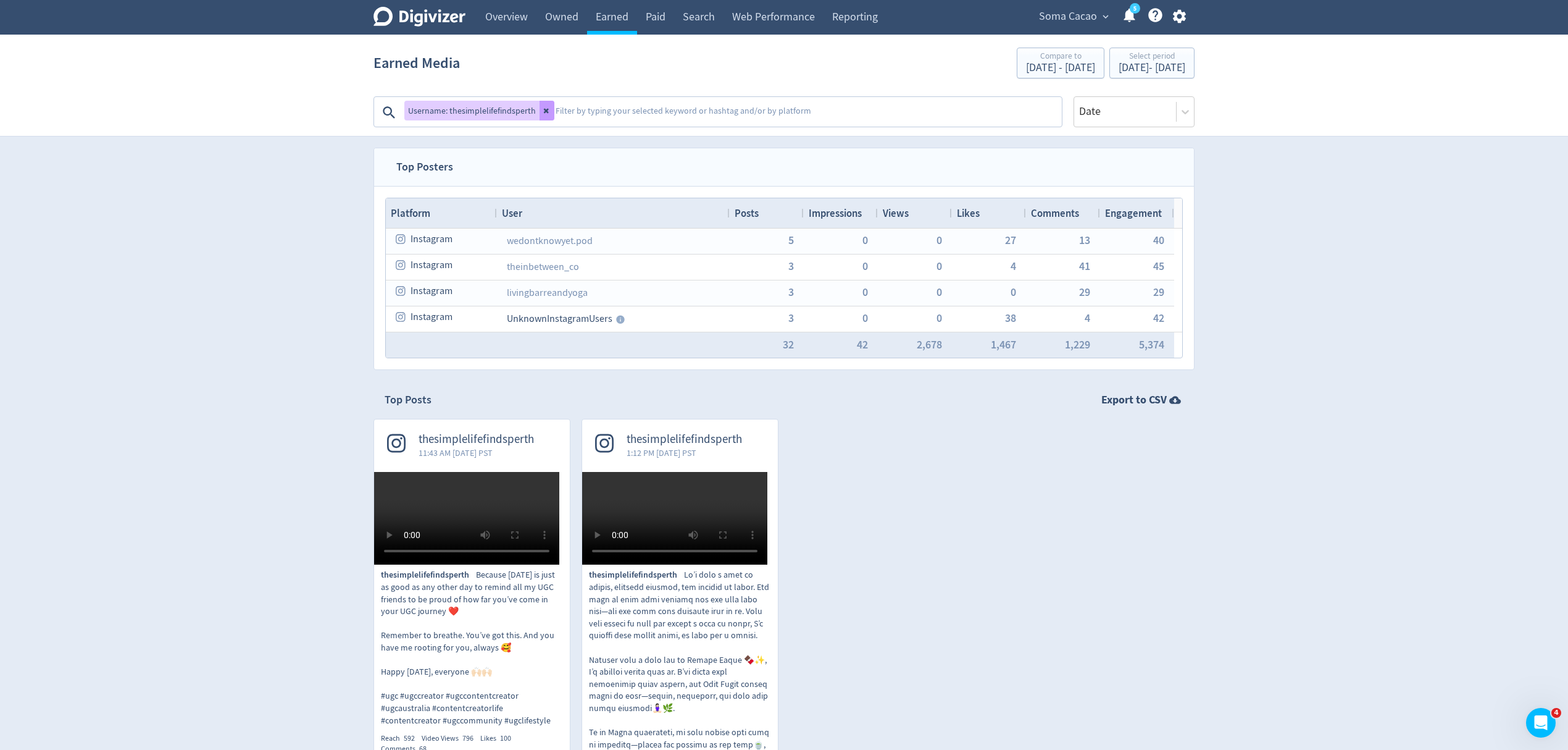
click at [544, 112] on icon at bounding box center [547, 111] width 8 height 8
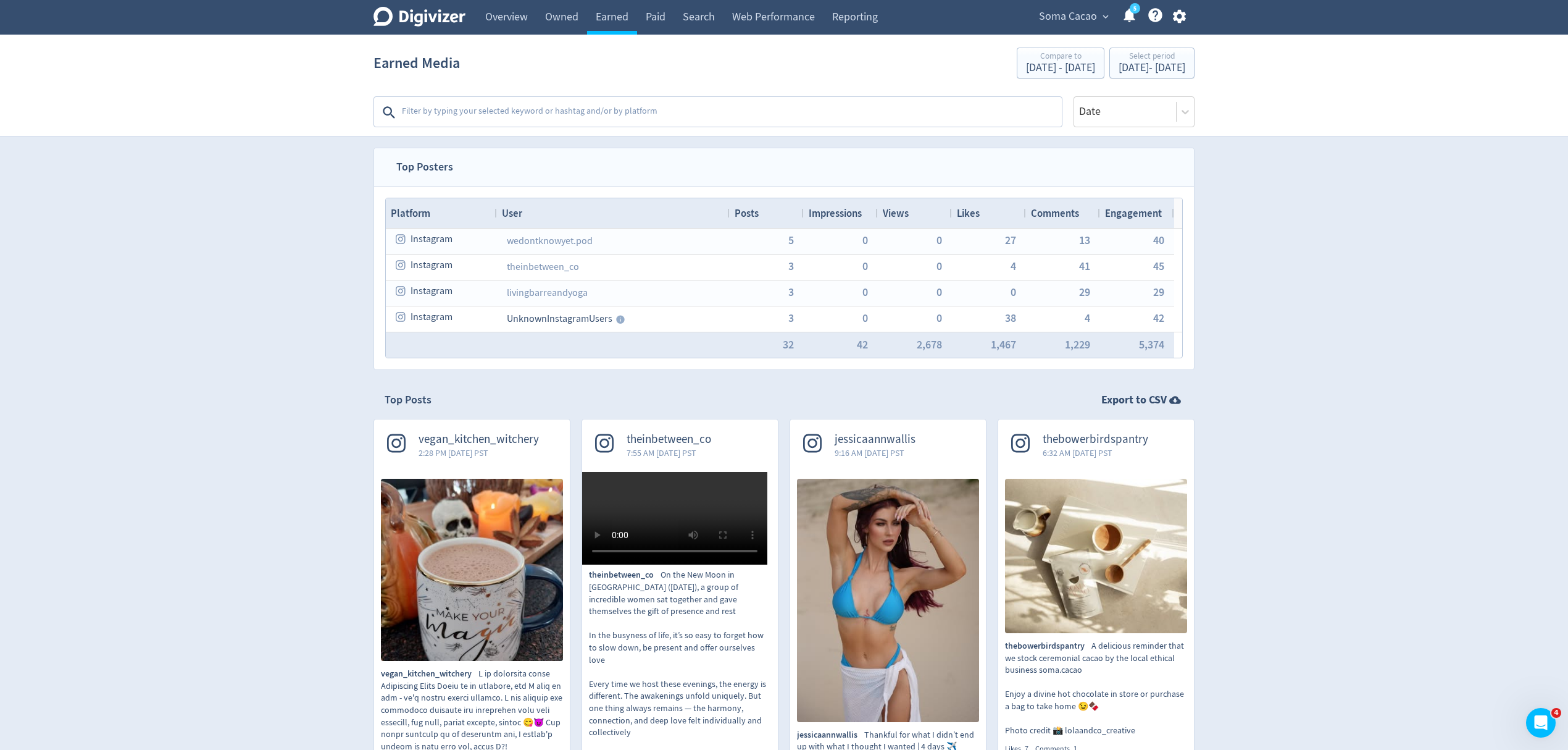
click at [904, 212] on span "Views" at bounding box center [895, 213] width 26 height 13
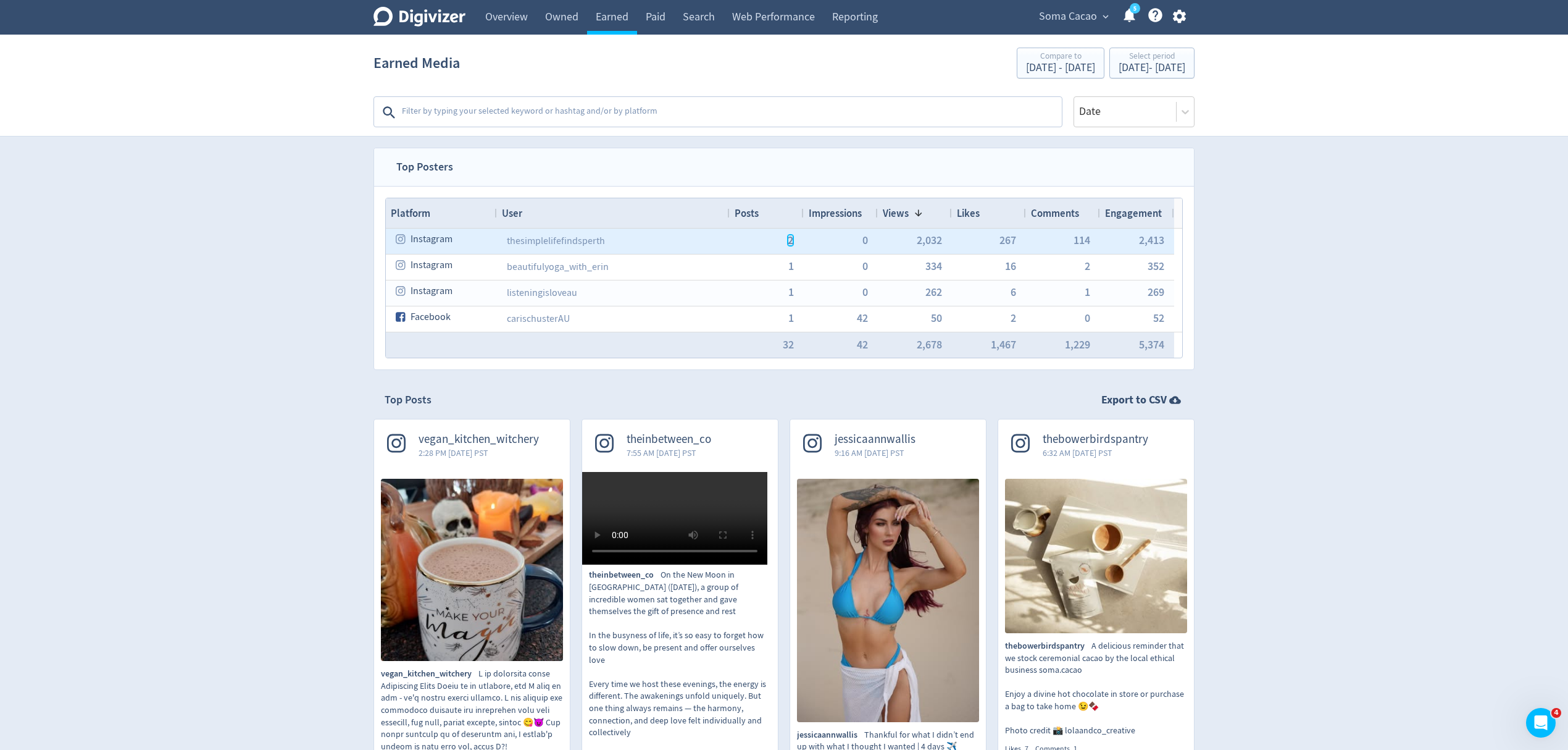
click at [792, 245] on span "2" at bounding box center [790, 240] width 6 height 12
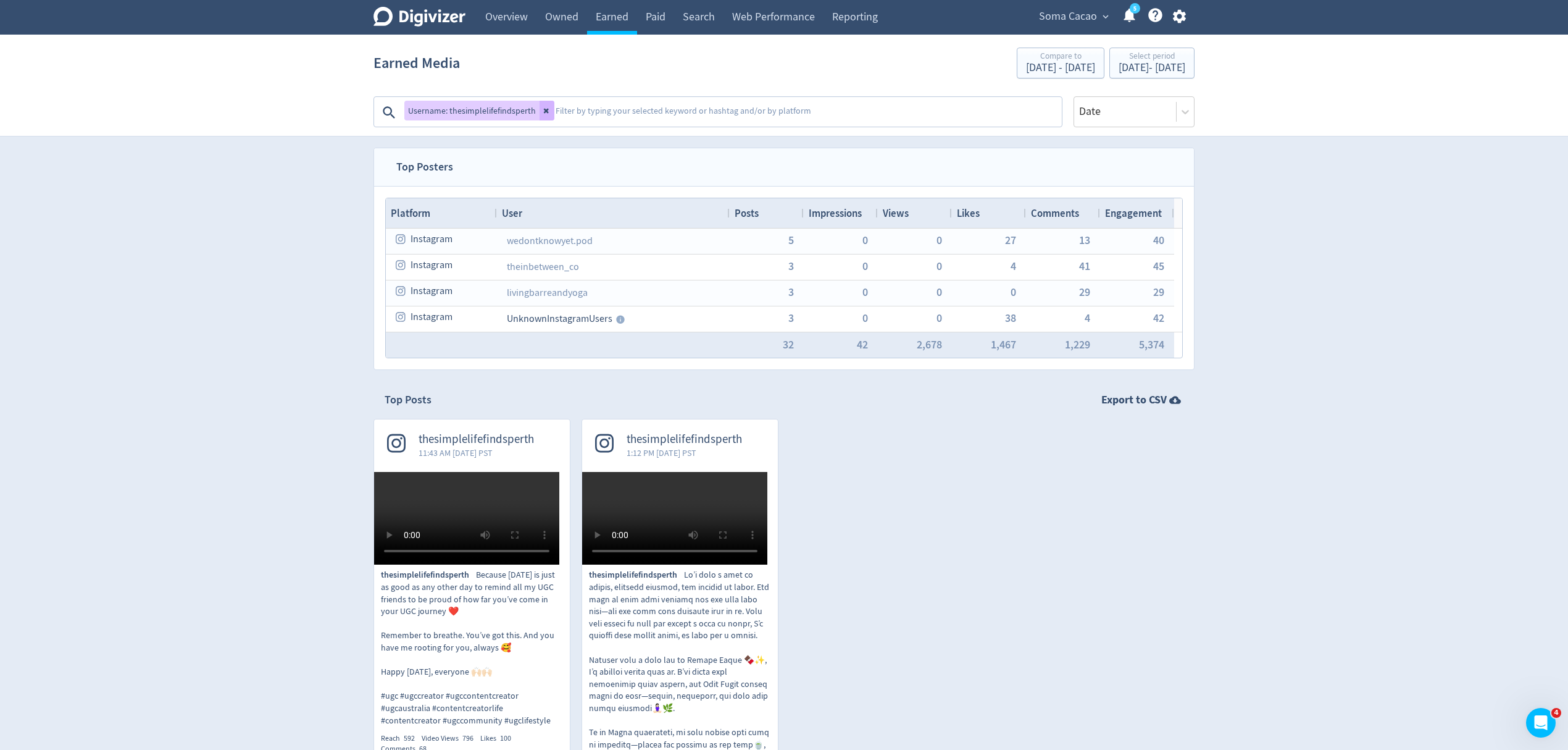
click at [544, 109] on icon at bounding box center [547, 111] width 8 height 8
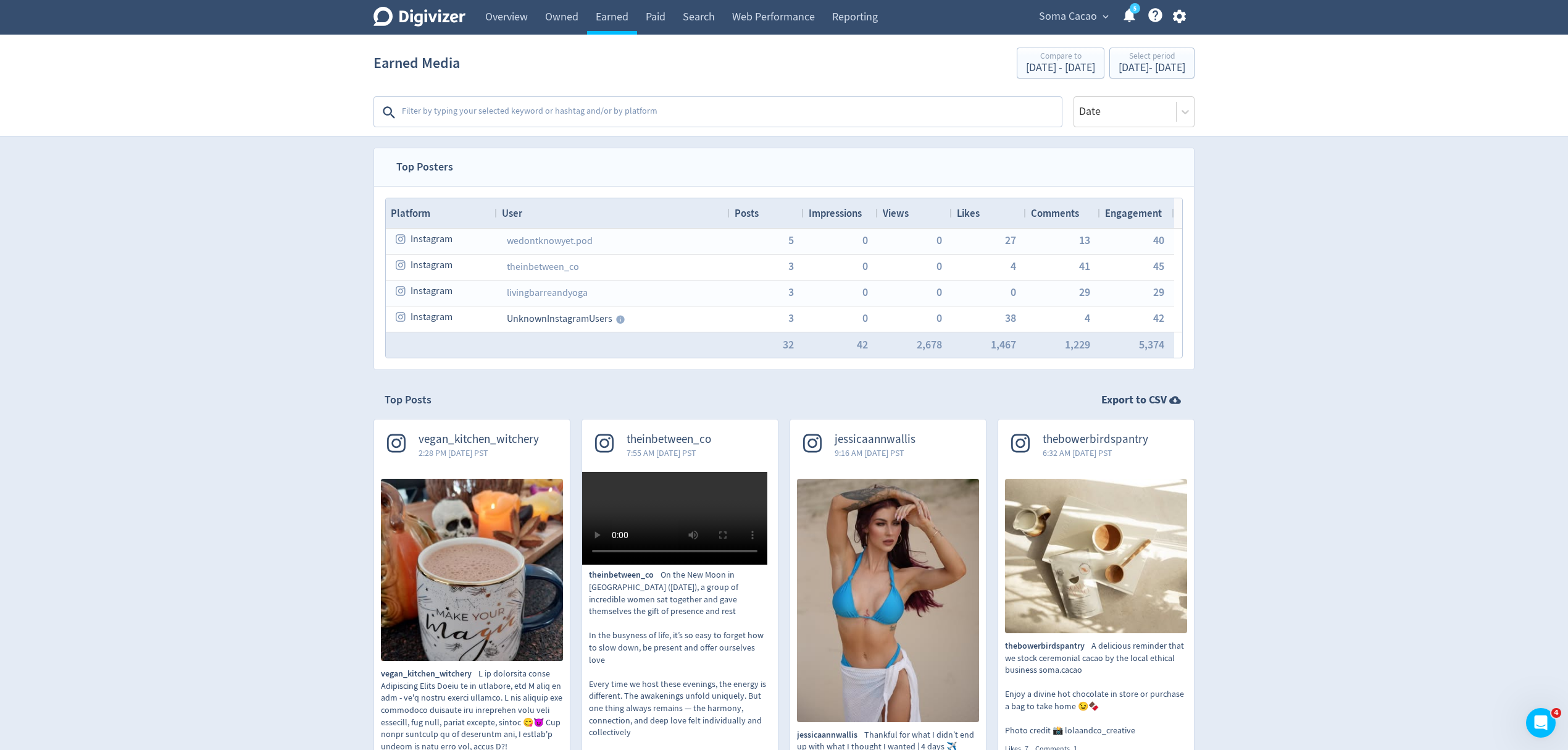
click at [761, 212] on div "Posts" at bounding box center [766, 213] width 65 height 23
click at [761, 211] on span at bounding box center [765, 213] width 14 height 10
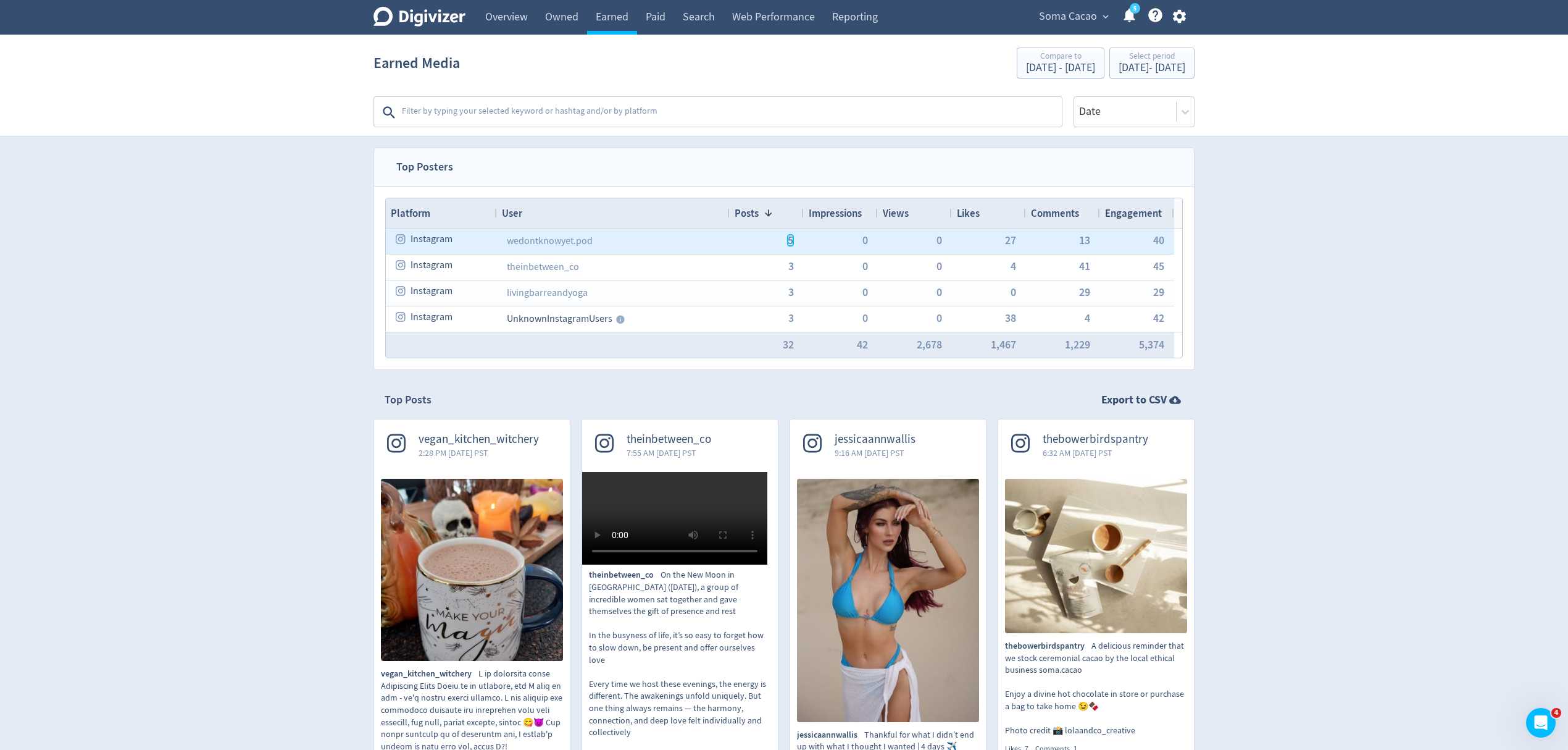
click at [788, 245] on span "5" at bounding box center [790, 240] width 6 height 12
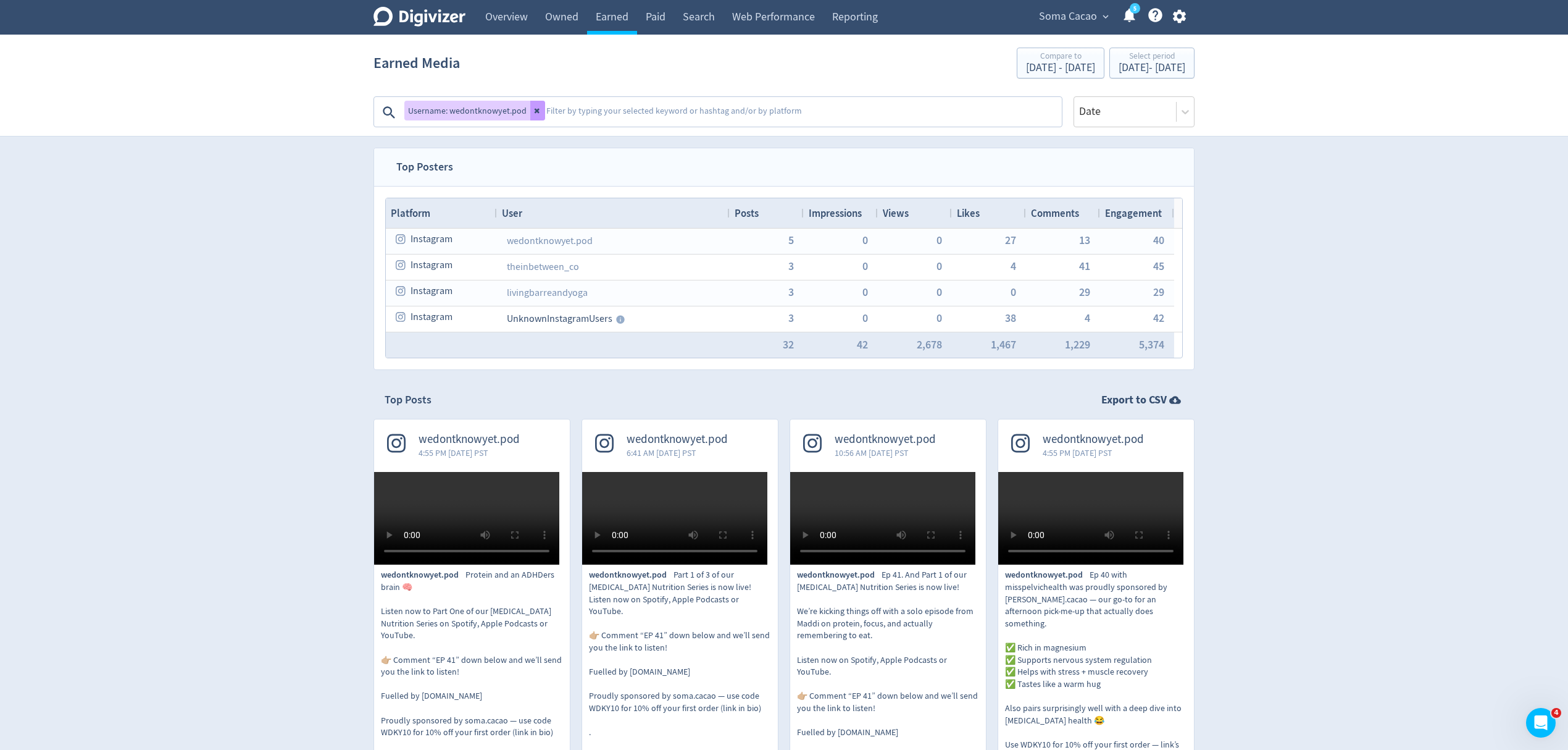
click at [534, 113] on icon at bounding box center [538, 111] width 8 height 8
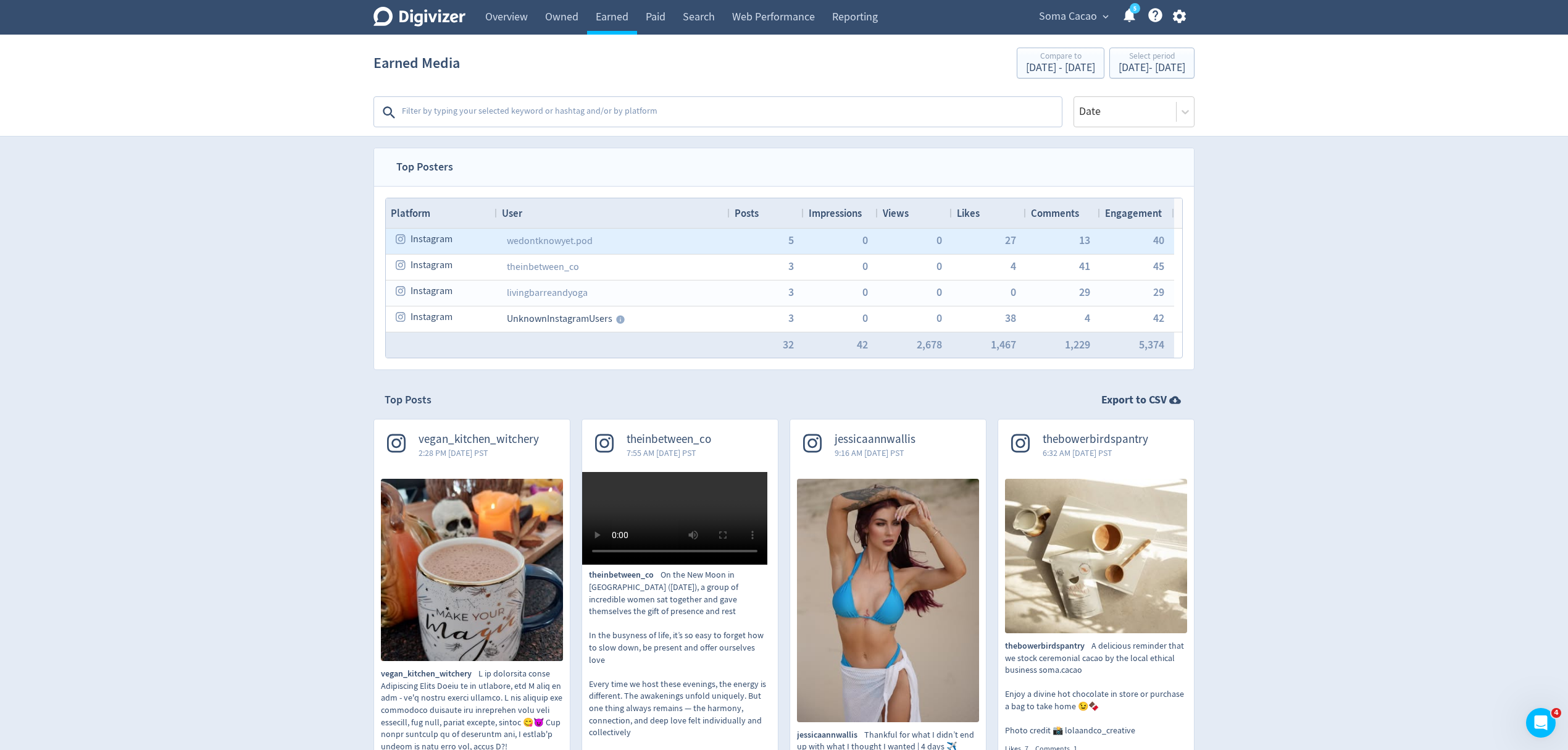
click at [907, 221] on div "Views" at bounding box center [915, 213] width 65 height 23
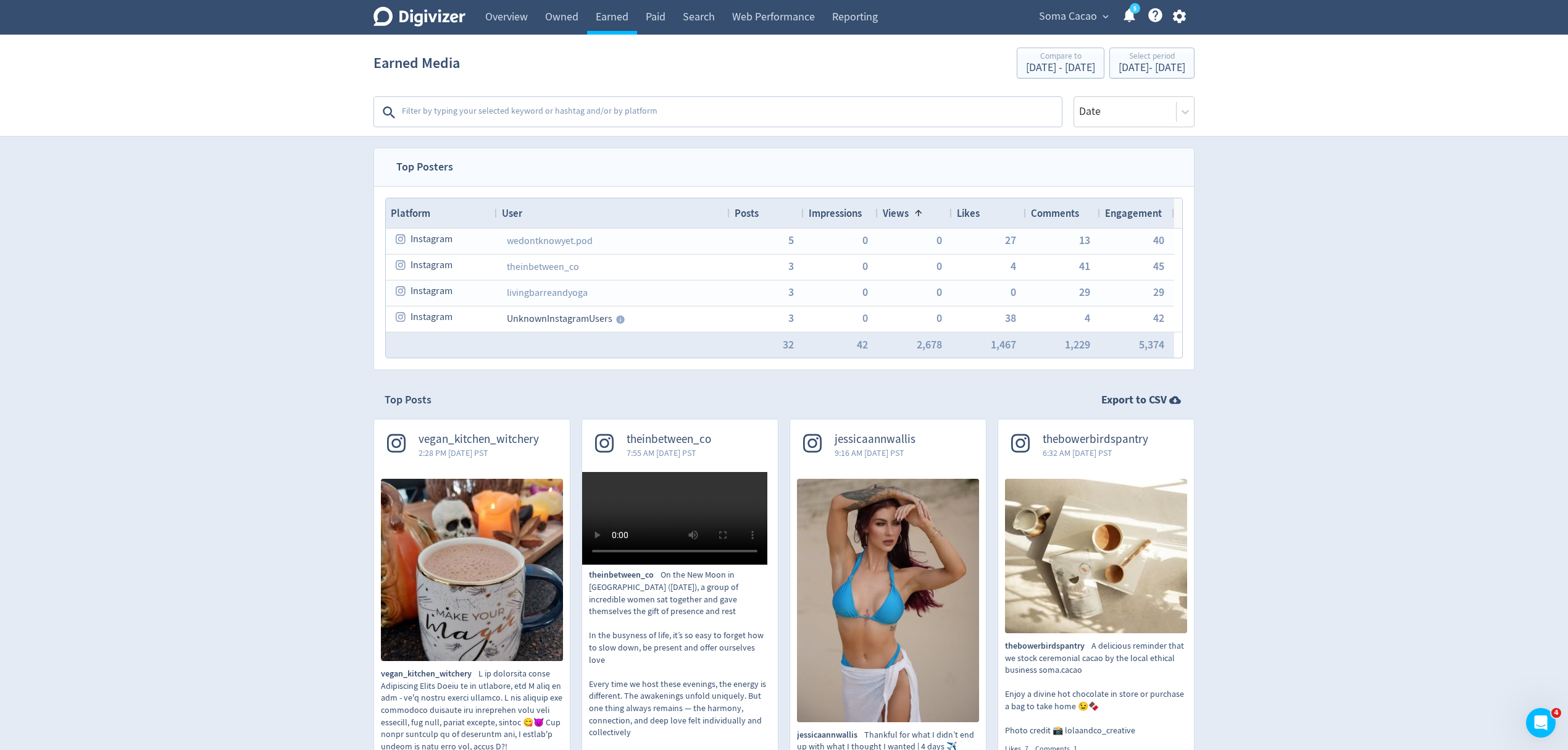
click at [907, 221] on div "Views 1" at bounding box center [915, 213] width 65 height 23
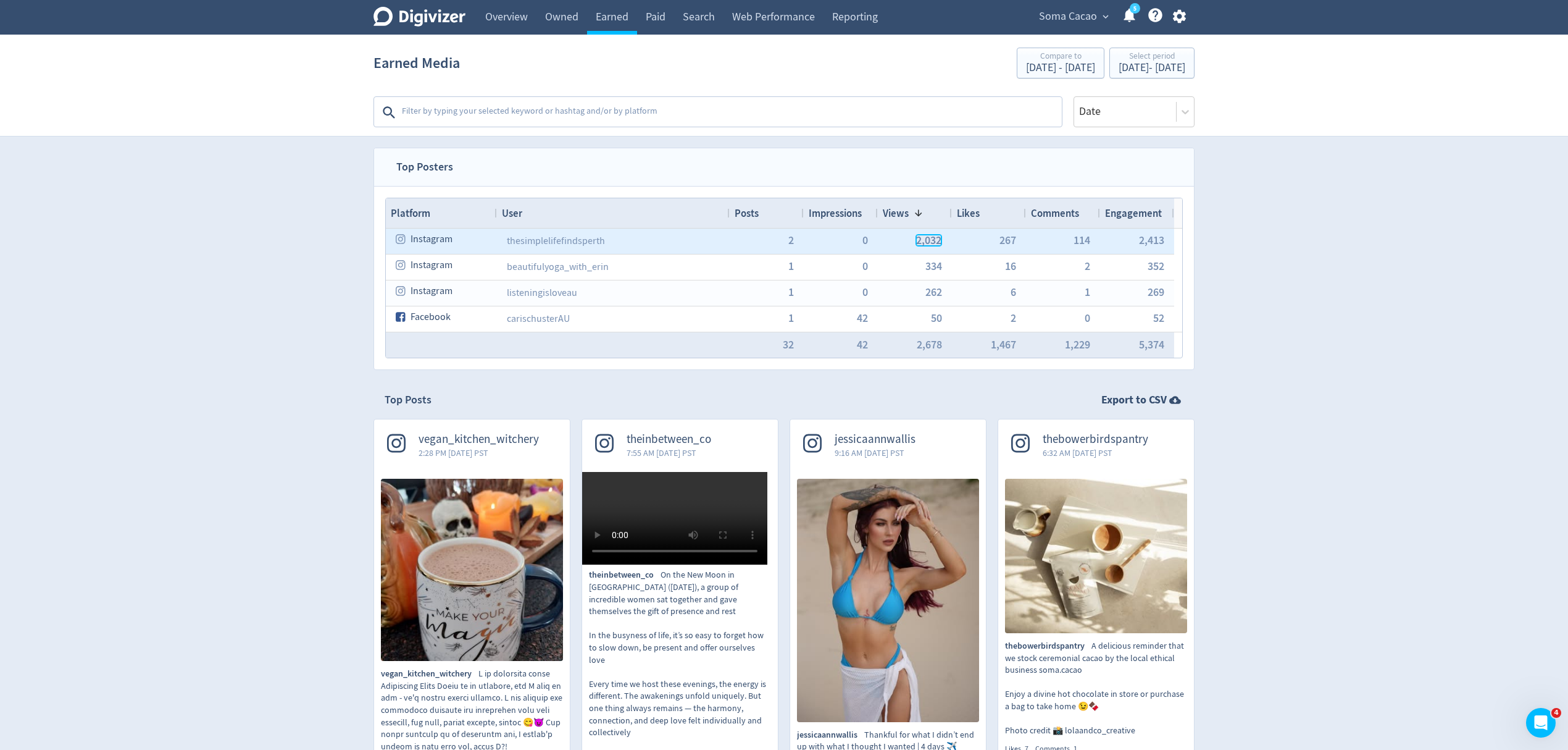
click at [930, 239] on span "2,032" at bounding box center [928, 240] width 25 height 12
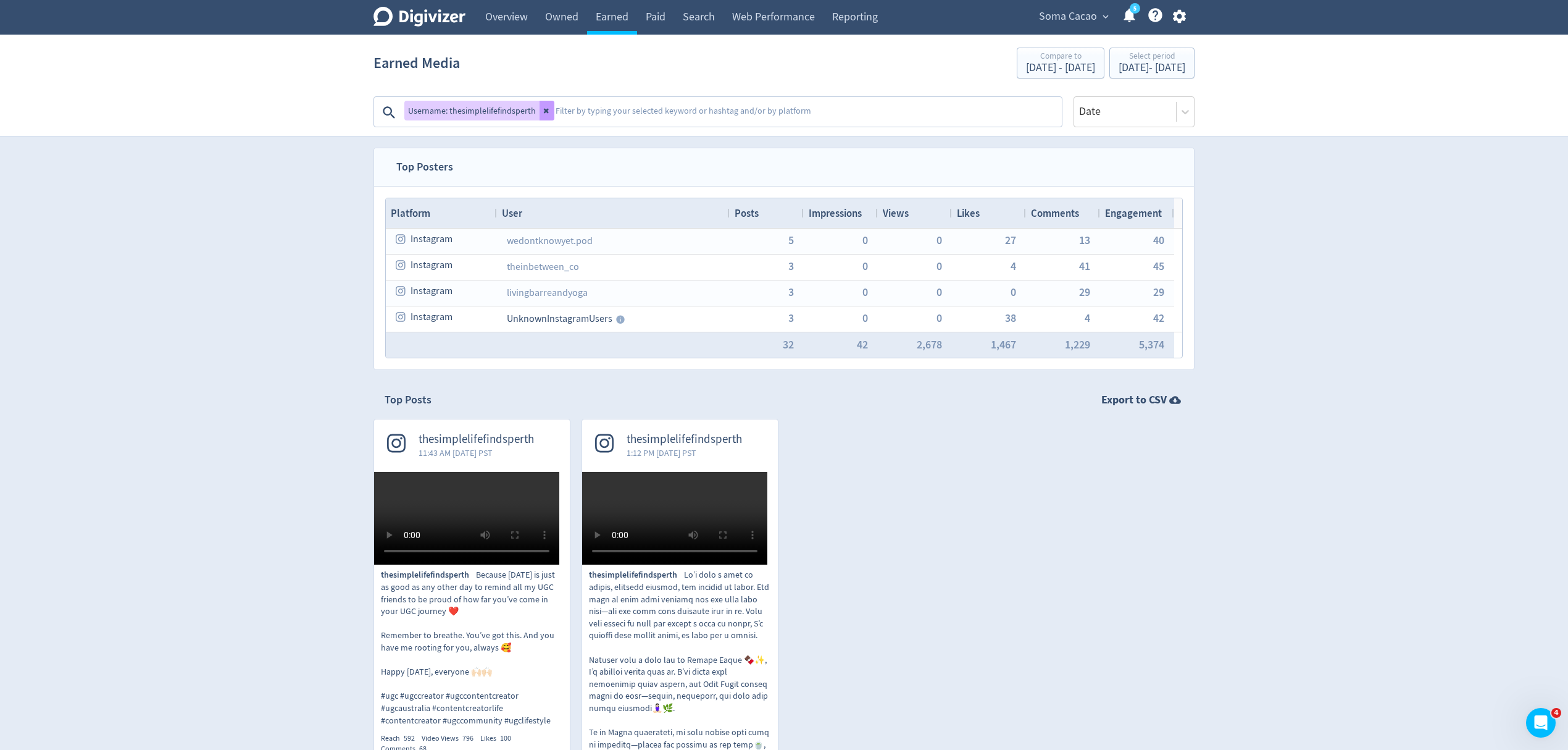
click at [540, 109] on button at bounding box center [546, 110] width 14 height 19
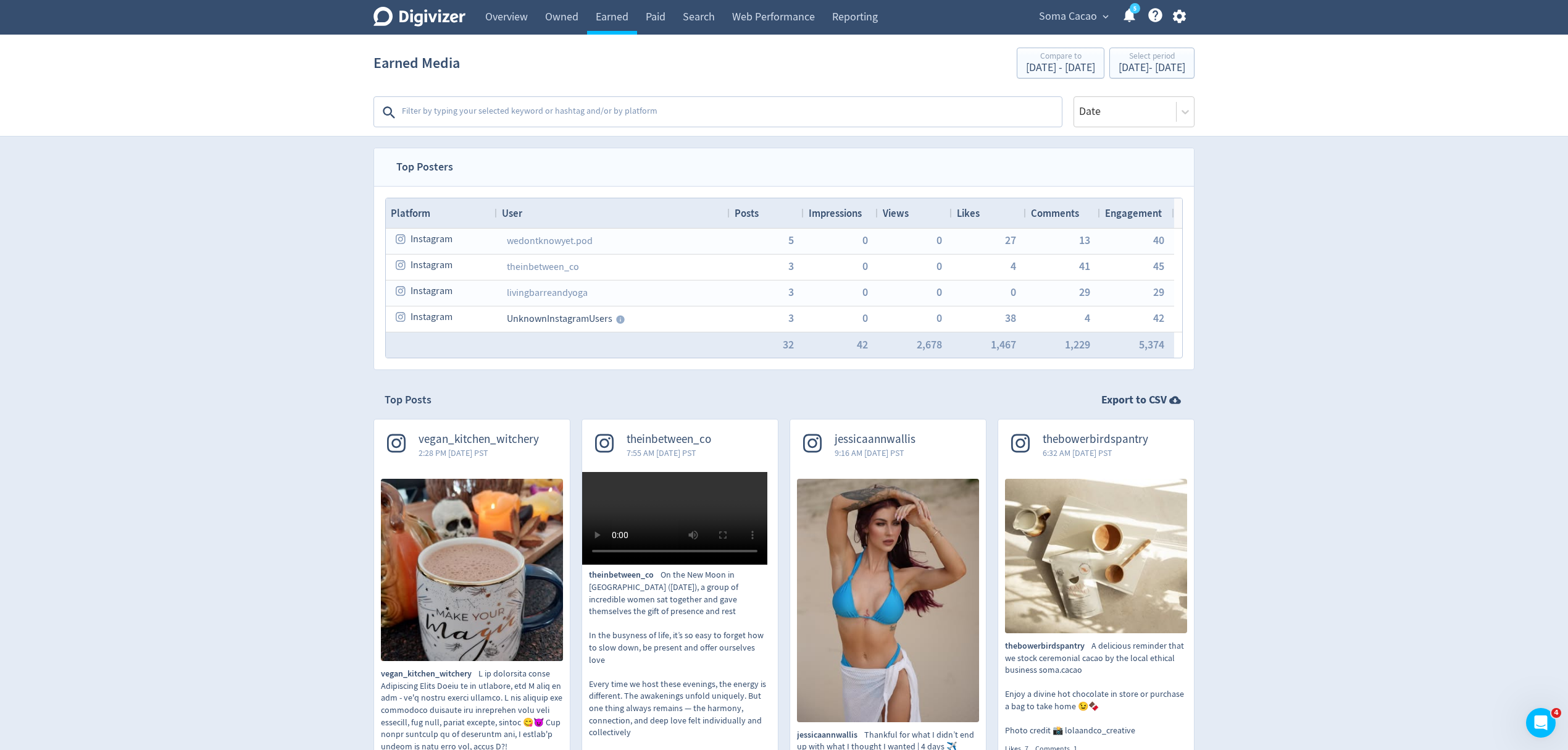
click at [770, 217] on div "Posts" at bounding box center [766, 213] width 65 height 23
click at [770, 217] on span at bounding box center [768, 213] width 10 height 10
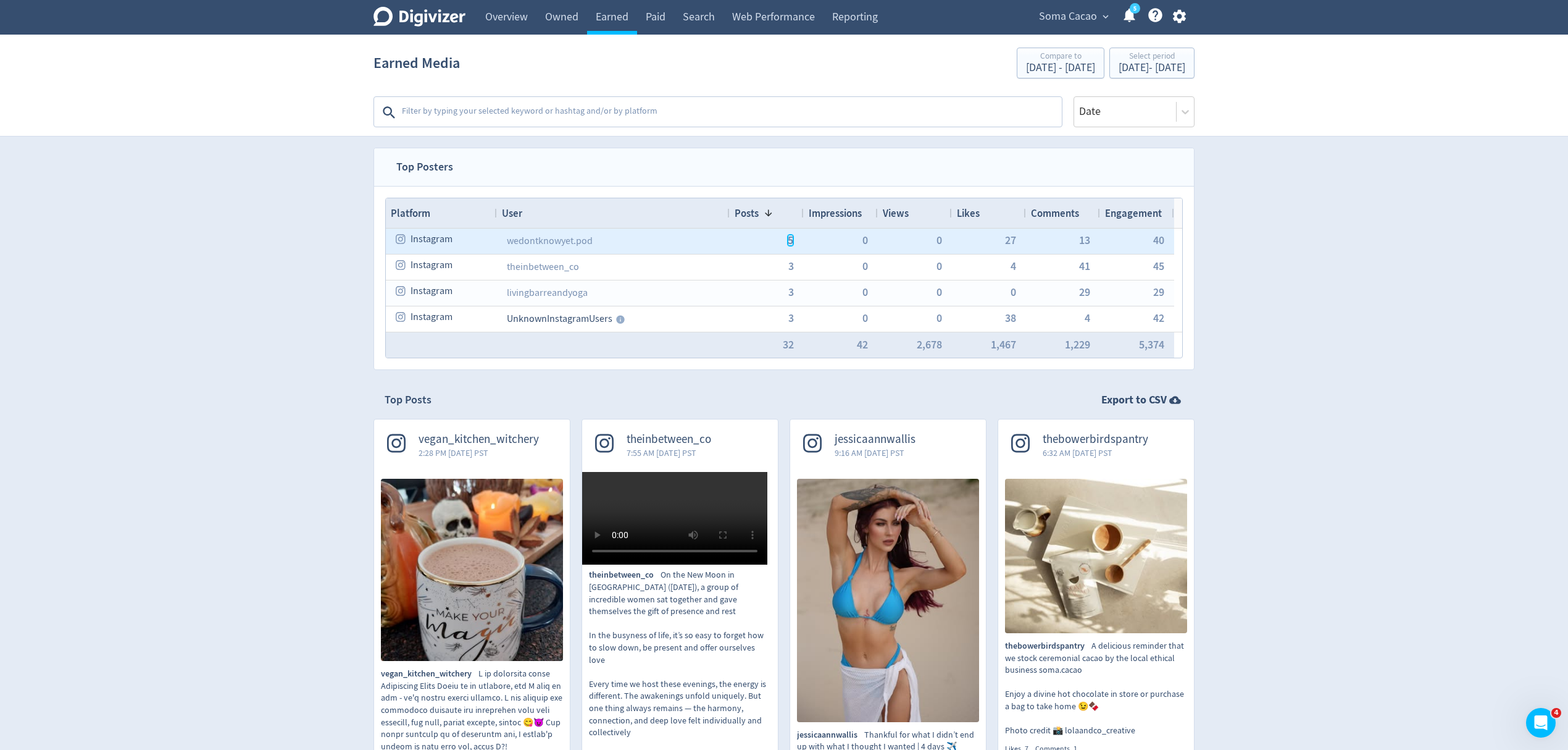
click at [791, 245] on span "5" at bounding box center [790, 240] width 6 height 12
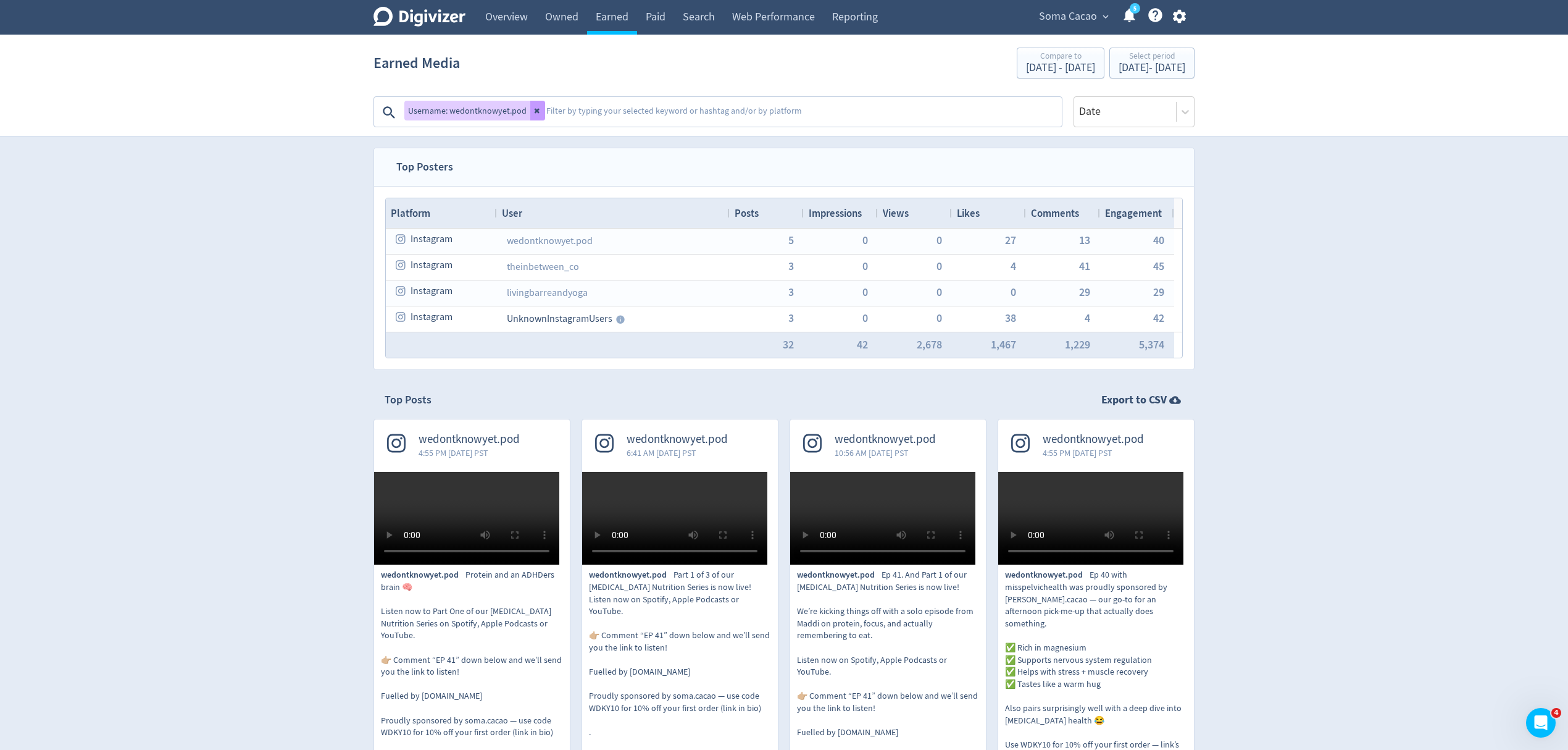
click at [535, 109] on icon at bounding box center [537, 111] width 5 height 5
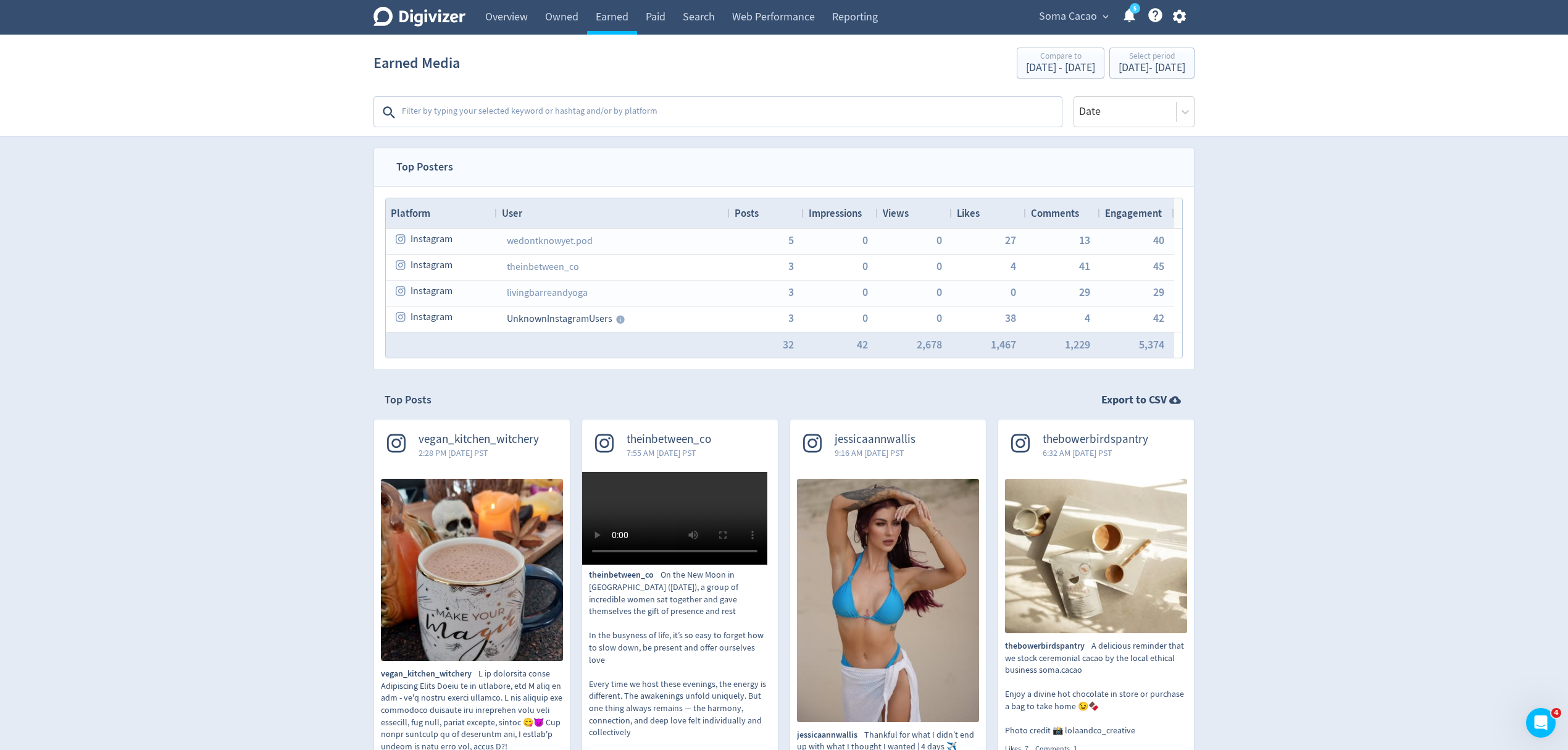
click at [900, 219] on span "Views" at bounding box center [895, 213] width 26 height 13
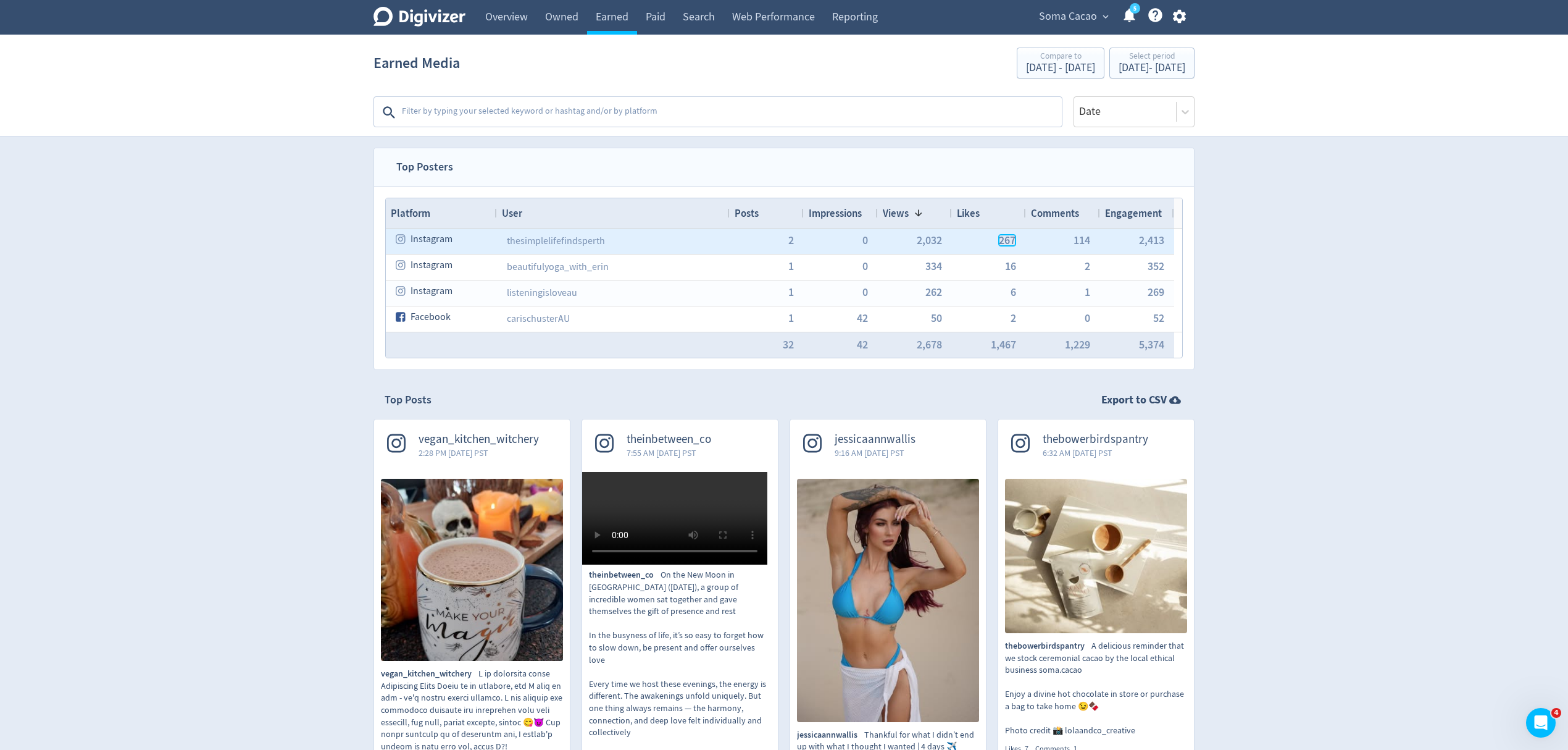
click at [1010, 241] on span "267" at bounding box center [1006, 240] width 16 height 12
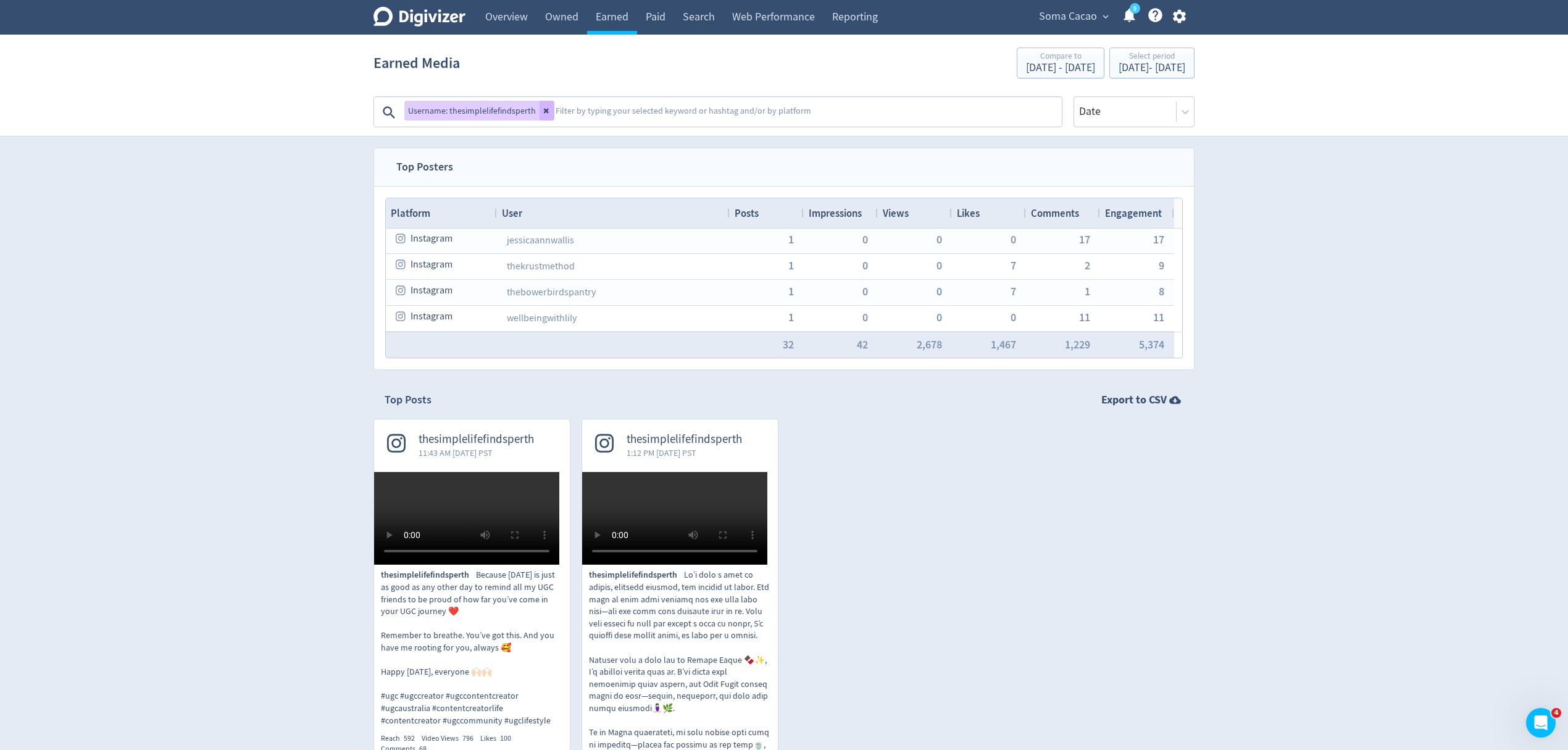
click at [997, 221] on div "Likes" at bounding box center [989, 213] width 65 height 23
click at [544, 109] on icon at bounding box center [547, 111] width 8 height 8
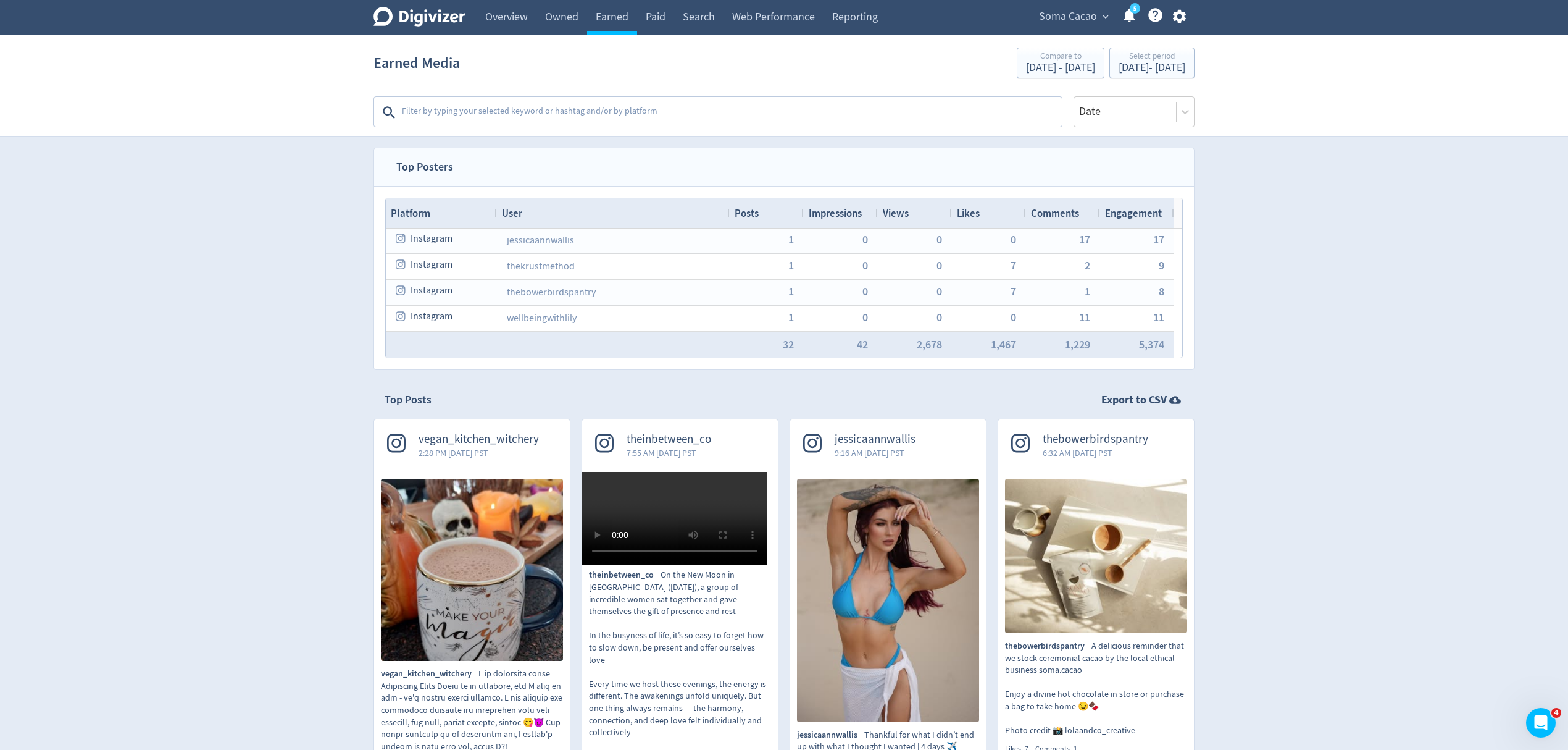
click at [979, 225] on div "Likes" at bounding box center [989, 213] width 65 height 23
click at [979, 225] on div "Likes 1" at bounding box center [989, 213] width 65 height 23
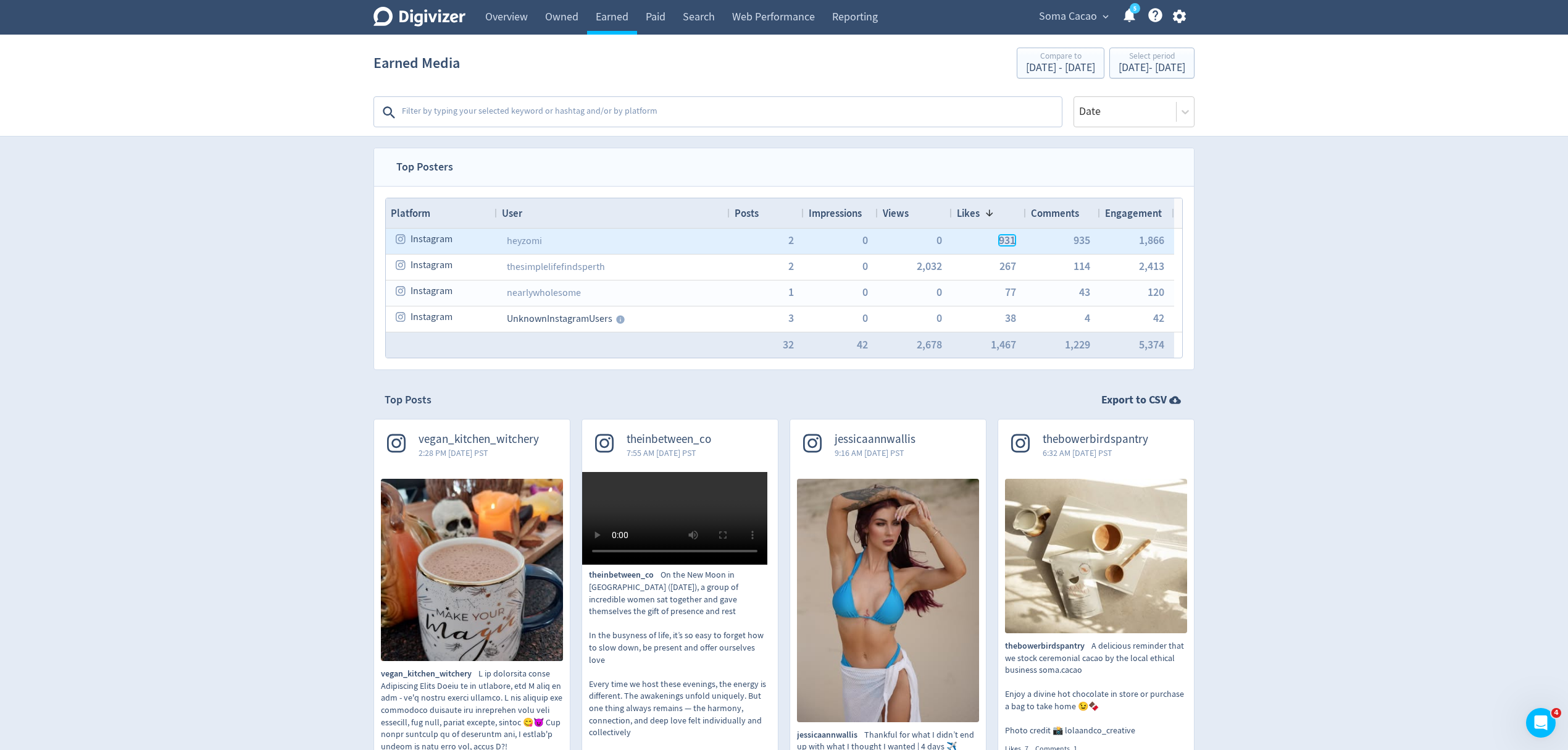
click at [1009, 237] on span "931" at bounding box center [1006, 240] width 16 height 12
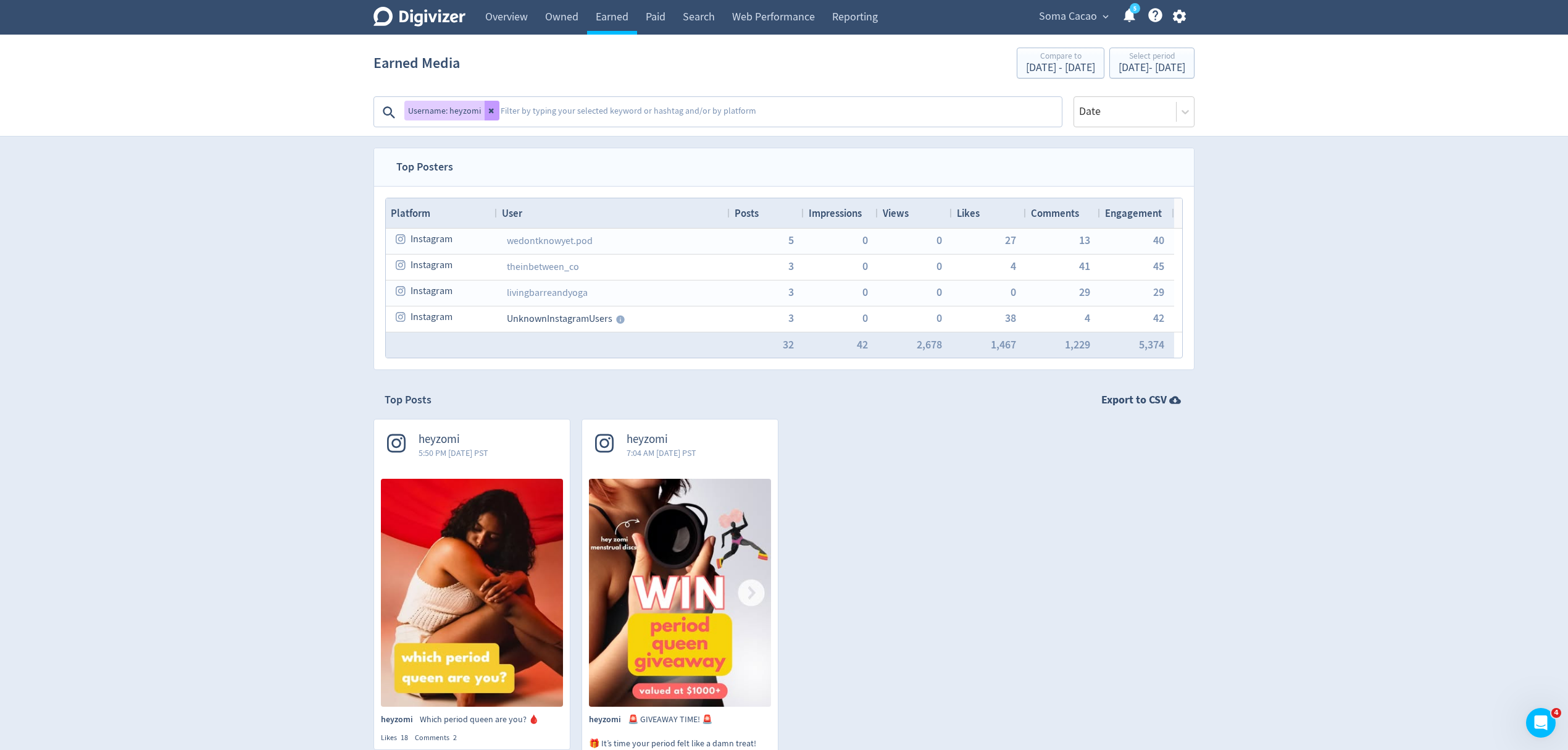
click at [485, 113] on button at bounding box center [492, 110] width 14 height 19
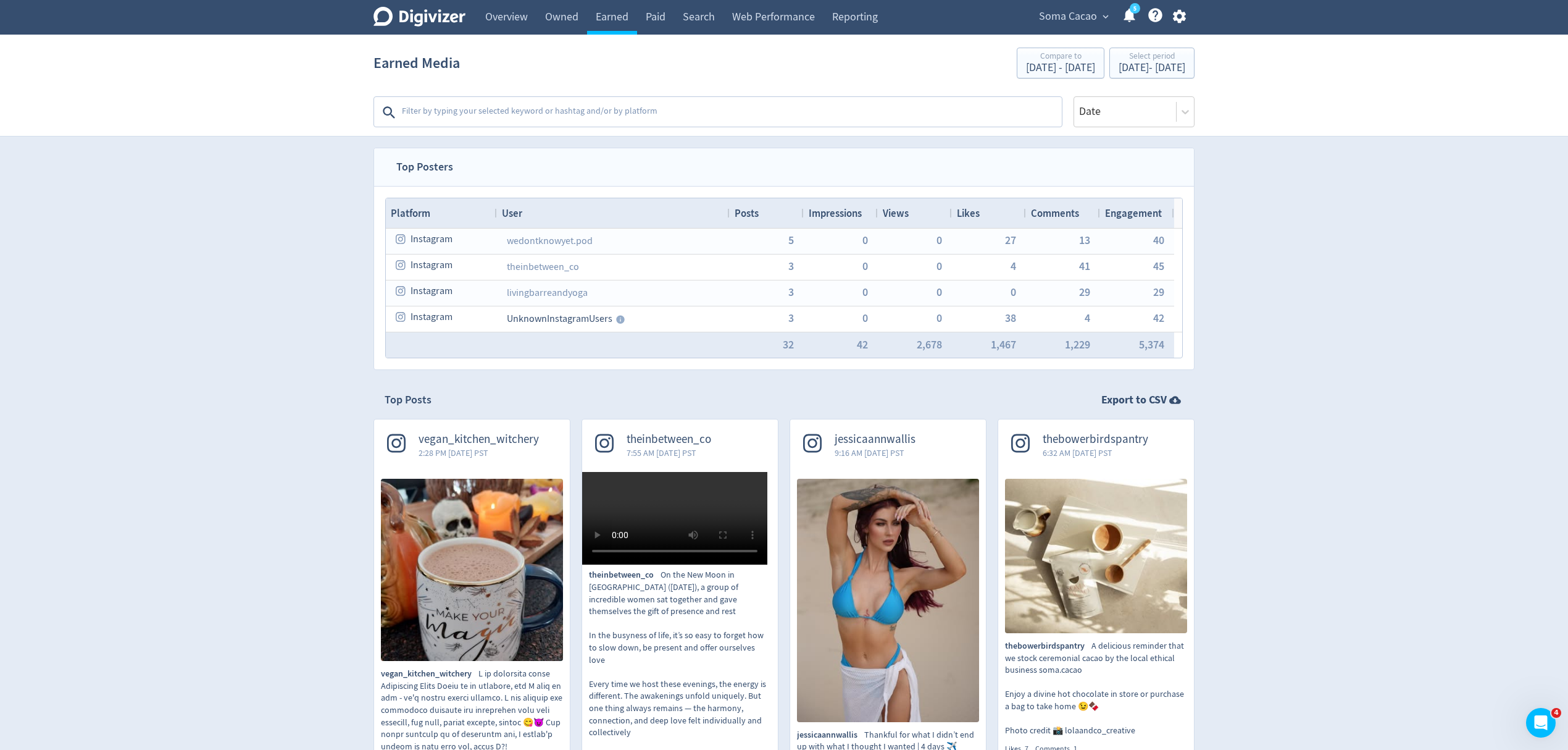
click at [970, 211] on span "Likes" at bounding box center [969, 213] width 23 height 13
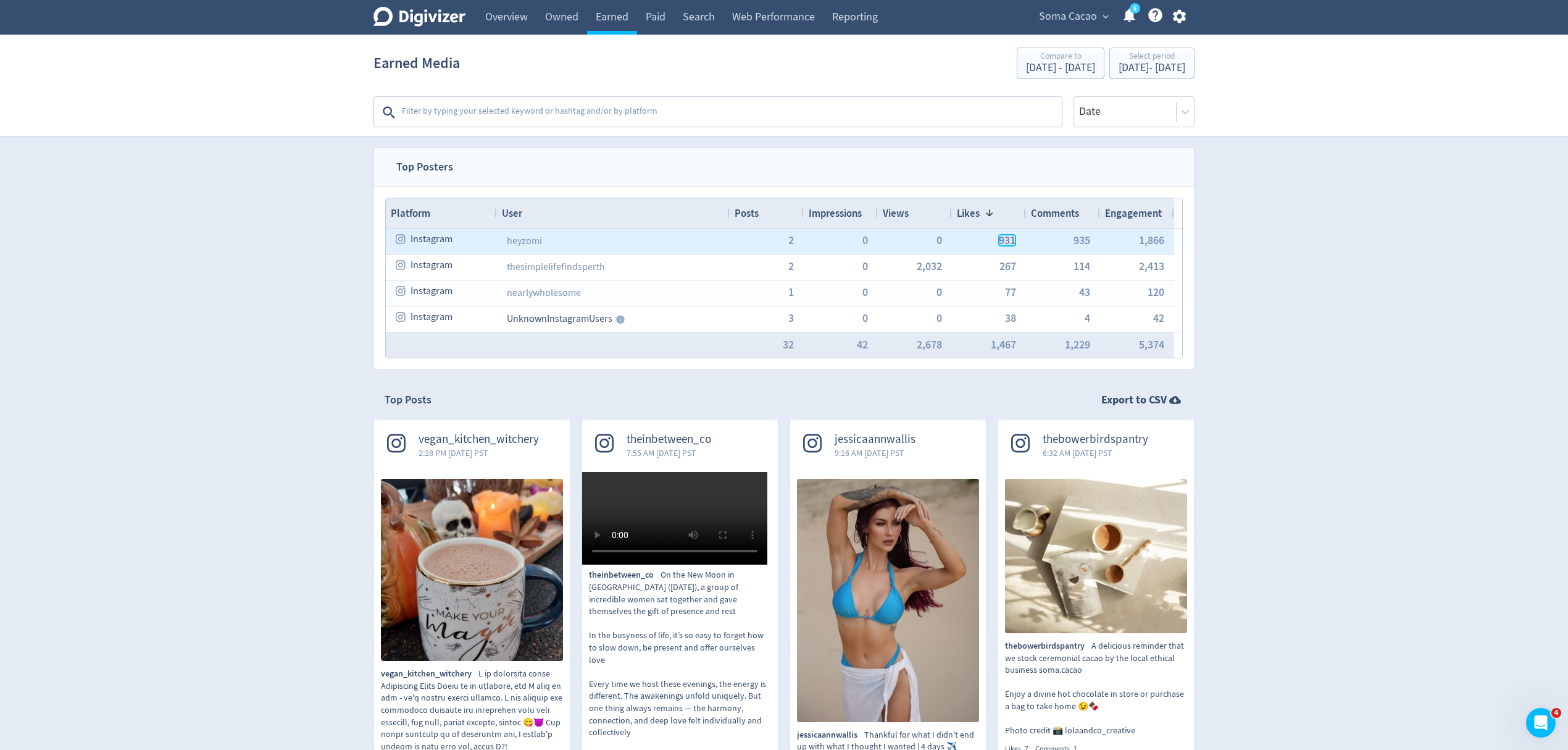
click at [1006, 243] on span "931" at bounding box center [1006, 240] width 16 height 12
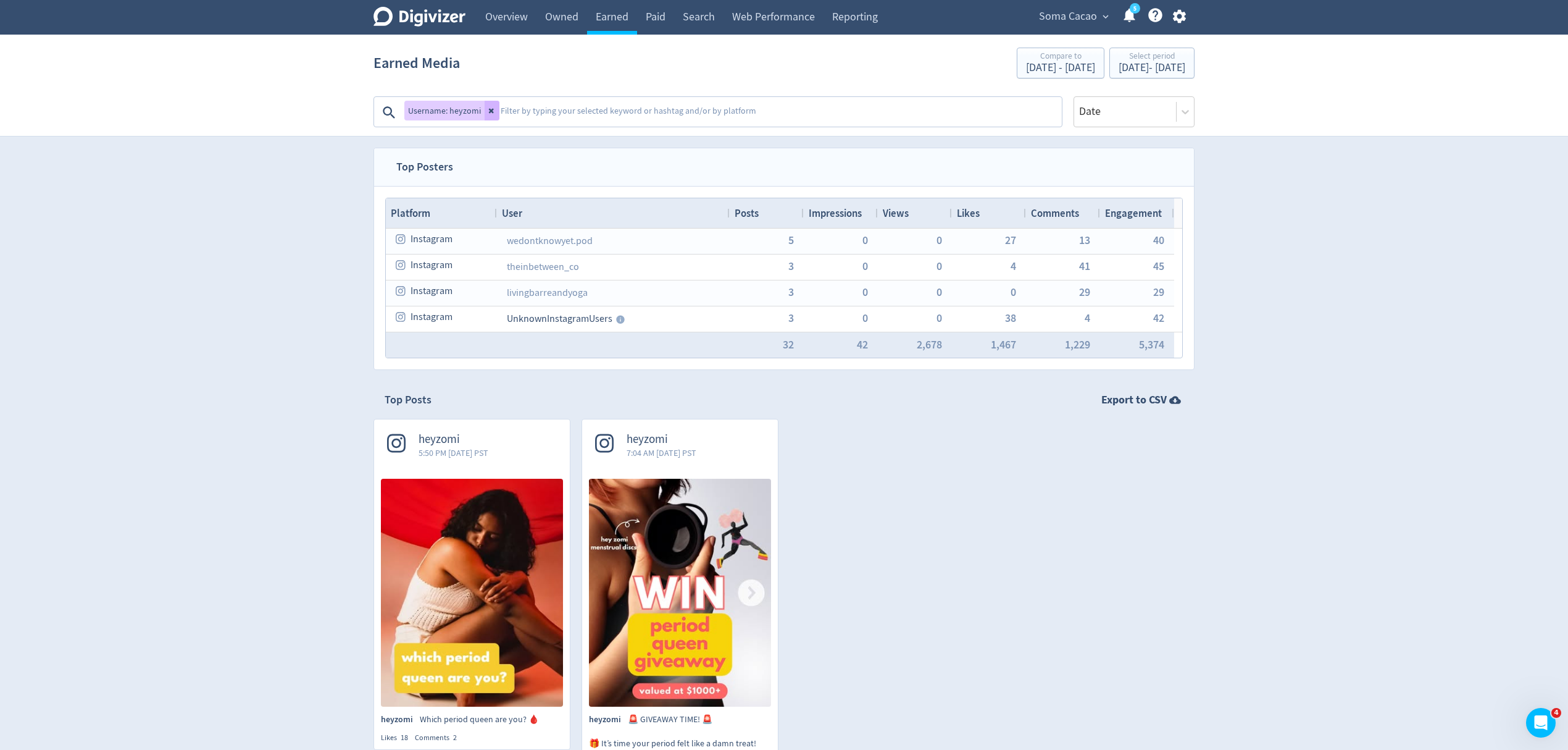
click at [990, 217] on div "Likes" at bounding box center [989, 213] width 65 height 23
click at [990, 217] on span at bounding box center [990, 213] width 10 height 10
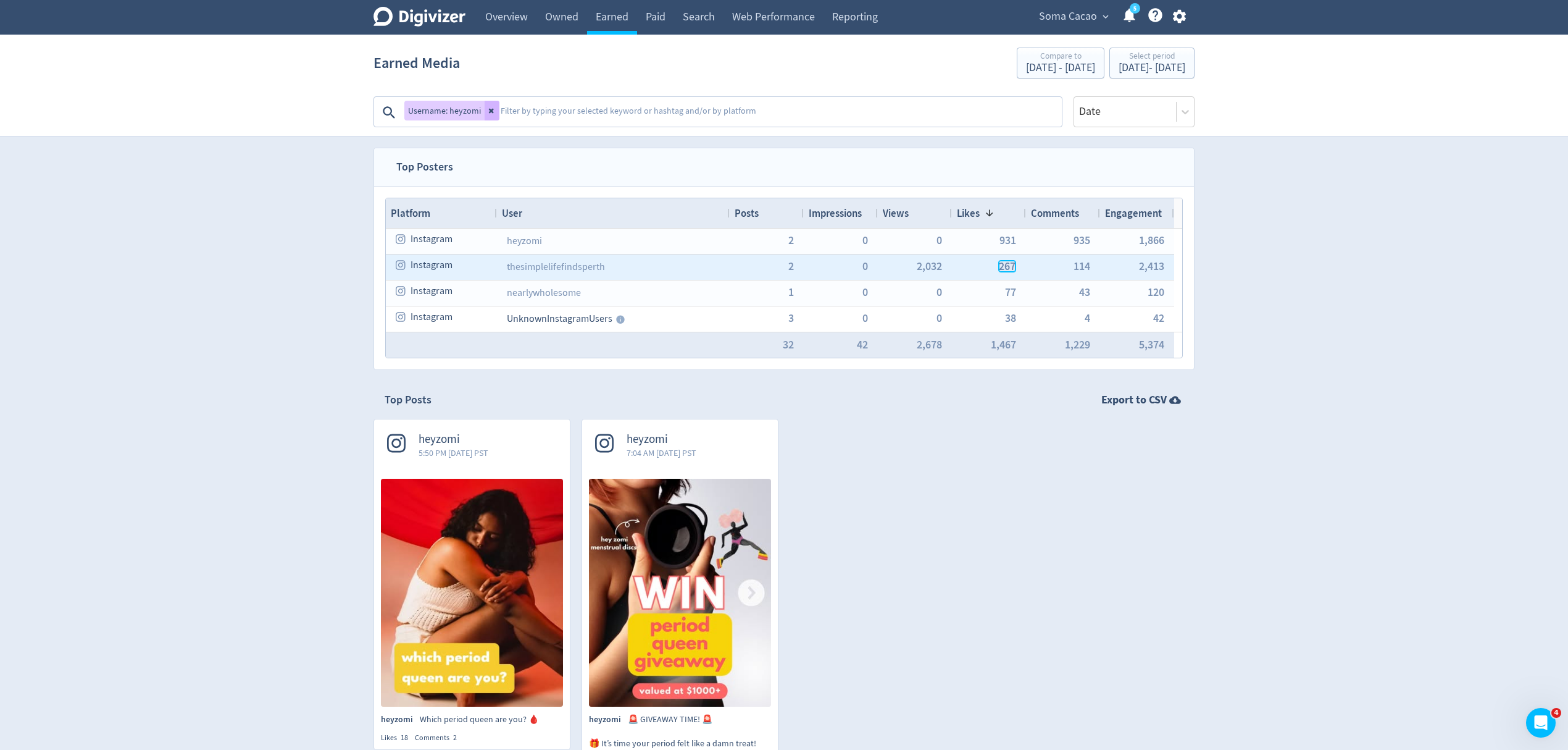
click at [1003, 268] on span "267" at bounding box center [1006, 266] width 16 height 12
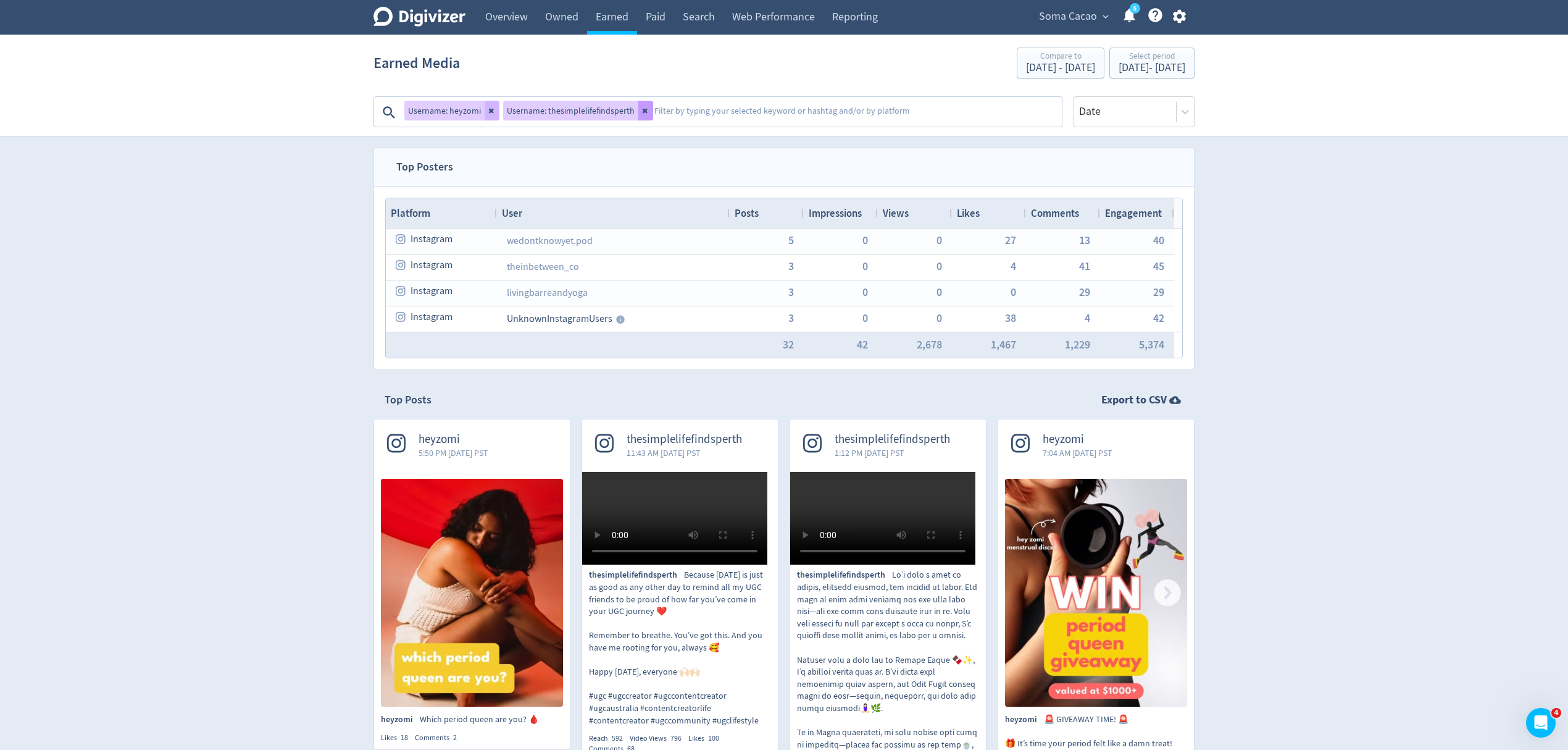
click at [645, 110] on icon at bounding box center [646, 111] width 8 height 8
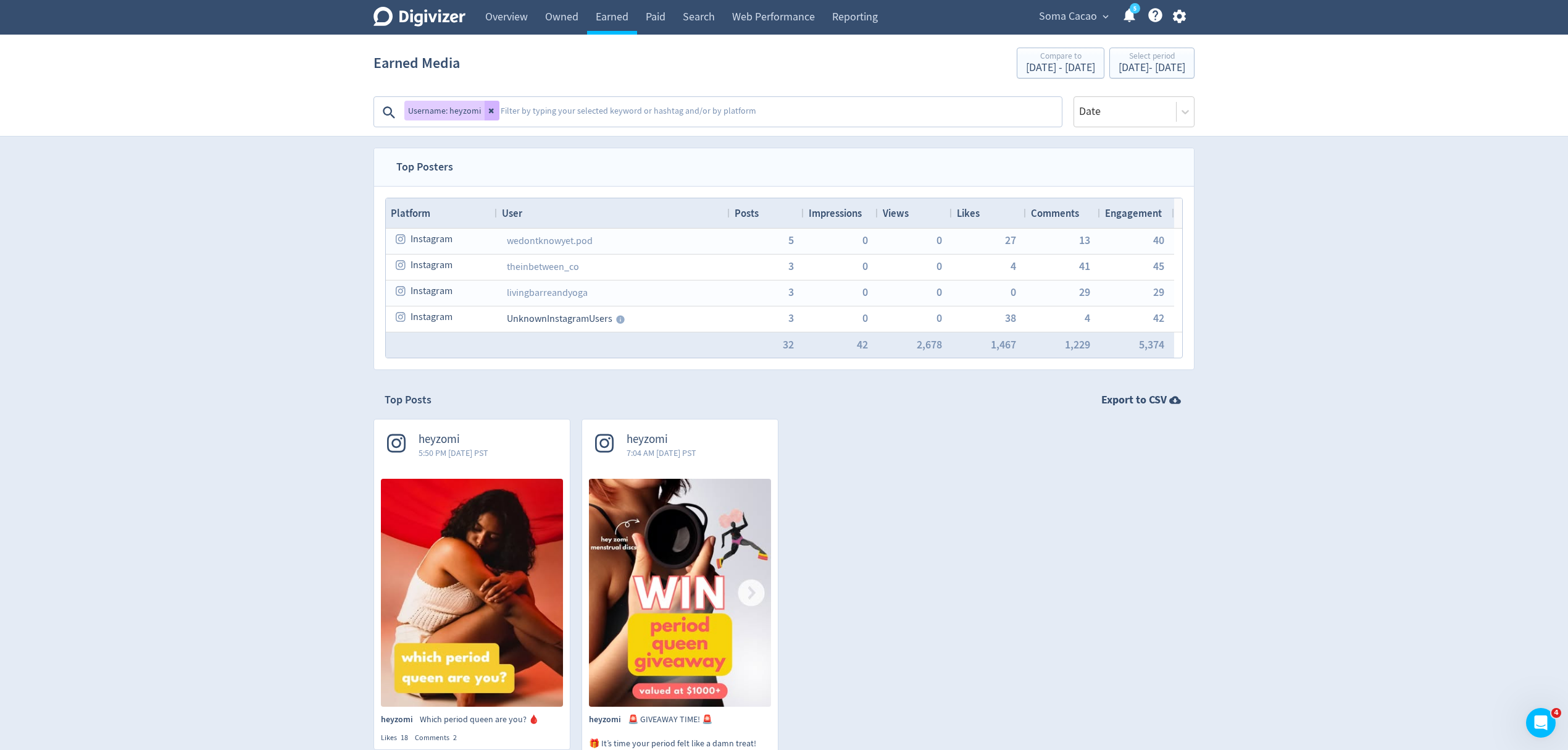
click at [489, 107] on icon at bounding box center [492, 111] width 8 height 8
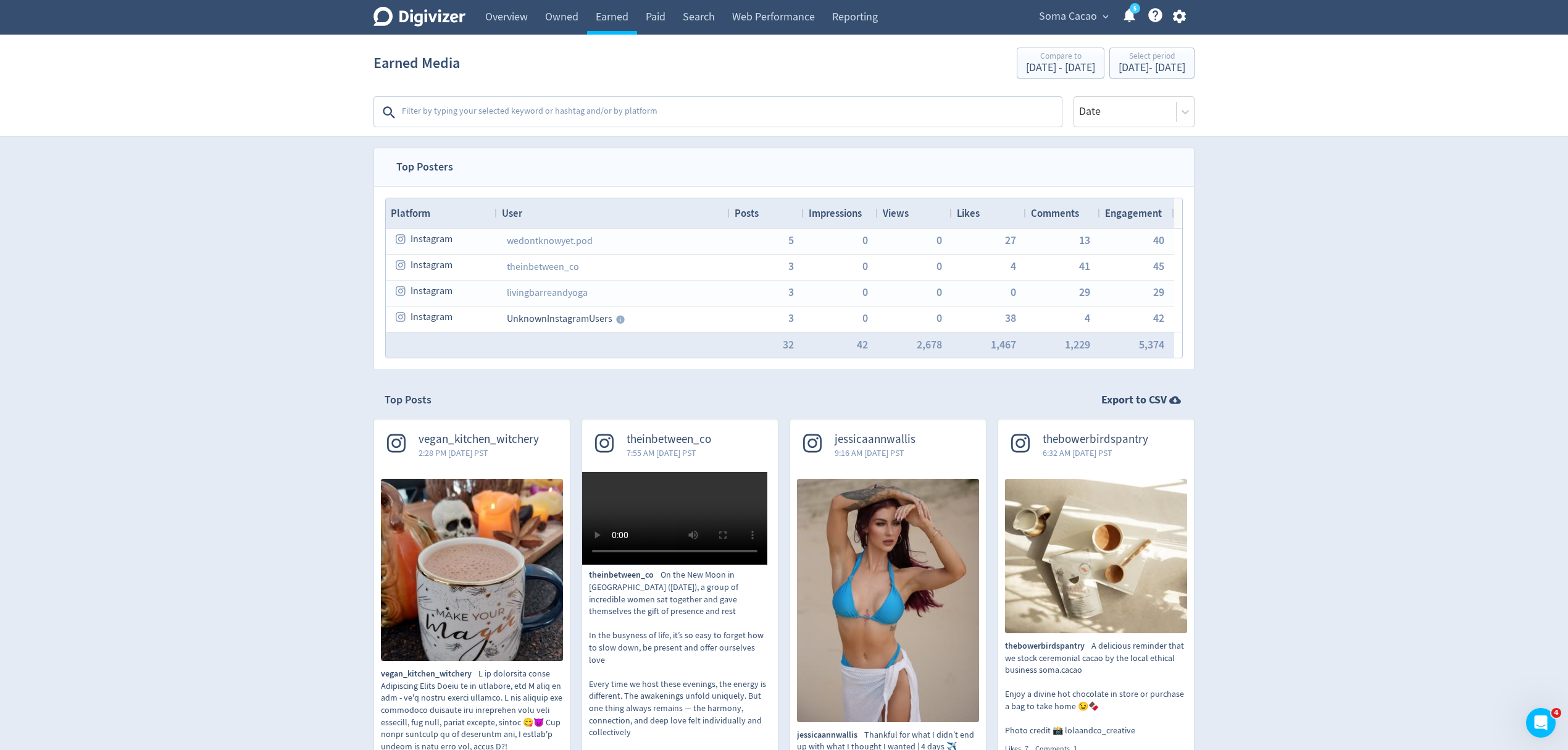
click at [970, 213] on span "Likes" at bounding box center [969, 213] width 23 height 13
click at [970, 212] on span "Likes" at bounding box center [969, 213] width 23 height 13
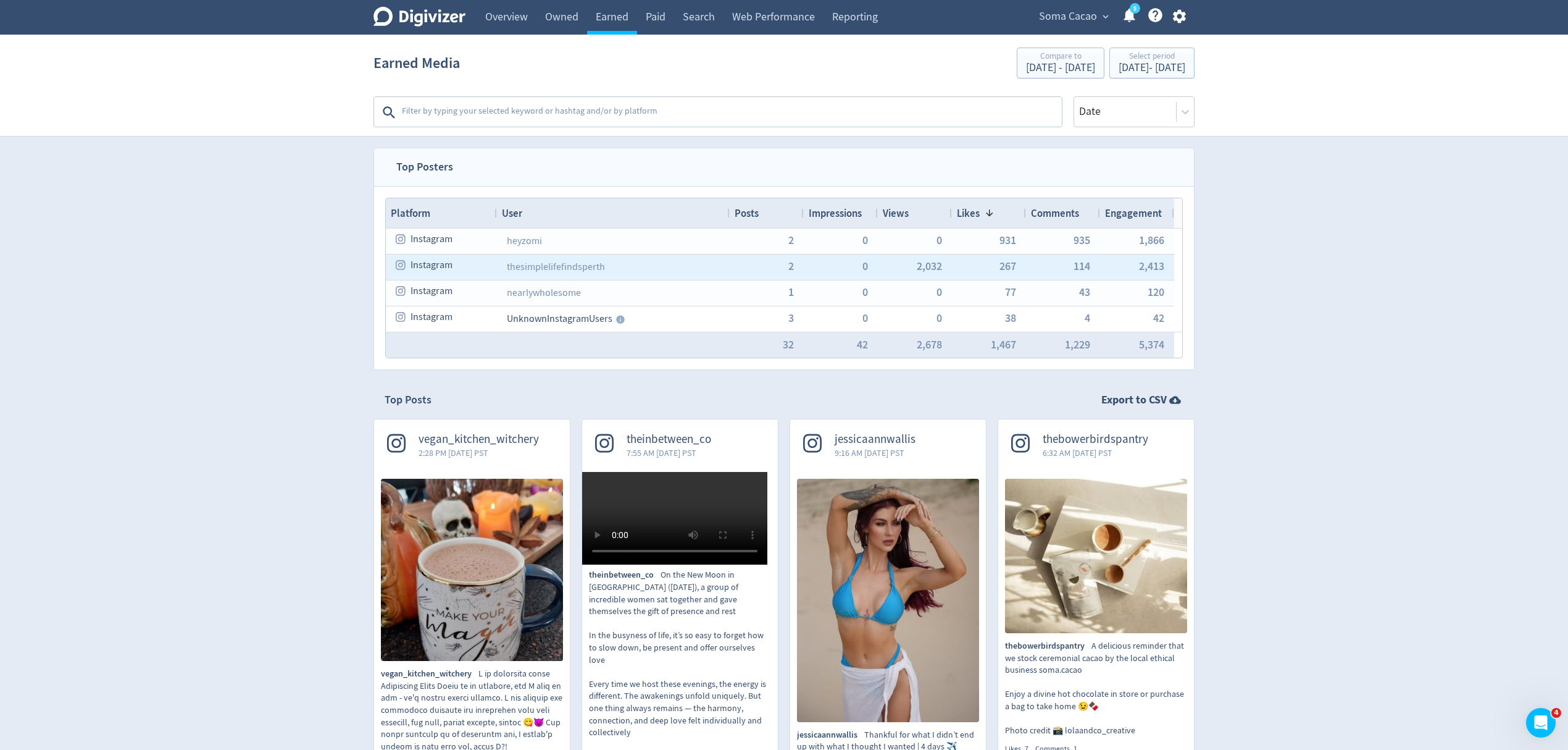
click at [993, 265] on div "267" at bounding box center [989, 267] width 74 height 25
click at [1000, 267] on span "267" at bounding box center [1006, 266] width 16 height 12
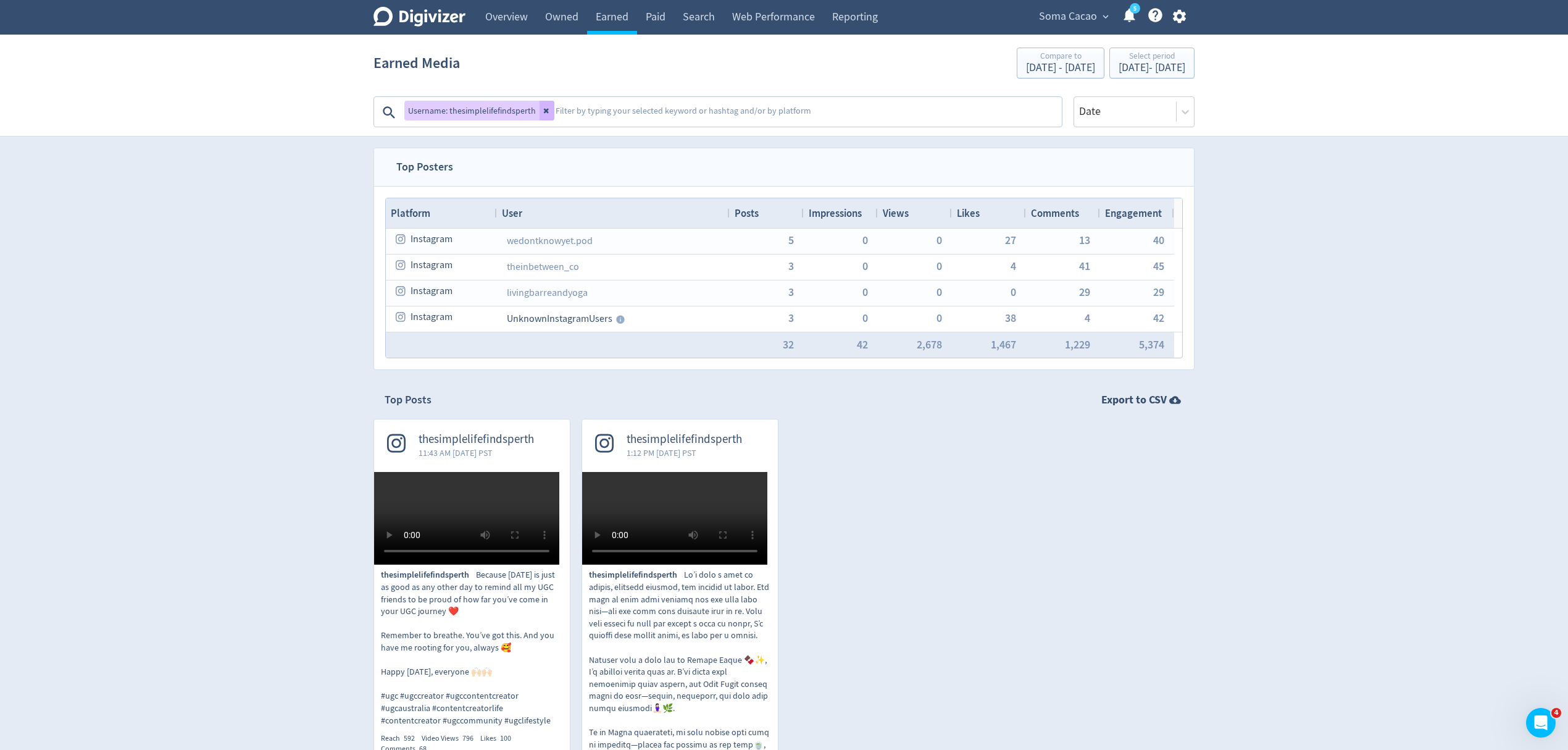
click at [979, 207] on span "Likes" at bounding box center [969, 213] width 23 height 13
click at [544, 112] on icon at bounding box center [545, 111] width 5 height 5
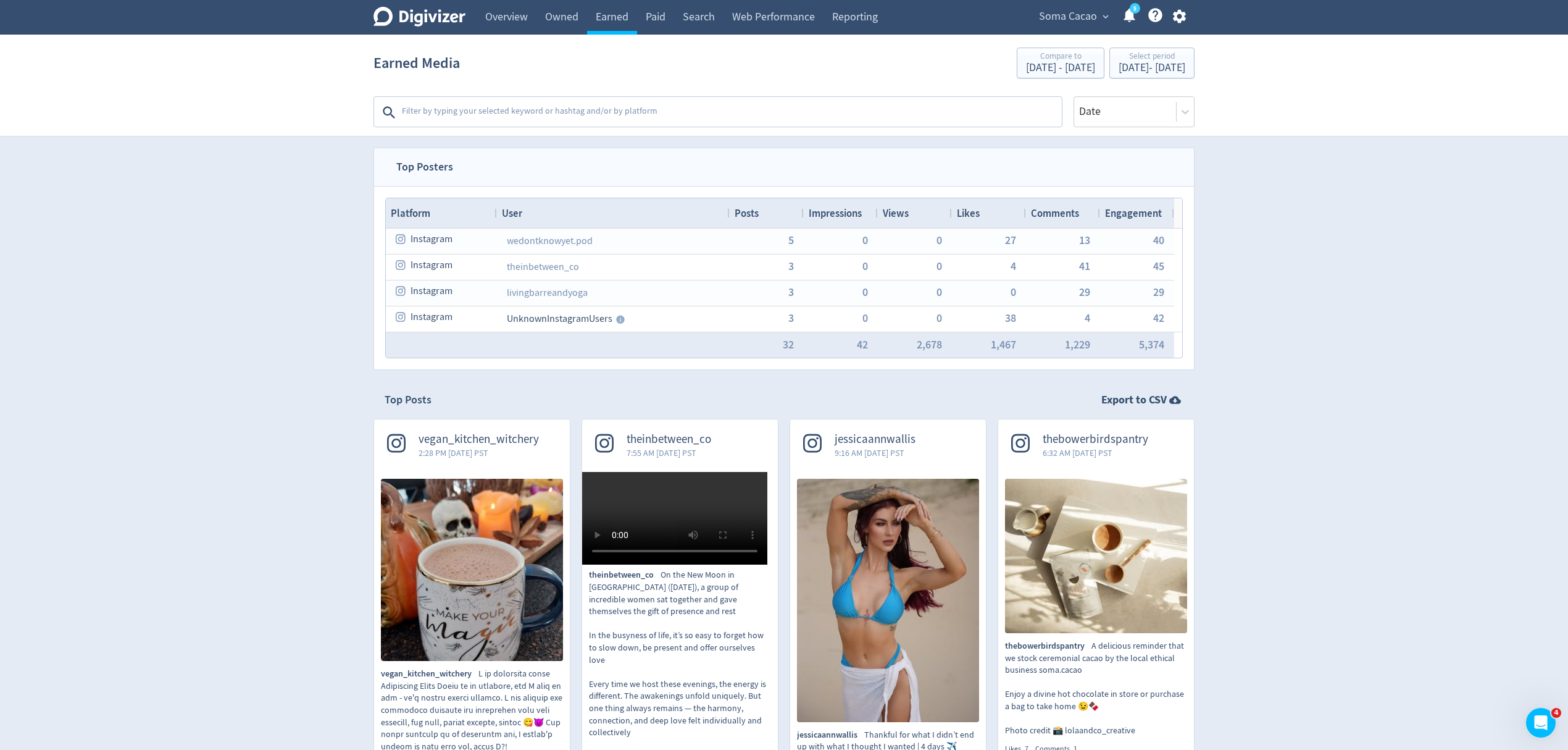
click at [978, 216] on span "Likes" at bounding box center [969, 213] width 23 height 13
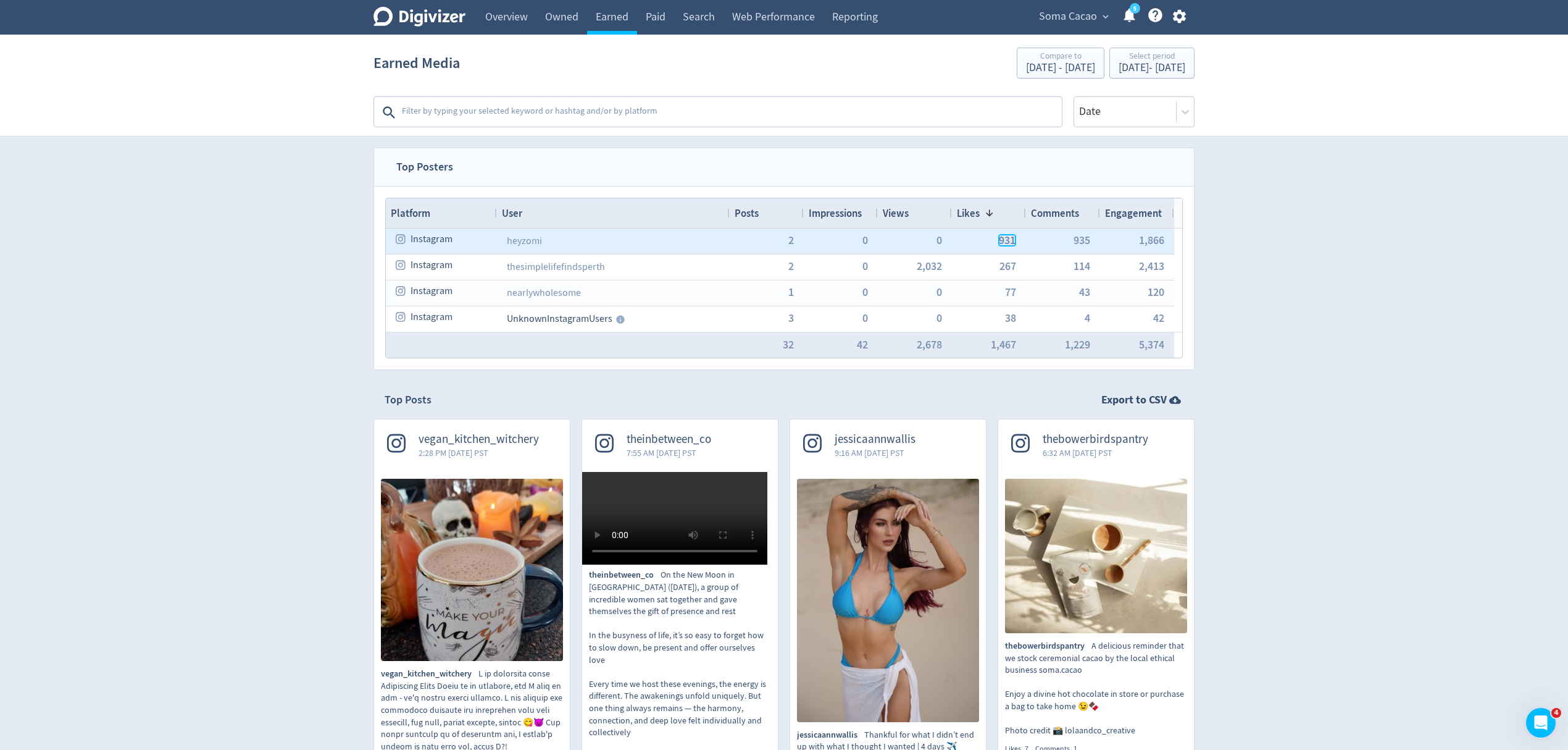
click at [1010, 243] on span "931" at bounding box center [1006, 240] width 16 height 12
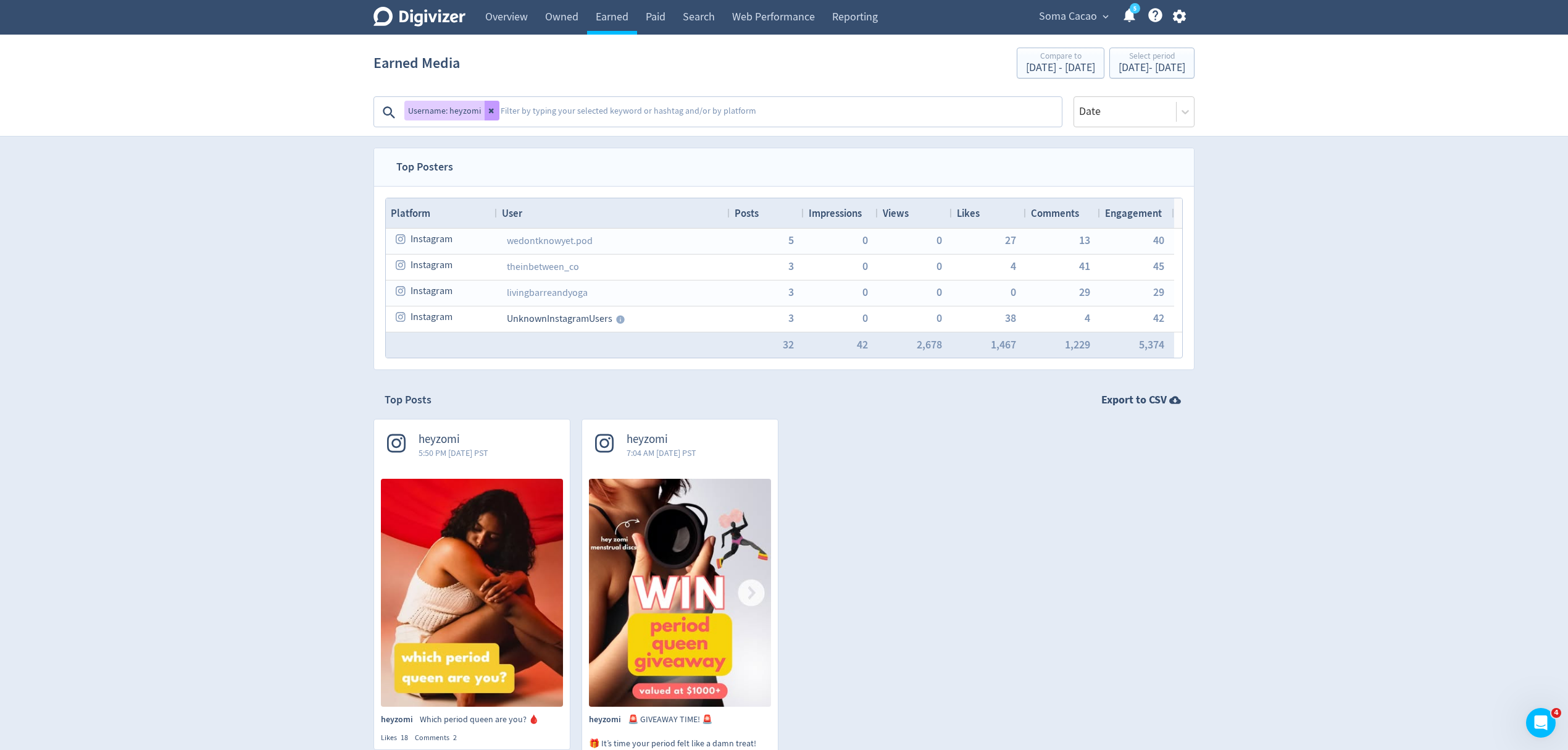
click at [491, 110] on icon at bounding box center [491, 111] width 5 height 5
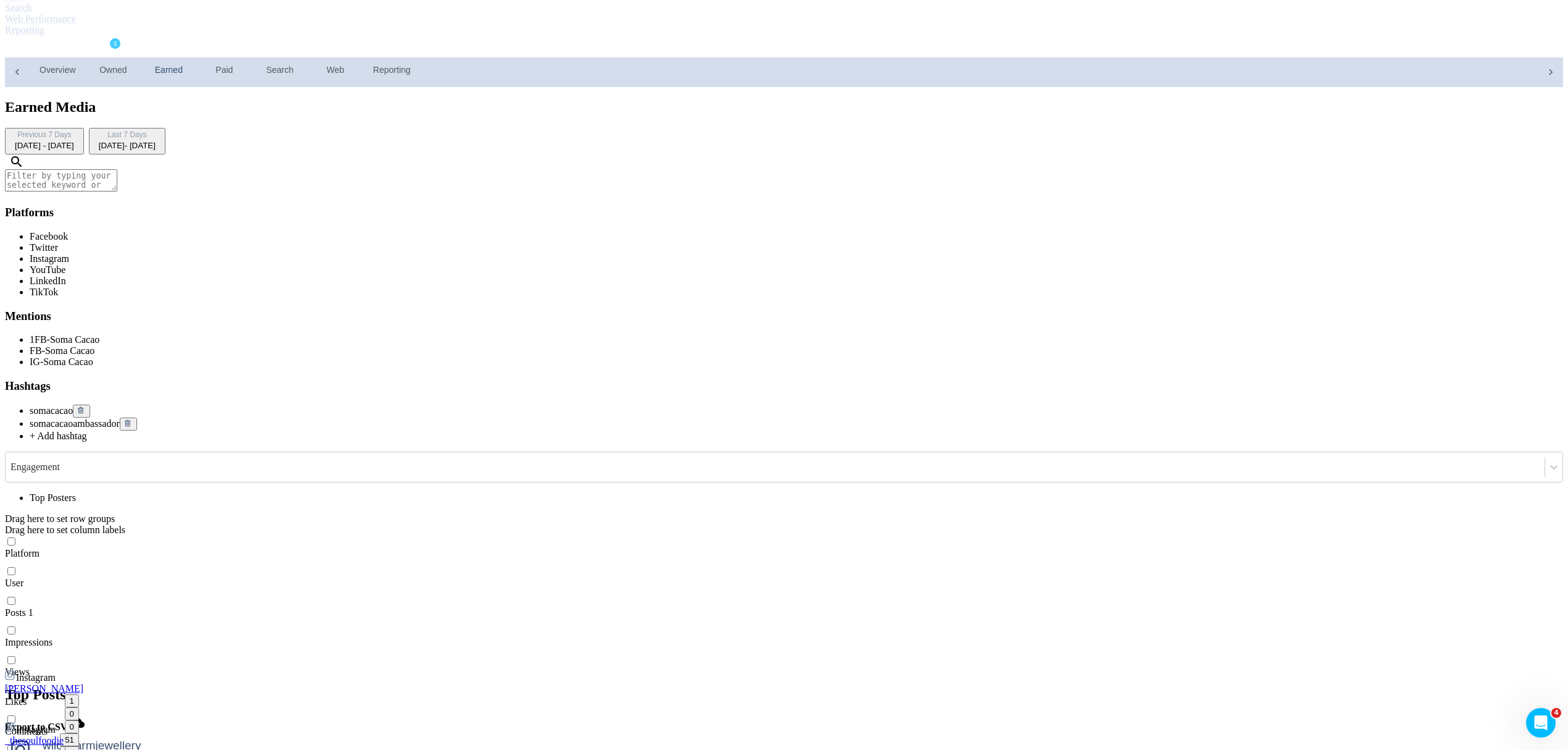
scroll to position [247, 0]
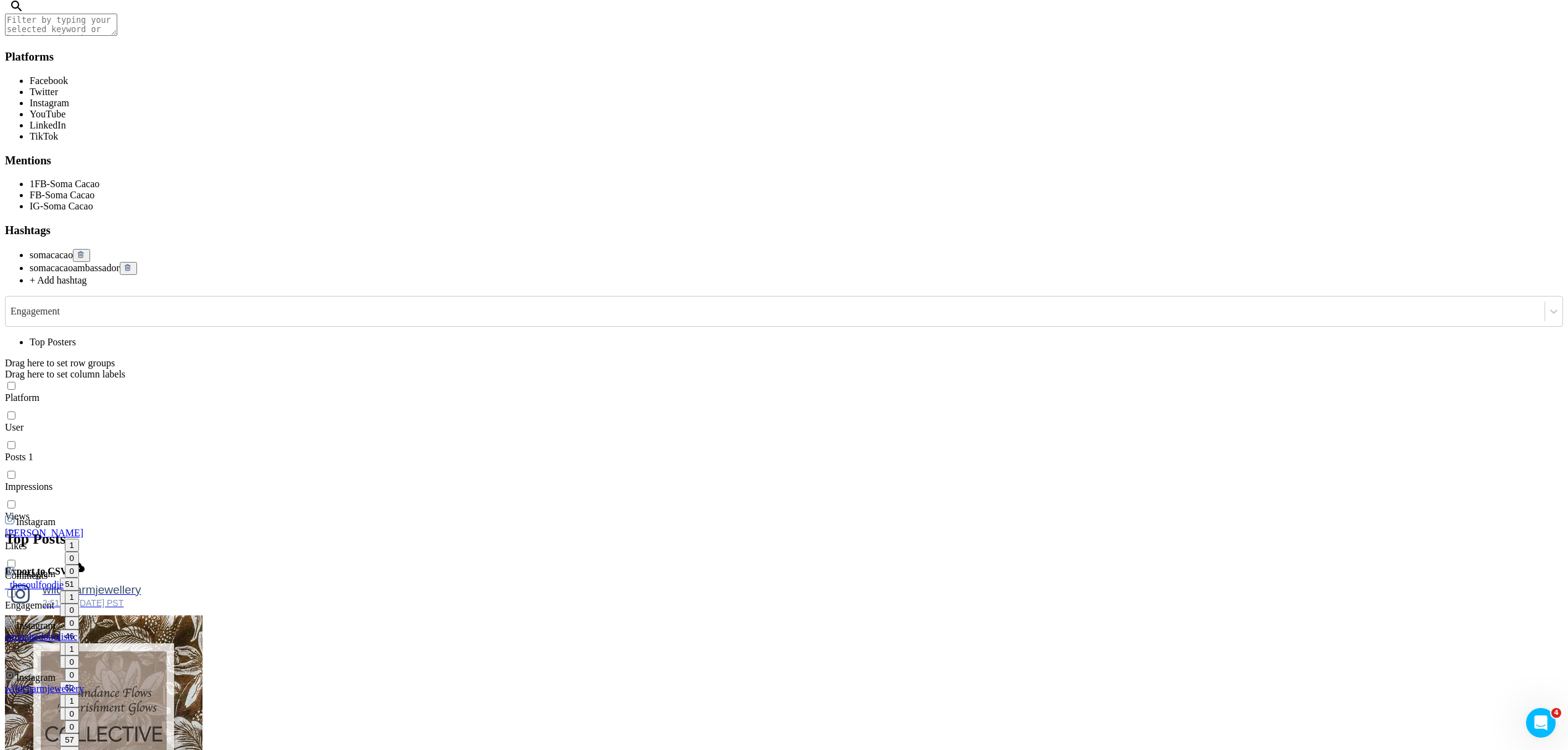
click at [202, 615] on img at bounding box center [103, 746] width 198 height 263
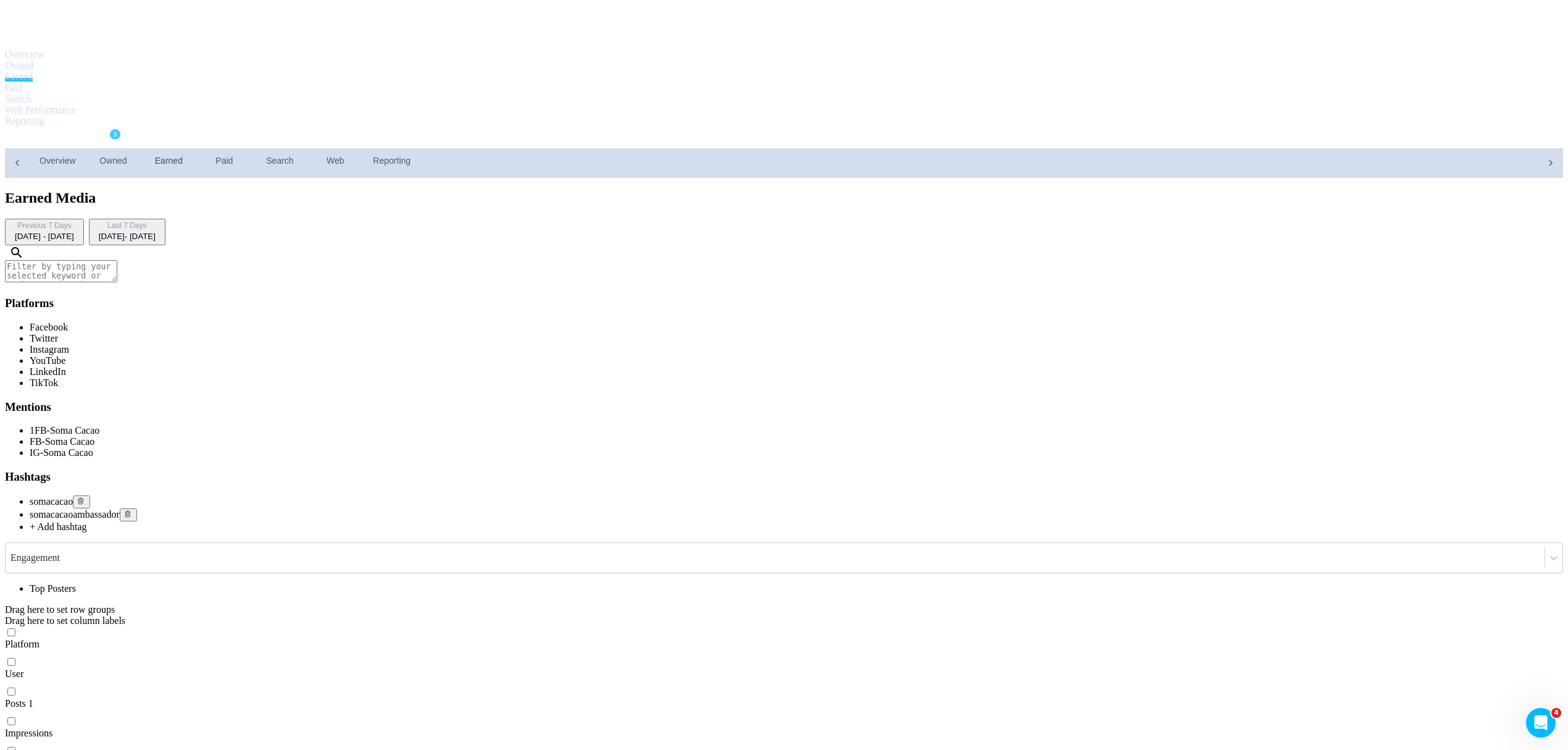
scroll to position [0, 0]
click at [118, 260] on textarea at bounding box center [61, 271] width 113 height 22
click at [99, 425] on span "1FB-Soma Cacao" at bounding box center [65, 430] width 69 height 11
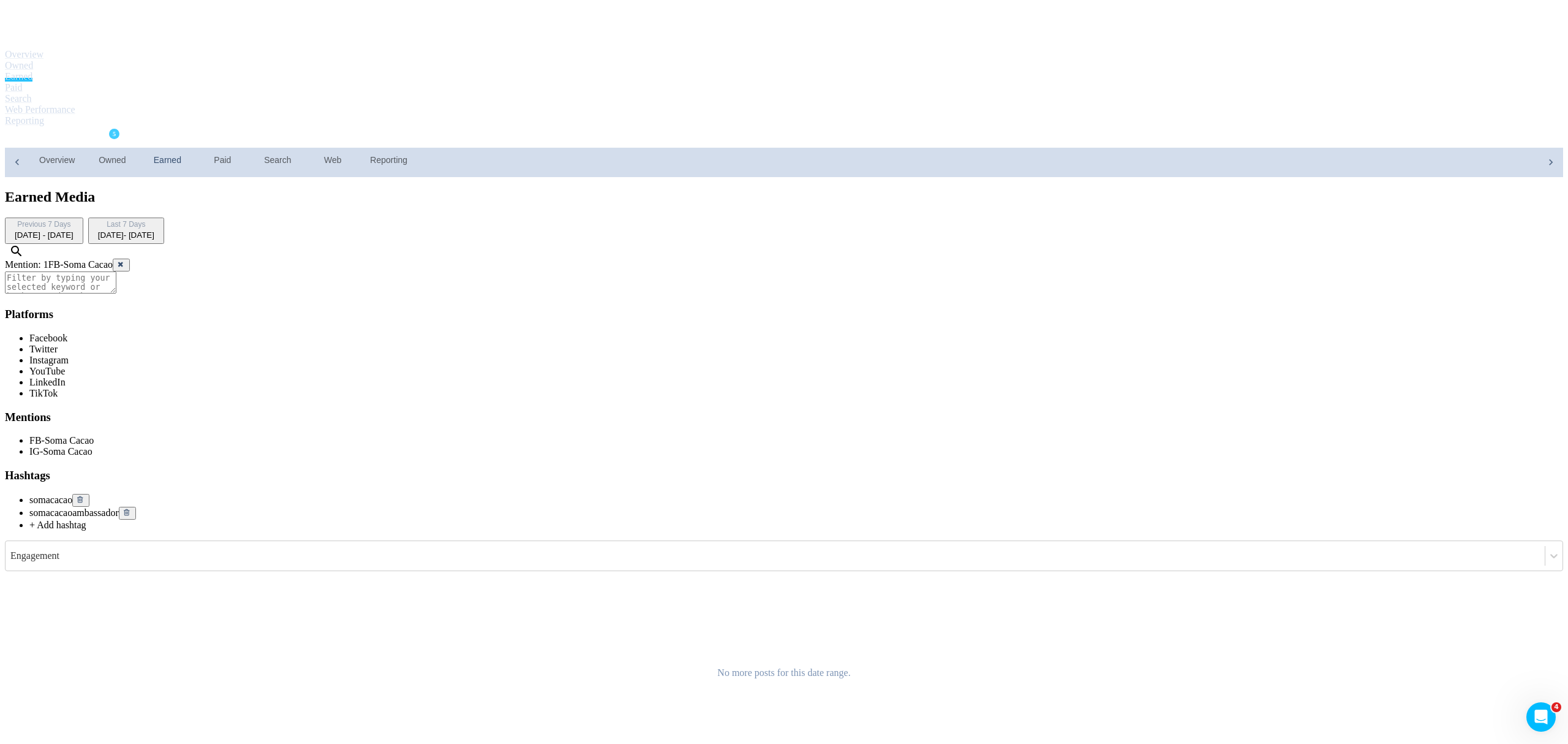
click at [1063, 244] on div "Mention: 1FB-Soma Cacao Platforms Facebook Twitter Instagram YouTube LinkedIn T…" at bounding box center [783, 406] width 1557 height 326
click at [154, 230] on div "[DATE] - [DATE]" at bounding box center [125, 235] width 56 height 10
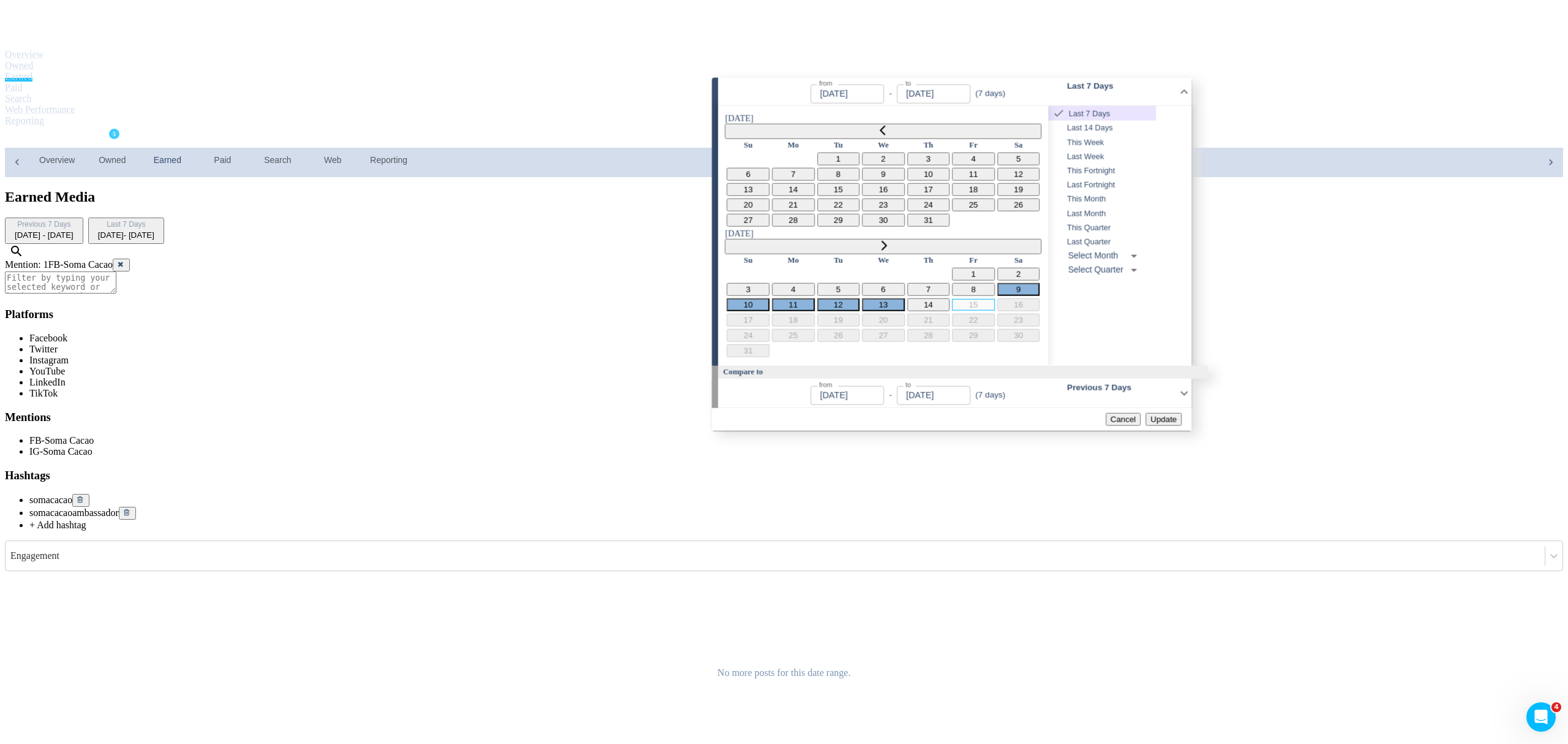
click at [817, 156] on button "1" at bounding box center [838, 158] width 43 height 12
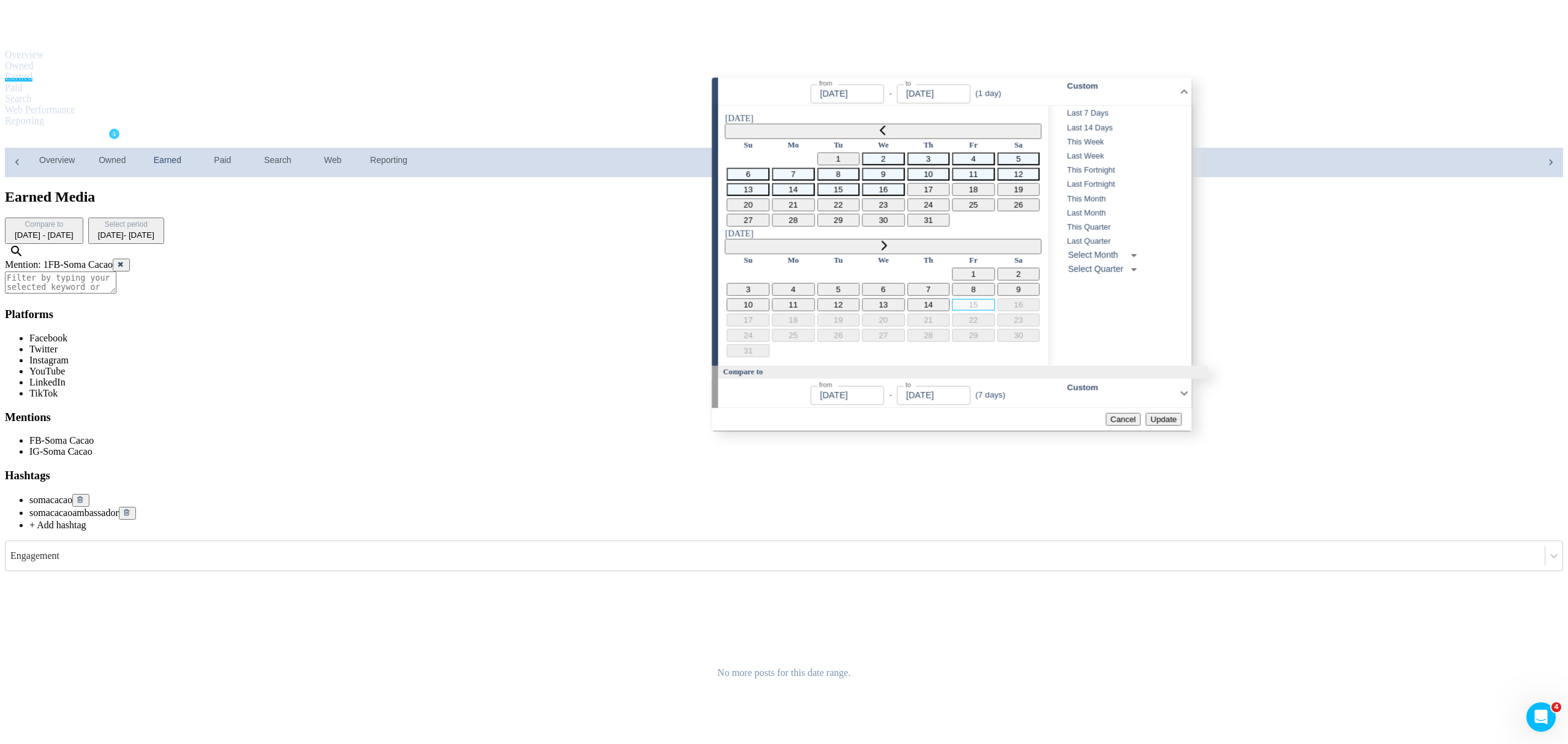
type input "[DATE]"
click at [907, 221] on button "31" at bounding box center [928, 219] width 43 height 12
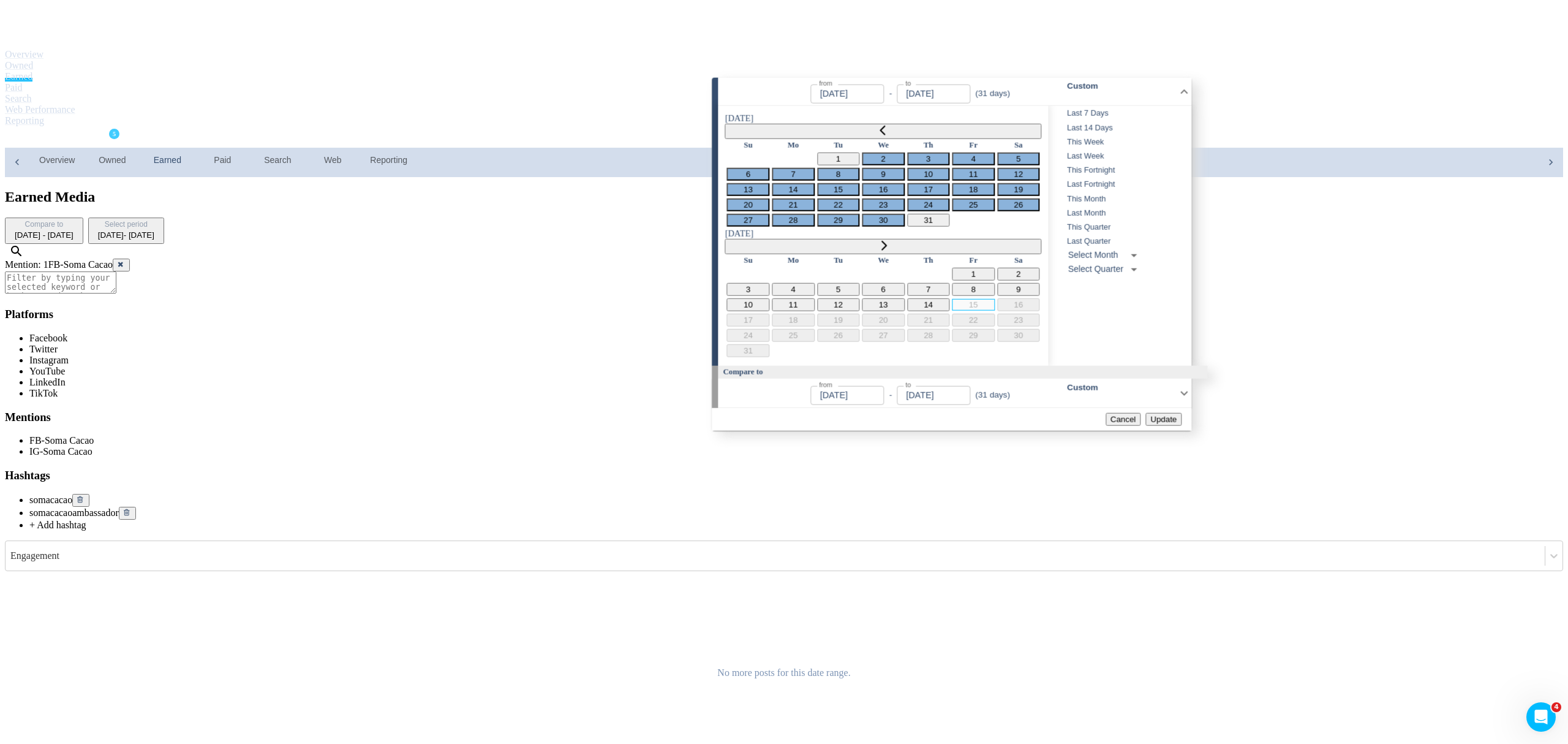
type input "[DATE]"
click at [1174, 415] on span "Update" at bounding box center [1164, 420] width 27 height 10
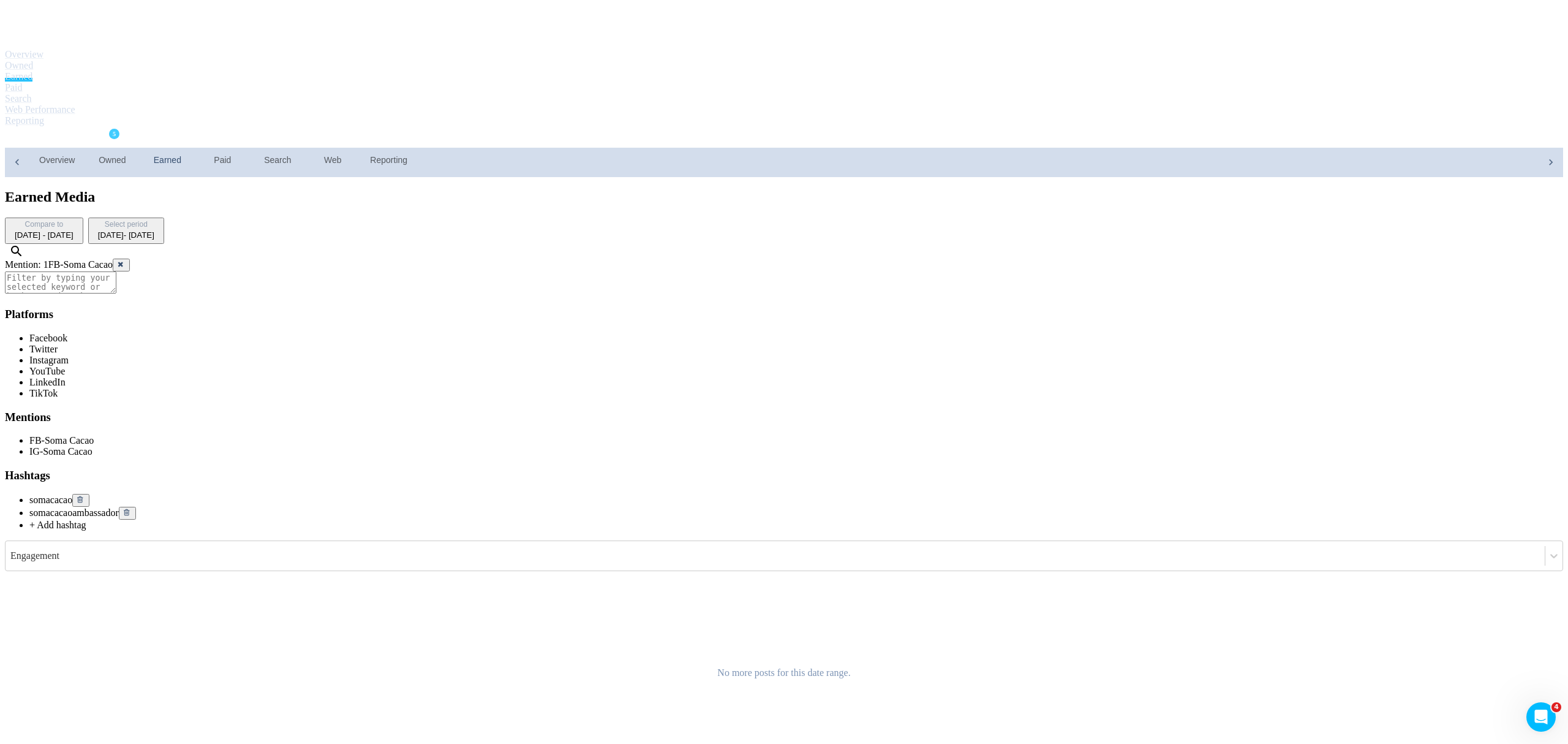
click at [125, 260] on icon at bounding box center [121, 264] width 8 height 8
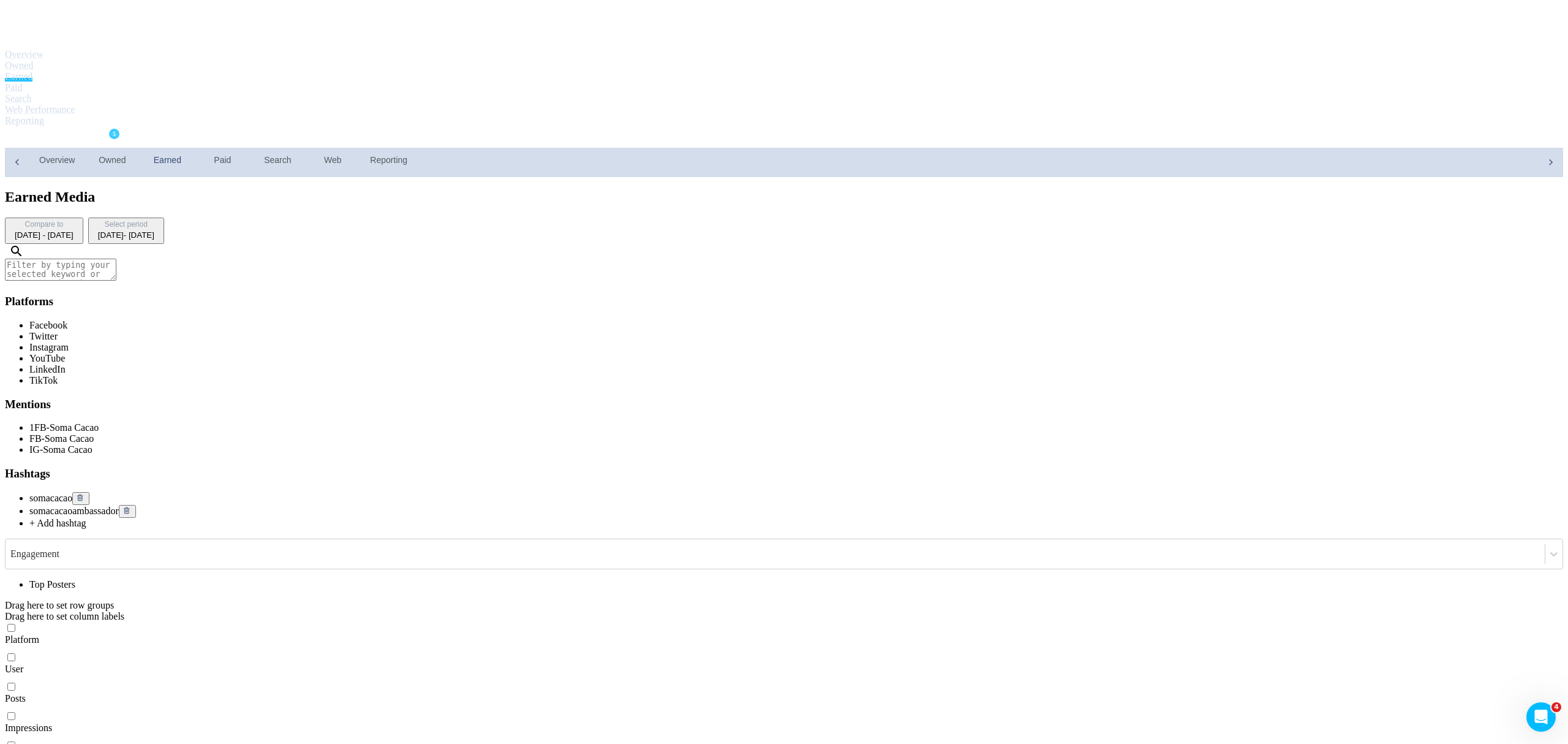
click at [154, 230] on div "Jul 1, 2025 - Jul 31, 2025" at bounding box center [125, 235] width 56 height 10
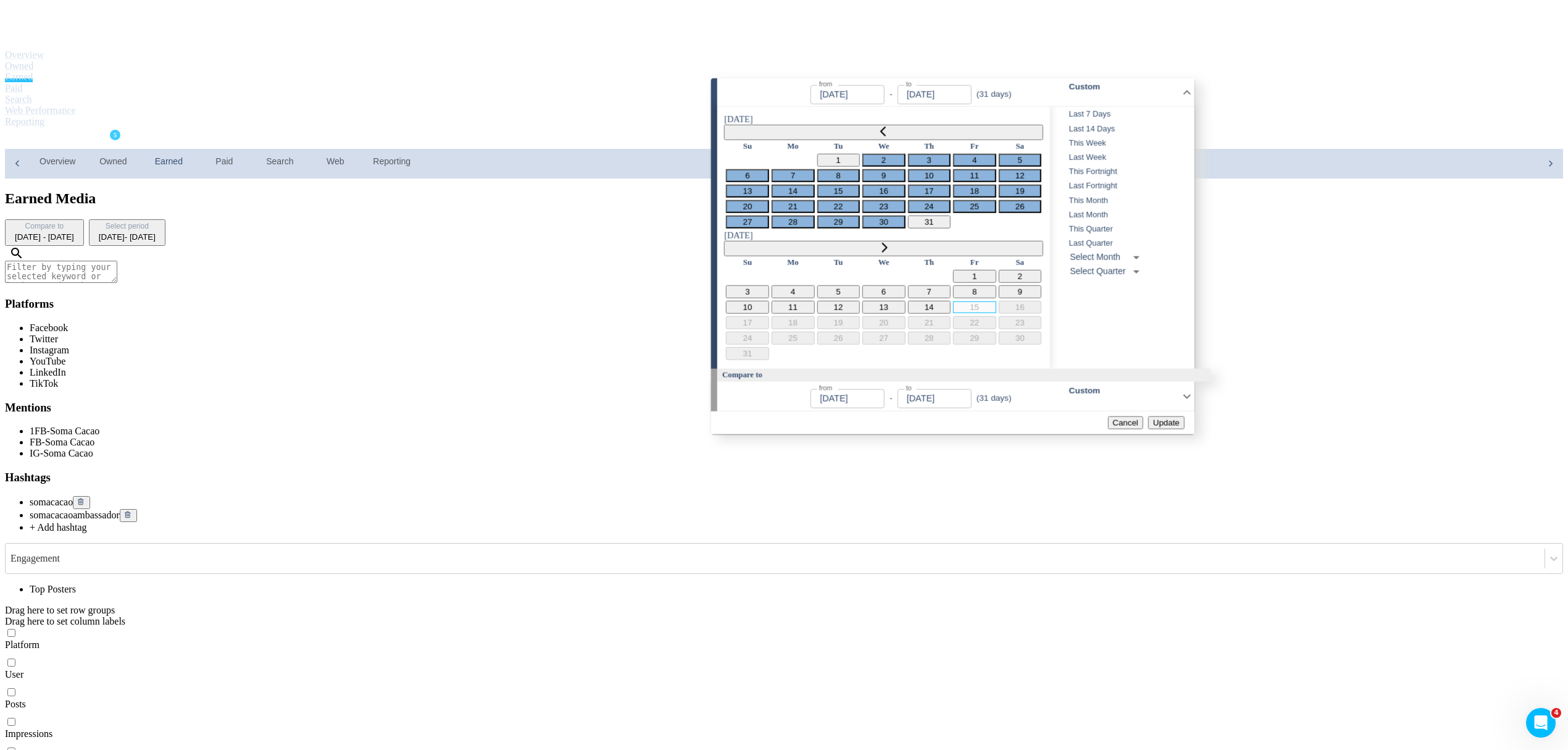
click at [878, 126] on icon "Go to previous month" at bounding box center [883, 131] width 10 height 10
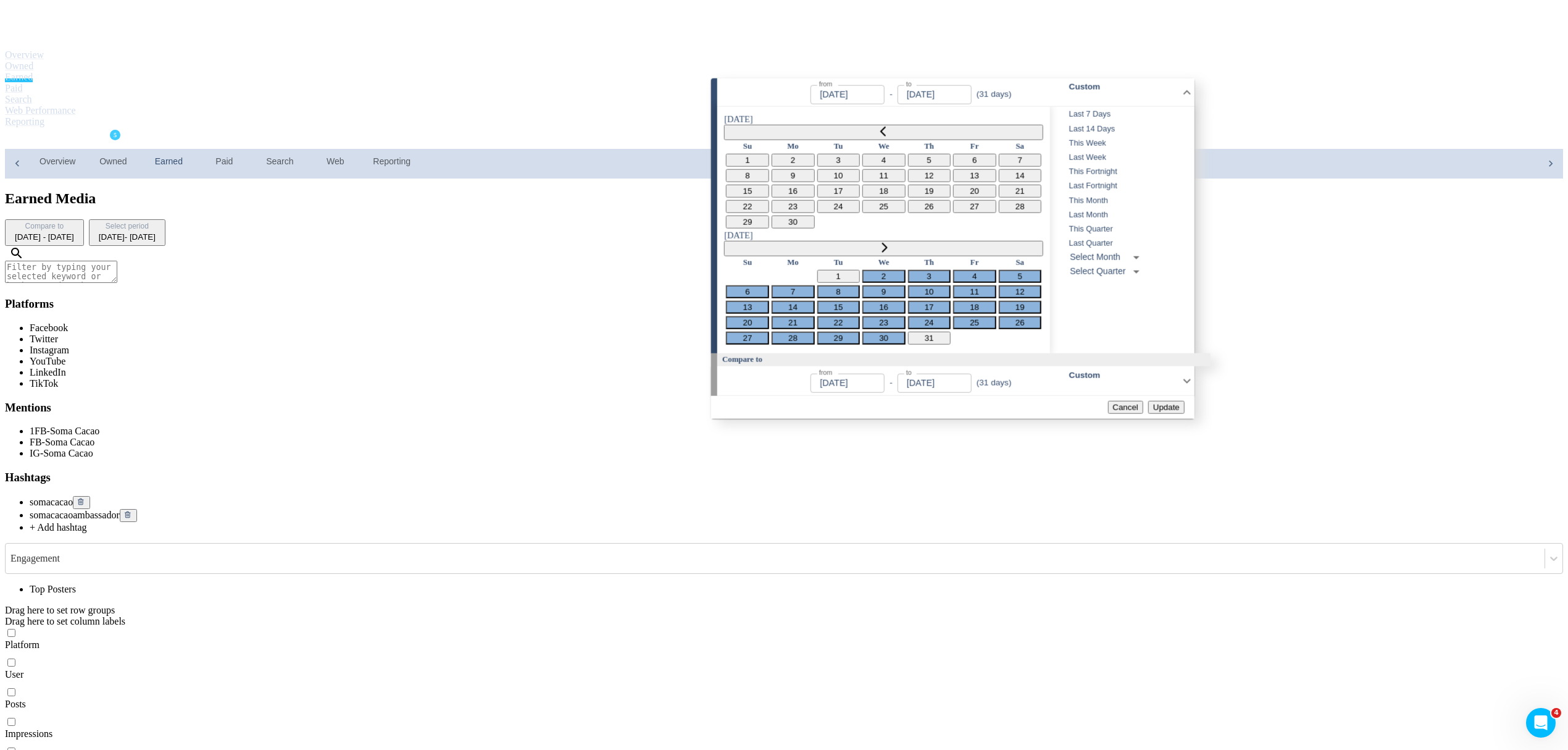
click at [878, 126] on icon "Go to previous month" at bounding box center [883, 131] width 10 height 10
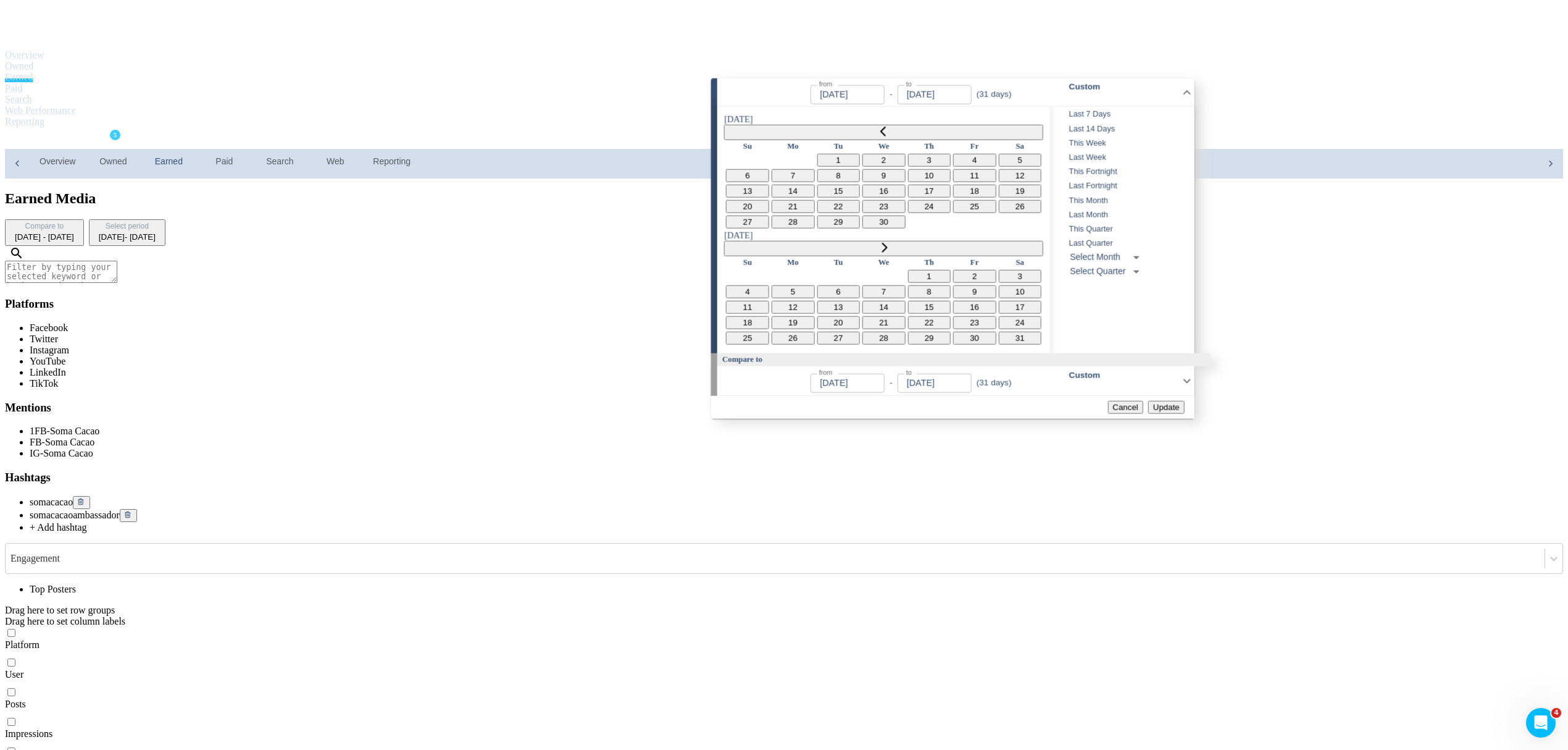
click at [950, 269] on button "1" at bounding box center [928, 275] width 43 height 13
type input "[DATE]"
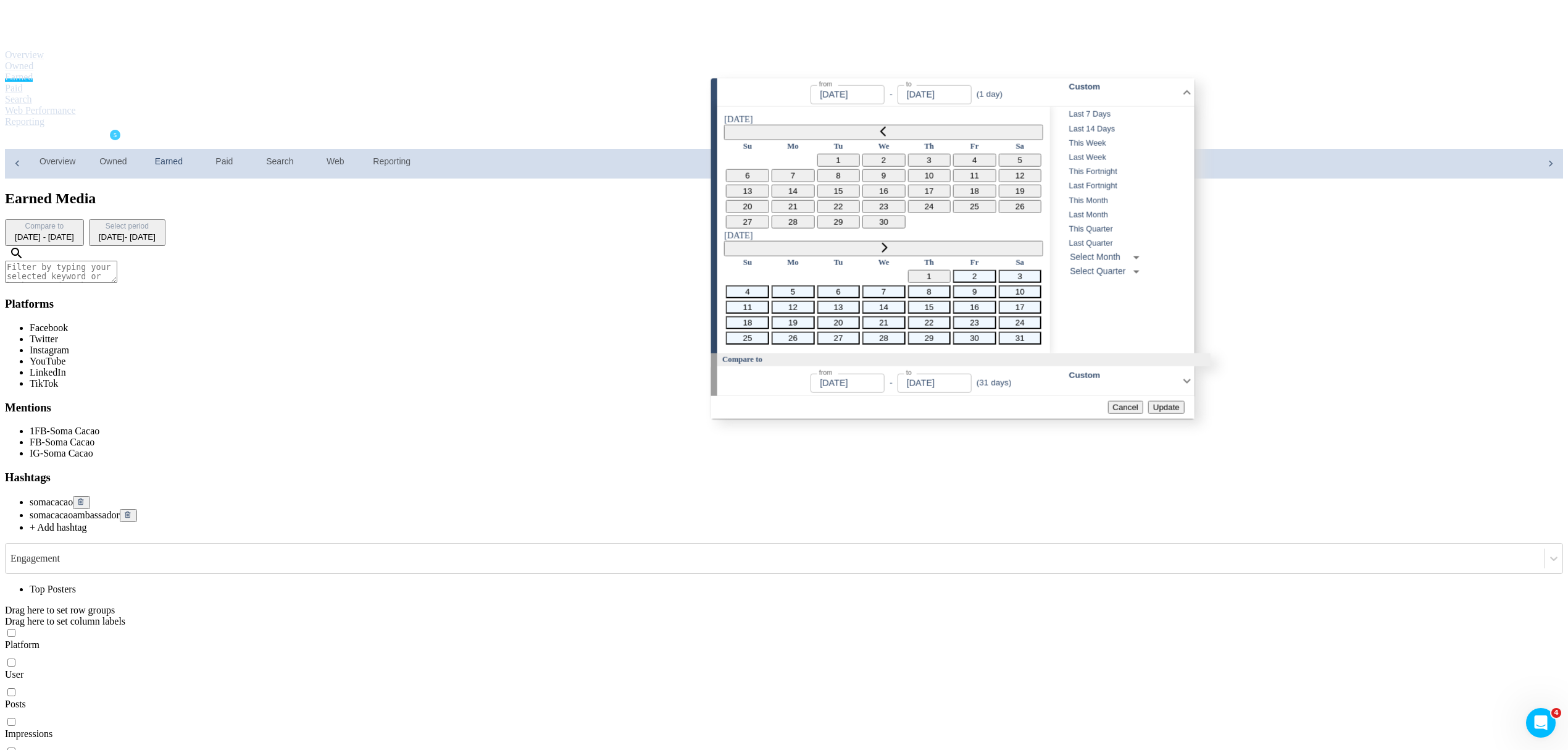
click at [1041, 331] on button "31" at bounding box center [1020, 336] width 43 height 13
type input "[DATE]"
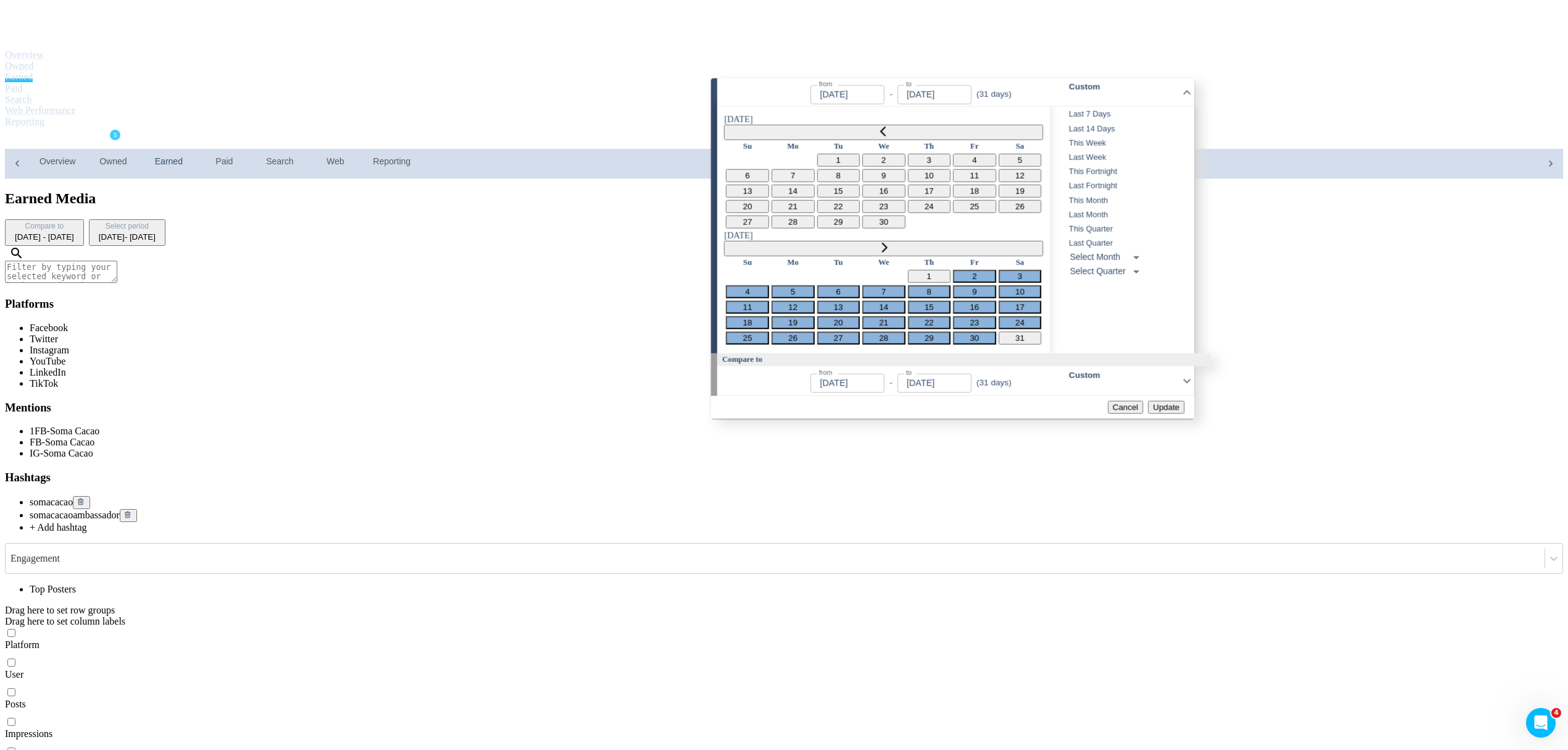
click at [1155, 403] on span "Update" at bounding box center [1166, 408] width 27 height 10
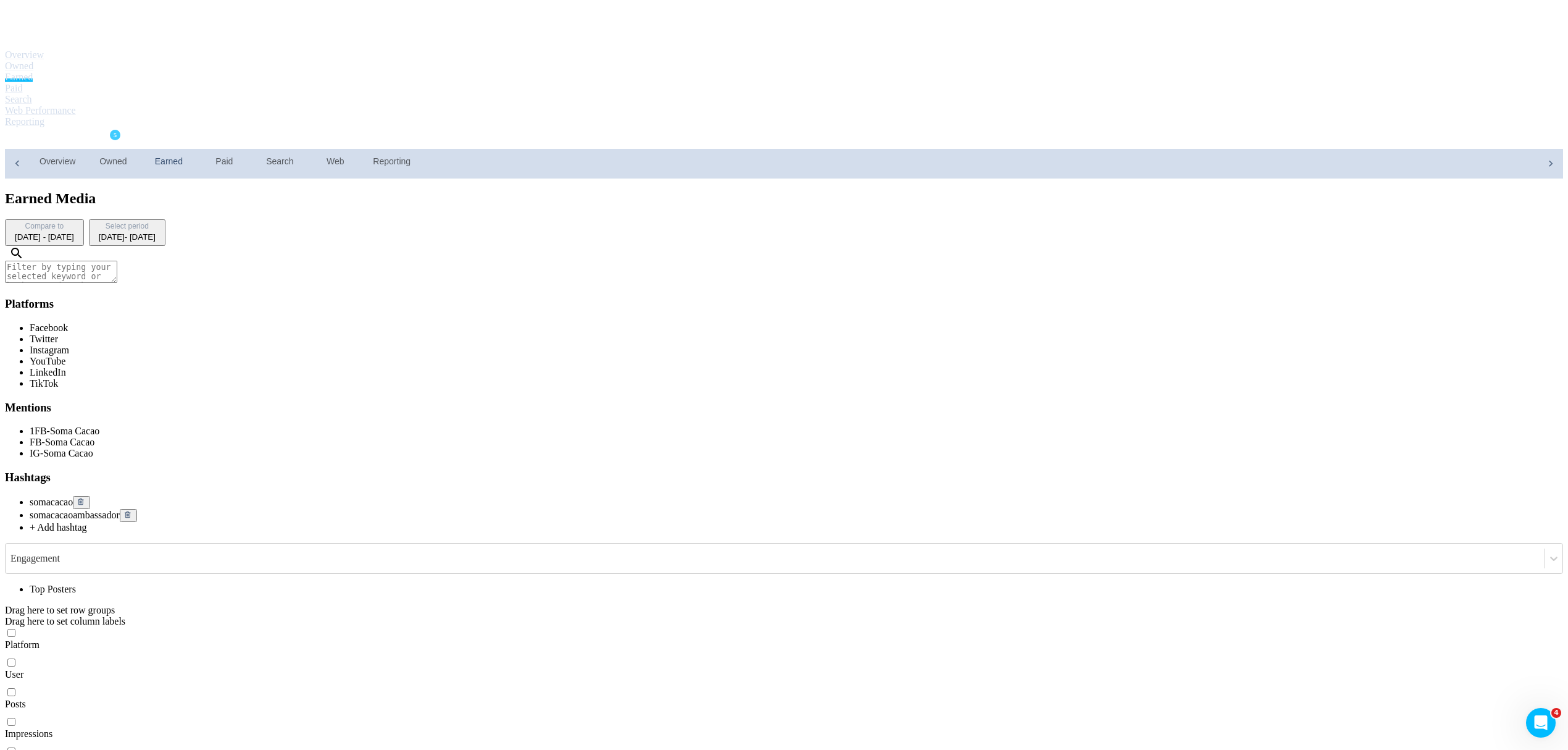
click at [118, 260] on textarea at bounding box center [61, 271] width 113 height 22
click at [67, 322] on span "Facebook" at bounding box center [49, 327] width 39 height 11
click at [1119, 190] on div "Earned Media Compare to Mar 31, 2025 - Apr 30, 2025 Select period May 1, 2025 -…" at bounding box center [784, 218] width 1558 height 56
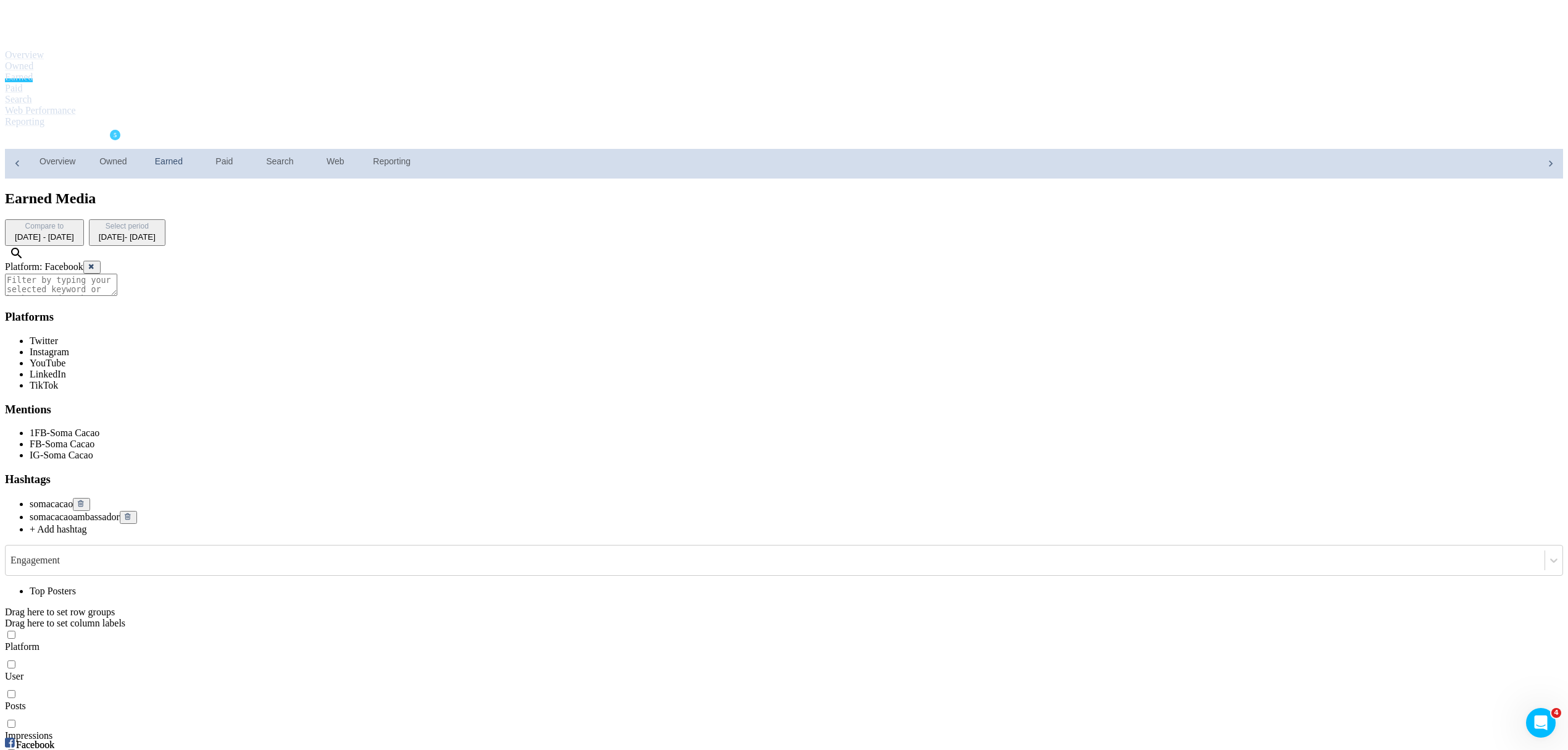
click at [155, 232] on div "May 1, 2025 - May 31, 2025" at bounding box center [126, 237] width 57 height 10
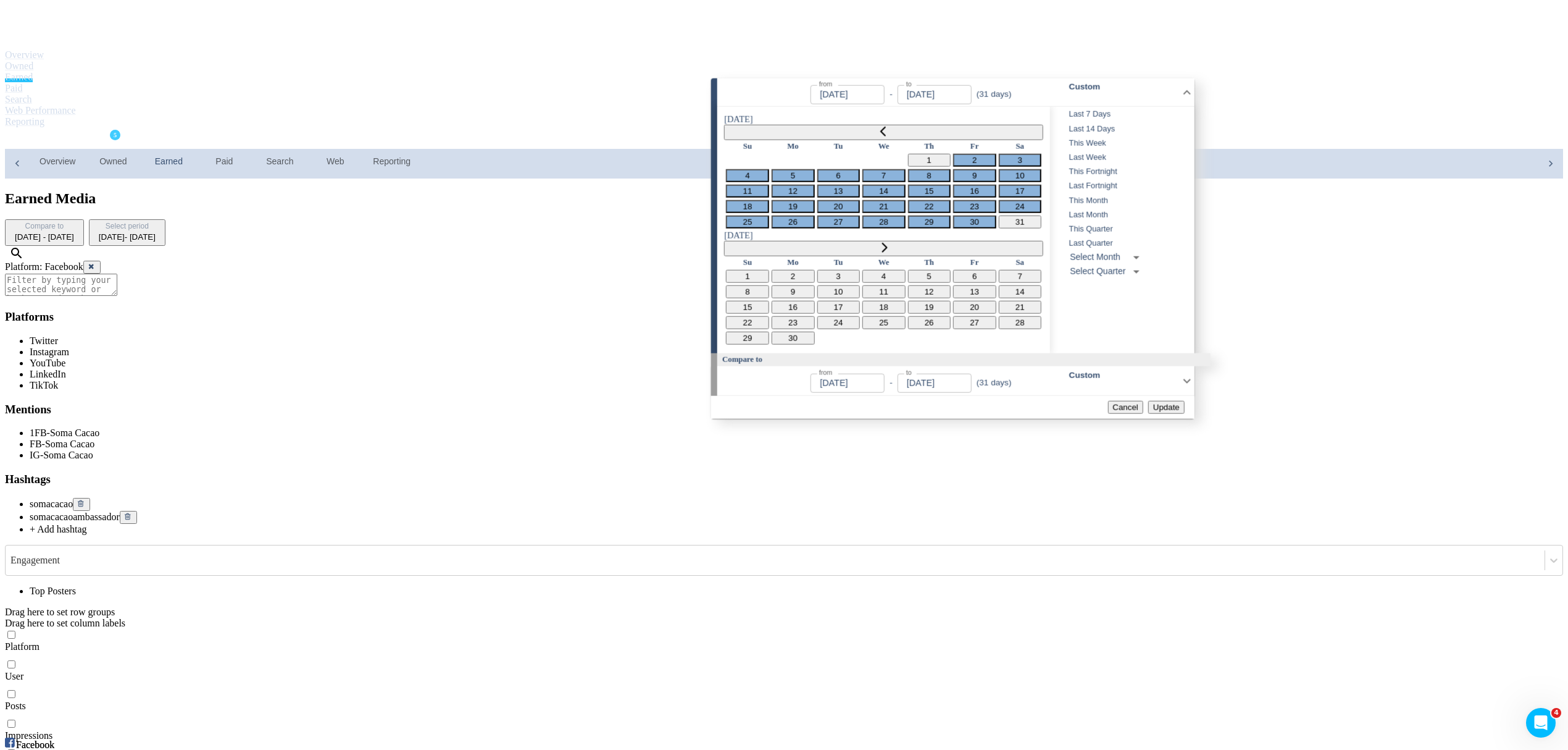
click at [100, 260] on button at bounding box center [92, 266] width 17 height 13
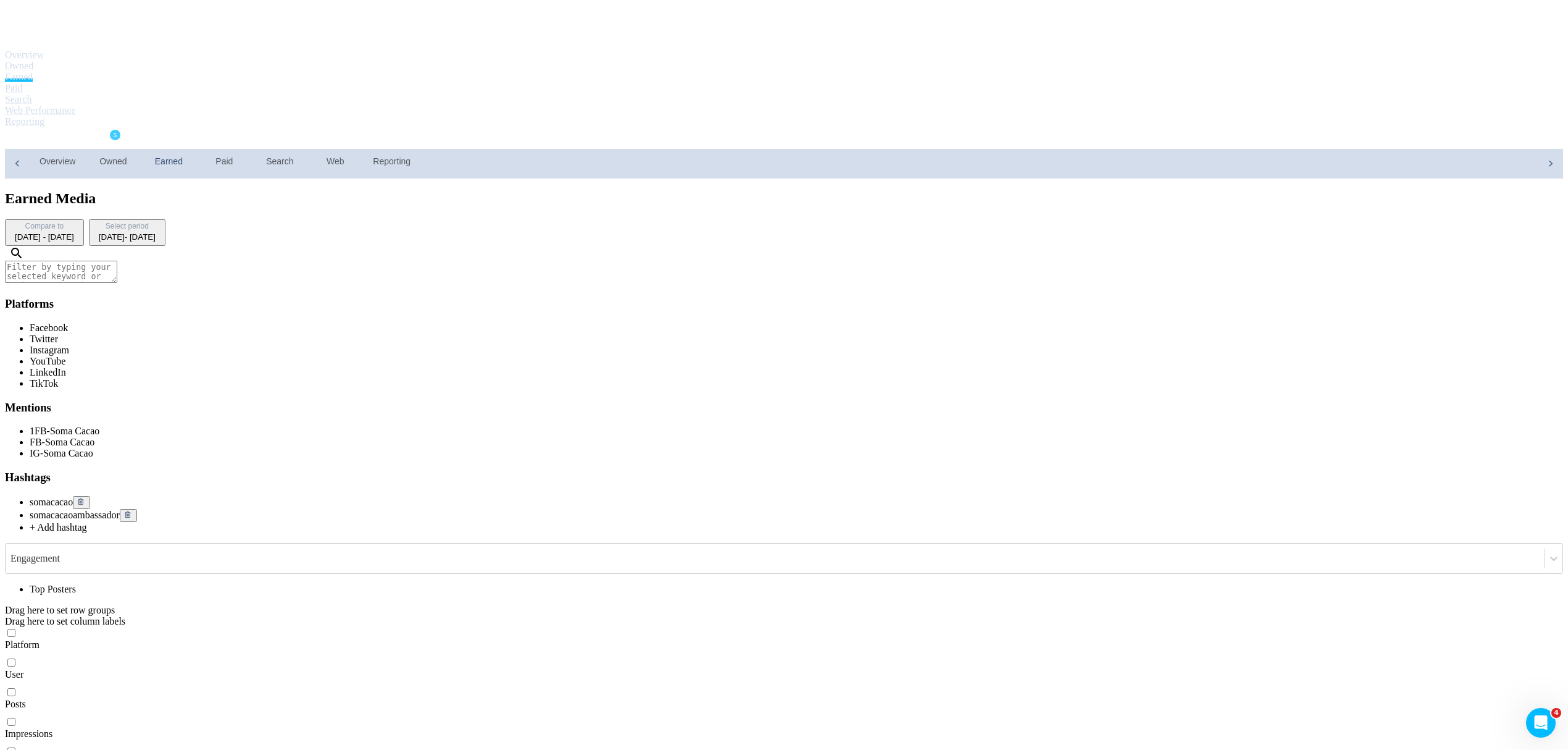
click at [118, 260] on textarea at bounding box center [61, 271] width 113 height 22
click at [69, 344] on span "Instagram" at bounding box center [49, 349] width 40 height 11
click at [96, 262] on icon at bounding box center [93, 266] width 8 height 8
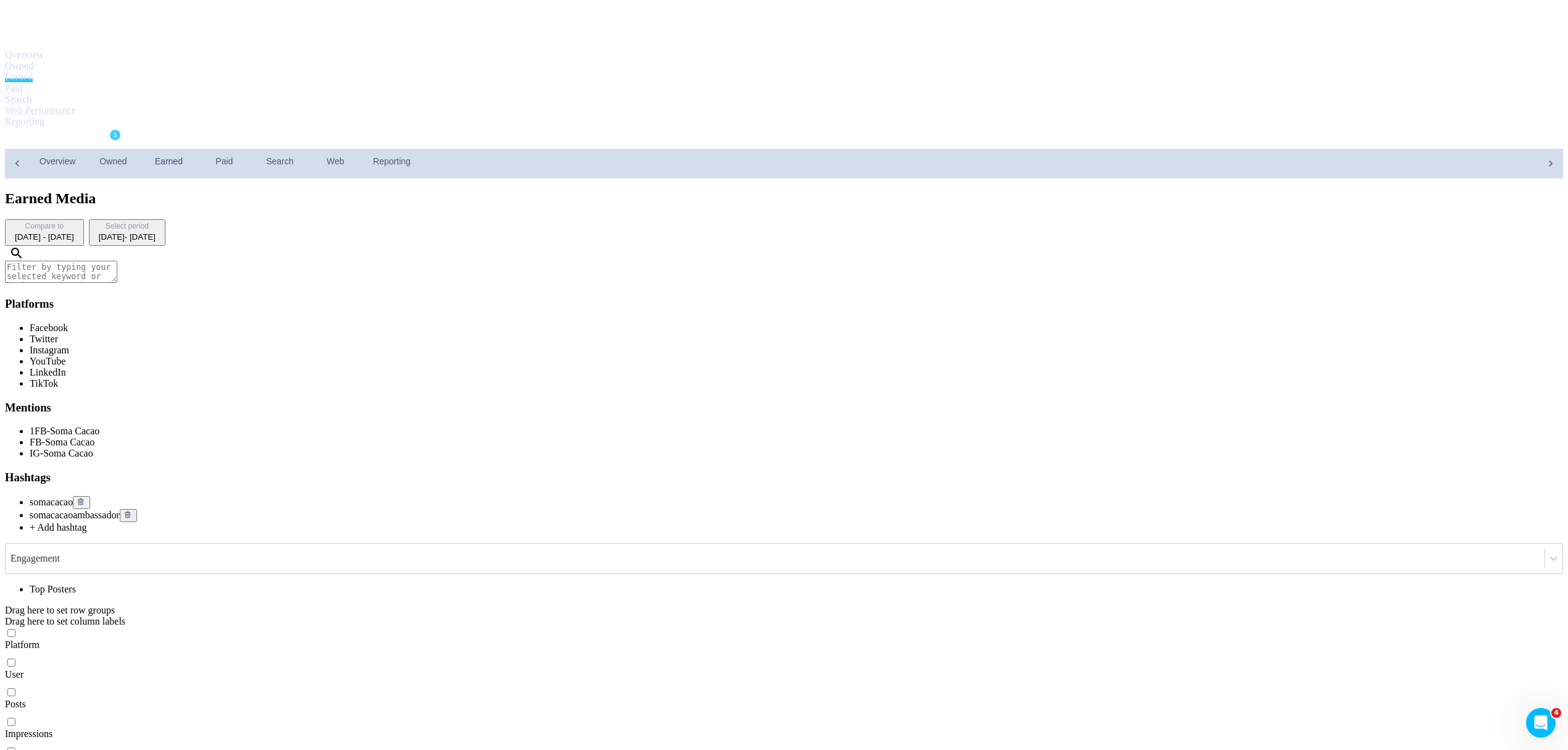
click at [22, 83] on link "Paid" at bounding box center [13, 88] width 17 height 11
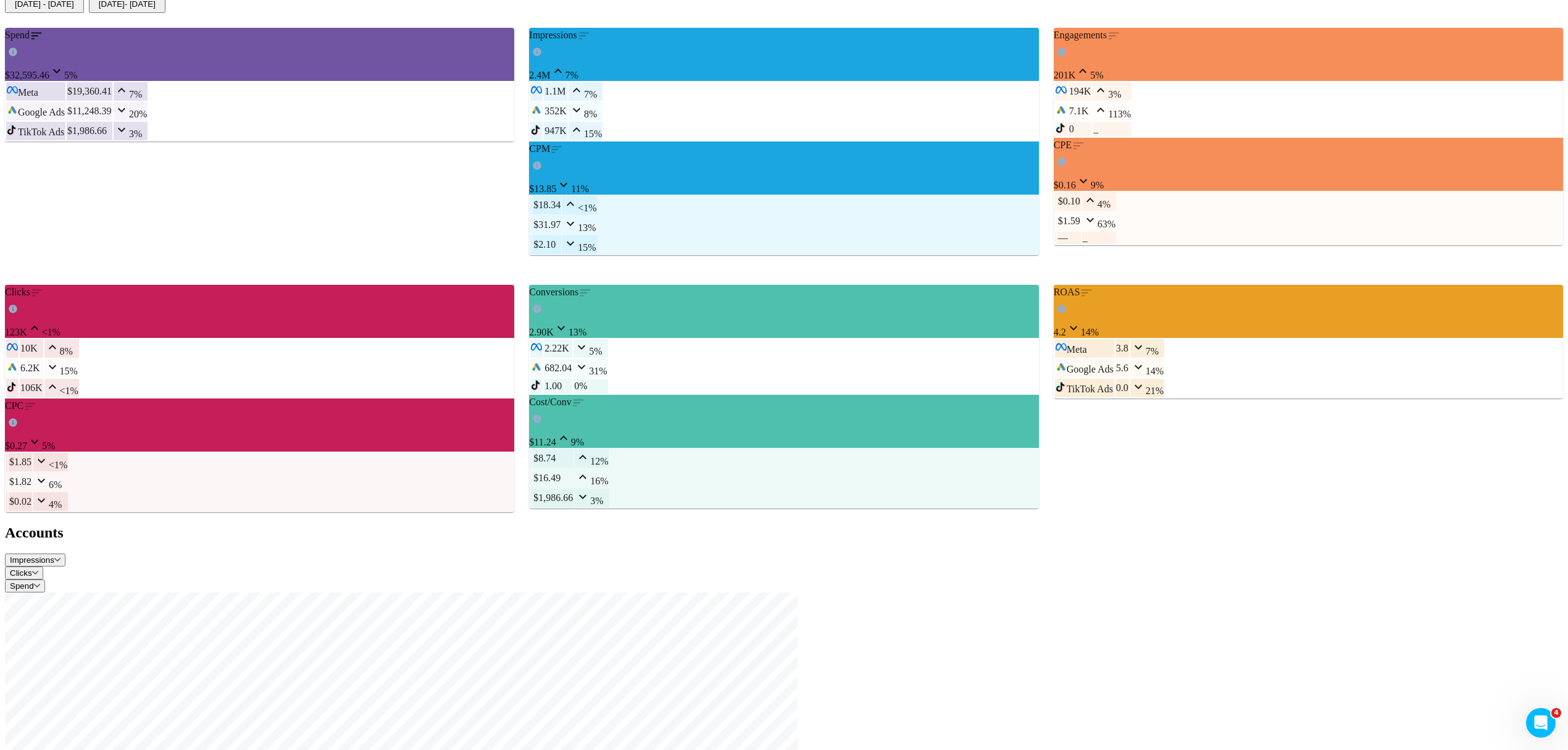
scroll to position [329, 0]
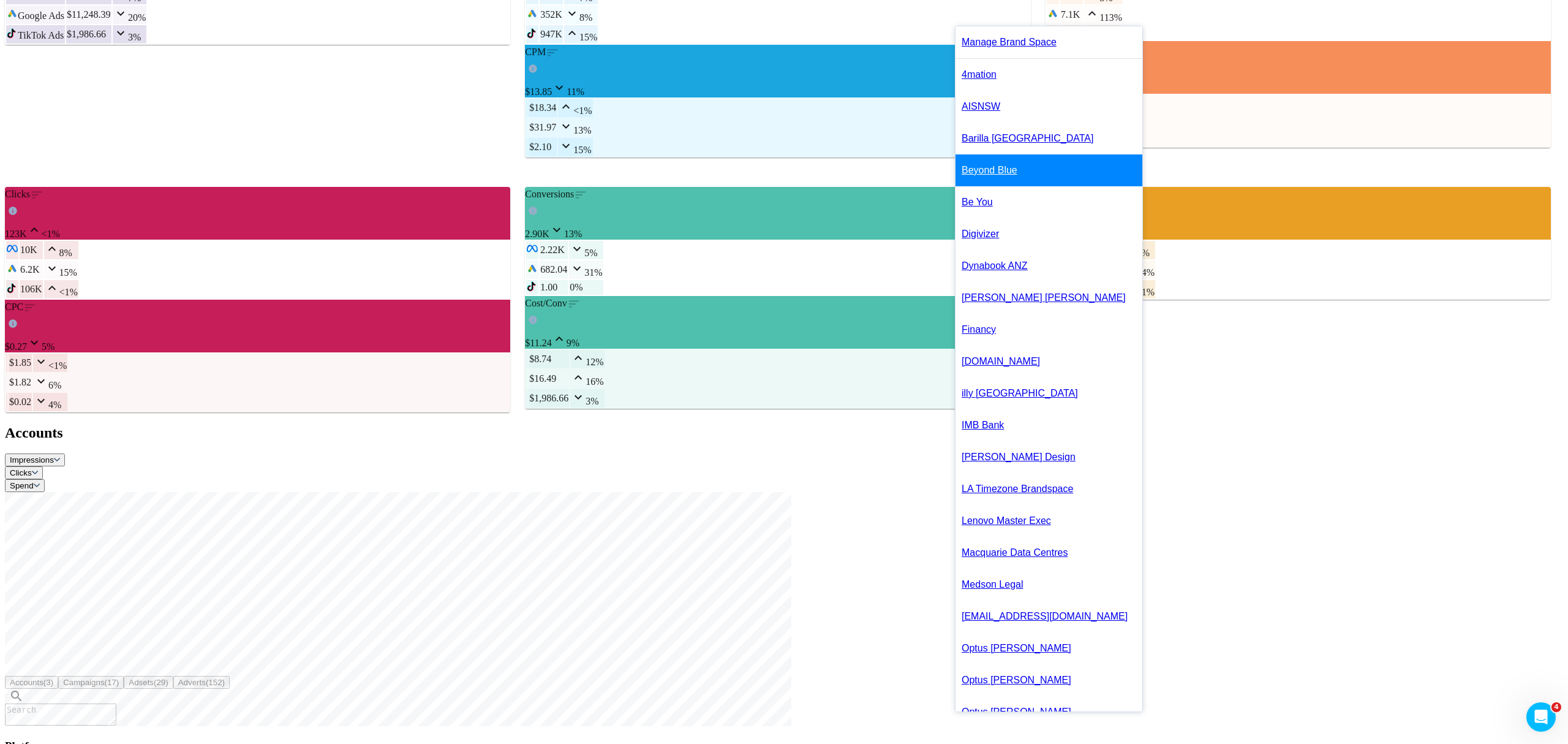
click at [1023, 175] on link "Beyond Blue" at bounding box center [1048, 169] width 186 height 32
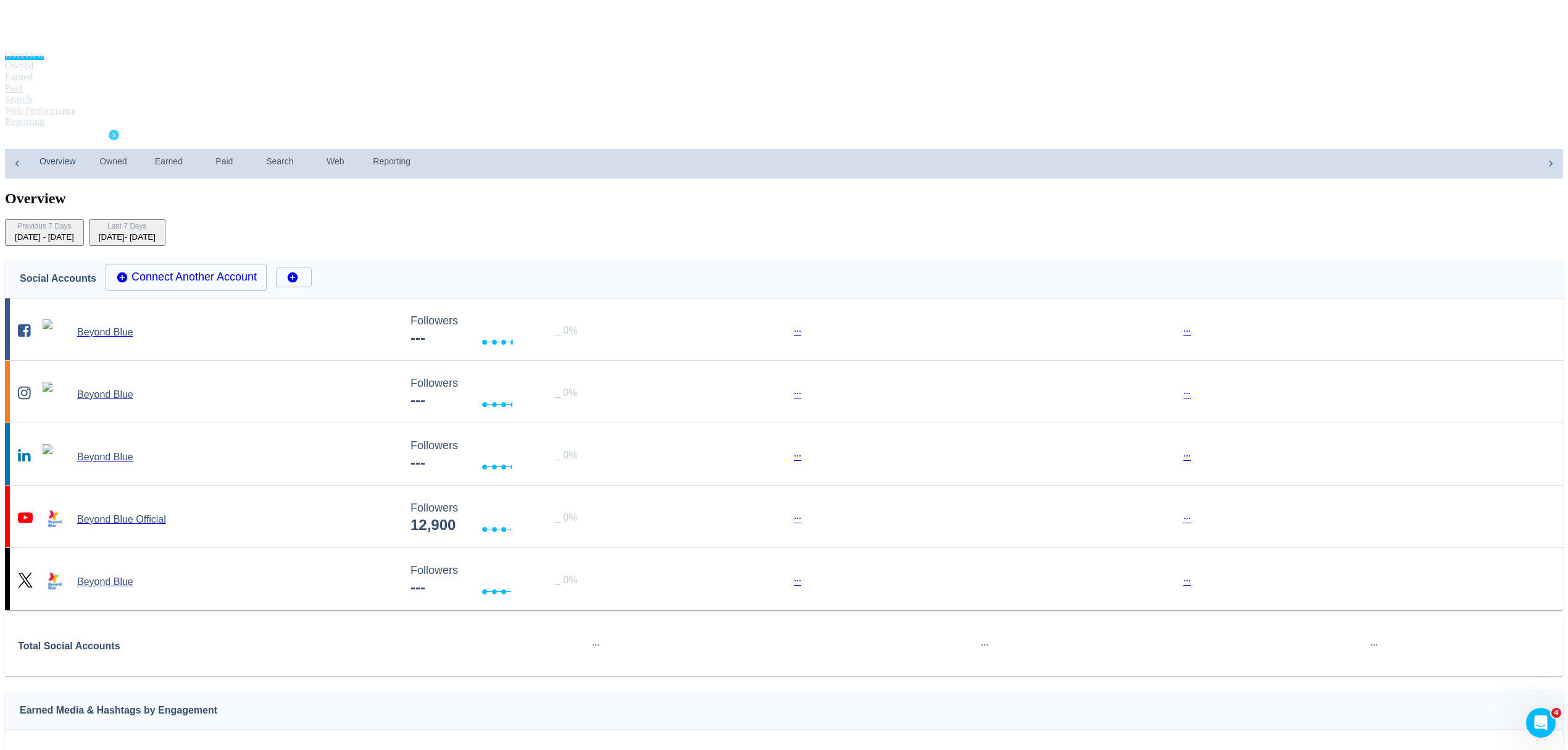
click at [22, 83] on link "Paid" at bounding box center [13, 88] width 17 height 11
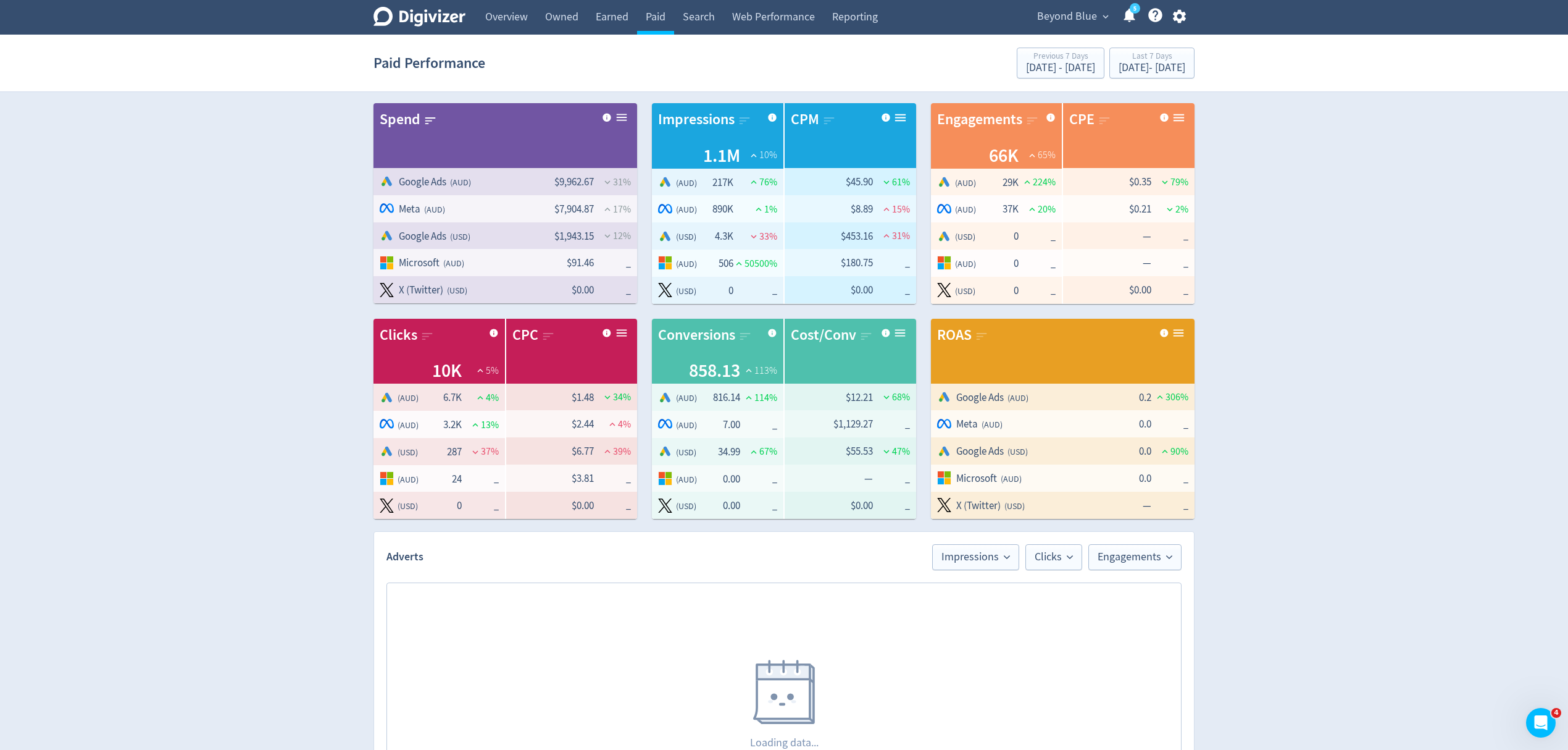
click at [1072, 21] on span "Beyond Blue" at bounding box center [1067, 16] width 60 height 19
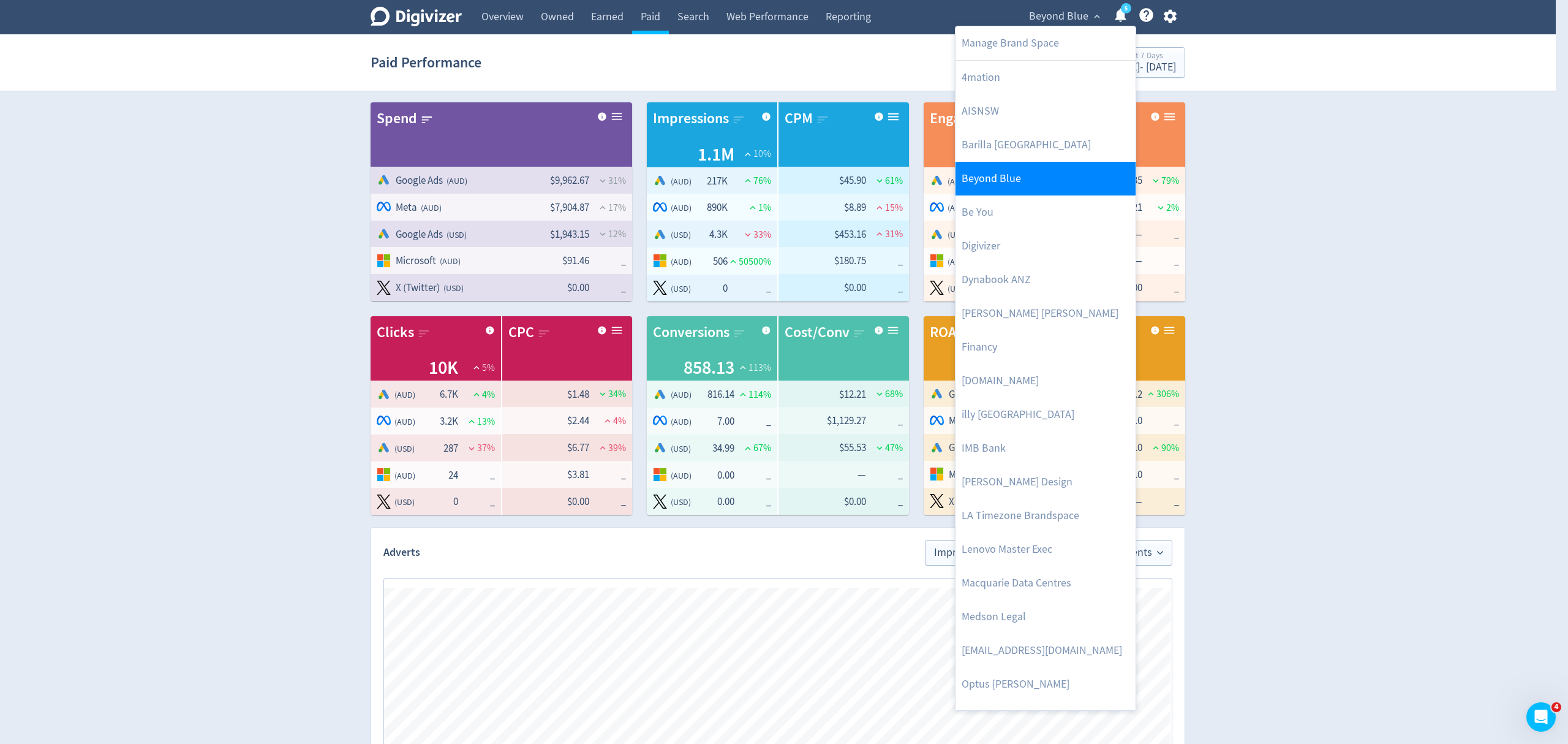
click at [1007, 182] on link "Beyond Blue" at bounding box center [1045, 178] width 180 height 33
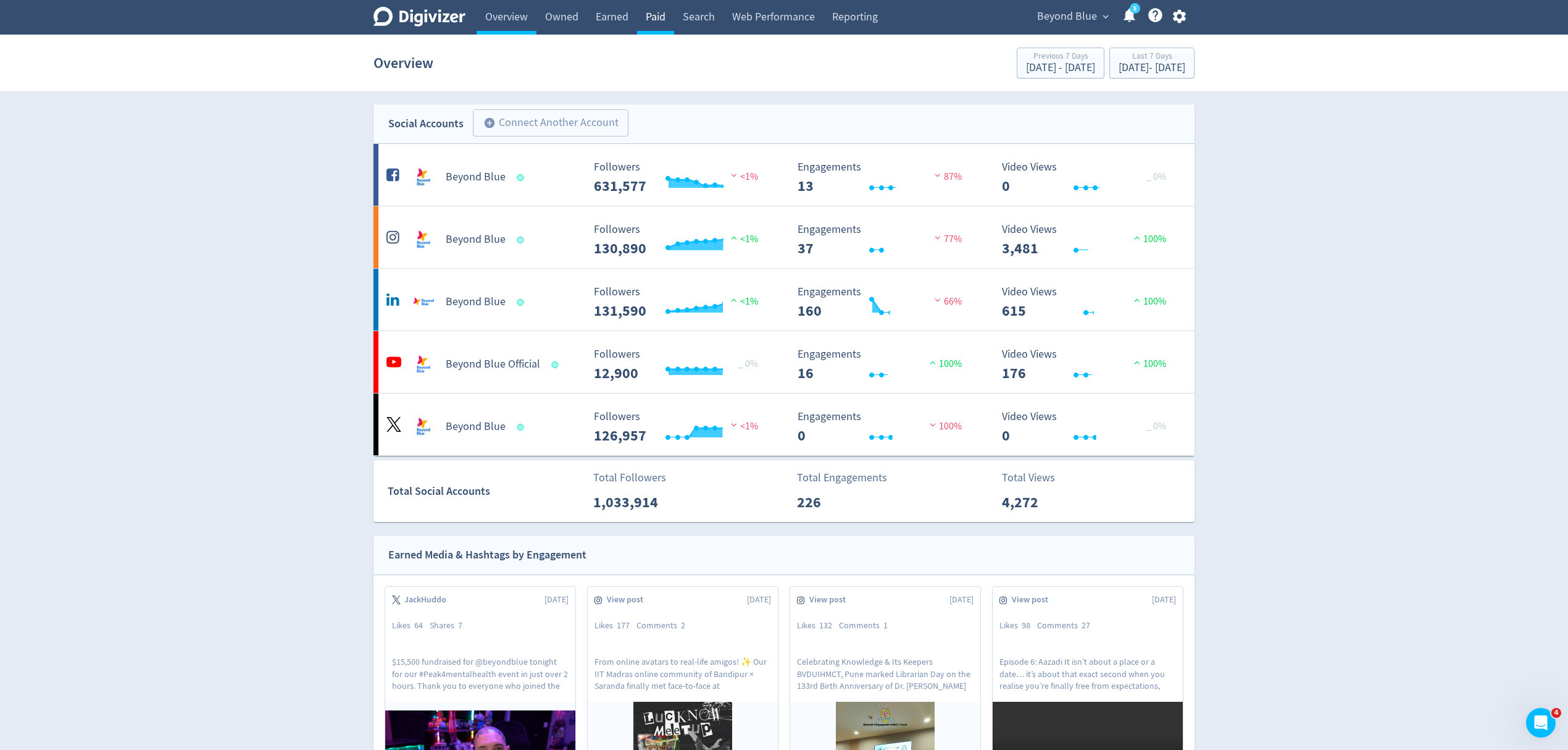
click at [651, 13] on link "Paid" at bounding box center [655, 17] width 37 height 35
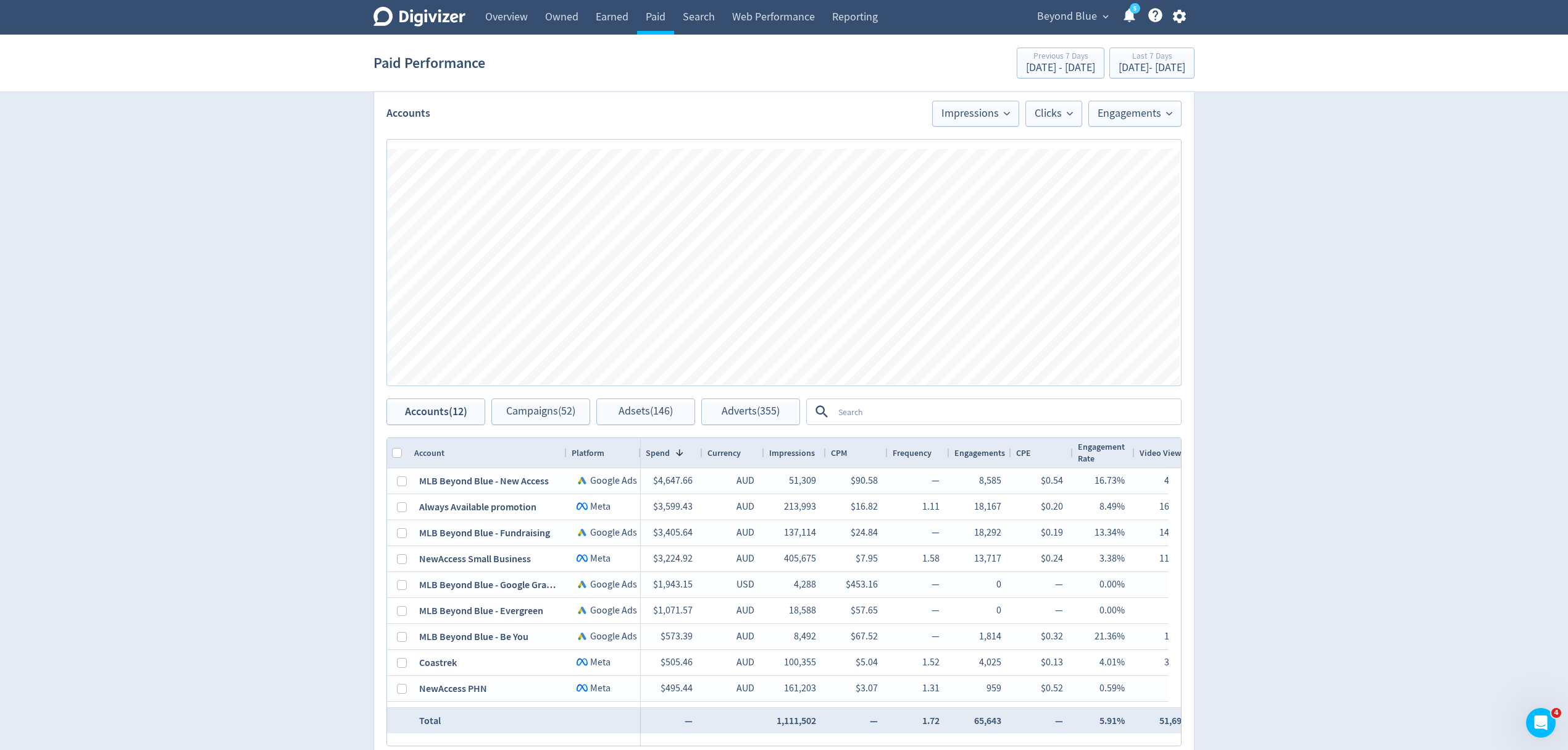
scroll to position [494, 0]
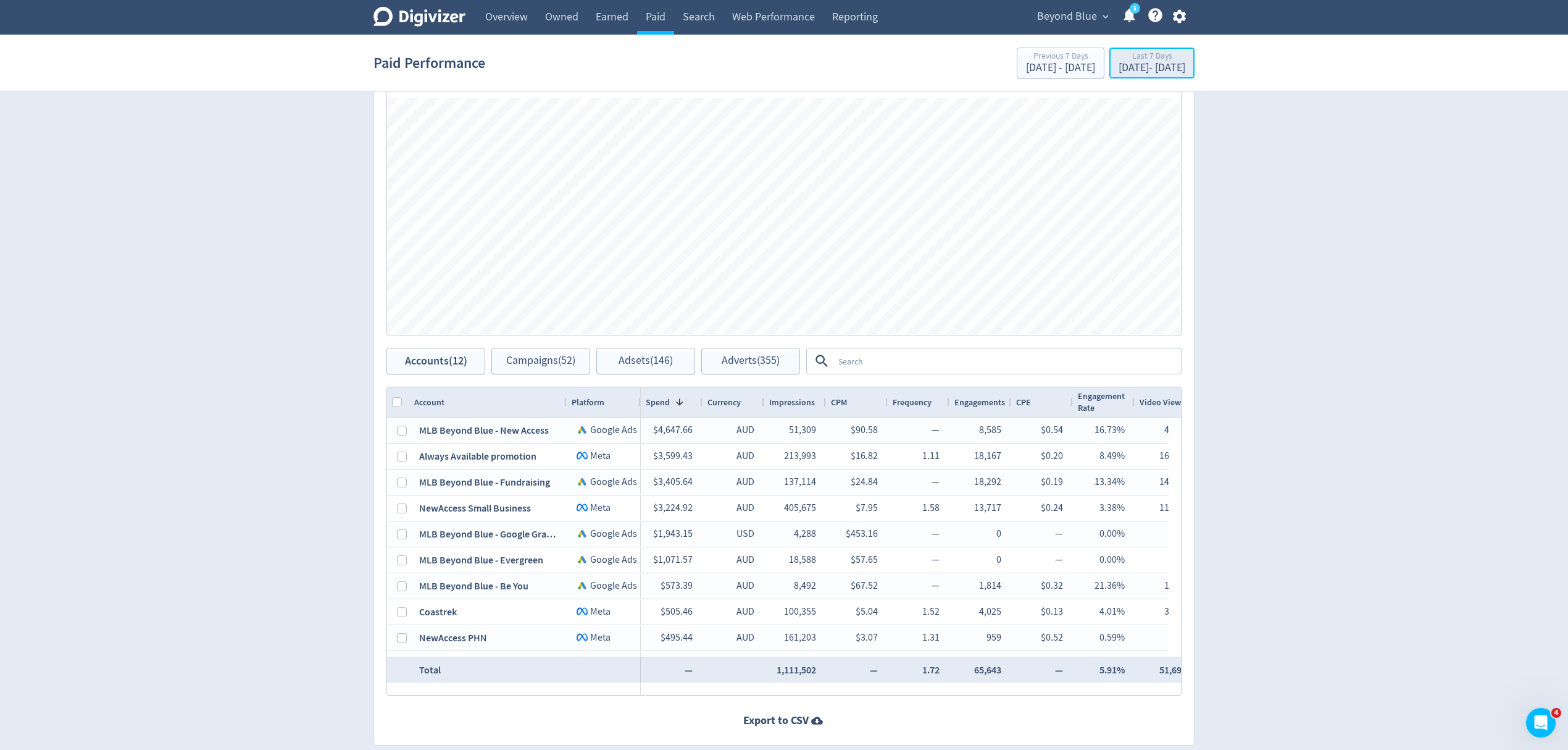
click at [1119, 67] on div "[DATE] - [DATE]" at bounding box center [1152, 68] width 66 height 12
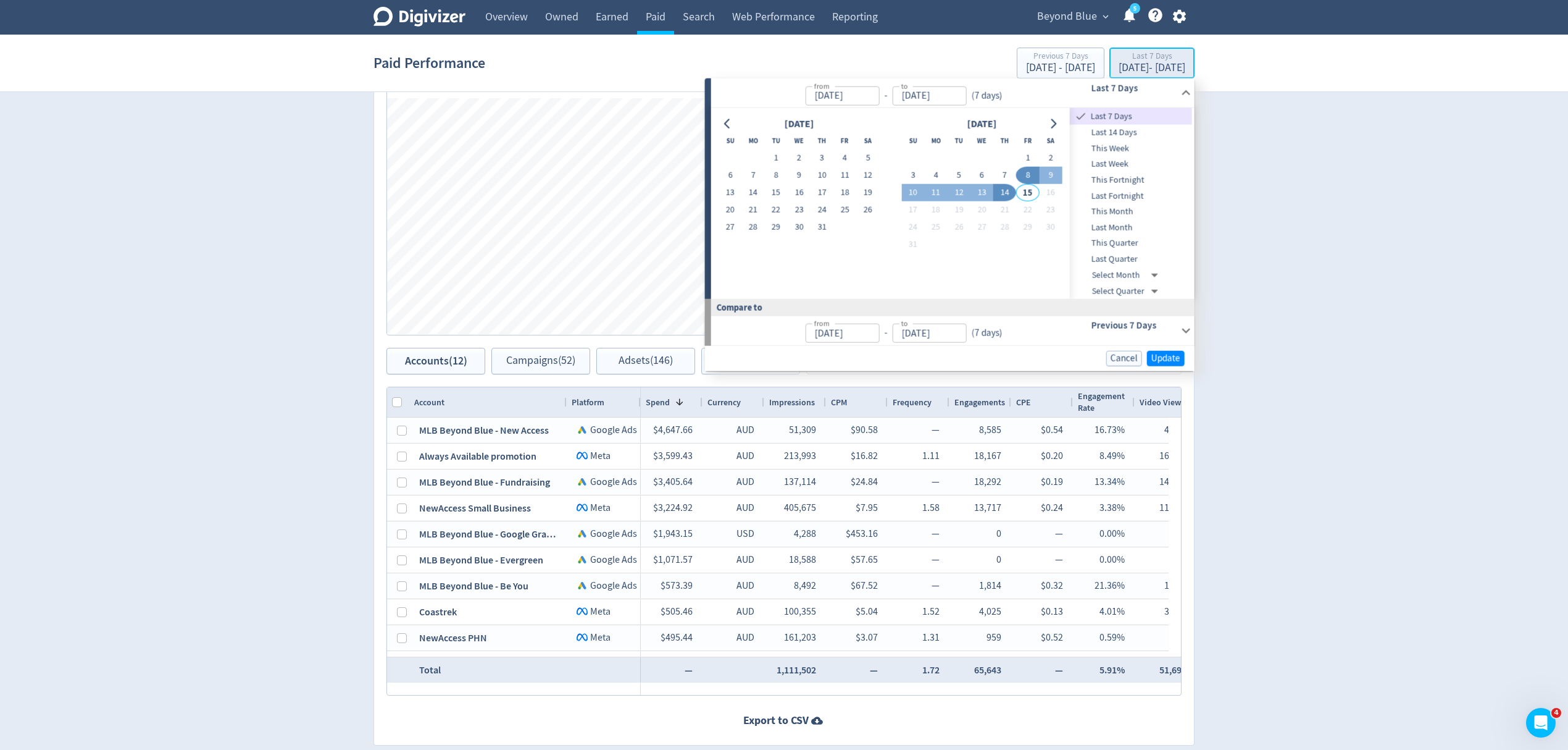
type input "[DATE]"
click at [718, 121] on button "Go to previous month" at bounding box center [727, 123] width 18 height 17
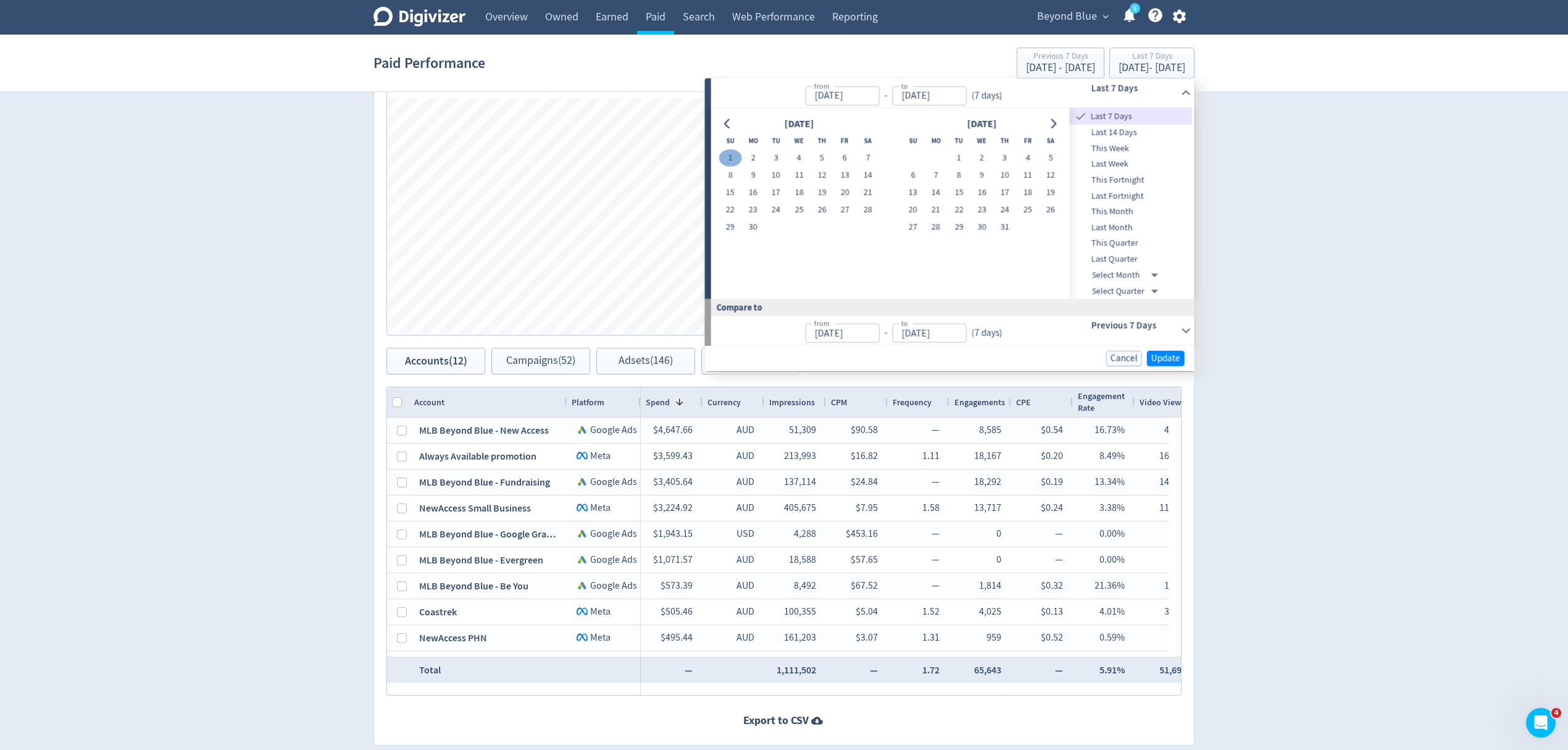
click at [733, 152] on button "1" at bounding box center [730, 158] width 23 height 17
type input "Jun 01, 2025"
click at [756, 223] on button "30" at bounding box center [753, 228] width 23 height 17
type input "[DATE]"
type input "May 02, 2025"
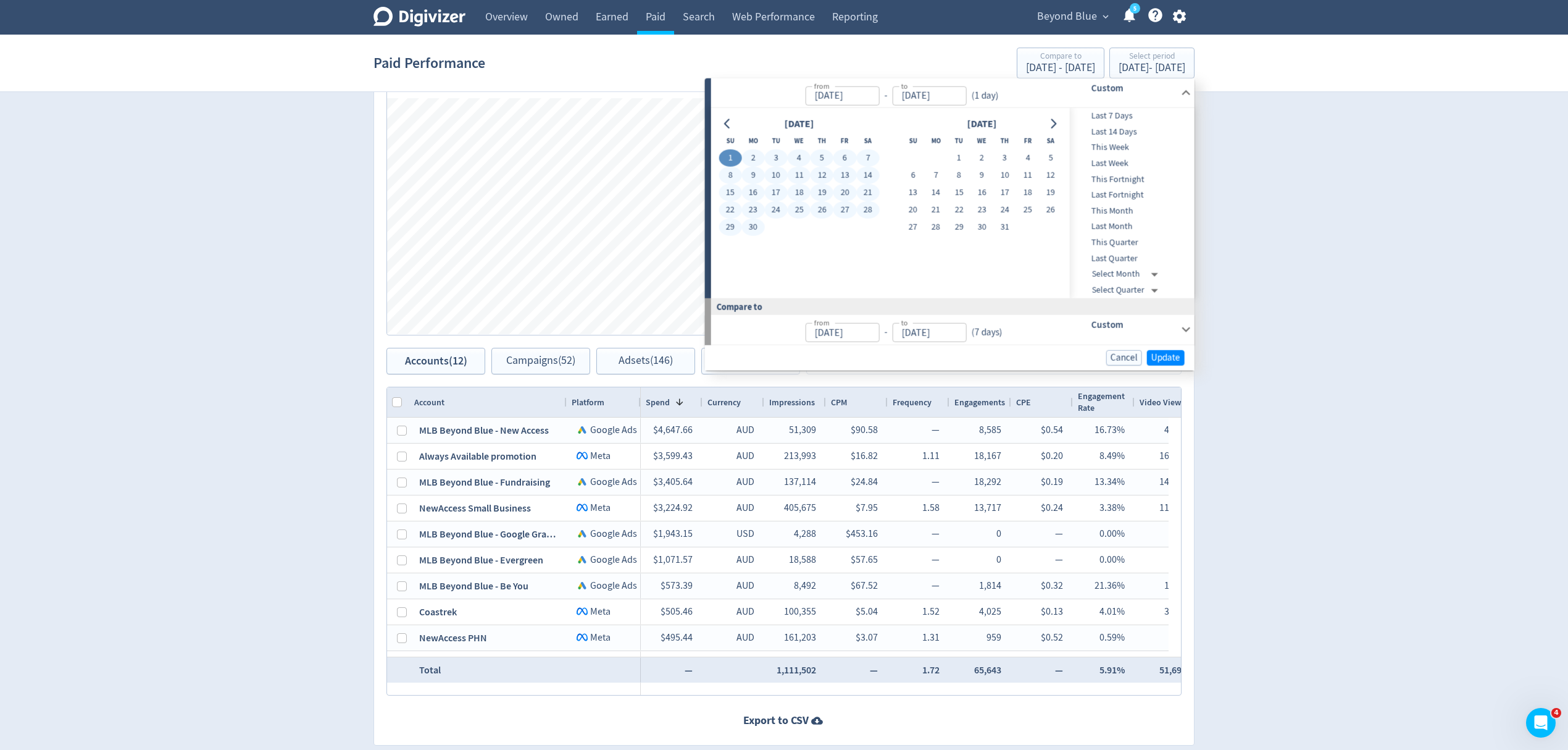
type input "[DATE]"
click at [1166, 357] on span "Update" at bounding box center [1165, 358] width 29 height 10
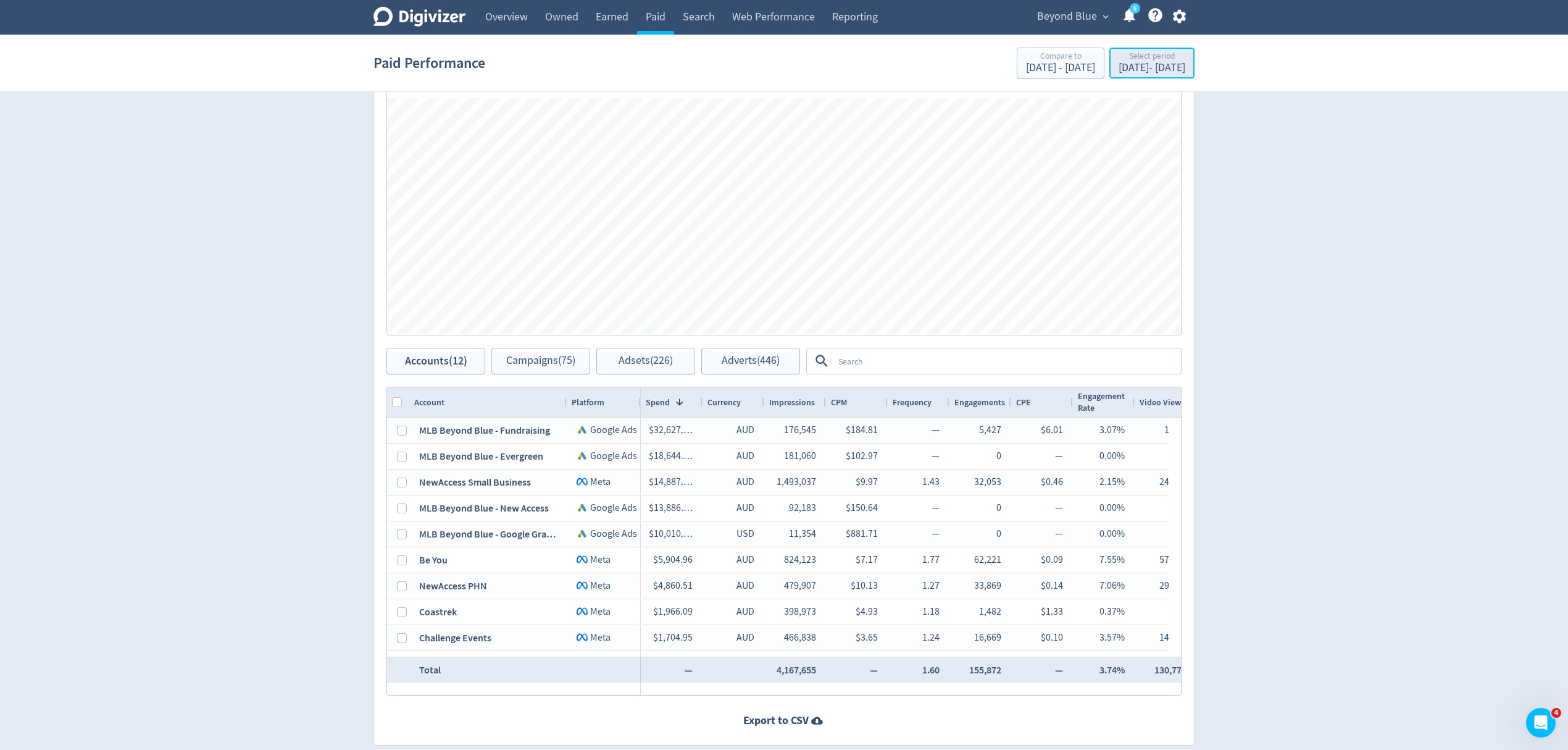
click at [1119, 58] on div "Select period" at bounding box center [1152, 57] width 66 height 11
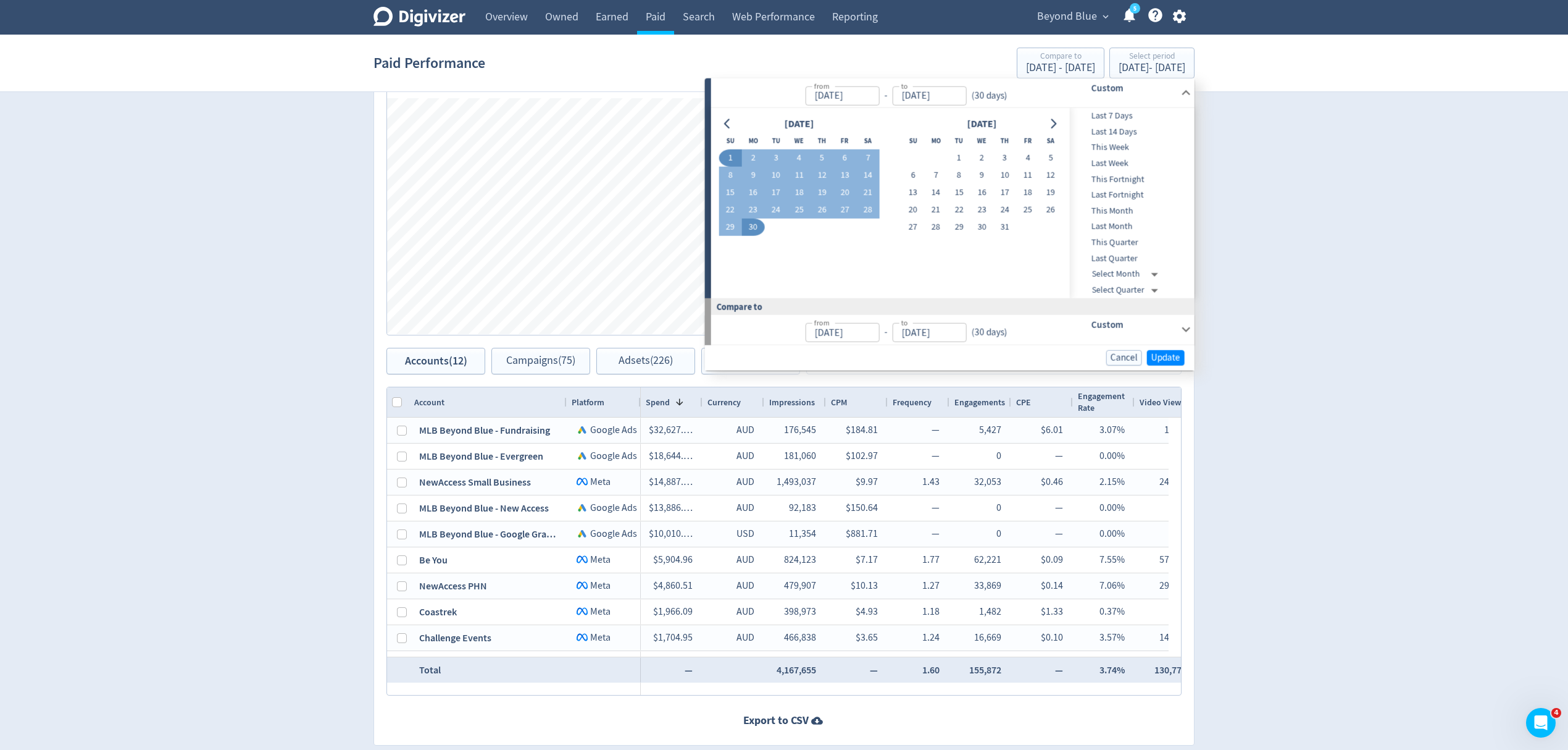
click at [1062, 3] on div "Beyond Blue expand_more 5 Help Center - Searchable support on using Digivizer" at bounding box center [1108, 17] width 171 height 35
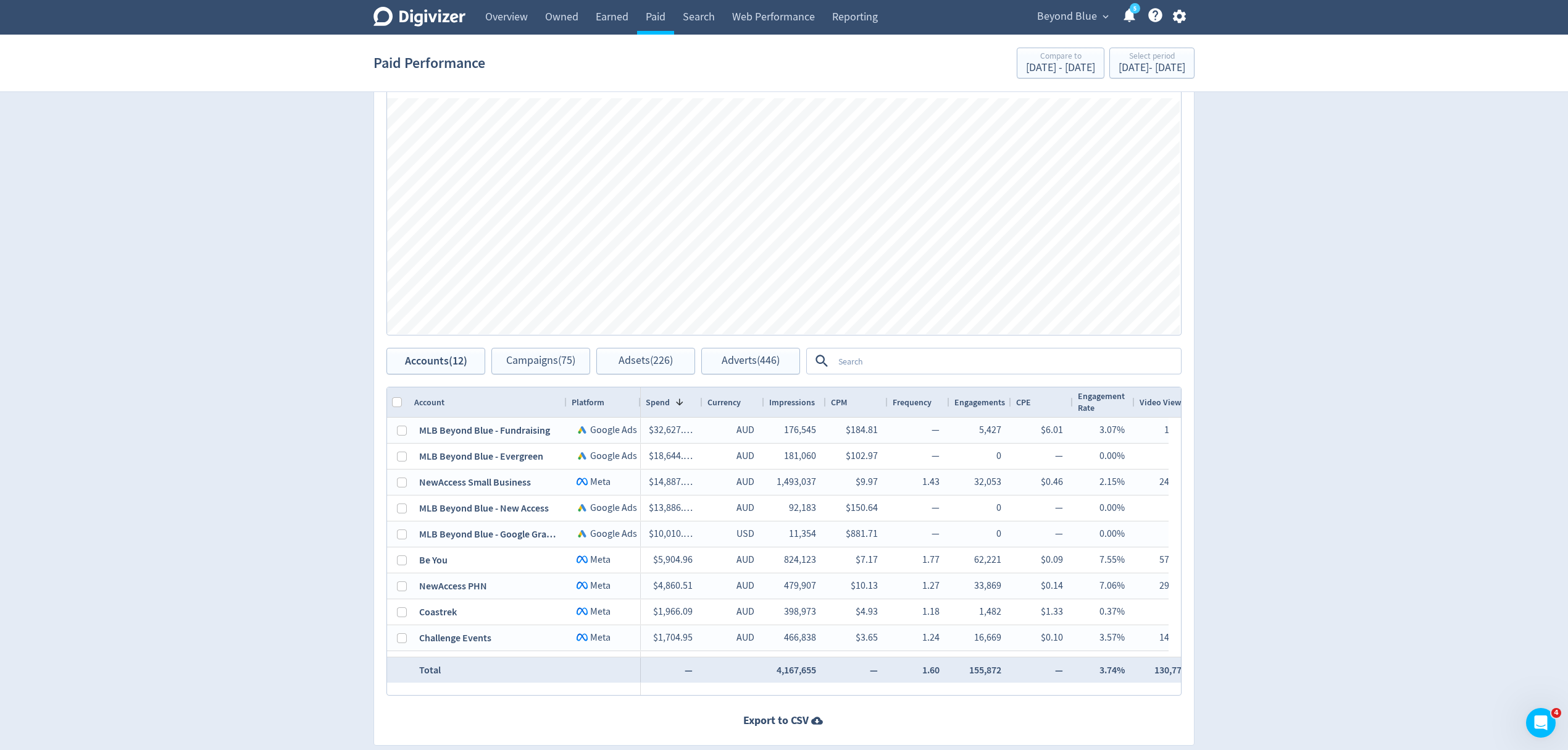
click at [1064, 19] on span "Beyond Blue" at bounding box center [1067, 16] width 60 height 19
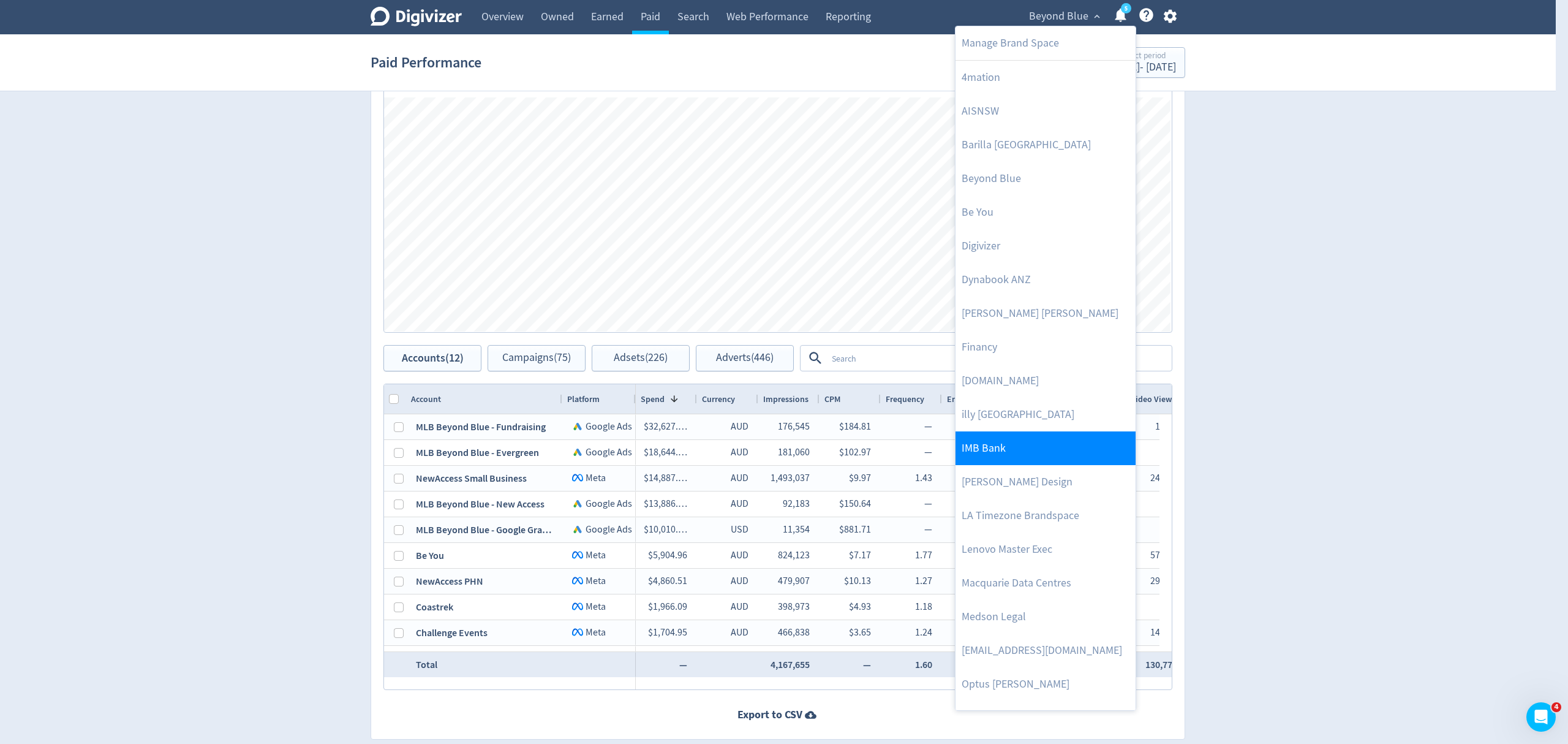
click at [1013, 447] on link "IMB Bank" at bounding box center [1045, 448] width 180 height 33
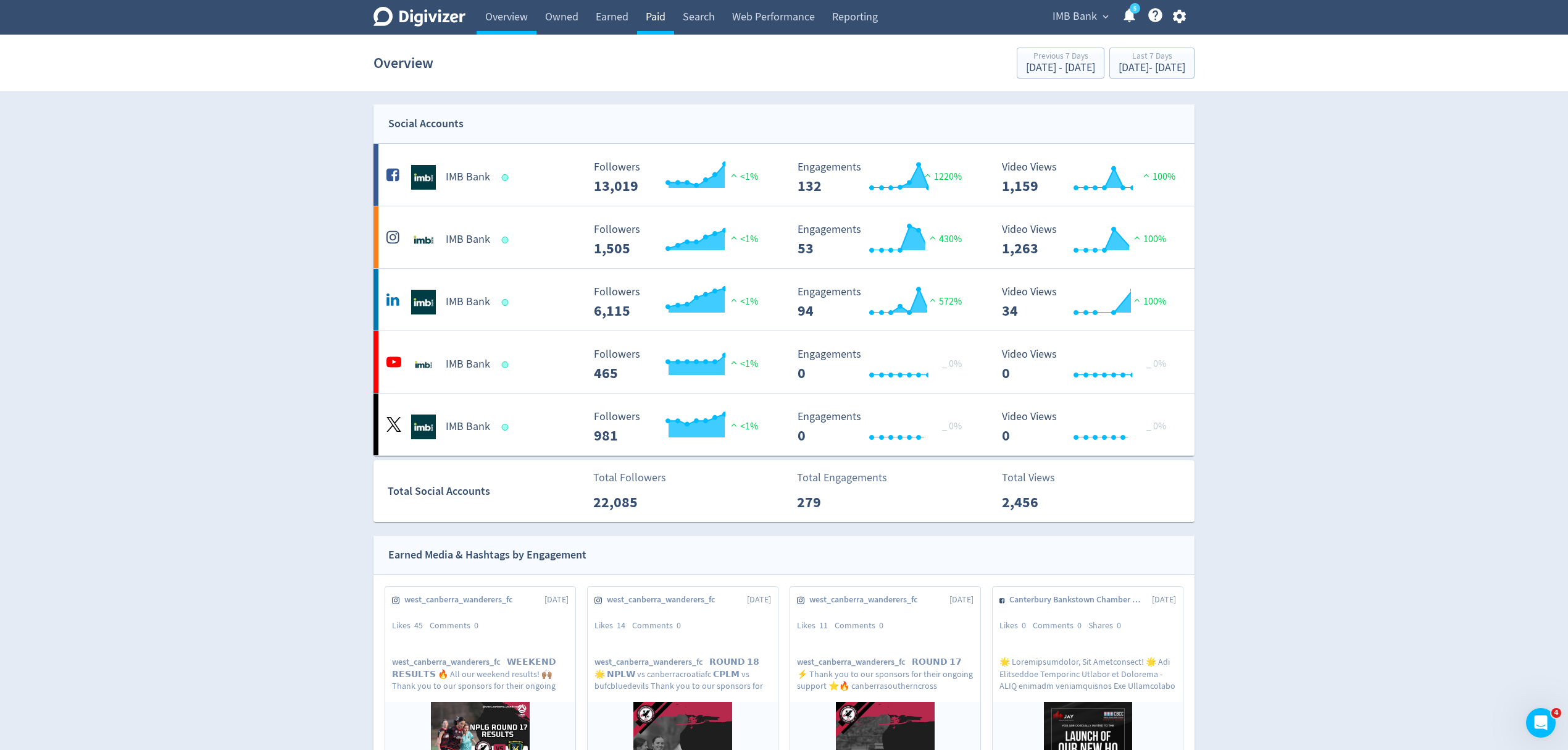
click at [667, 18] on link "Paid" at bounding box center [655, 17] width 37 height 35
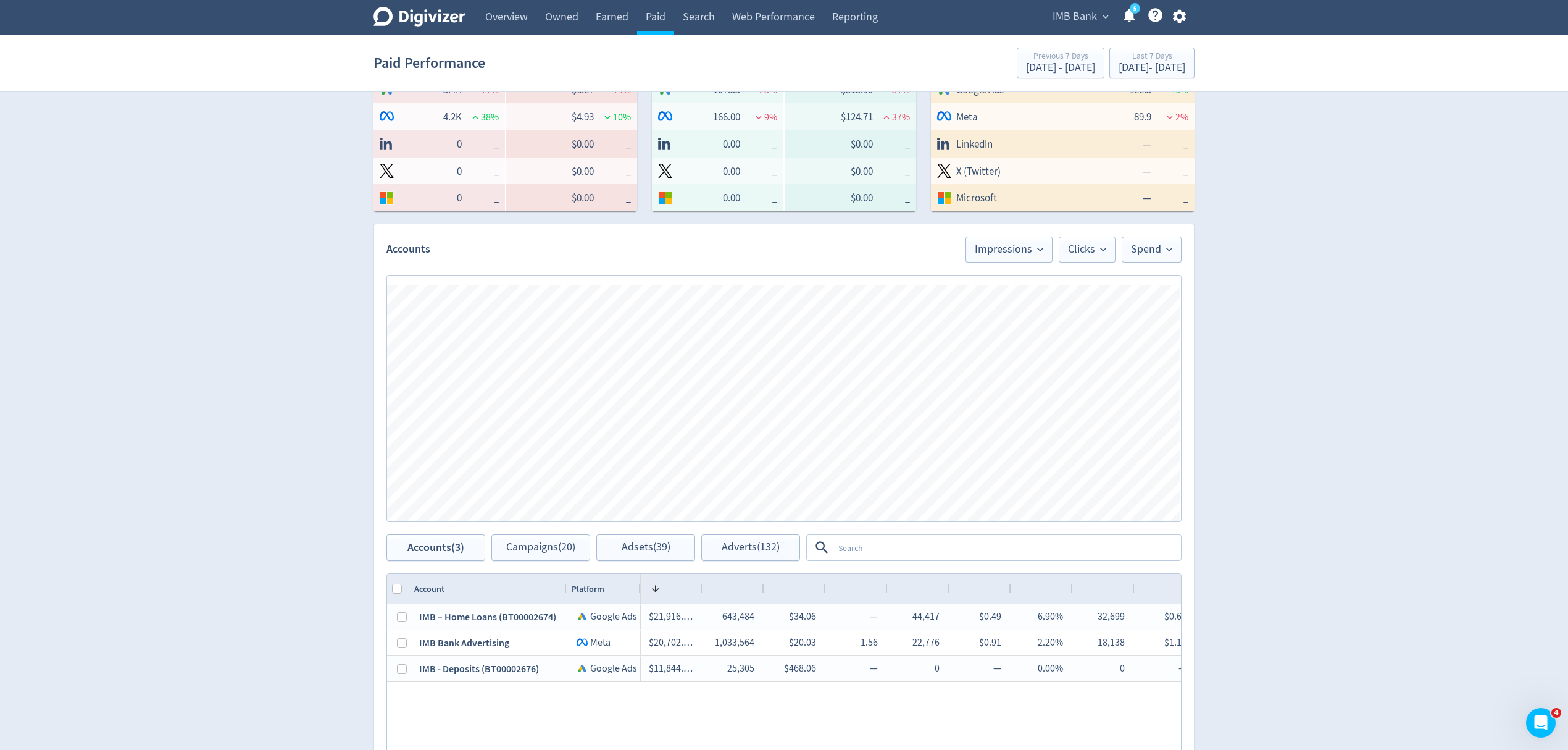
scroll to position [329, 0]
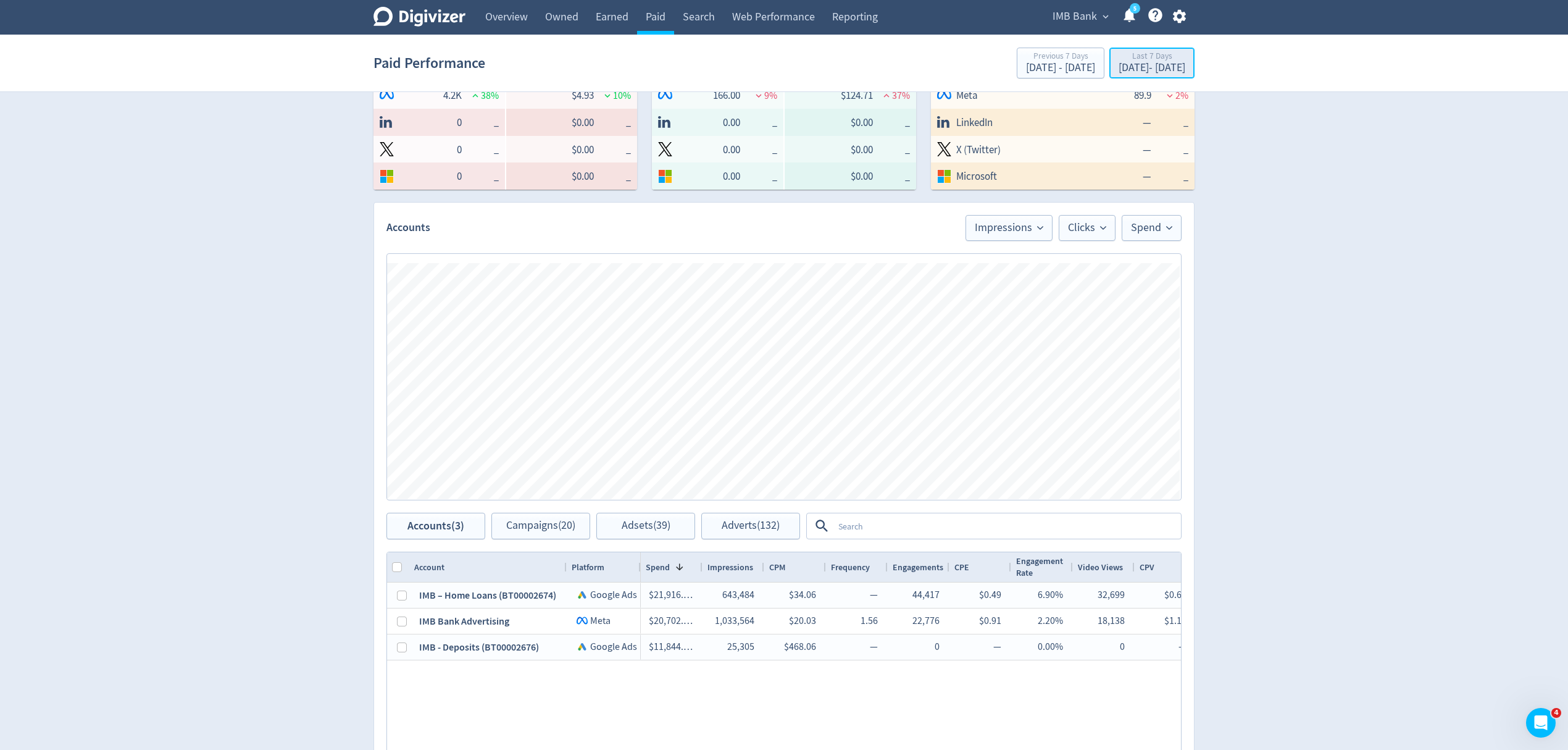
click at [1131, 67] on div "[DATE] - [DATE]" at bounding box center [1152, 68] width 66 height 12
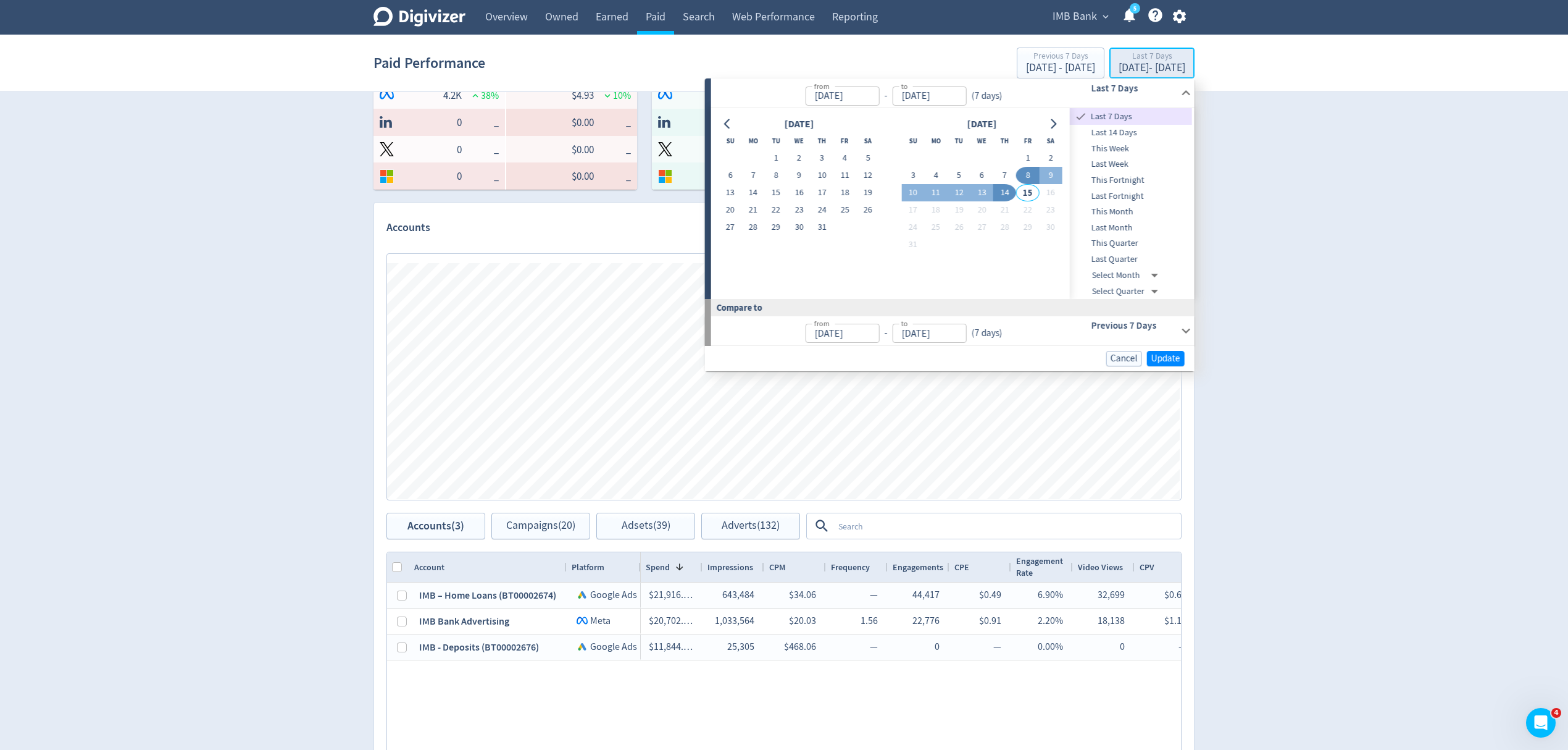
type input "[DATE]"
click at [773, 154] on button "1" at bounding box center [777, 158] width 23 height 17
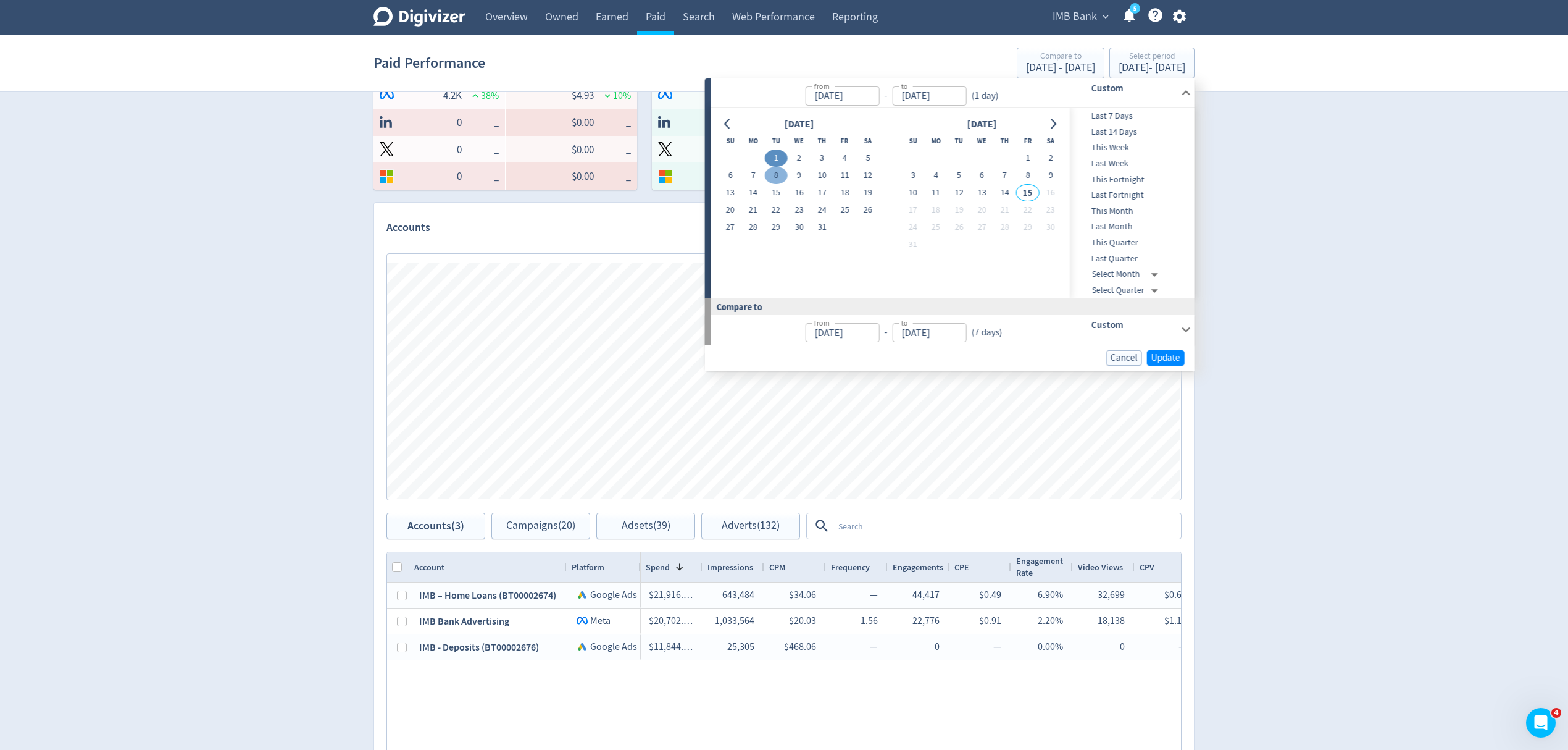
type input "[DATE]"
click at [825, 225] on button "31" at bounding box center [822, 228] width 23 height 17
type input "[DATE]"
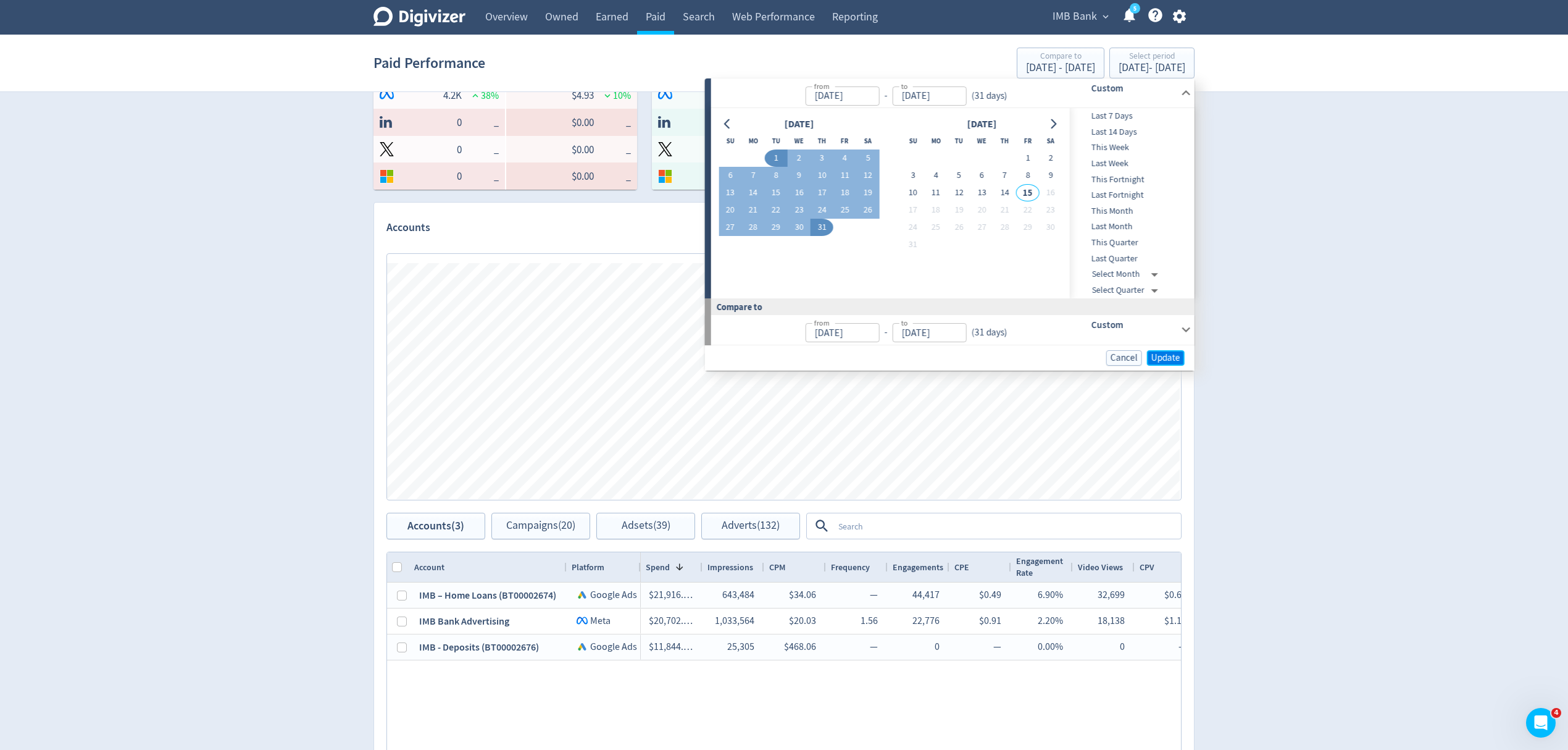
click at [1163, 354] on span "Update" at bounding box center [1165, 358] width 29 height 10
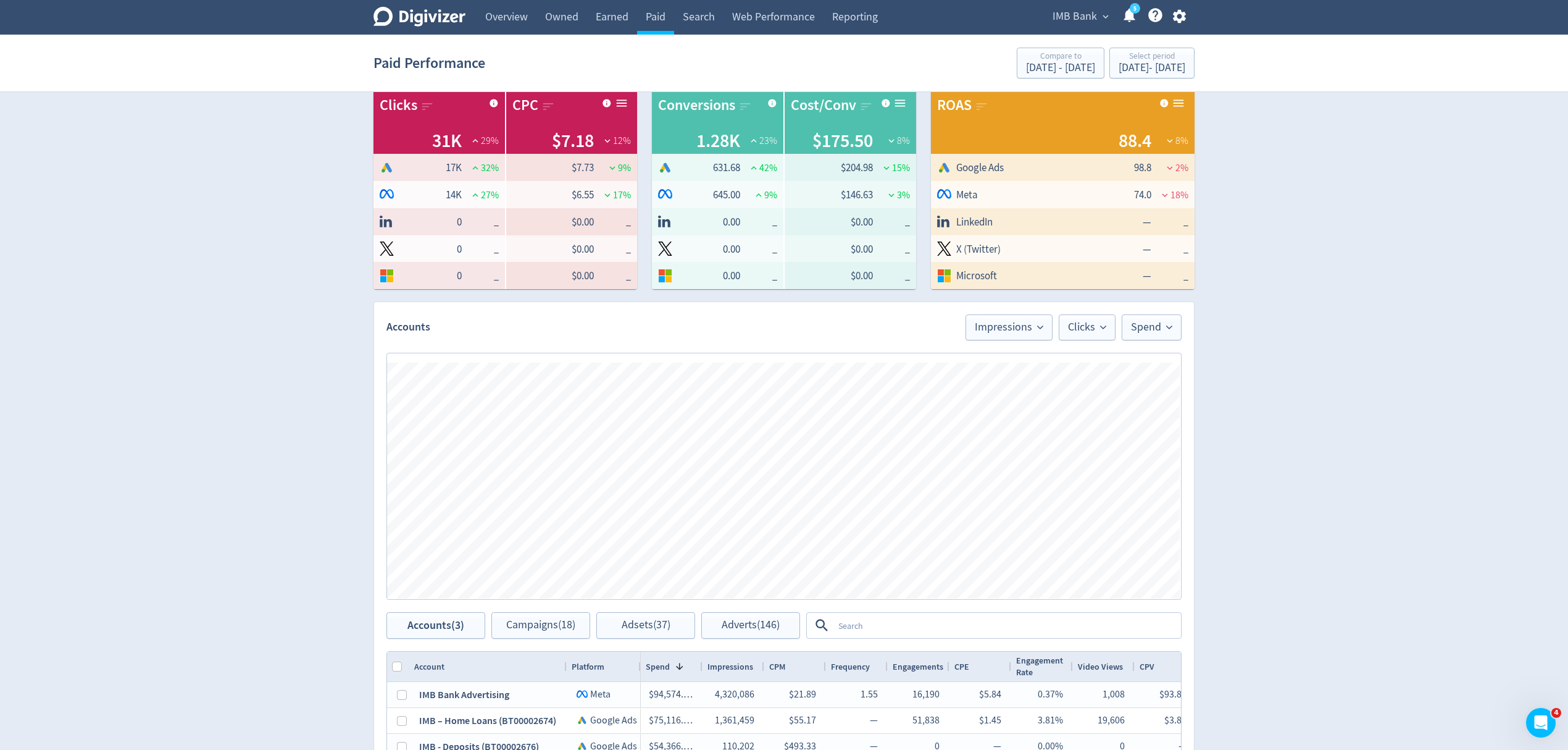
scroll to position [132, 0]
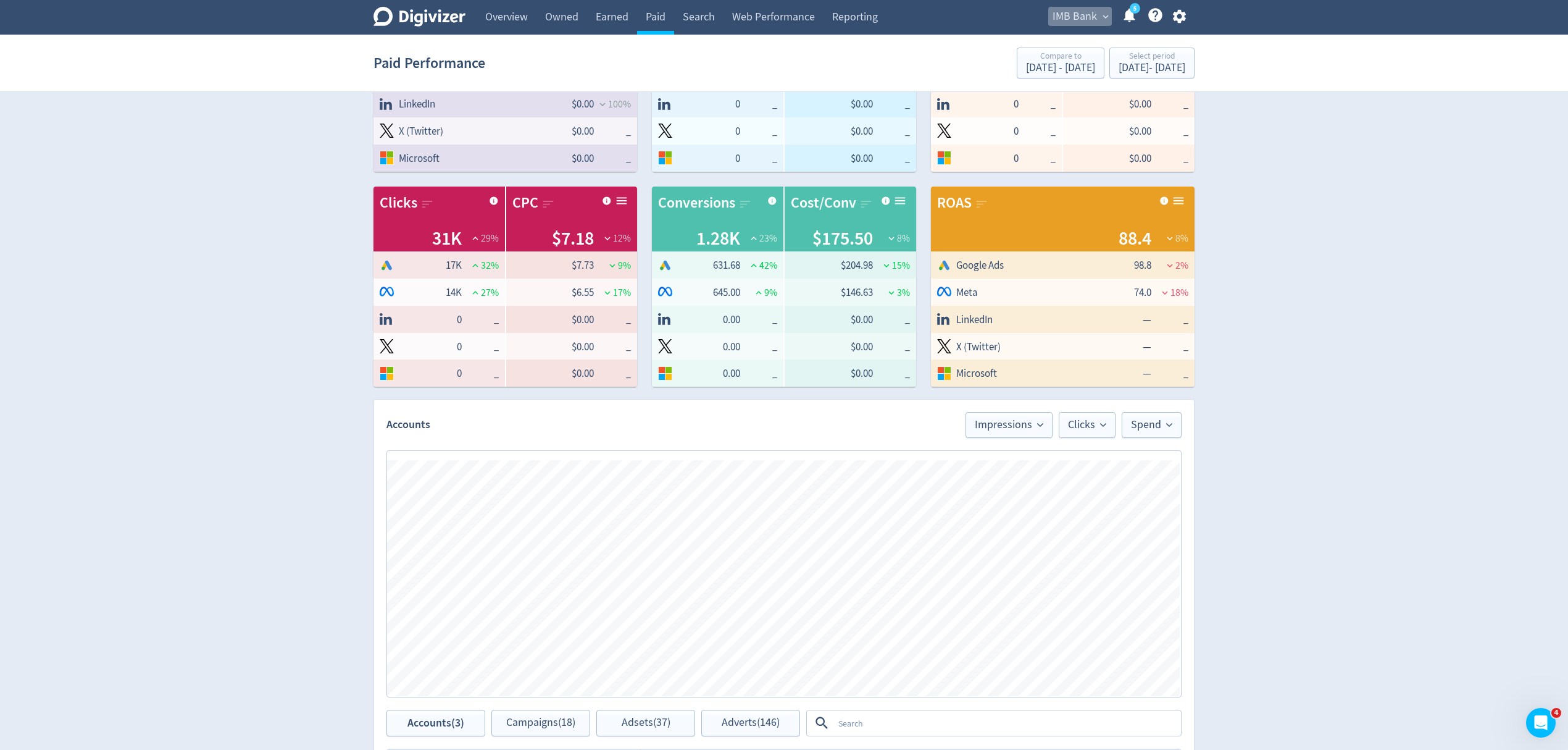
click at [1084, 17] on span "IMB Bank" at bounding box center [1075, 16] width 44 height 19
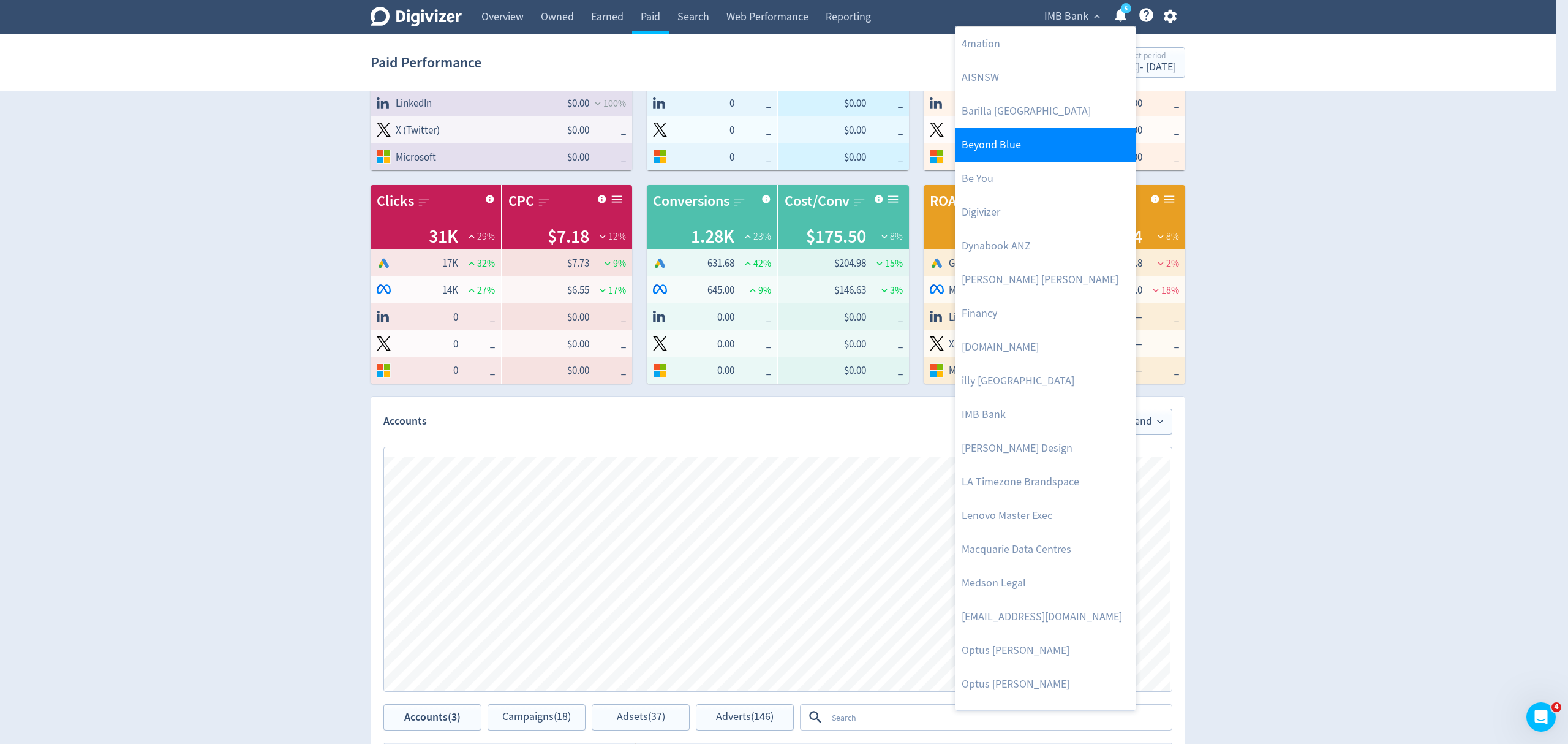
click at [1028, 145] on link "Beyond Blue" at bounding box center [1045, 144] width 180 height 33
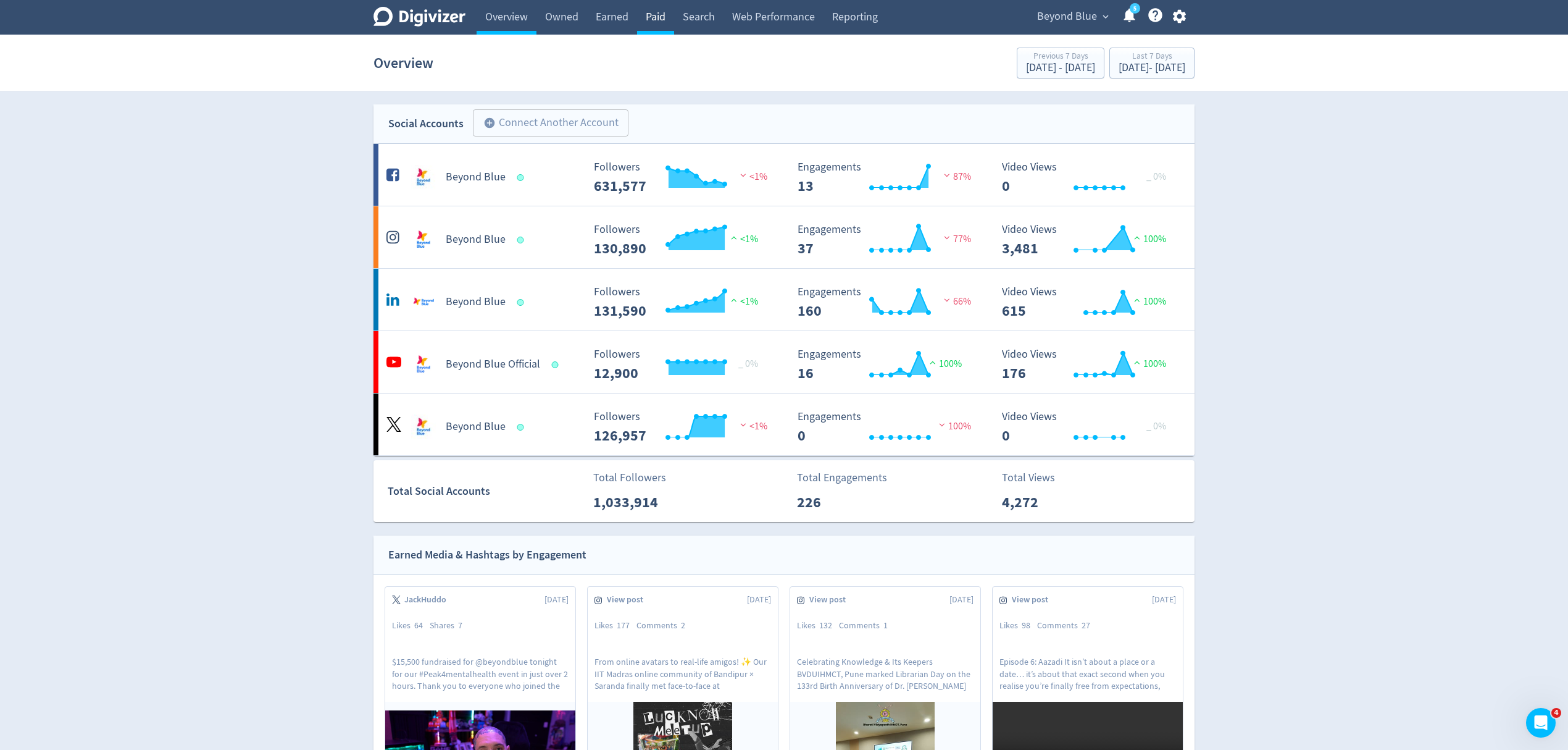
click at [652, 18] on link "Paid" at bounding box center [655, 17] width 37 height 35
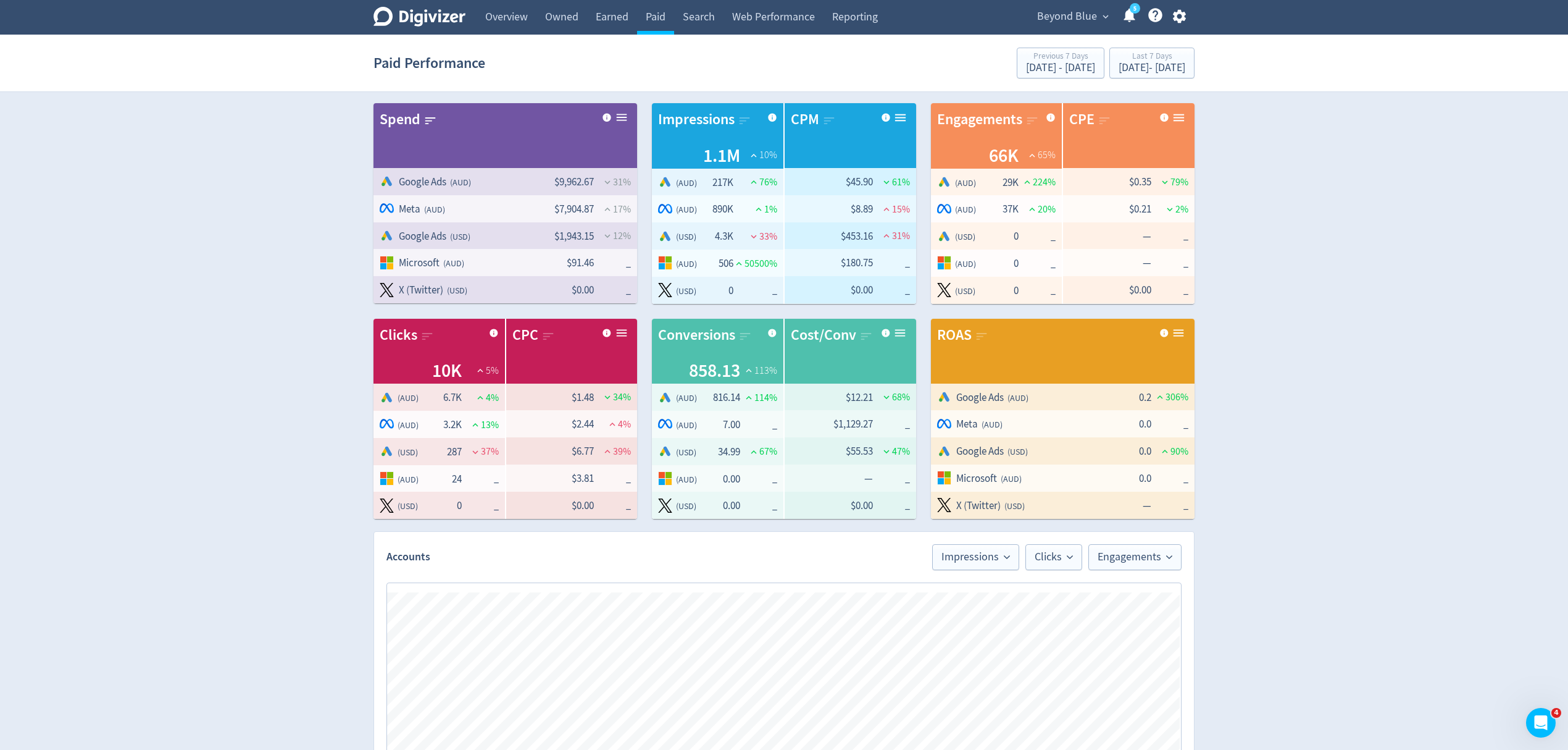
scroll to position [247, 0]
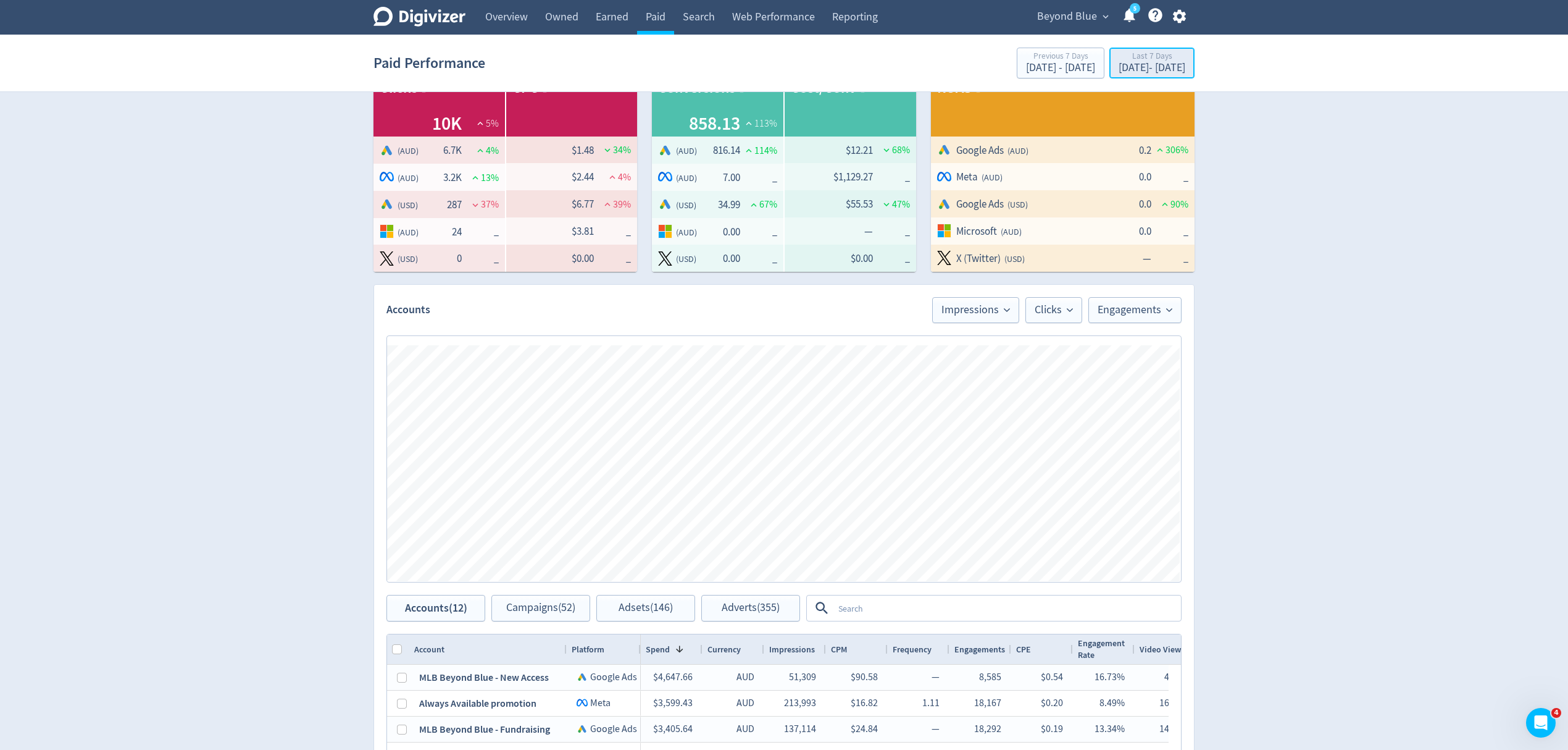
click at [1119, 63] on div "[DATE] - [DATE]" at bounding box center [1152, 68] width 66 height 12
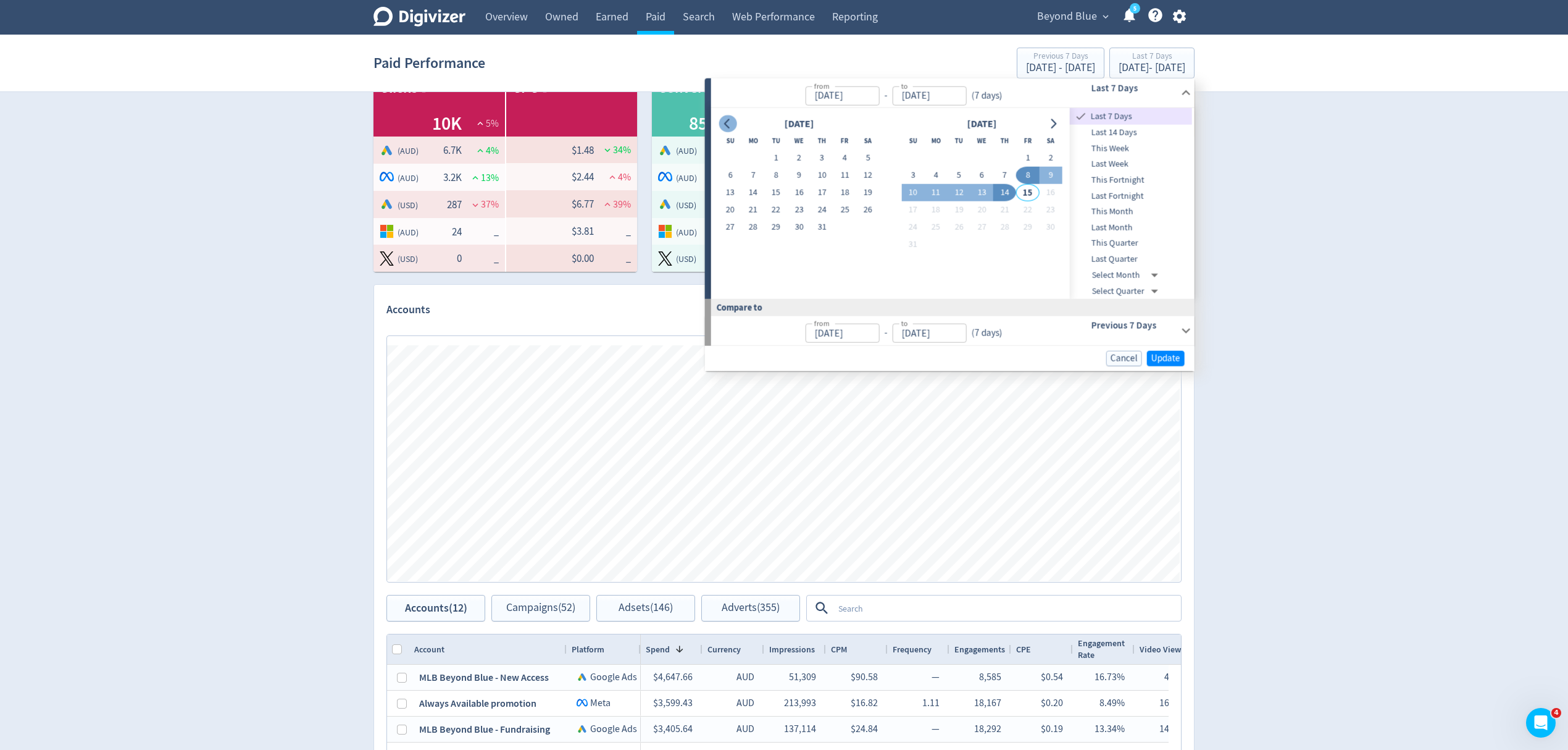
click at [726, 119] on icon "Go to previous month" at bounding box center [728, 123] width 10 height 10
click at [826, 158] on button "1" at bounding box center [822, 158] width 23 height 17
type input "[DATE]"
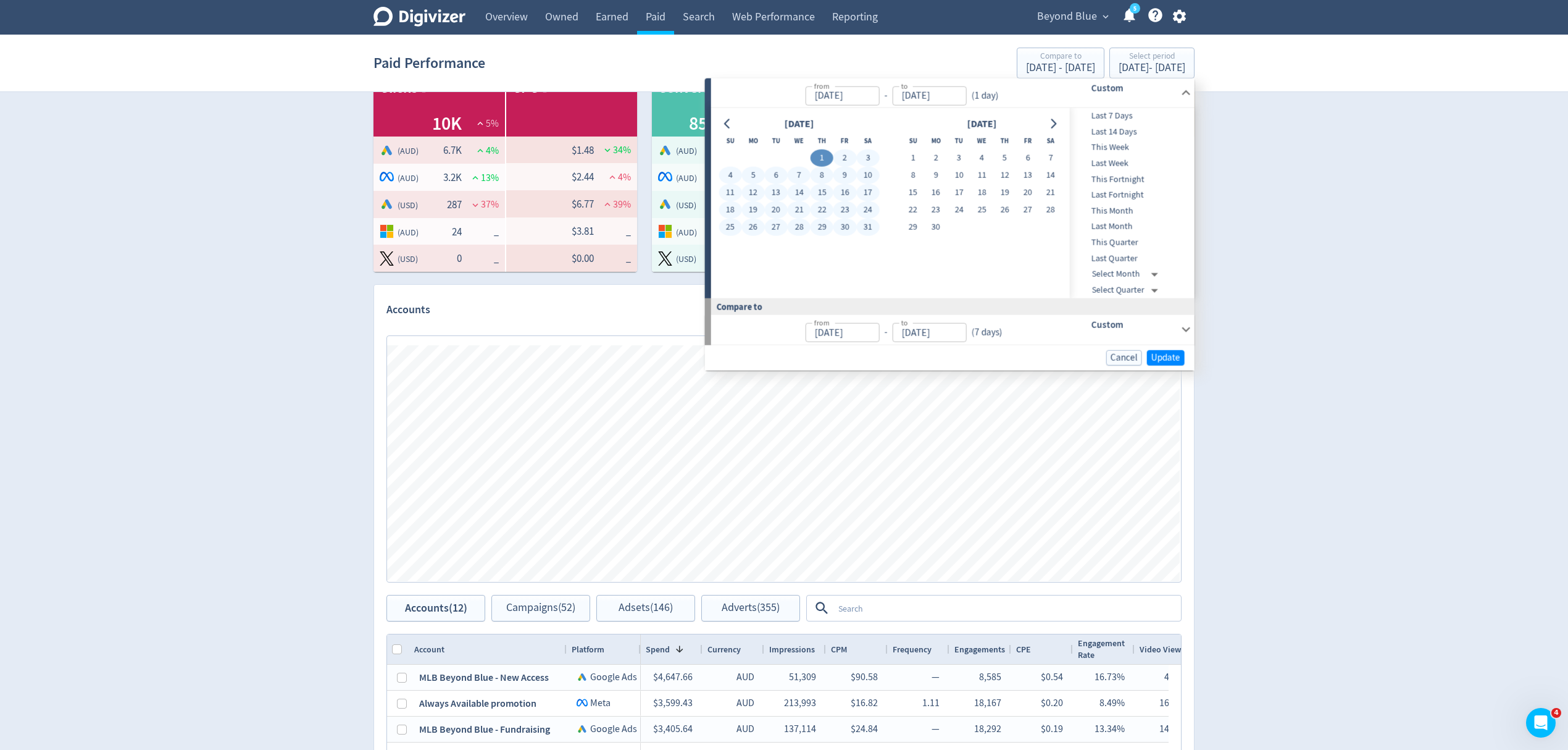
click at [864, 232] on button "31" at bounding box center [867, 228] width 23 height 17
type input "[DATE]"
click at [1170, 358] on span "Update" at bounding box center [1165, 358] width 29 height 10
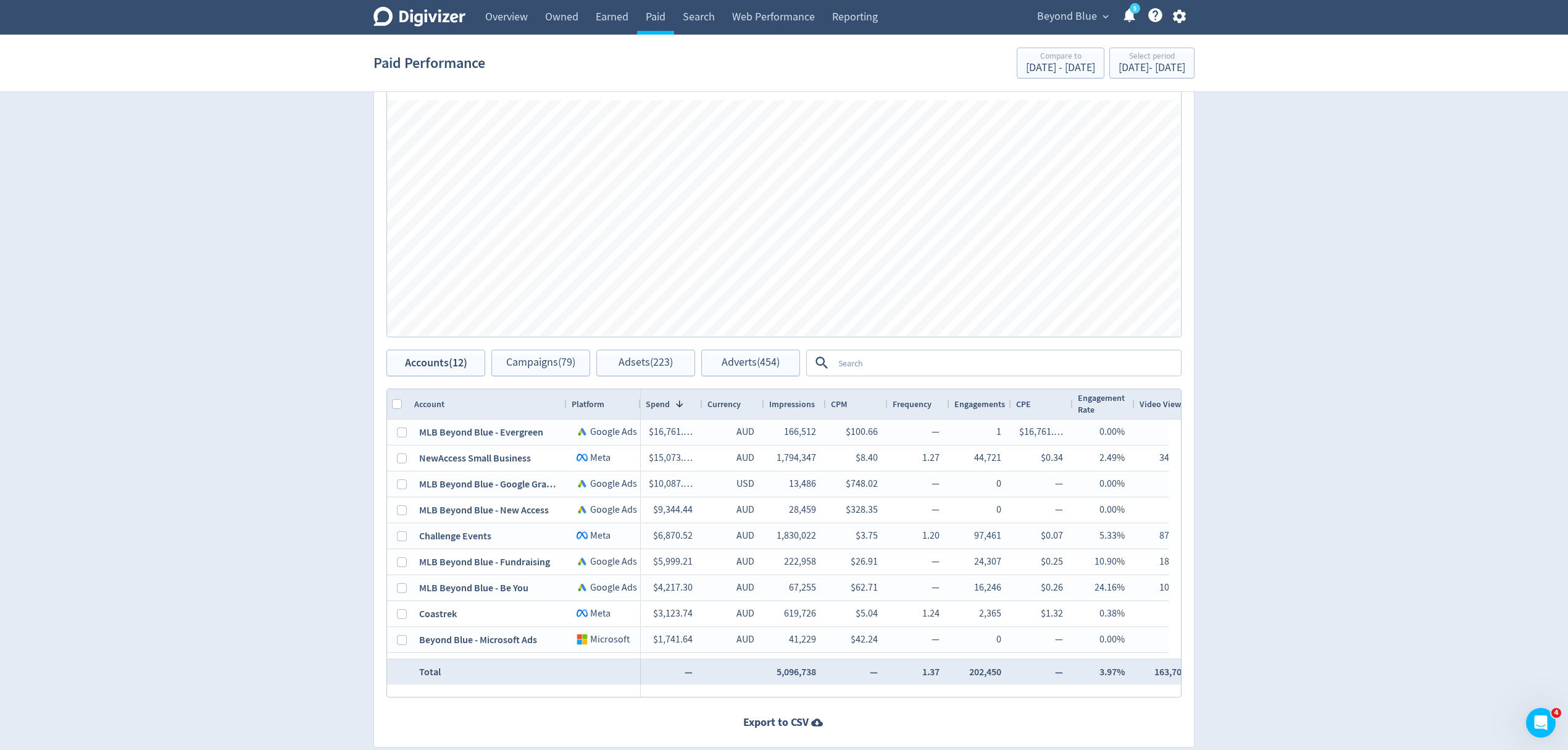
scroll to position [494, 0]
click at [562, 362] on span "Campaigns (79)" at bounding box center [541, 361] width 69 height 12
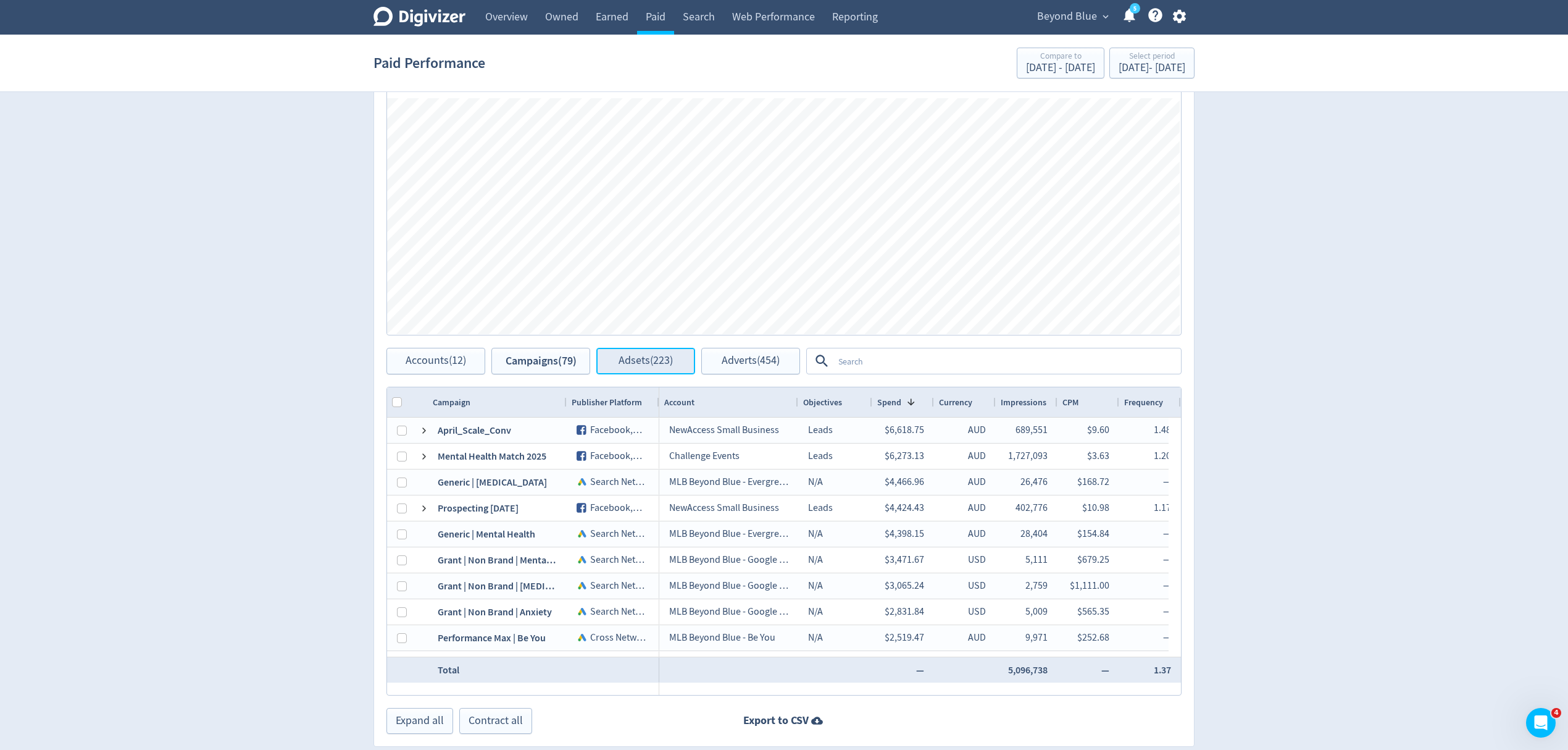
click at [628, 363] on span "Adsets (223)" at bounding box center [646, 361] width 54 height 12
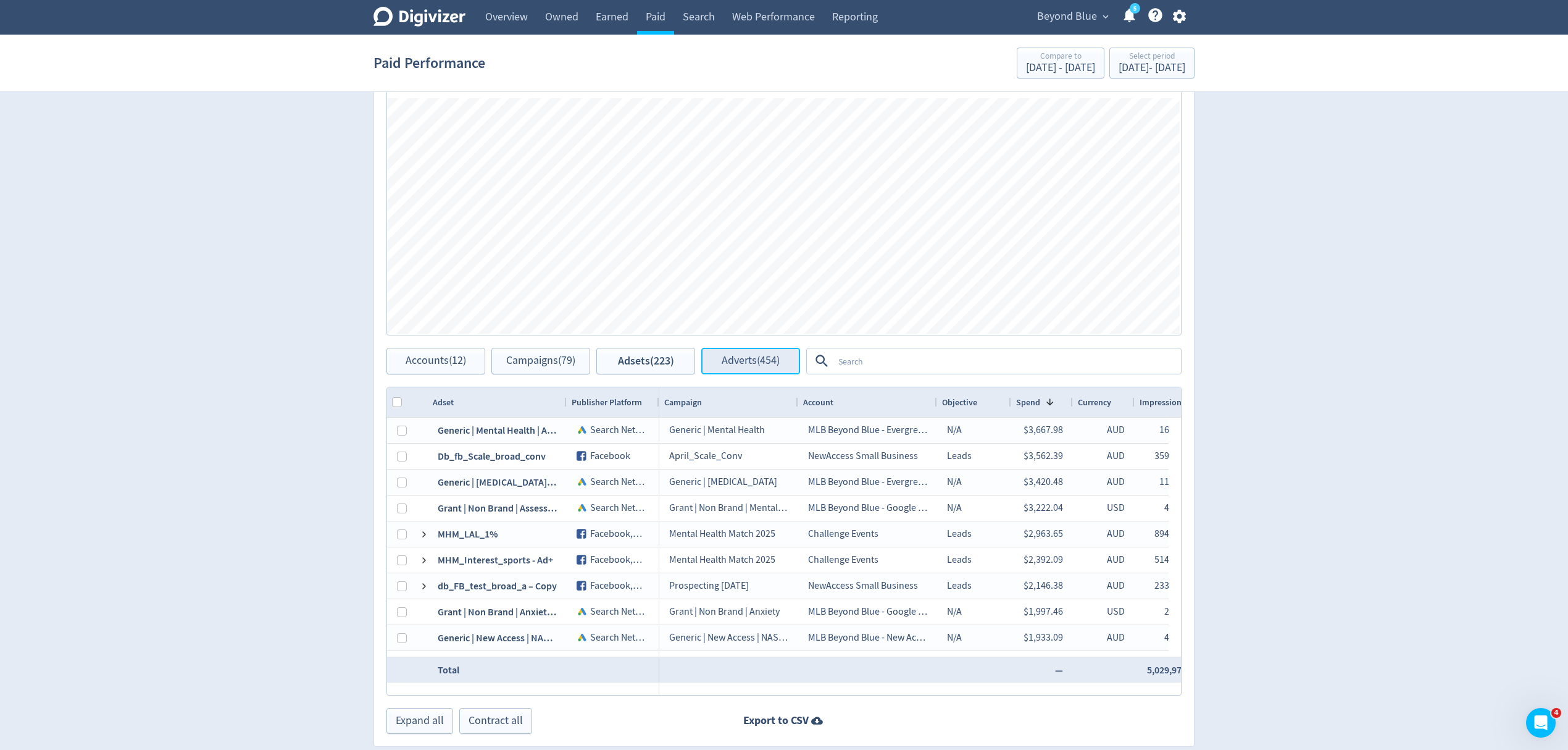
click at [743, 358] on span "Adverts (454)" at bounding box center [751, 361] width 58 height 12
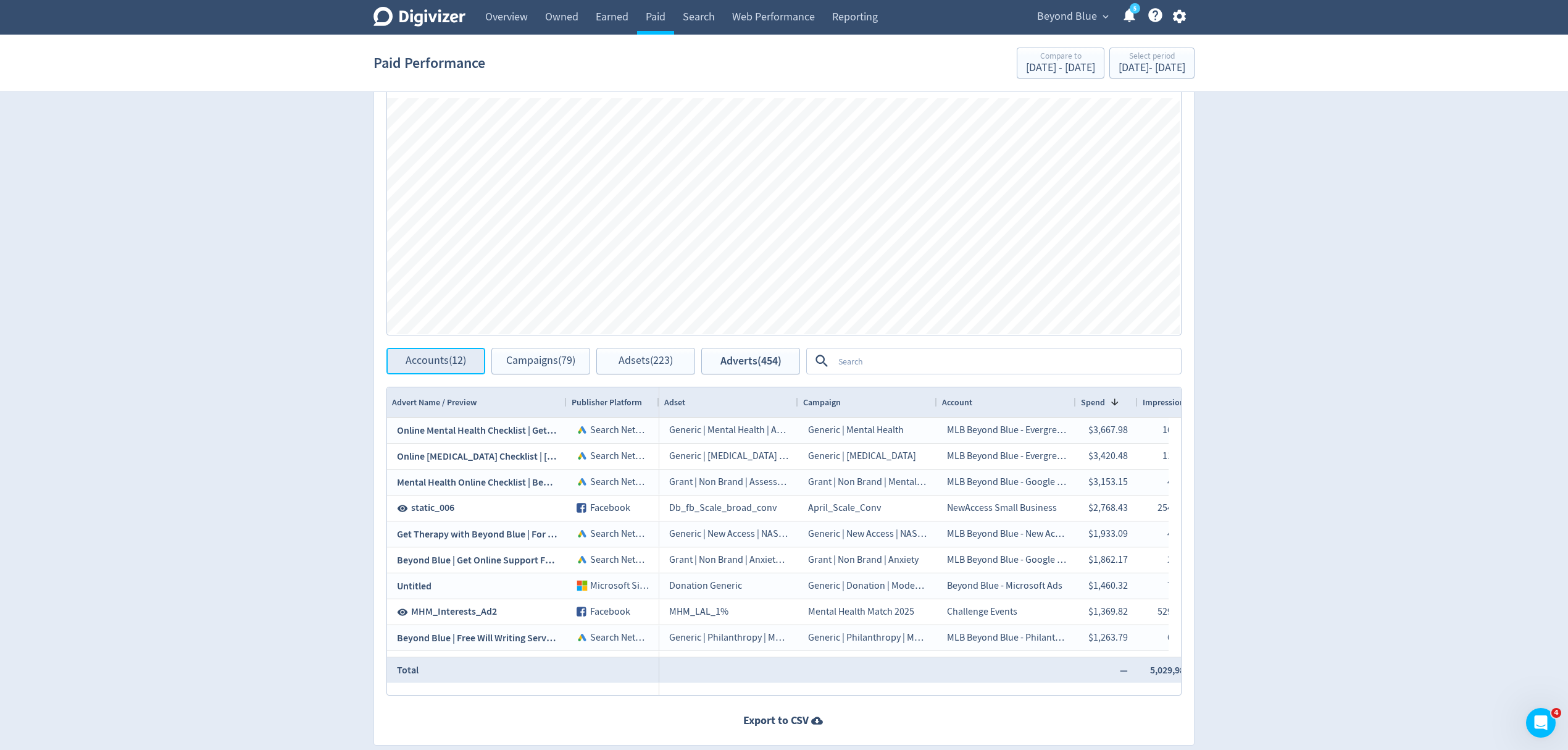
click at [454, 361] on span "Accounts (12)" at bounding box center [436, 361] width 61 height 12
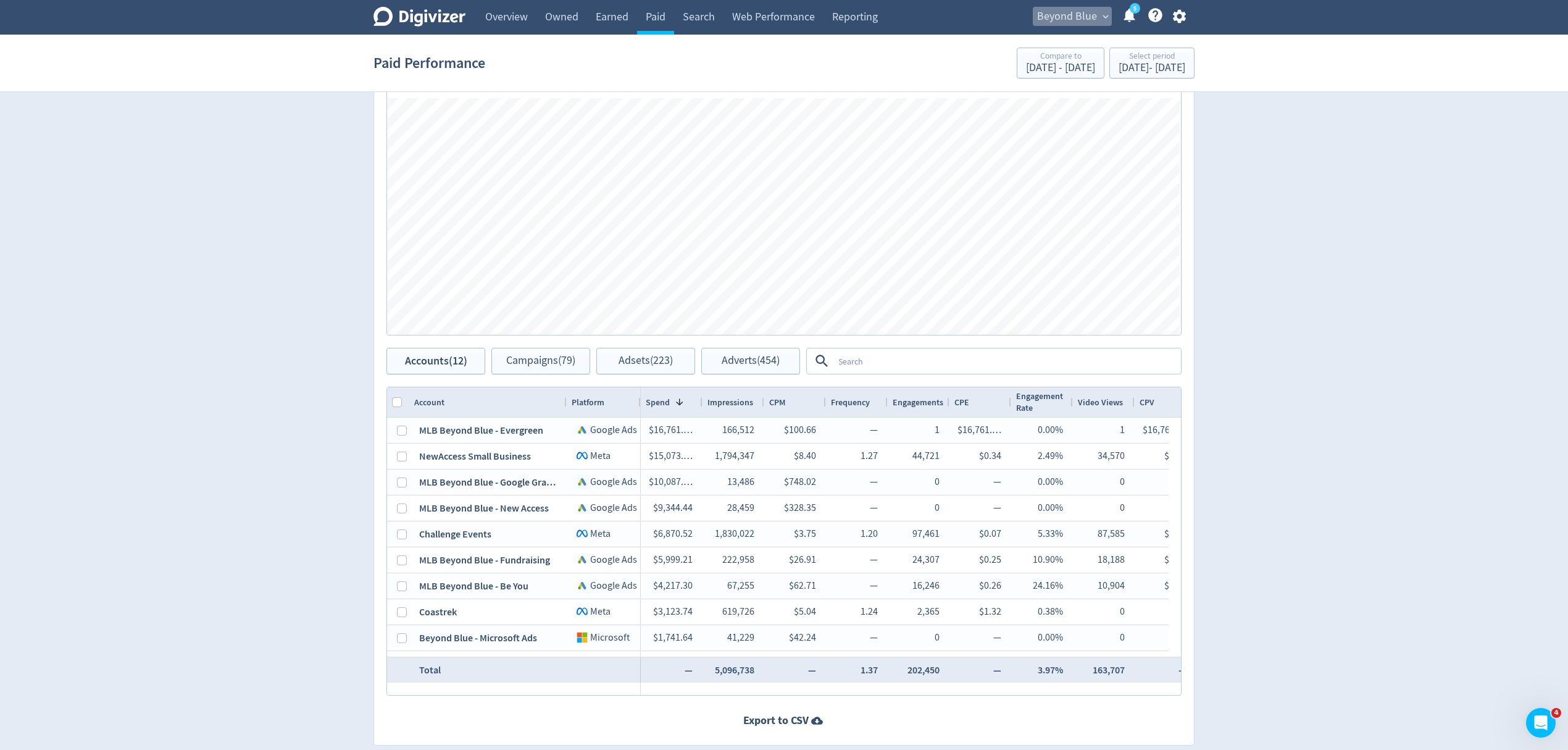
click at [1063, 22] on span "Beyond Blue" at bounding box center [1067, 16] width 60 height 19
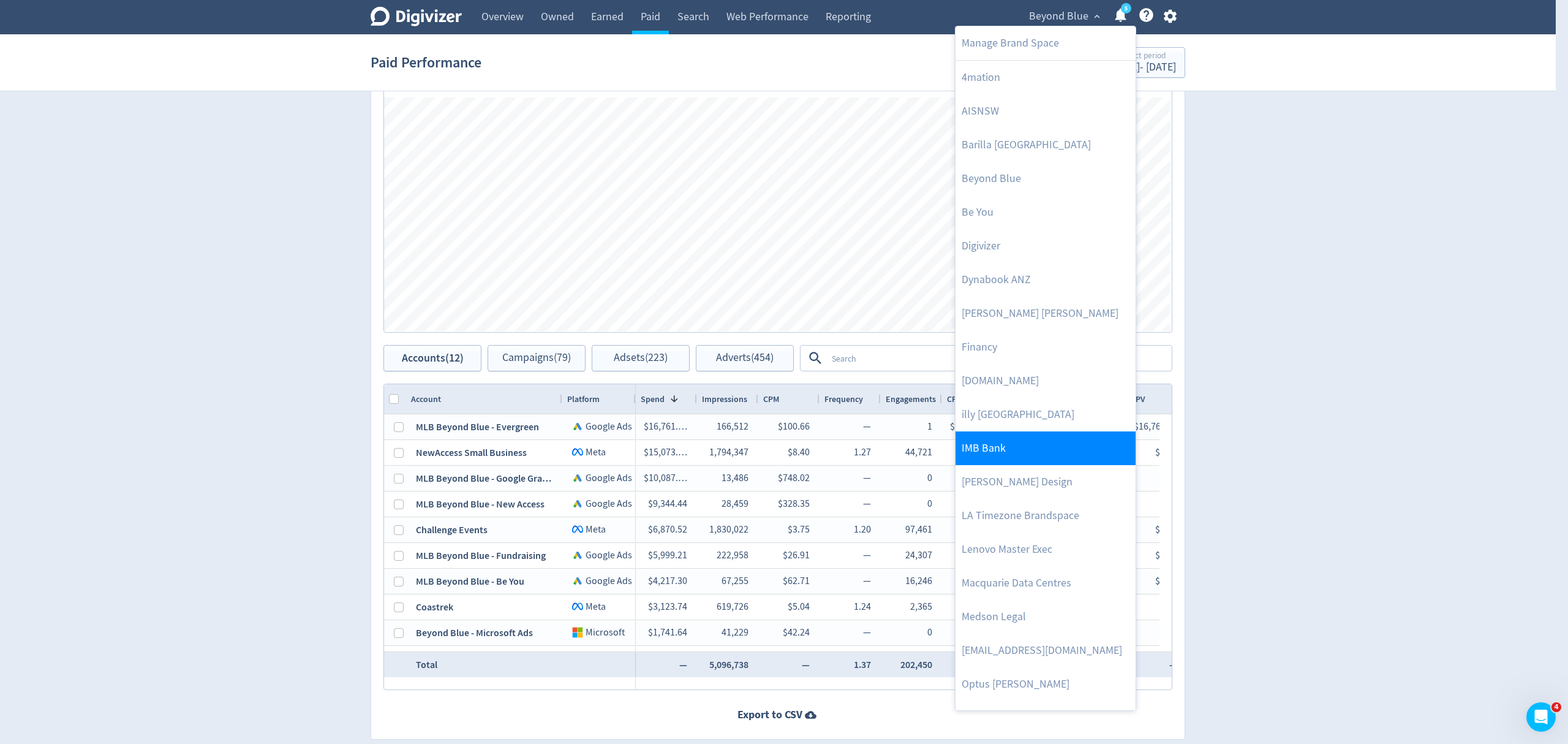
click at [997, 437] on link "IMB Bank" at bounding box center [1045, 448] width 180 height 33
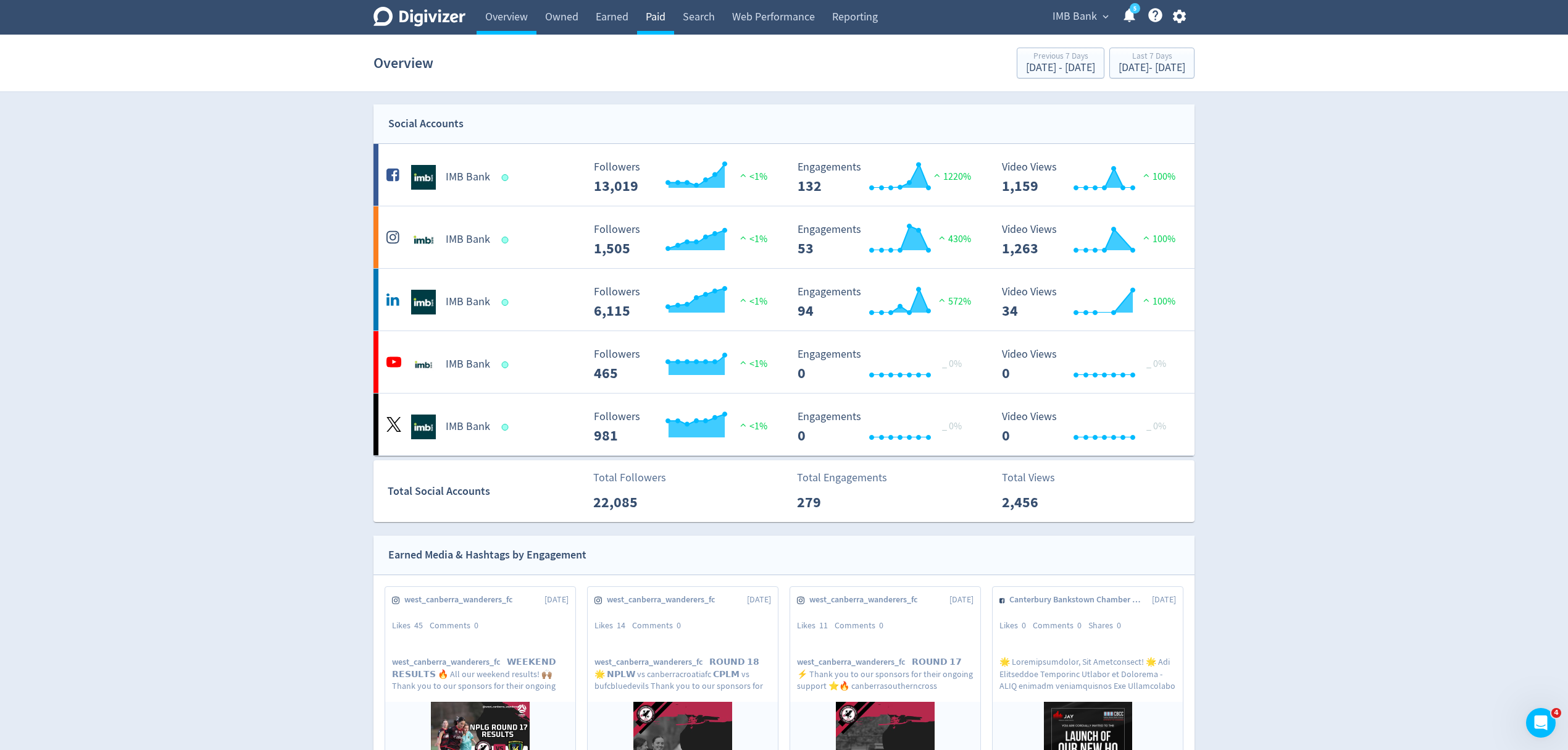
click at [658, 19] on link "Paid" at bounding box center [655, 17] width 37 height 35
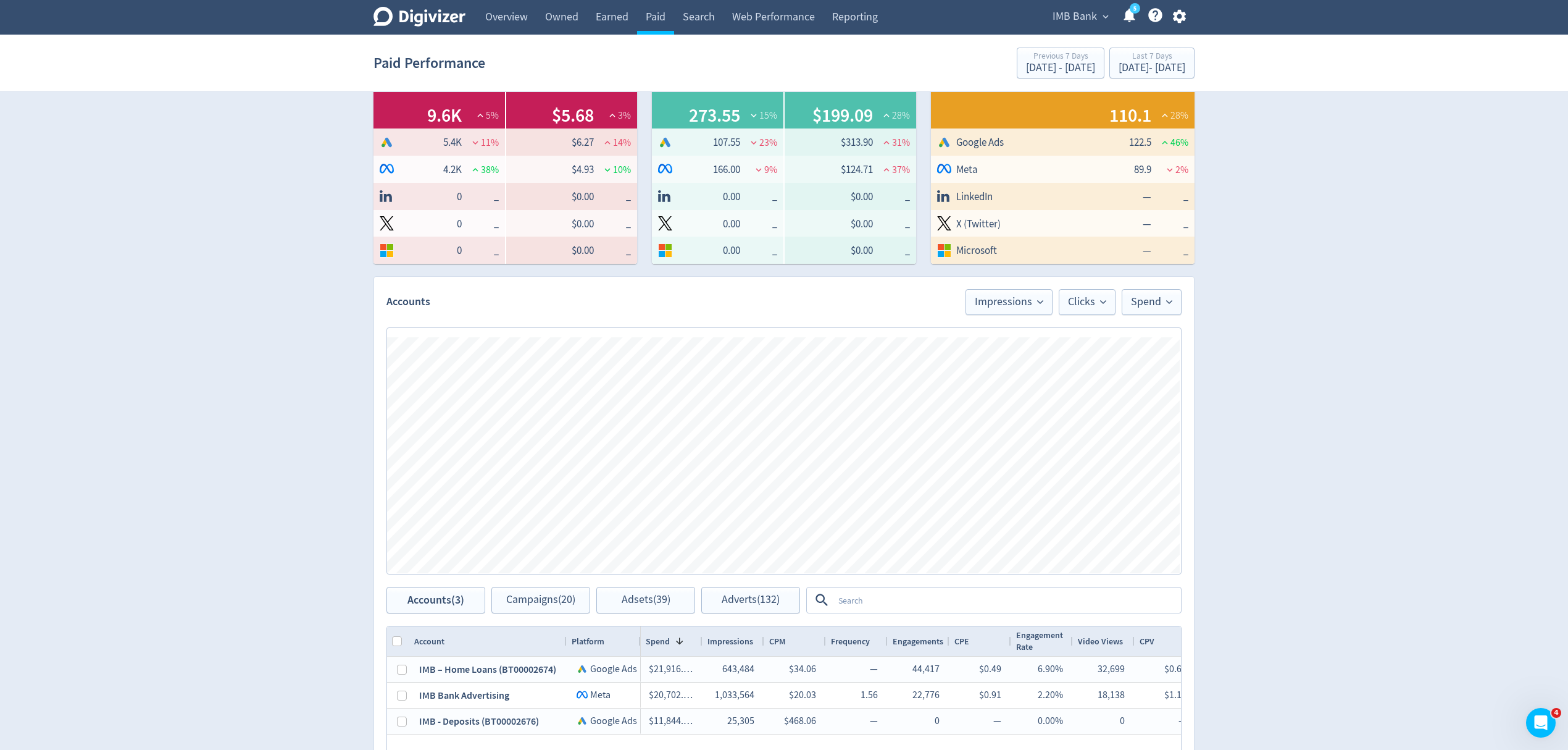
scroll to position [329, 0]
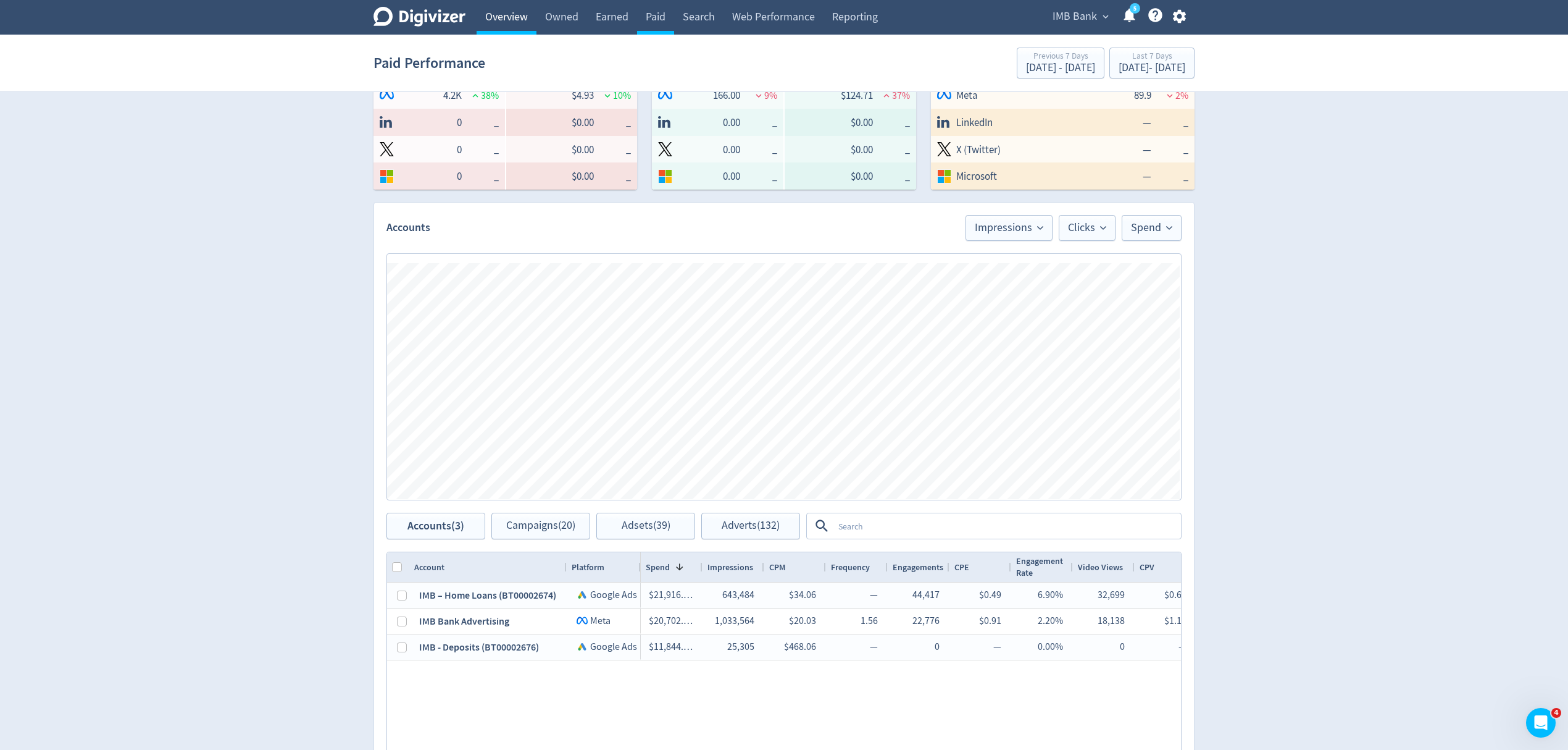
click at [487, 13] on link "Overview" at bounding box center [506, 17] width 60 height 35
